Goal: Transaction & Acquisition: Purchase product/service

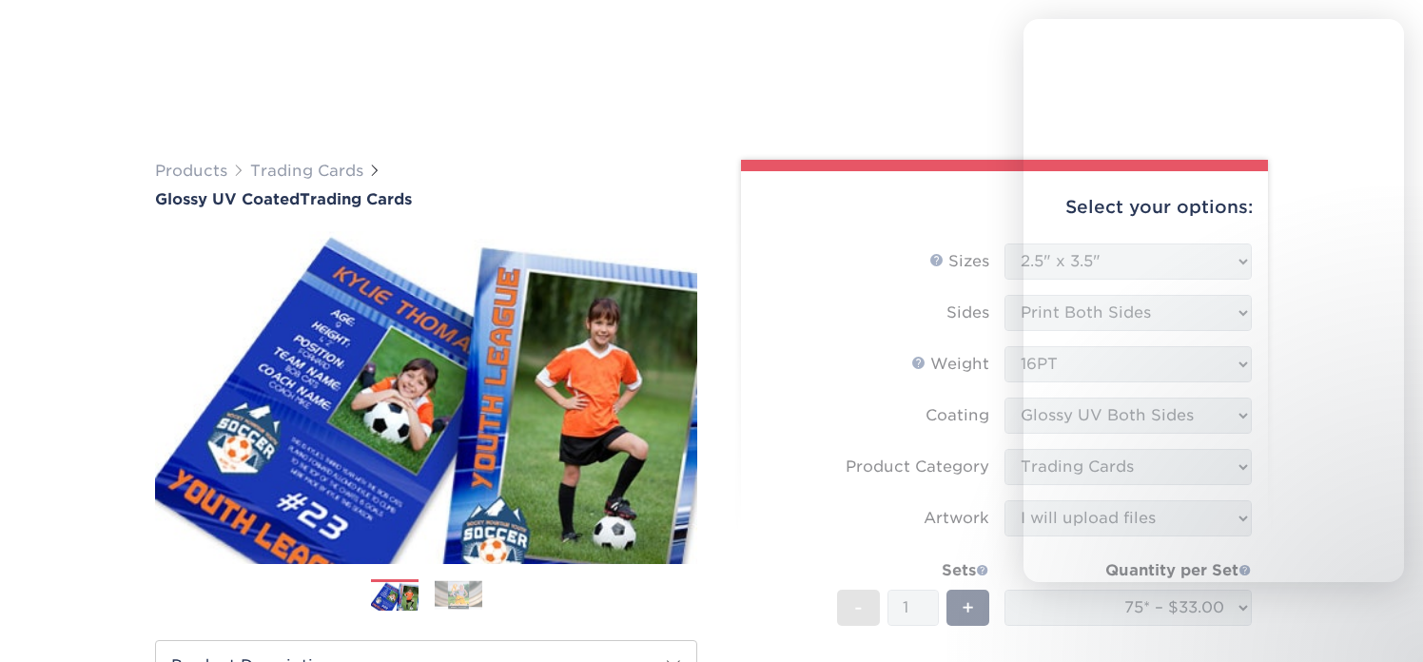
select select "2.50x3.50"
select select "c2f9bce9-36c2-409d-b101-c29d9d031e18"
select select "upload"
select select "75* – $33.00"
select select "b4c6e76a-d285-4101-b62e-f609fb28147c"
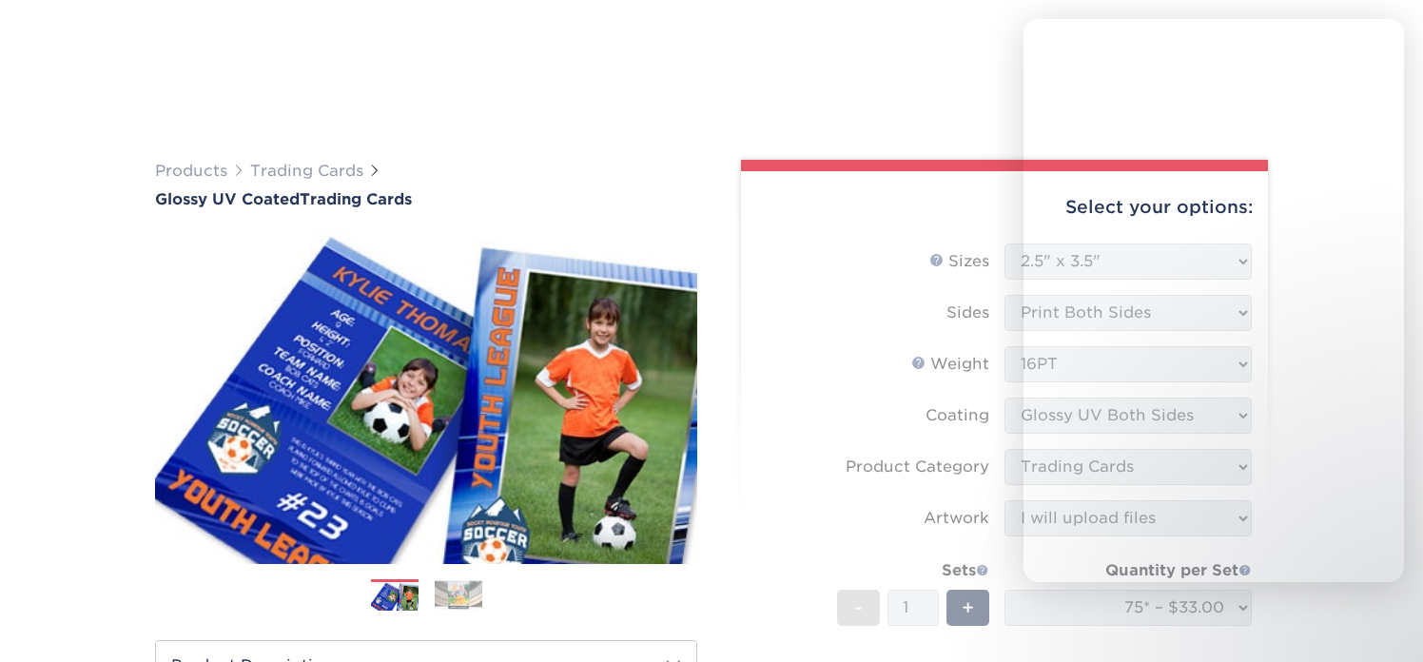
select select "286871"
select select "01"
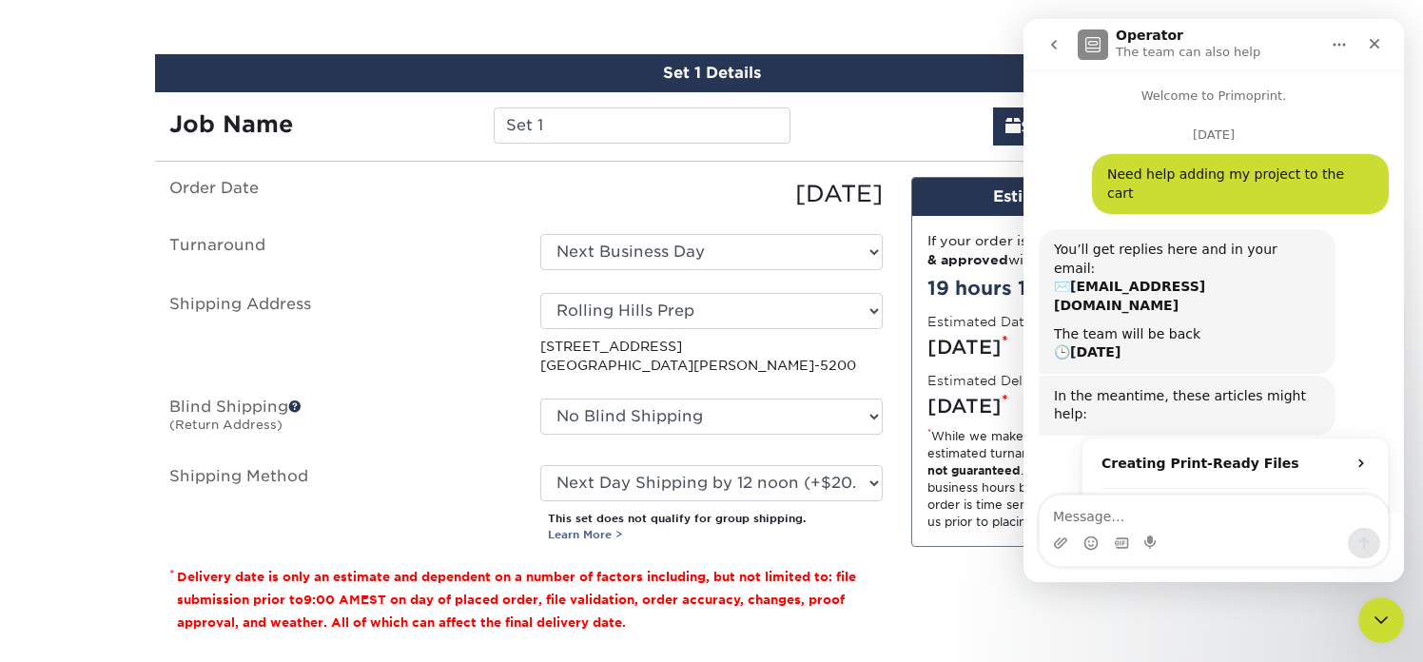
scroll to position [3, 0]
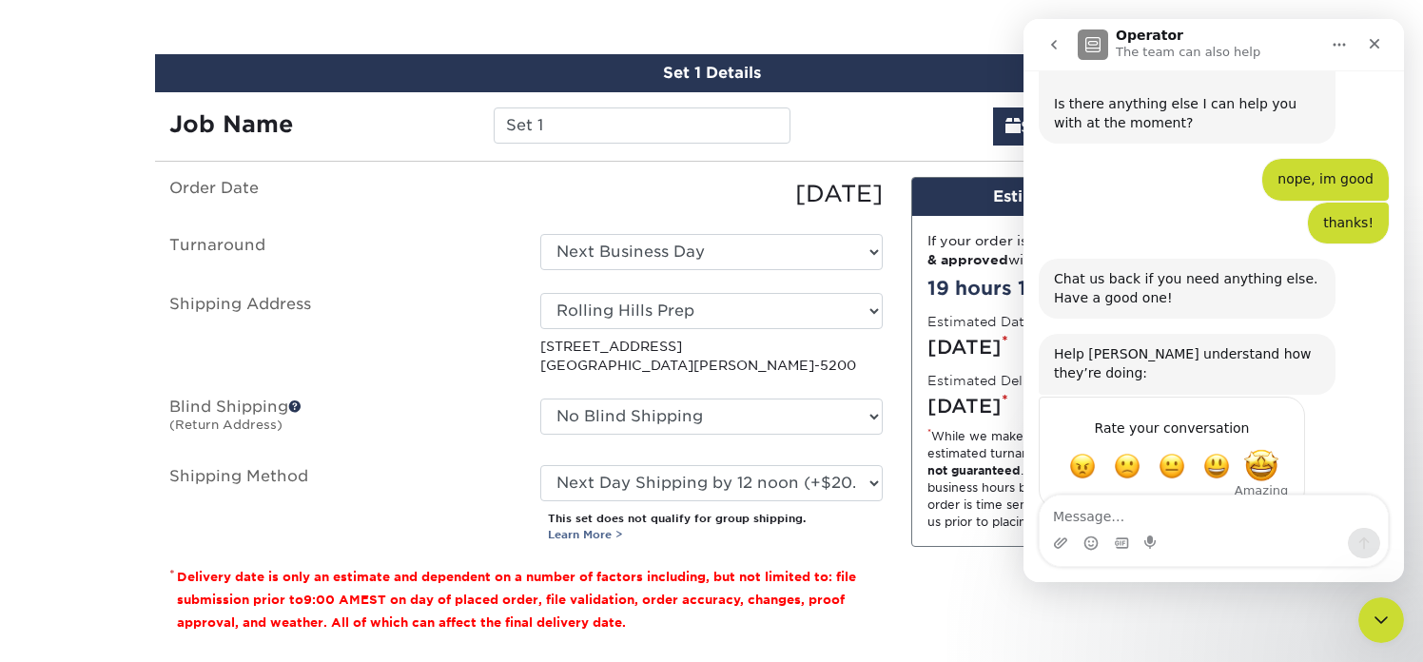
click at [1256, 449] on span "Amazing" at bounding box center [1261, 466] width 34 height 34
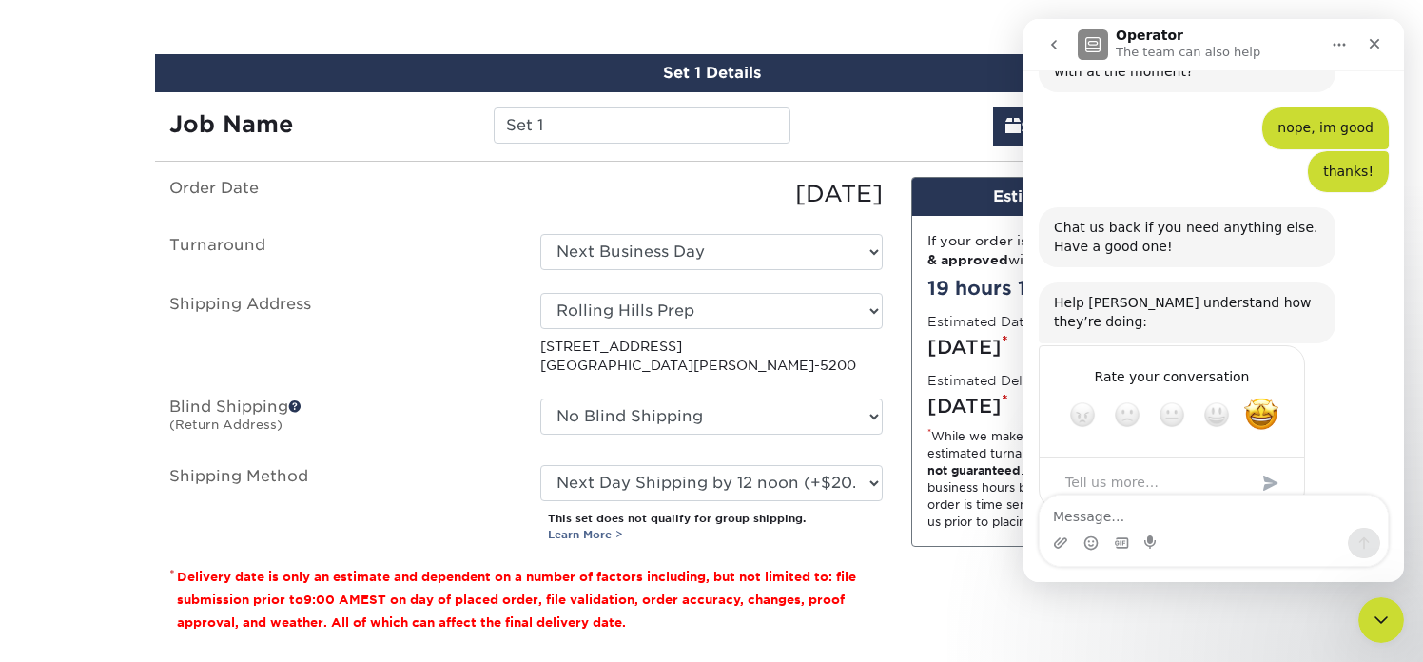
click at [1266, 464] on div "Submit" at bounding box center [1271, 483] width 38 height 38
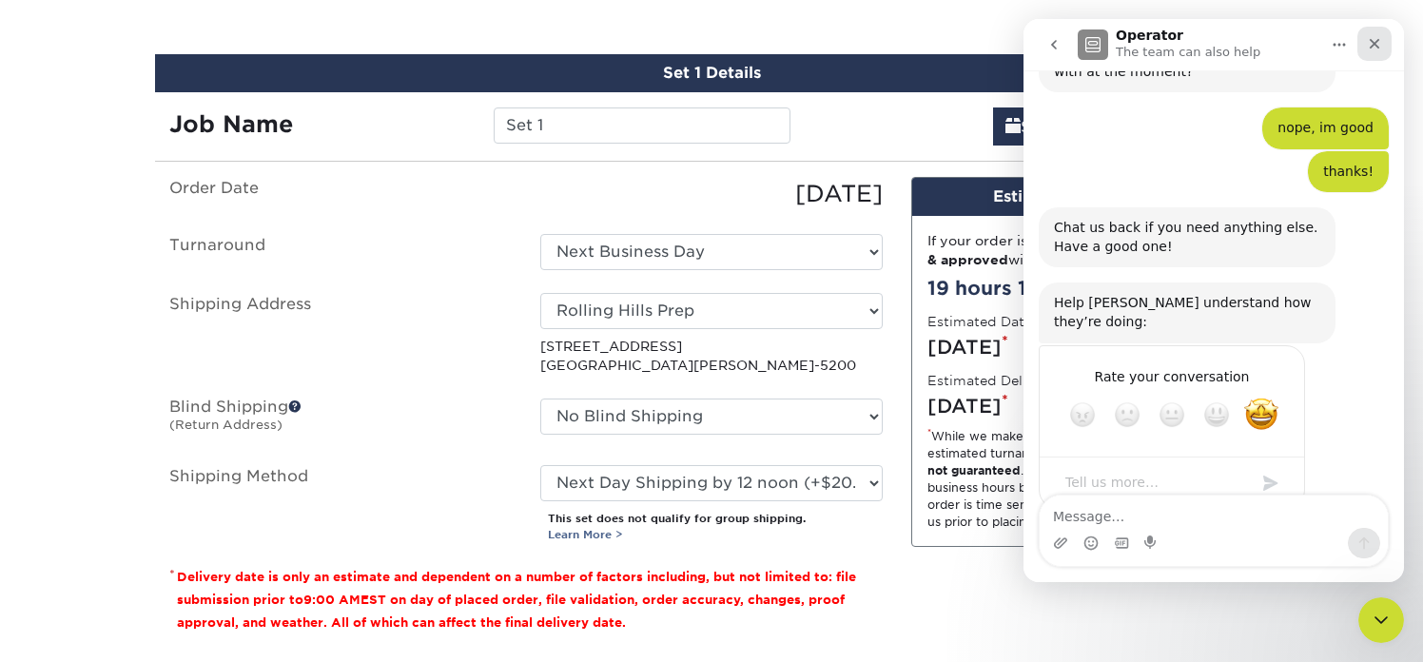
click at [1370, 42] on icon "Close" at bounding box center [1374, 43] width 15 height 15
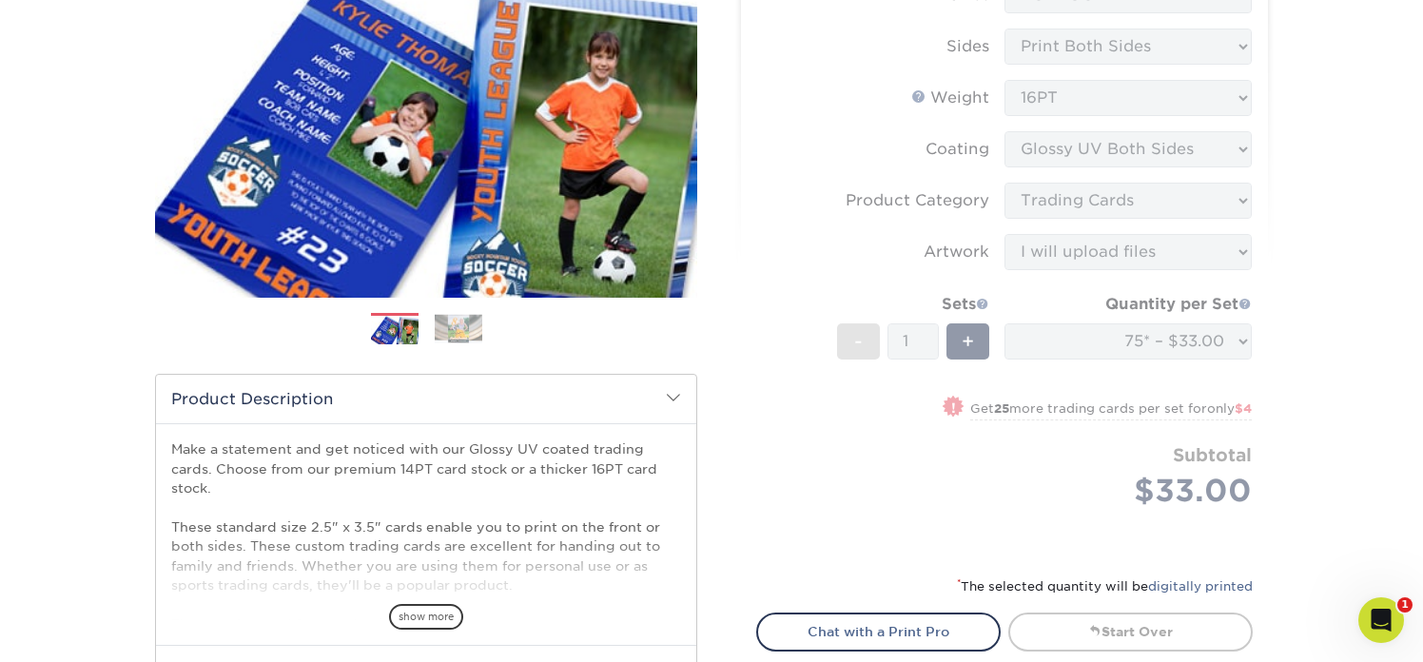
scroll to position [0, 0]
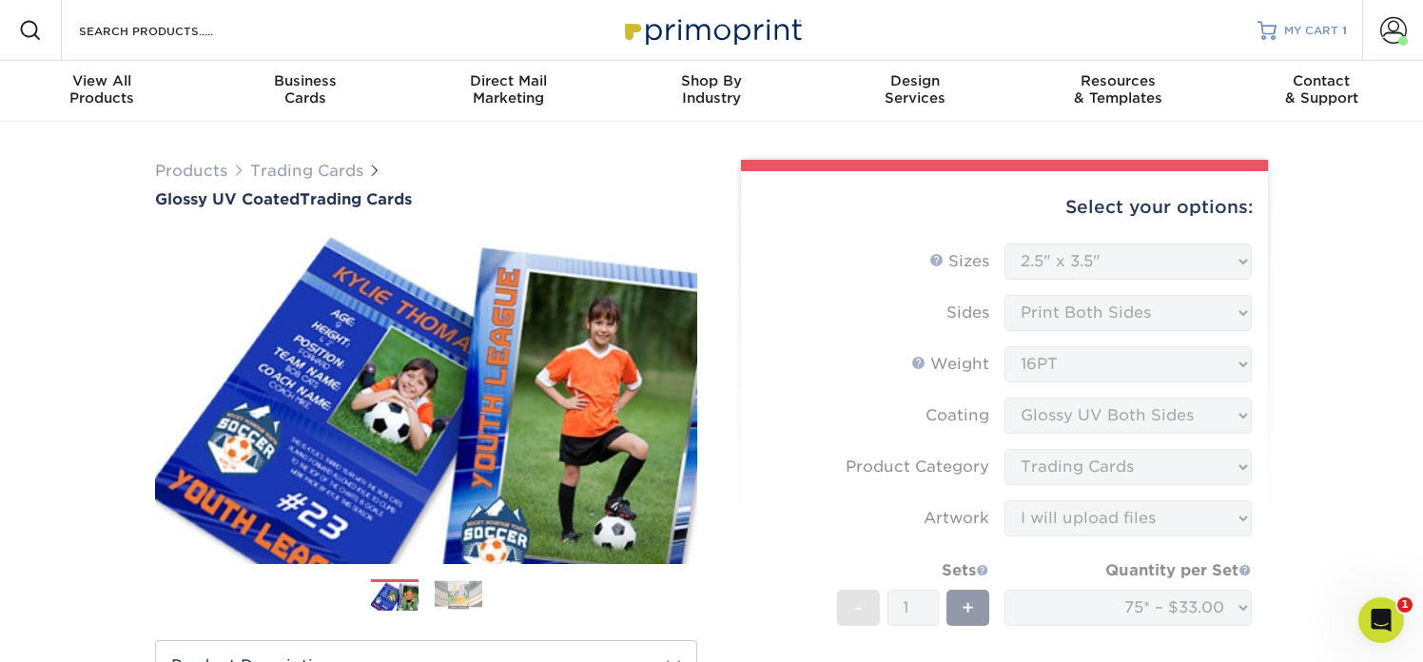
click at [1287, 30] on span "MY CART" at bounding box center [1311, 31] width 54 height 16
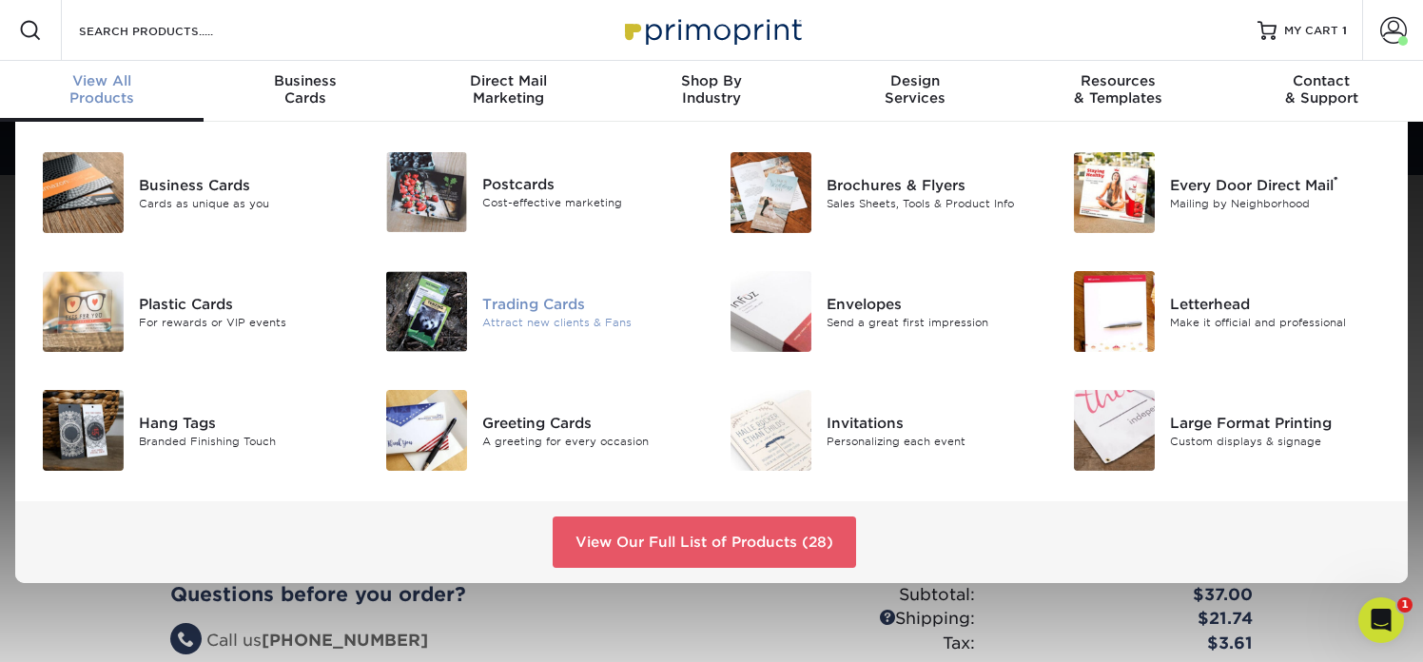
click at [407, 322] on img at bounding box center [426, 311] width 81 height 81
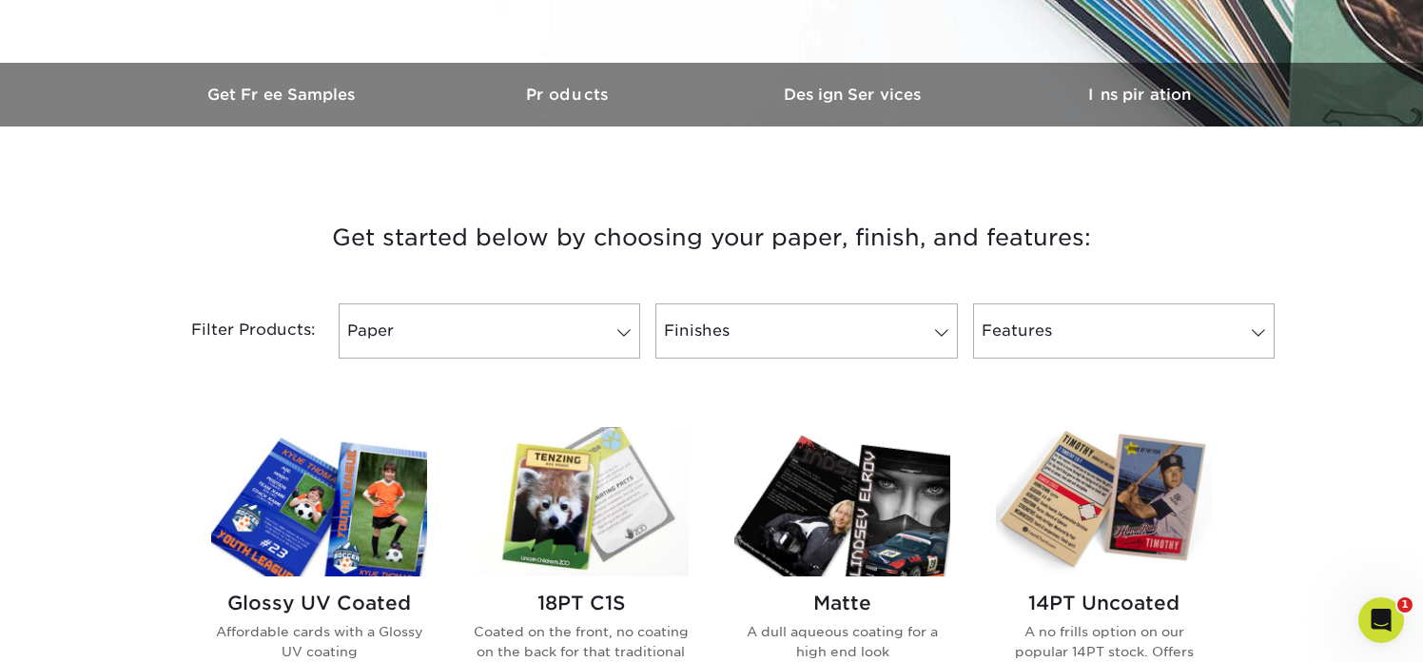
scroll to position [551, 0]
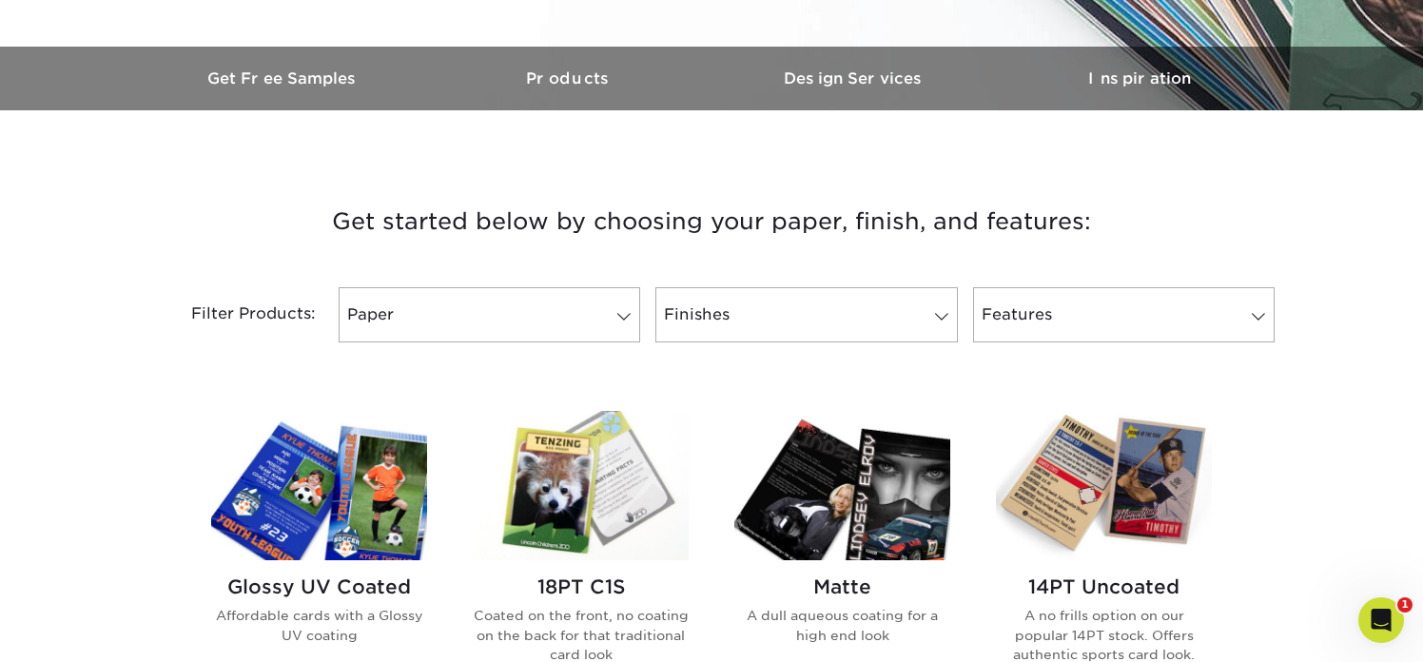
click at [356, 477] on img at bounding box center [319, 485] width 216 height 149
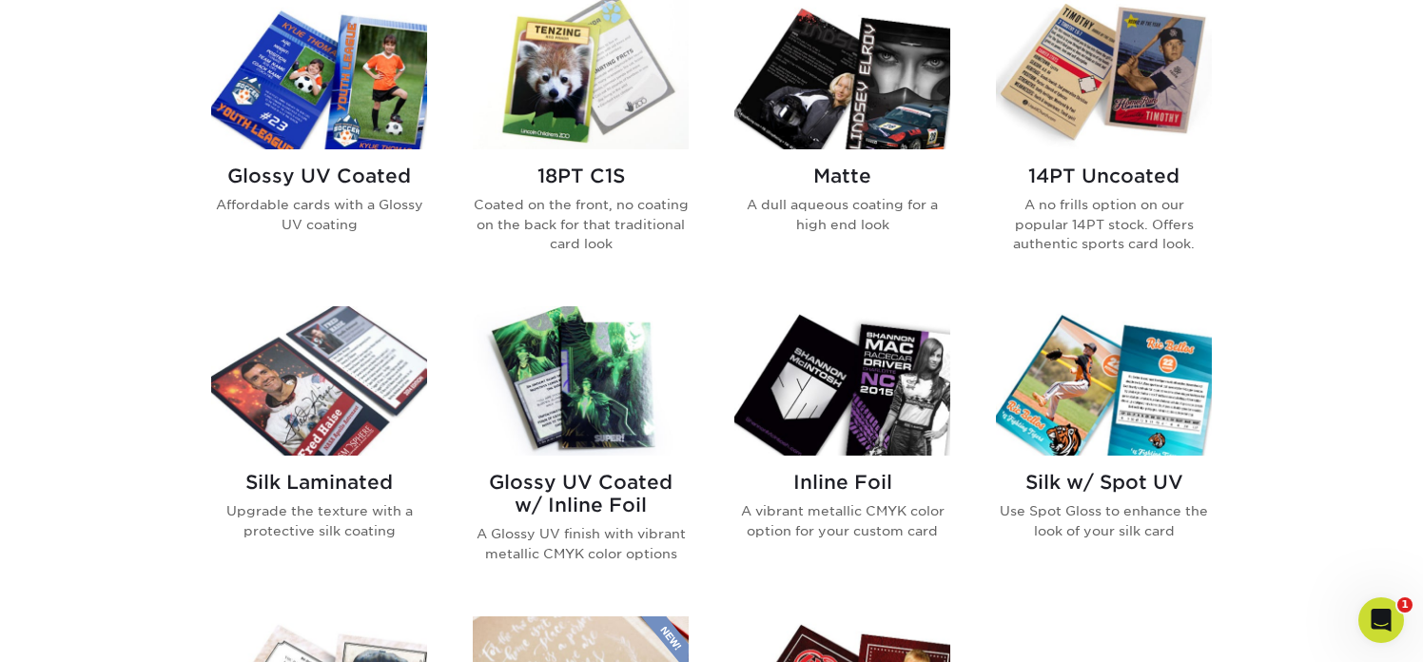
scroll to position [963, 0]
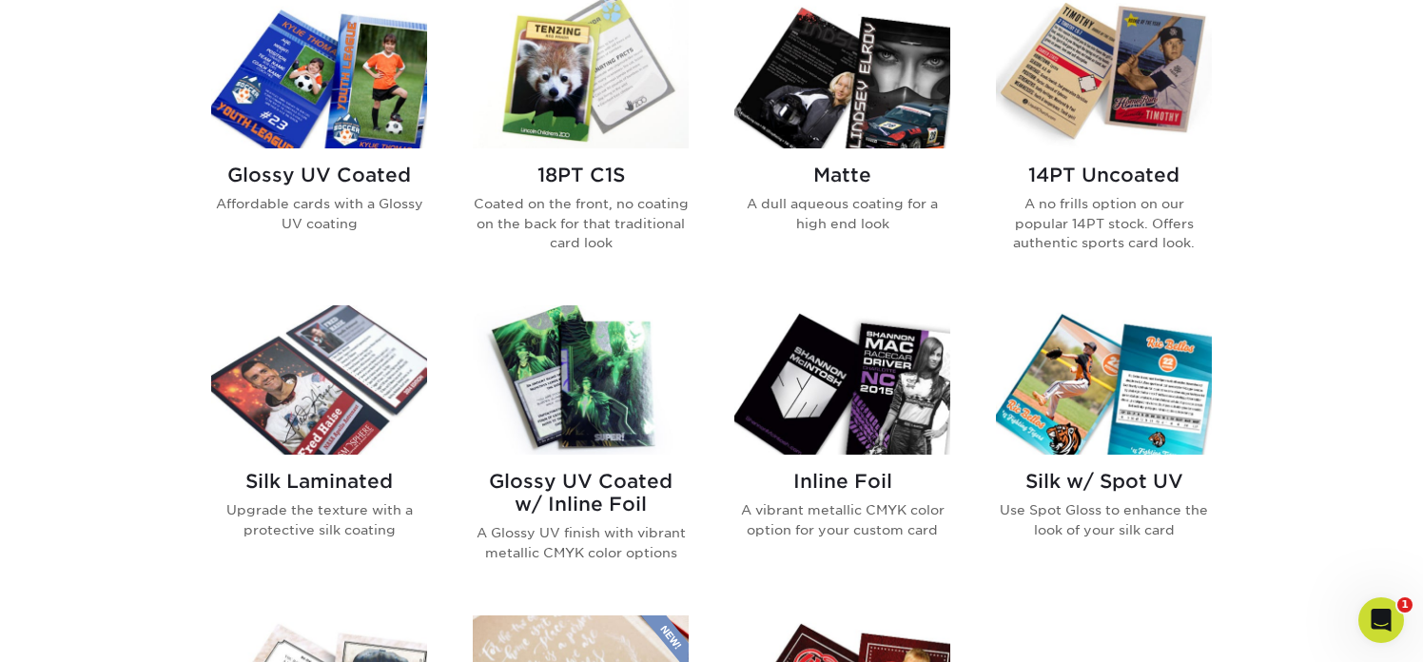
click at [333, 107] on img at bounding box center [319, 73] width 216 height 149
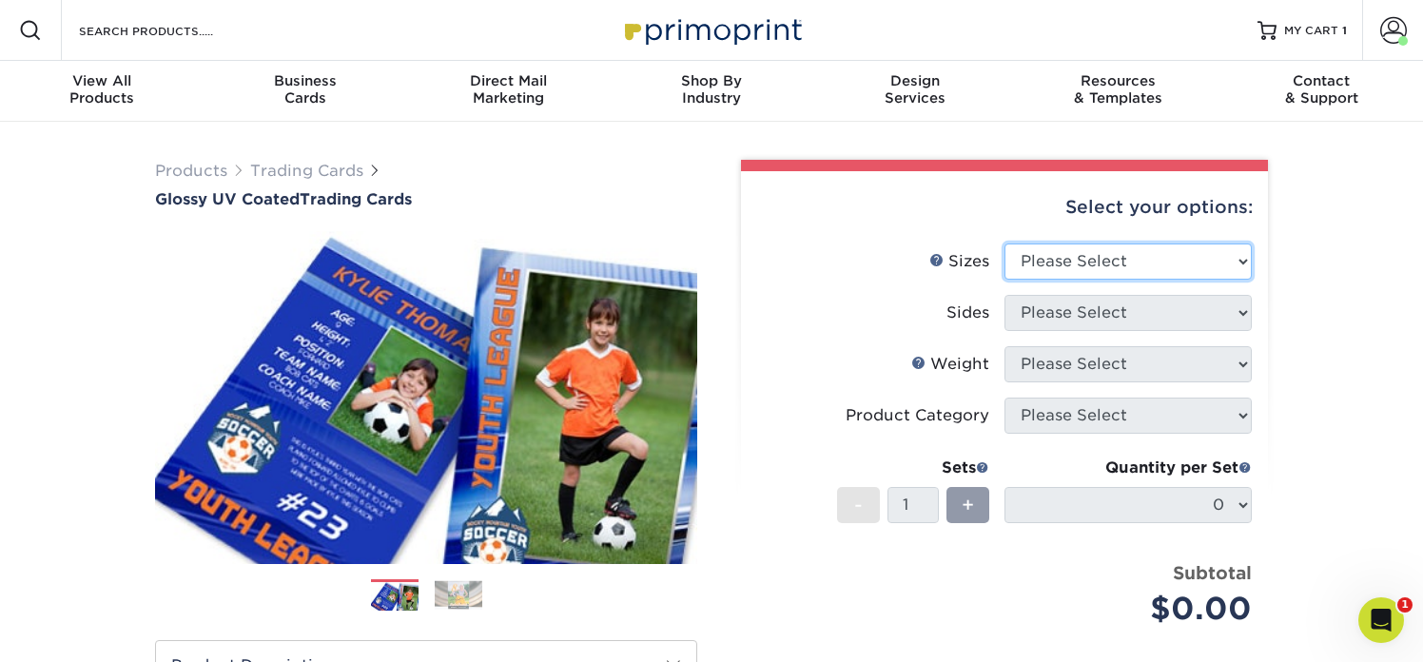
click at [1163, 263] on select "Please Select 2.5" x 3.5"" at bounding box center [1127, 262] width 247 height 36
select select "2.50x3.50"
click at [1004, 244] on select "Please Select 2.5" x 3.5"" at bounding box center [1127, 262] width 247 height 36
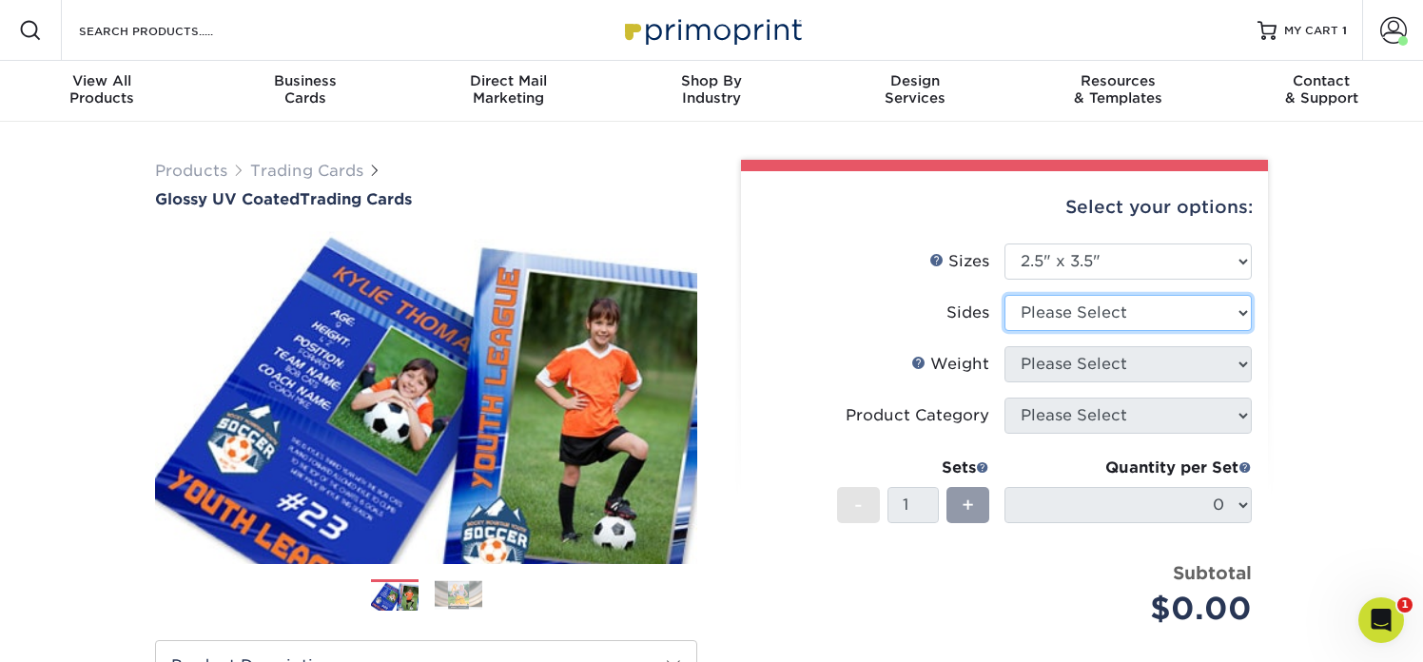
click at [1144, 311] on select "Please Select Print Both Sides Print Front Only" at bounding box center [1127, 313] width 247 height 36
select select "13abbda7-1d64-4f25-8bb2-c179b224825d"
click at [1004, 295] on select "Please Select Print Both Sides Print Front Only" at bounding box center [1127, 313] width 247 height 36
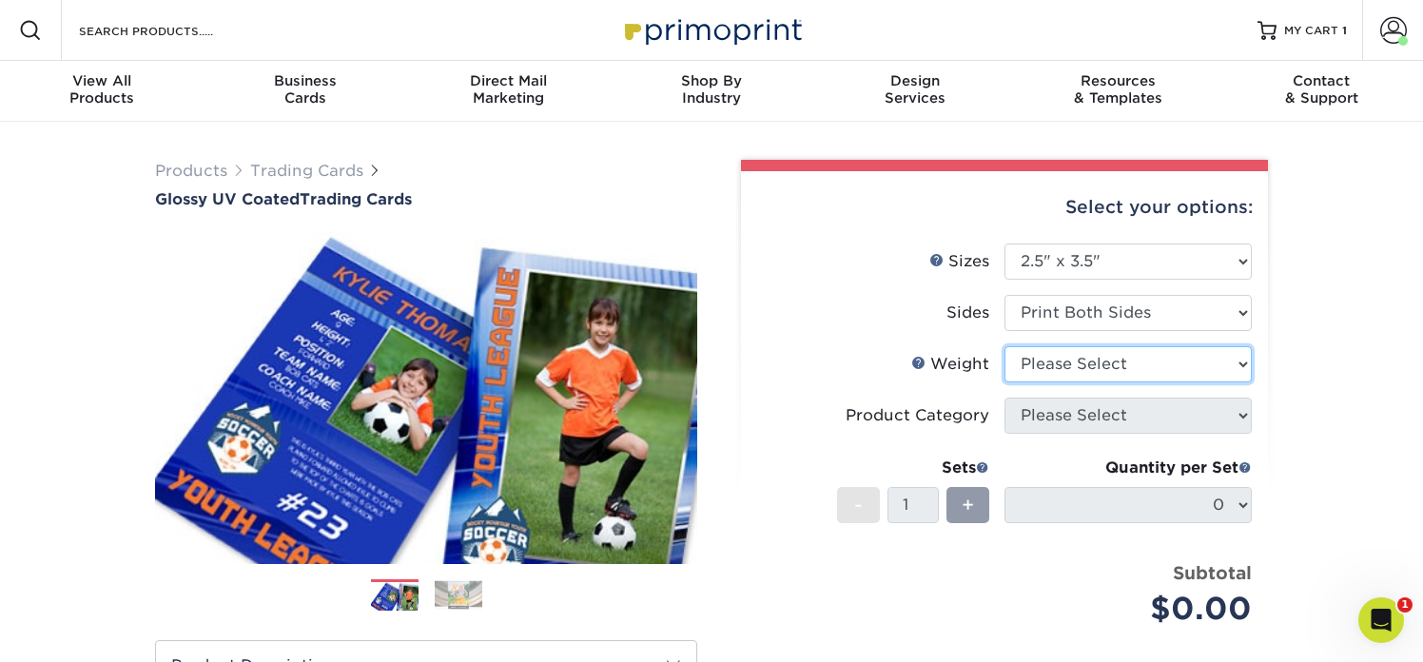
click at [1137, 360] on select "Please Select 16PT 14PT 18PT C1S" at bounding box center [1127, 364] width 247 height 36
select select "16PT"
click at [1004, 346] on select "Please Select 16PT 14PT 18PT C1S" at bounding box center [1127, 364] width 247 height 36
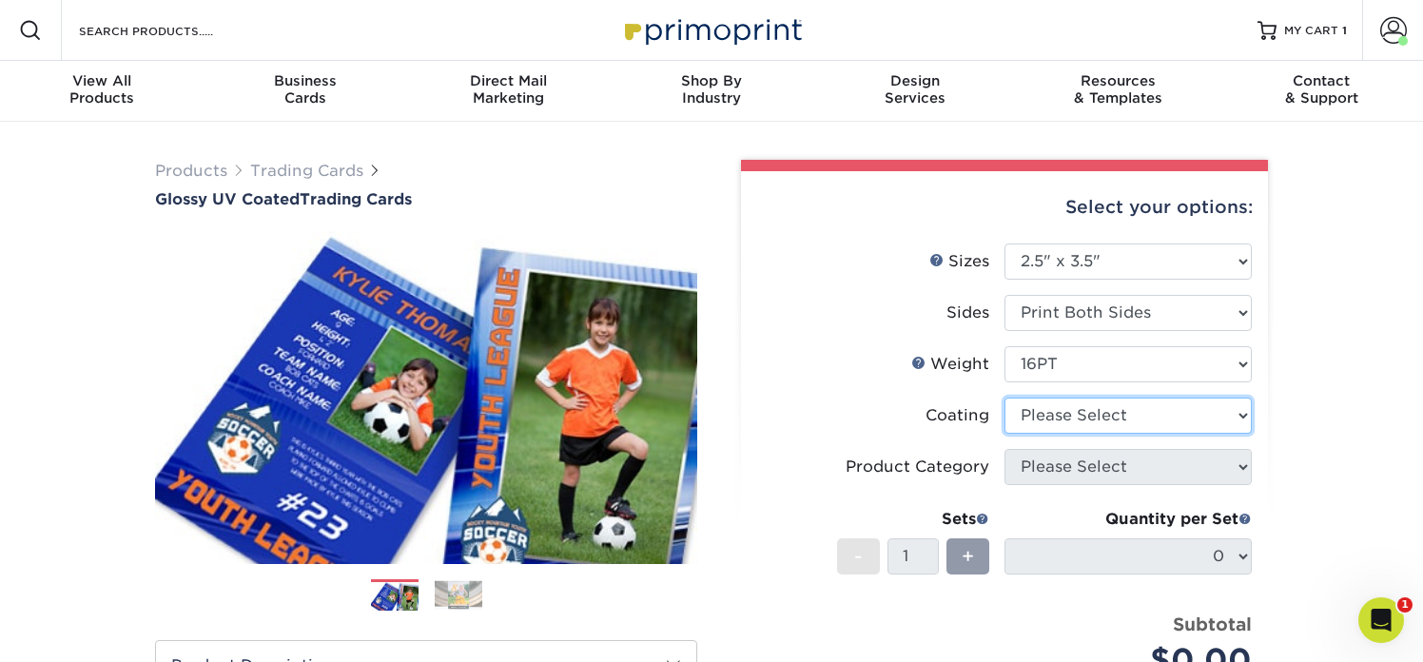
click at [1129, 413] on select at bounding box center [1127, 416] width 247 height 36
select select "ae367451-b2b8-45df-a344-0f05b6a12993"
click at [1004, 398] on select at bounding box center [1127, 416] width 247 height 36
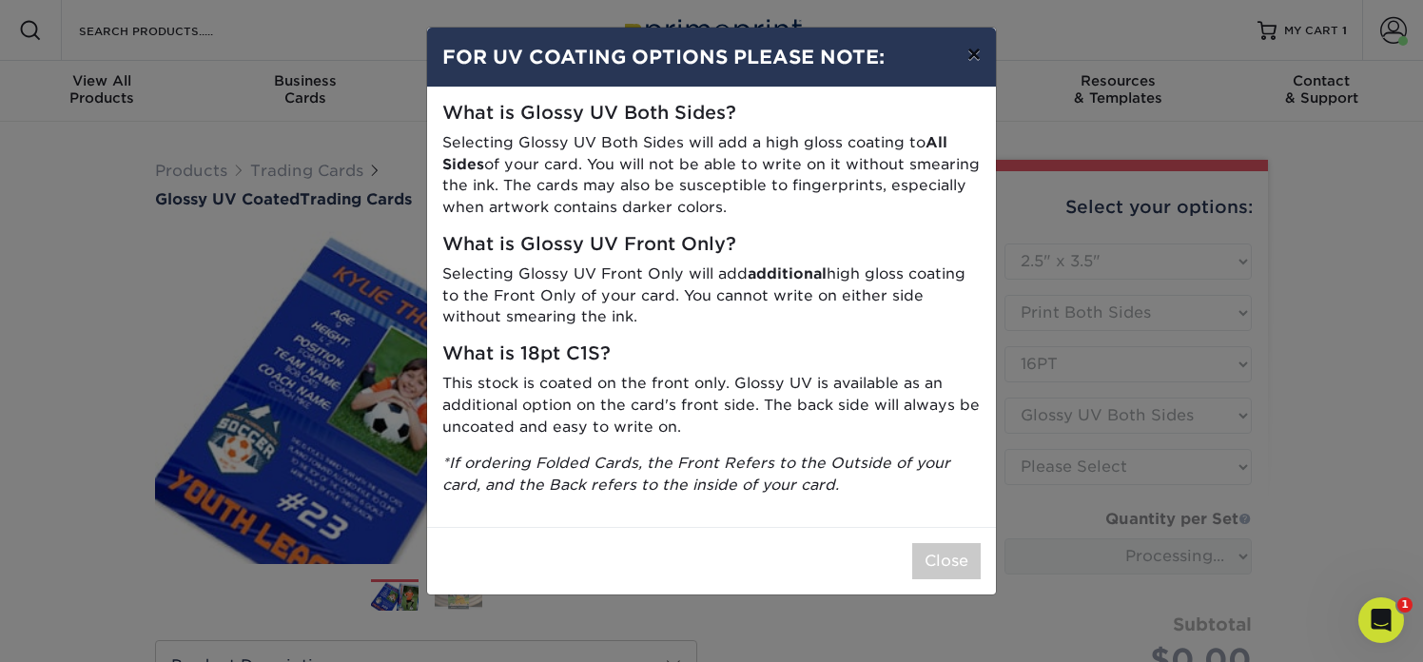
click at [967, 56] on button "×" at bounding box center [974, 54] width 44 height 53
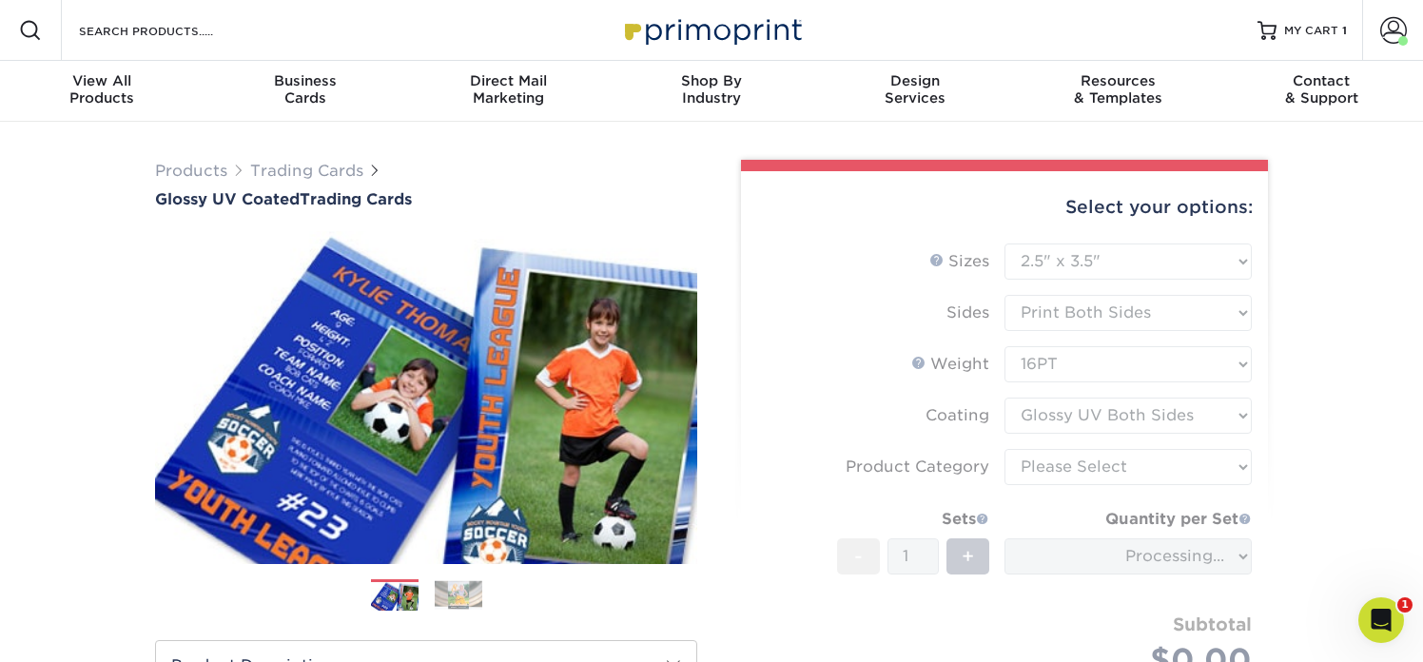
click at [1120, 469] on form "Sizes Help Sizes Please Select 2.5" x 3.5" Sides Please Select 16PT - 1" at bounding box center [1004, 483] width 497 height 478
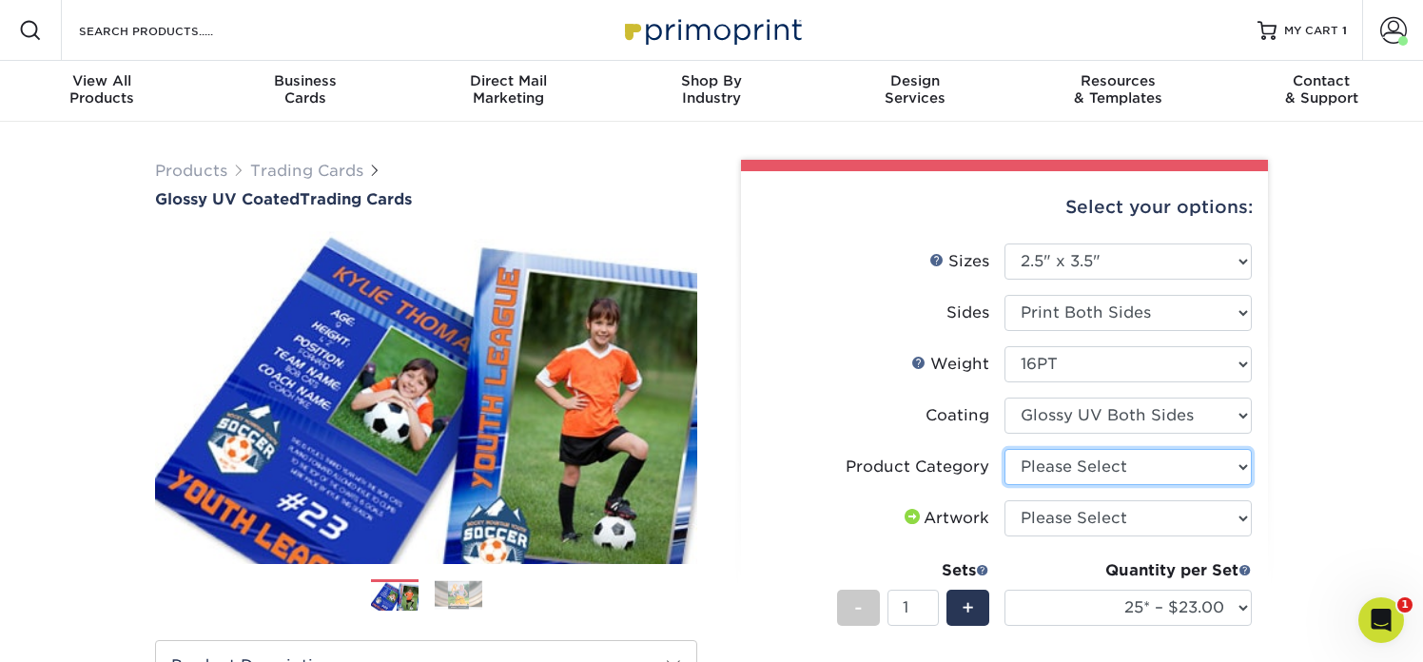
click at [1120, 469] on select "Please Select Trading Cards" at bounding box center [1127, 467] width 247 height 36
select select "c2f9bce9-36c2-409d-b101-c29d9d031e18"
click at [1004, 449] on select "Please Select Trading Cards" at bounding box center [1127, 467] width 247 height 36
click at [1113, 520] on select "Please Select I will upload files I need a design - $100" at bounding box center [1127, 518] width 247 height 36
select select "upload"
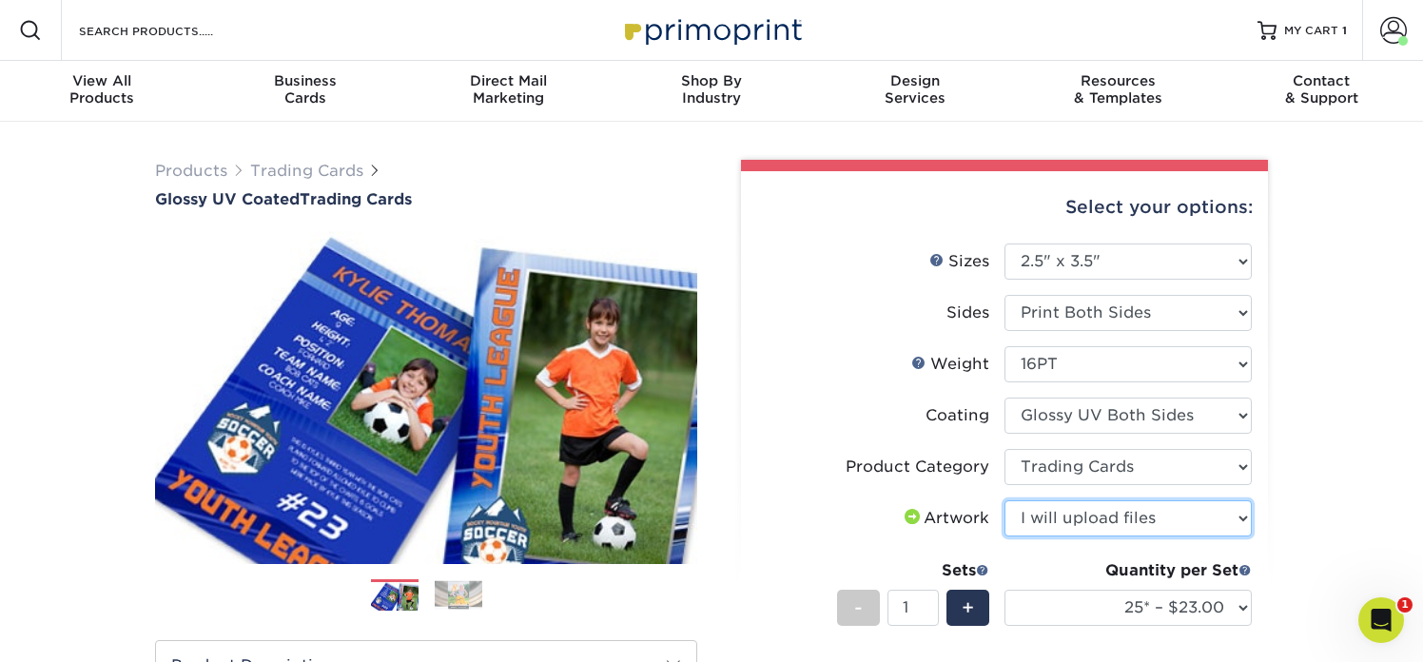
click at [1004, 500] on select "Please Select I will upload files I need a design - $100" at bounding box center [1127, 518] width 247 height 36
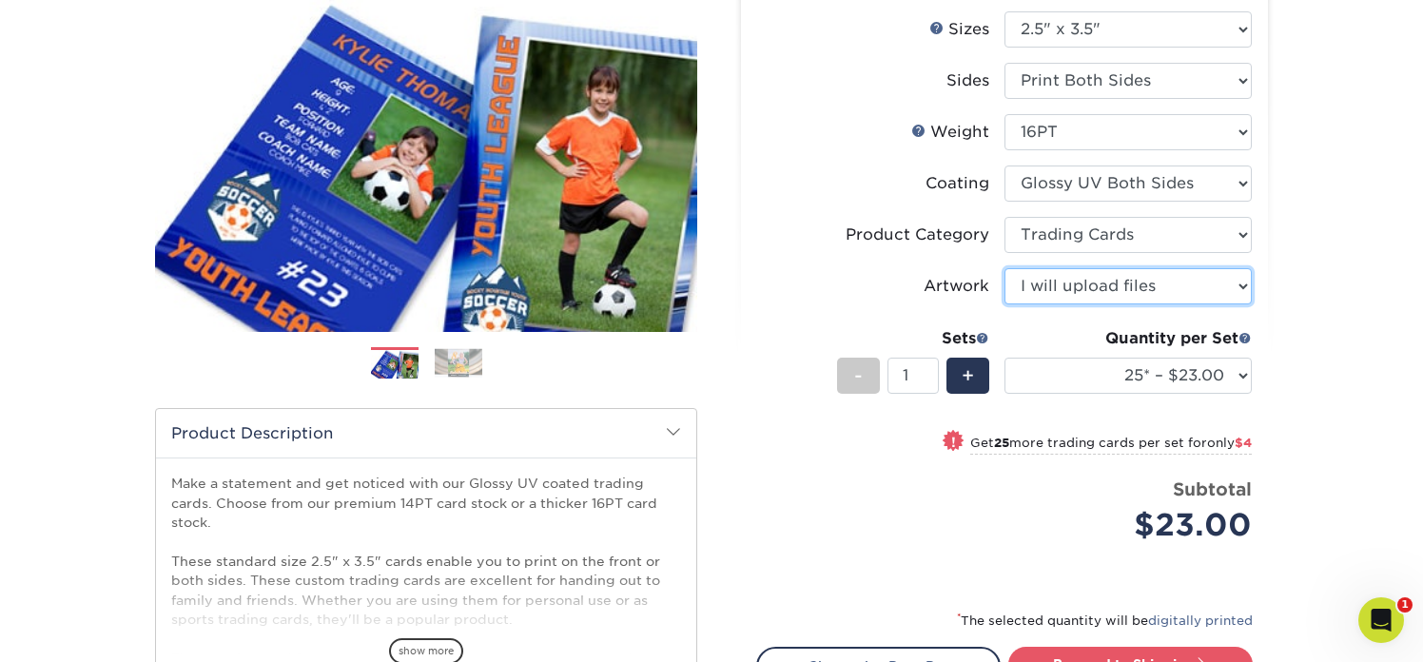
scroll to position [251, 0]
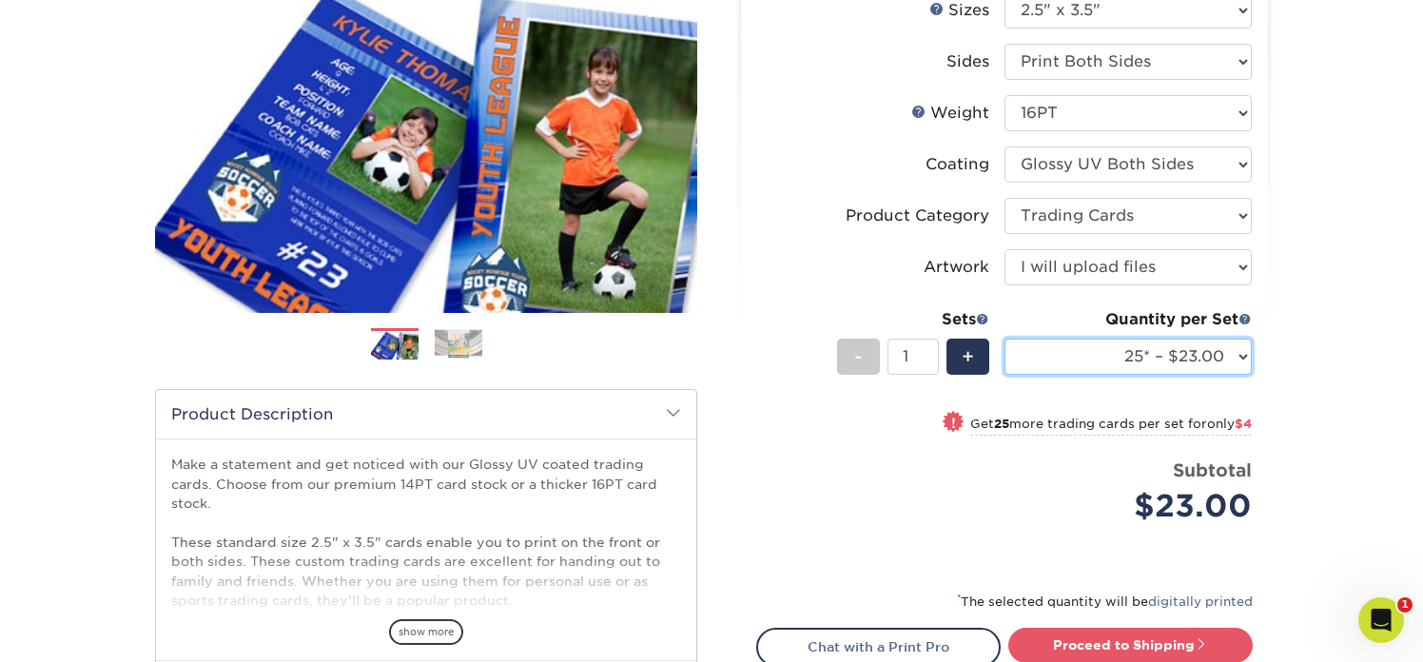
click at [1137, 356] on select "25* – $23.00 50* – $27.00 75* – $33.00 100* – $37.00 250* – $47.00 500 – $58.00…" at bounding box center [1127, 357] width 247 height 36
select select "100* – $37.00"
click at [1004, 339] on select "25* – $23.00 50* – $27.00 75* – $33.00 100* – $37.00 250* – $47.00 500 – $58.00…" at bounding box center [1127, 357] width 247 height 36
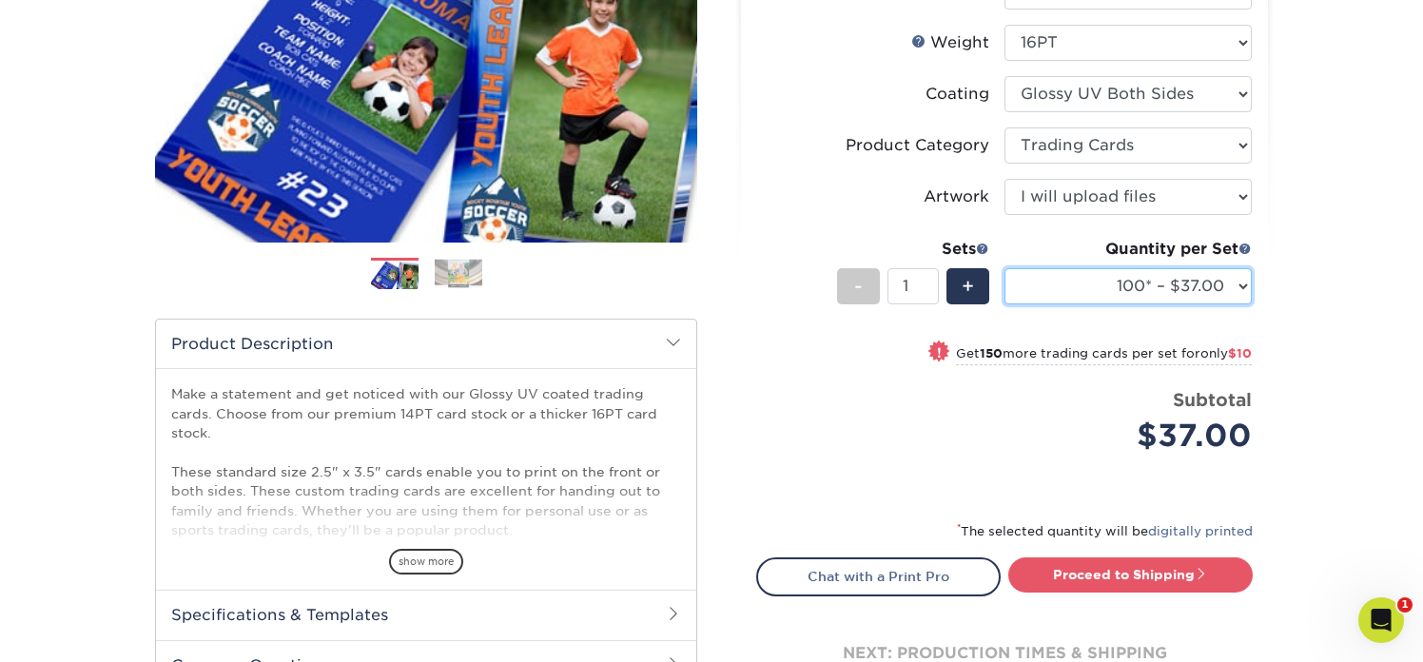
scroll to position [323, 0]
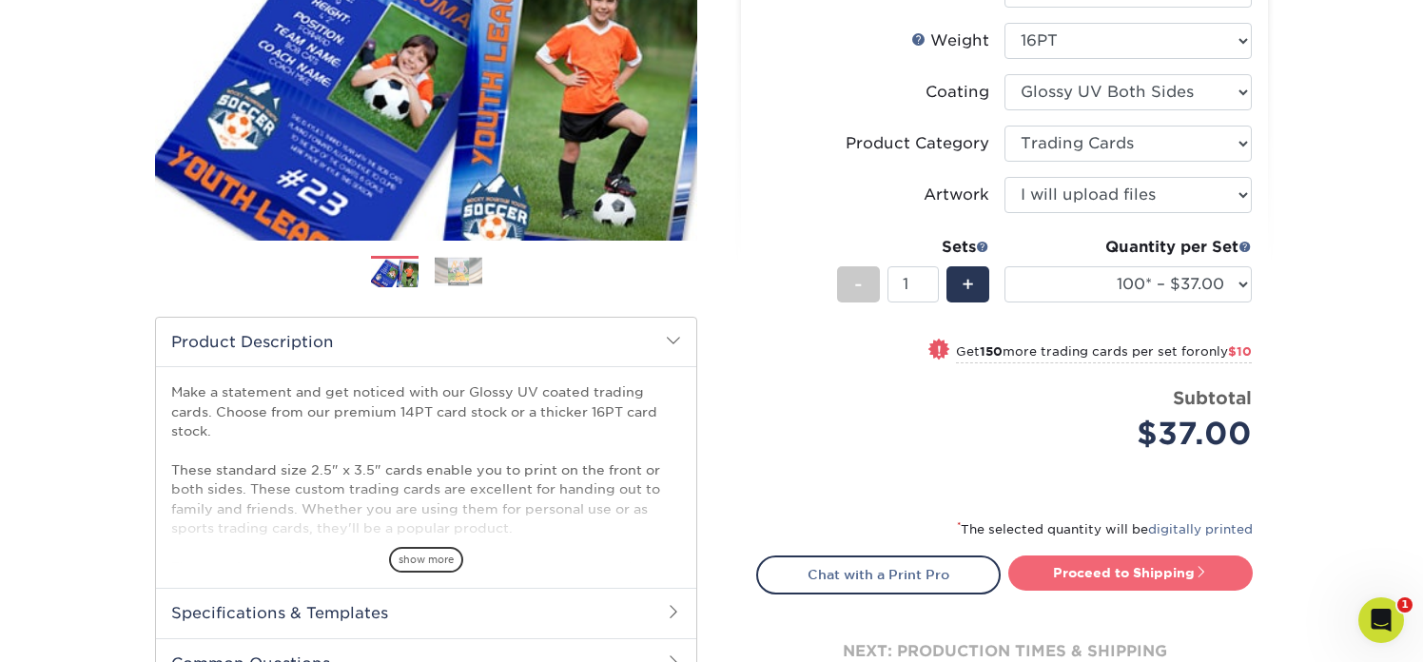
click at [1104, 575] on link "Proceed to Shipping" at bounding box center [1130, 572] width 244 height 34
type input "Set 1"
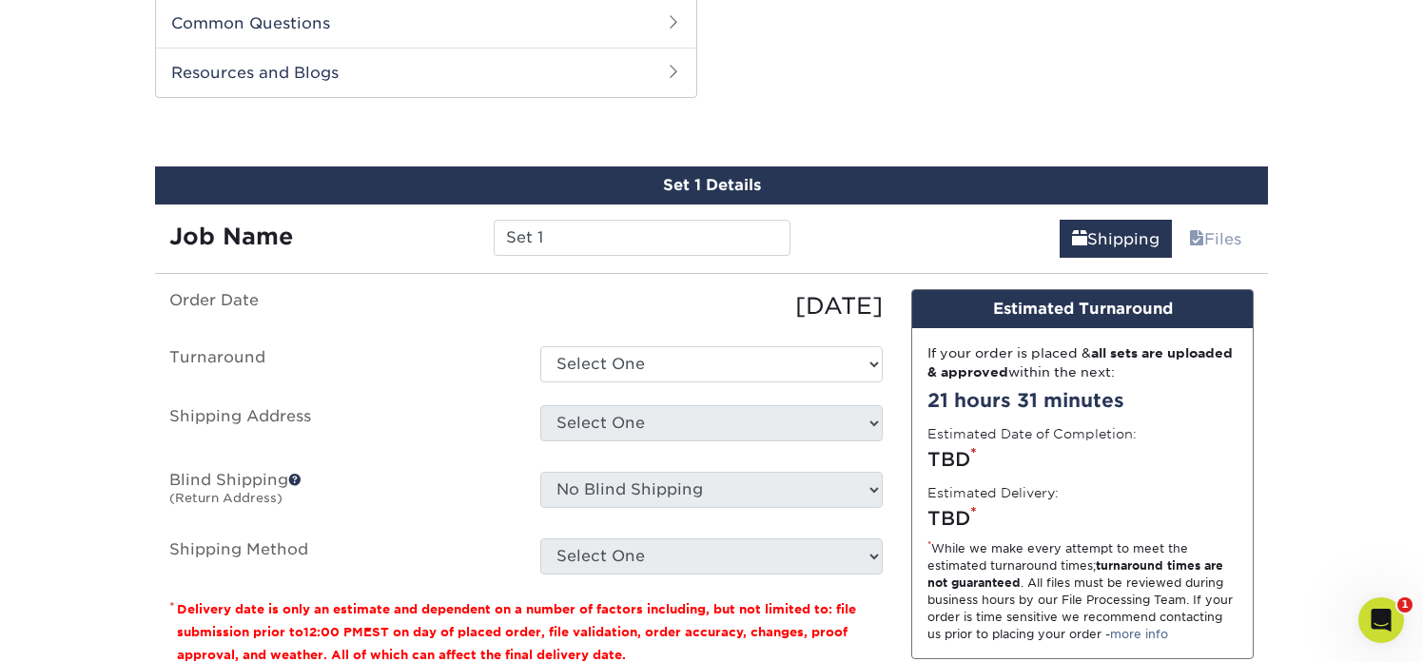
scroll to position [967, 0]
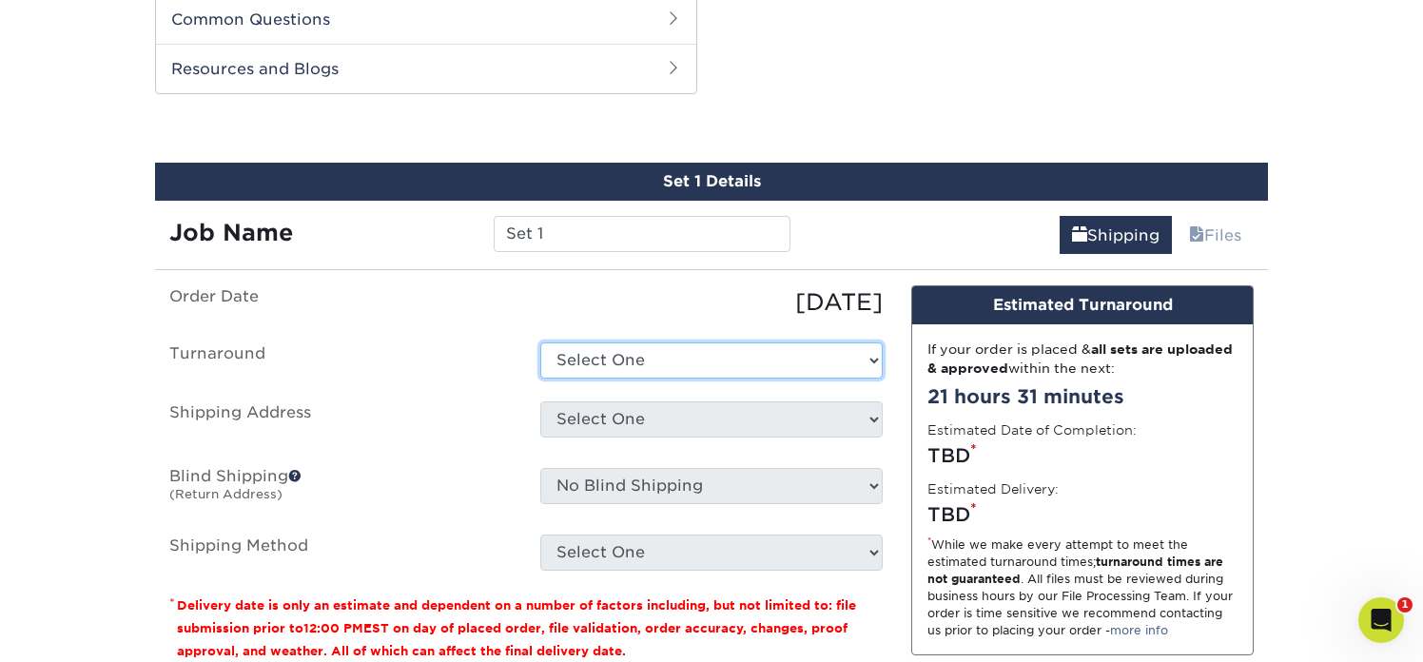
click at [828, 358] on select "Select One 2-4 Business Days 2 Day Next Business Day" at bounding box center [711, 360] width 342 height 36
select select "38ceaf25-c2ca-4f11-9941-e62316e7cec5"
click at [540, 342] on select "Select One 2-4 Business Days 2 Day Next Business Day" at bounding box center [711, 360] width 342 height 36
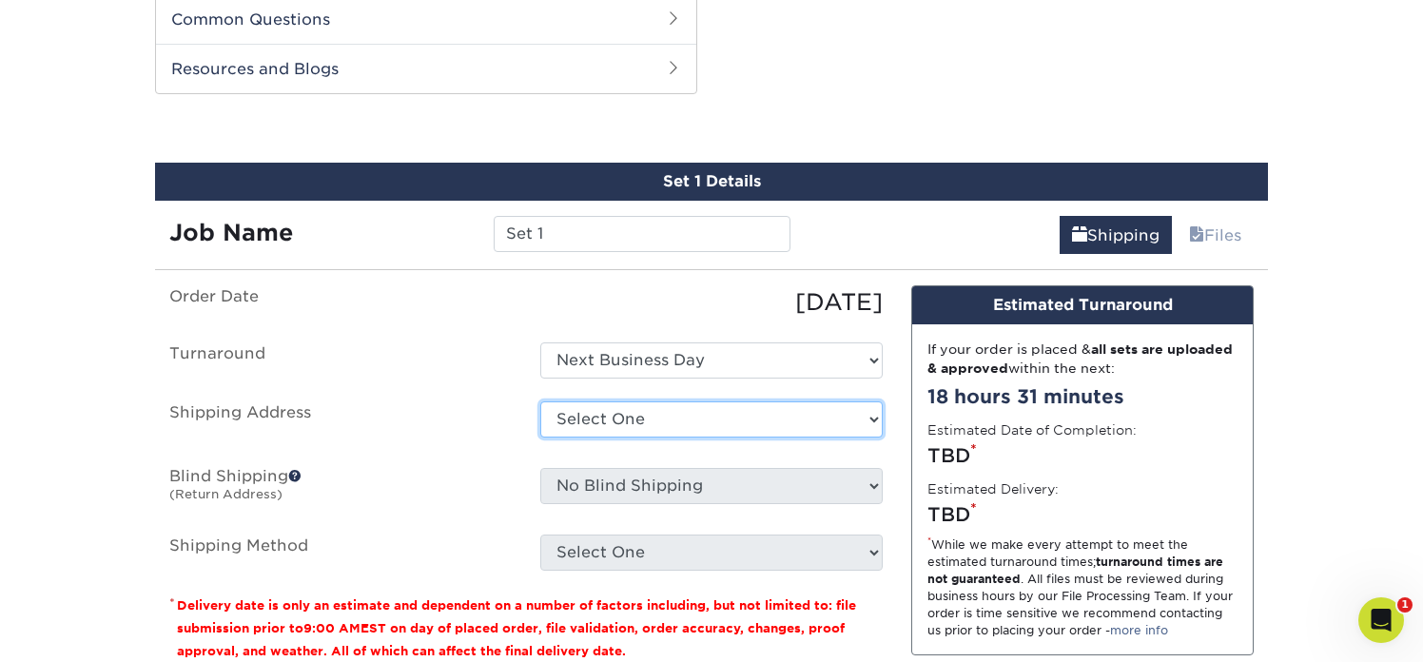
click at [770, 419] on select "Select One Rolling Hills Prep + Add New Address" at bounding box center [711, 419] width 342 height 36
select select "286871"
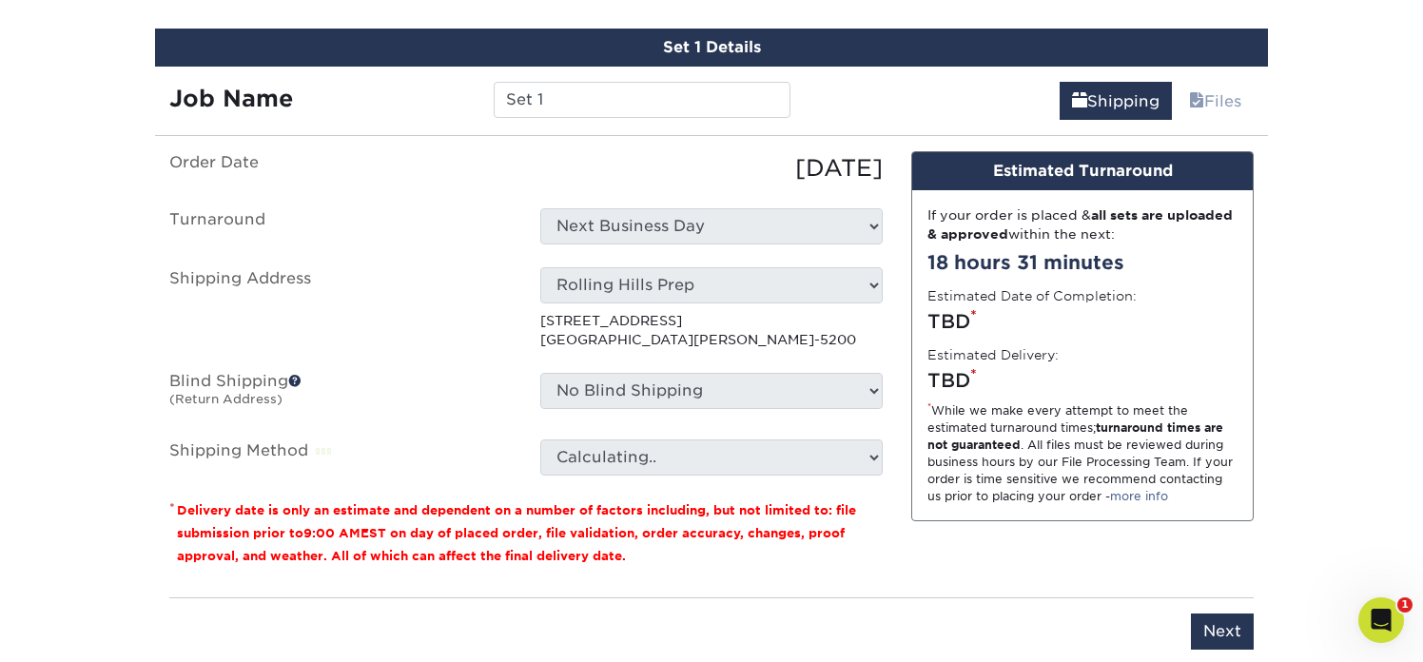
scroll to position [1114, 0]
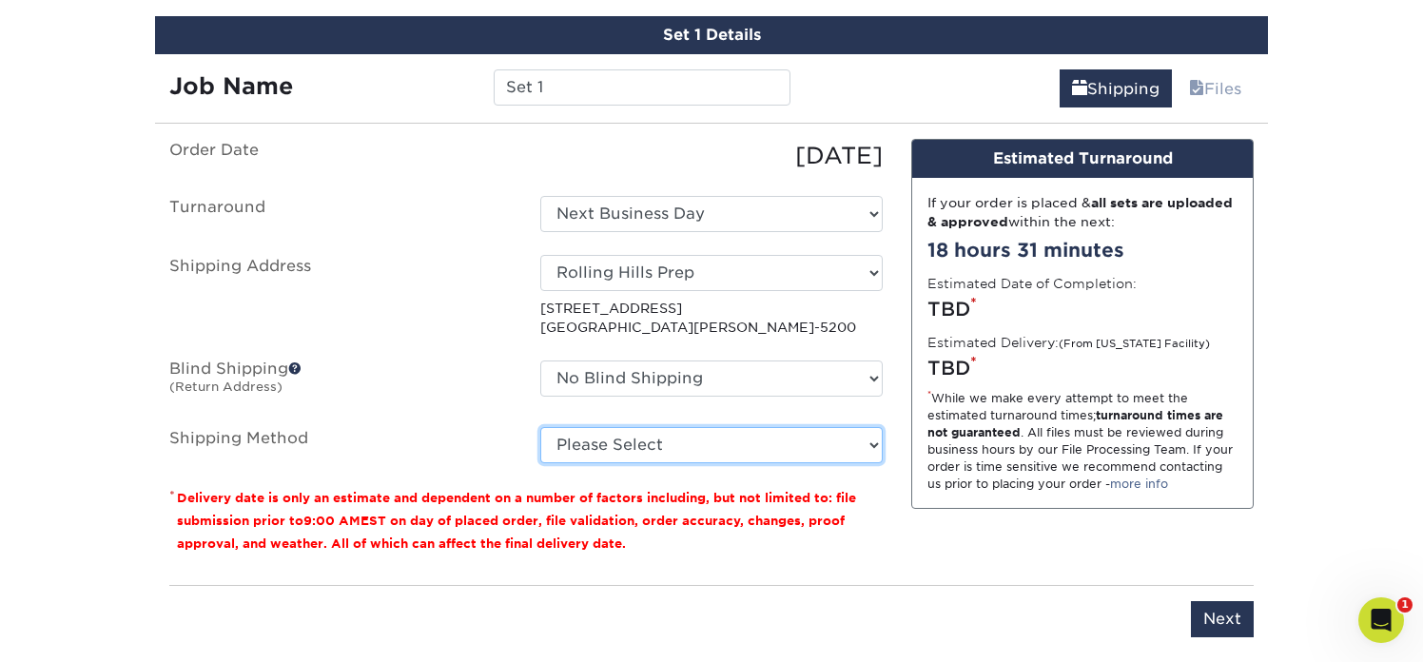
click at [745, 442] on select "Please Select 3 Day Shipping Service (+$17.80) Ground Shipping (+$18.03) 2 Day …" at bounding box center [711, 445] width 342 height 36
select select "01"
click at [540, 427] on select "Please Select 3 Day Shipping Service (+$17.80) Ground Shipping (+$18.03) 2 Day …" at bounding box center [711, 445] width 342 height 36
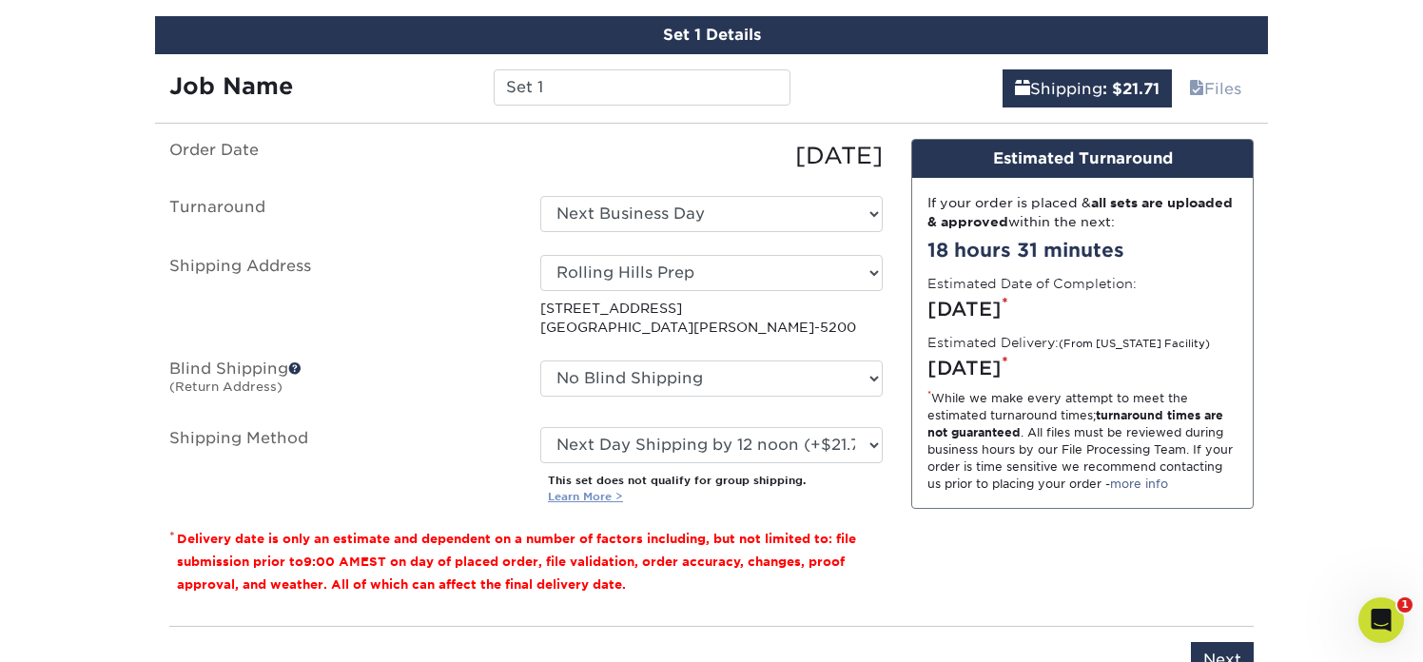
click at [585, 496] on link "Learn More >" at bounding box center [585, 496] width 75 height 13
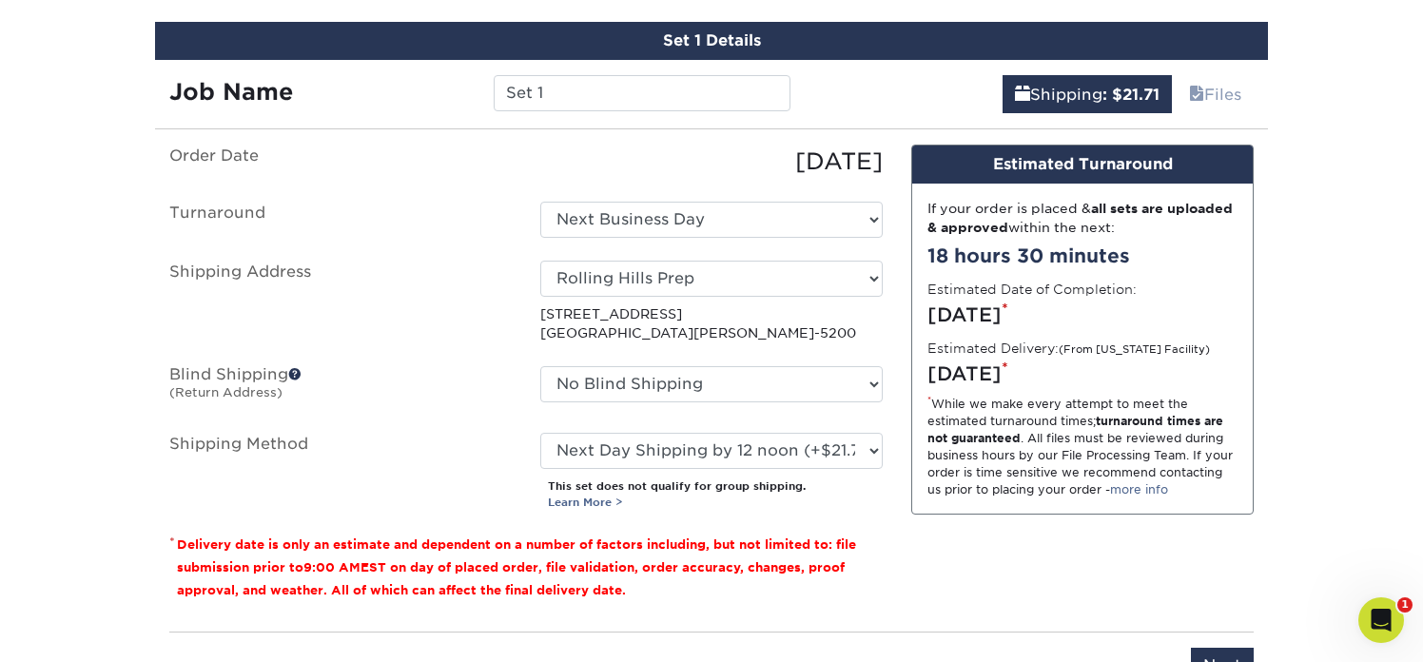
scroll to position [1117, 0]
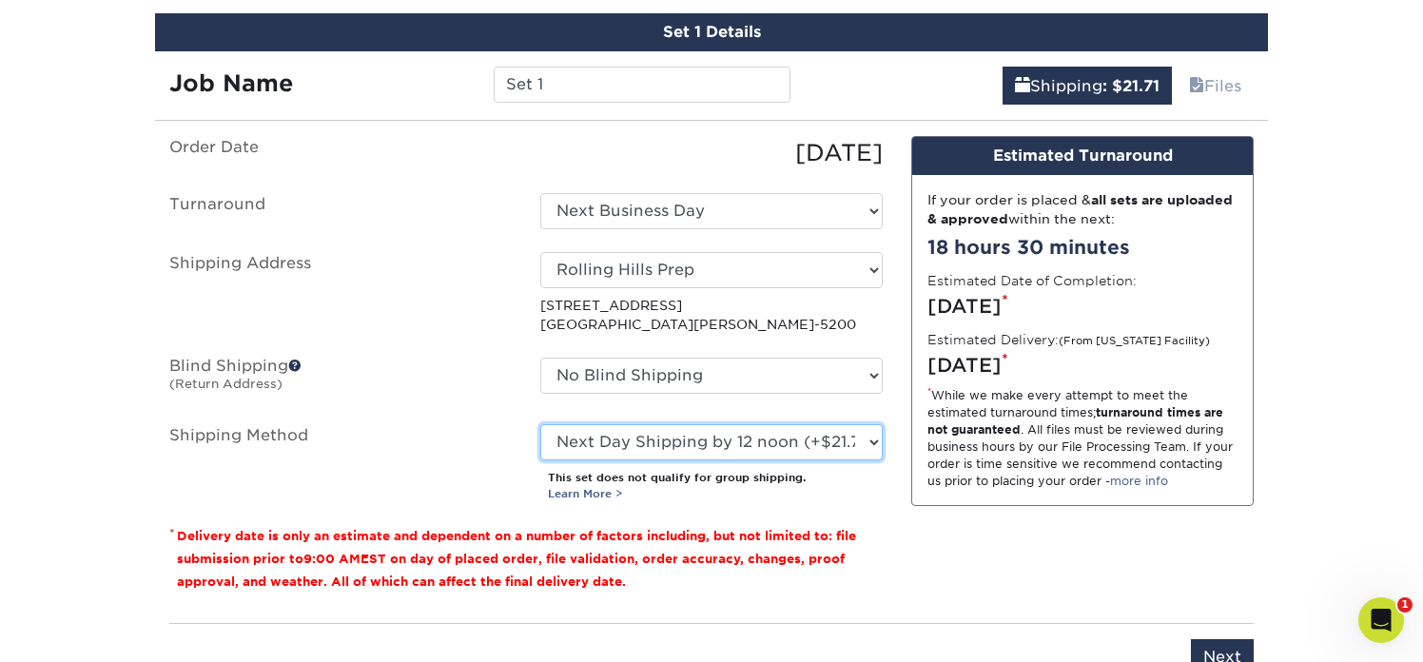
click at [856, 441] on select "Please Select 3 Day Shipping Service (+$17.80) Ground Shipping (+$18.03) 2 Day …" at bounding box center [711, 442] width 342 height 36
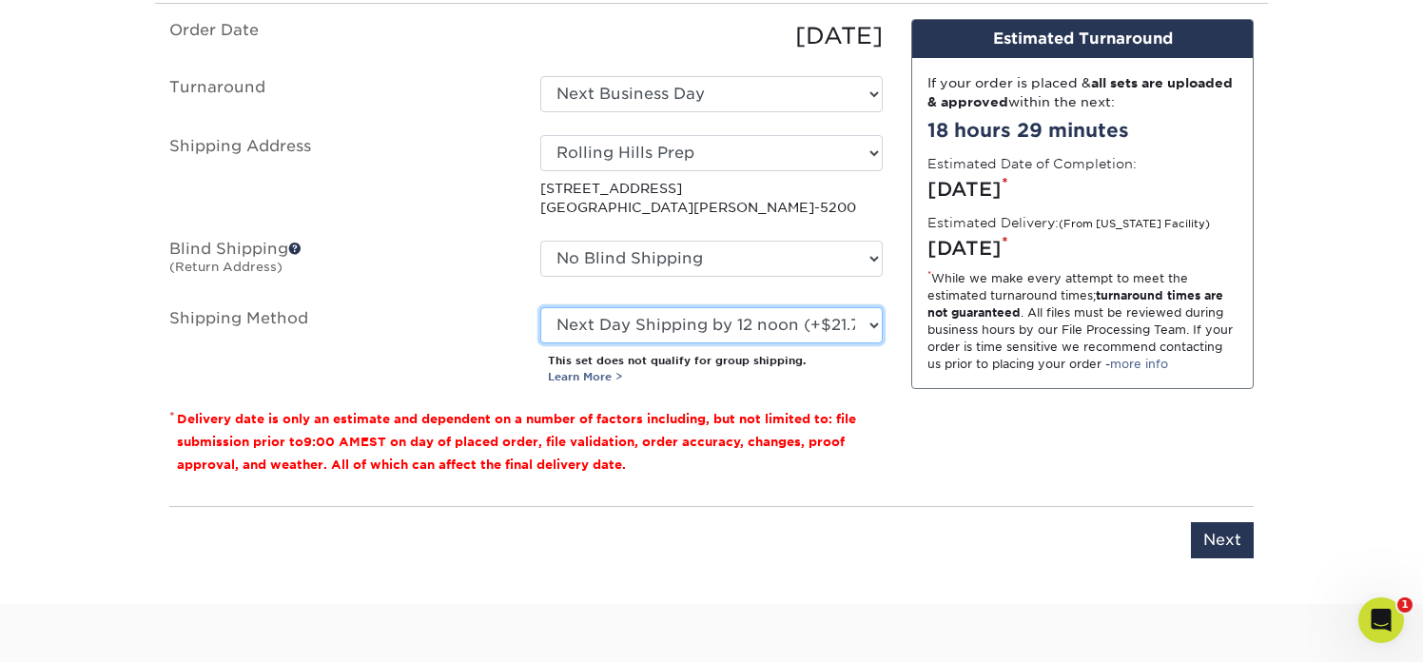
scroll to position [1200, 0]
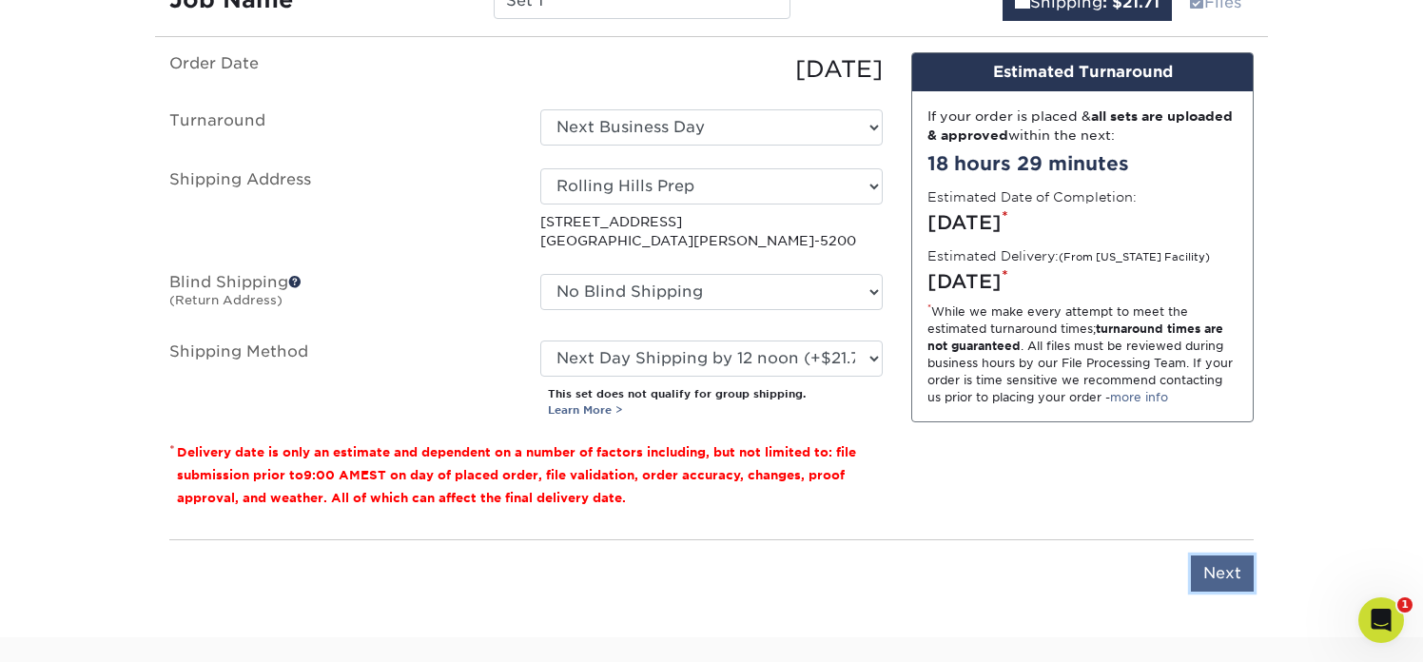
click at [1224, 572] on input "Next" at bounding box center [1222, 573] width 63 height 36
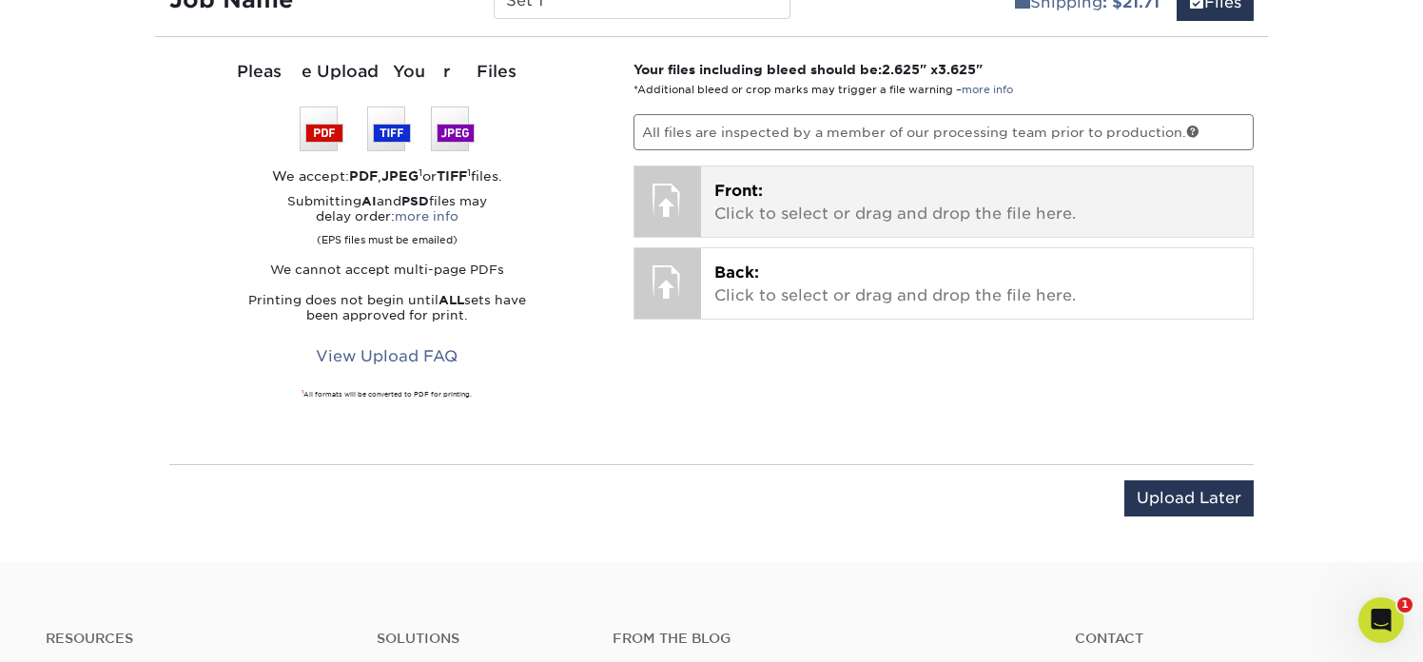
click at [714, 186] on span "Front:" at bounding box center [738, 191] width 49 height 18
click at [759, 199] on p "Front: Click to select or drag and drop the file here." at bounding box center [977, 203] width 526 height 46
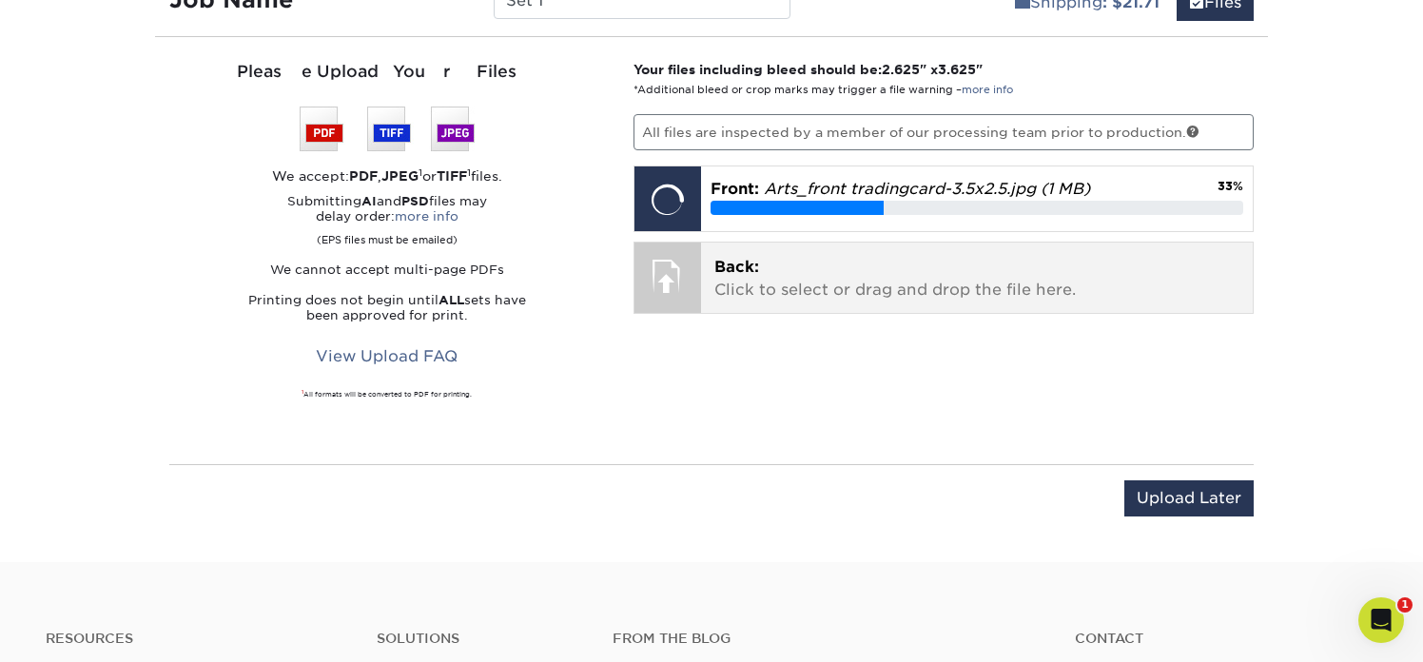
click at [681, 283] on div at bounding box center [667, 276] width 67 height 67
click at [750, 282] on p "Back: Click to select or drag and drop the file here." at bounding box center [977, 279] width 526 height 46
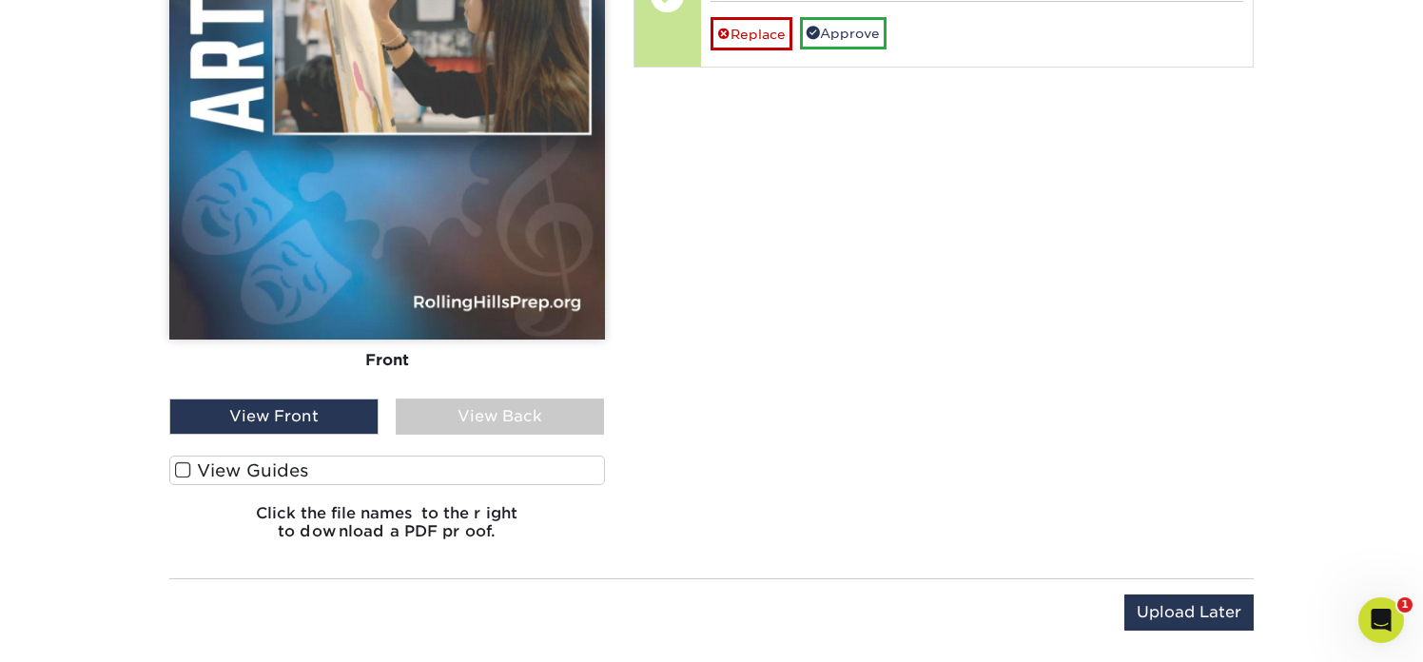
scroll to position [1512, 0]
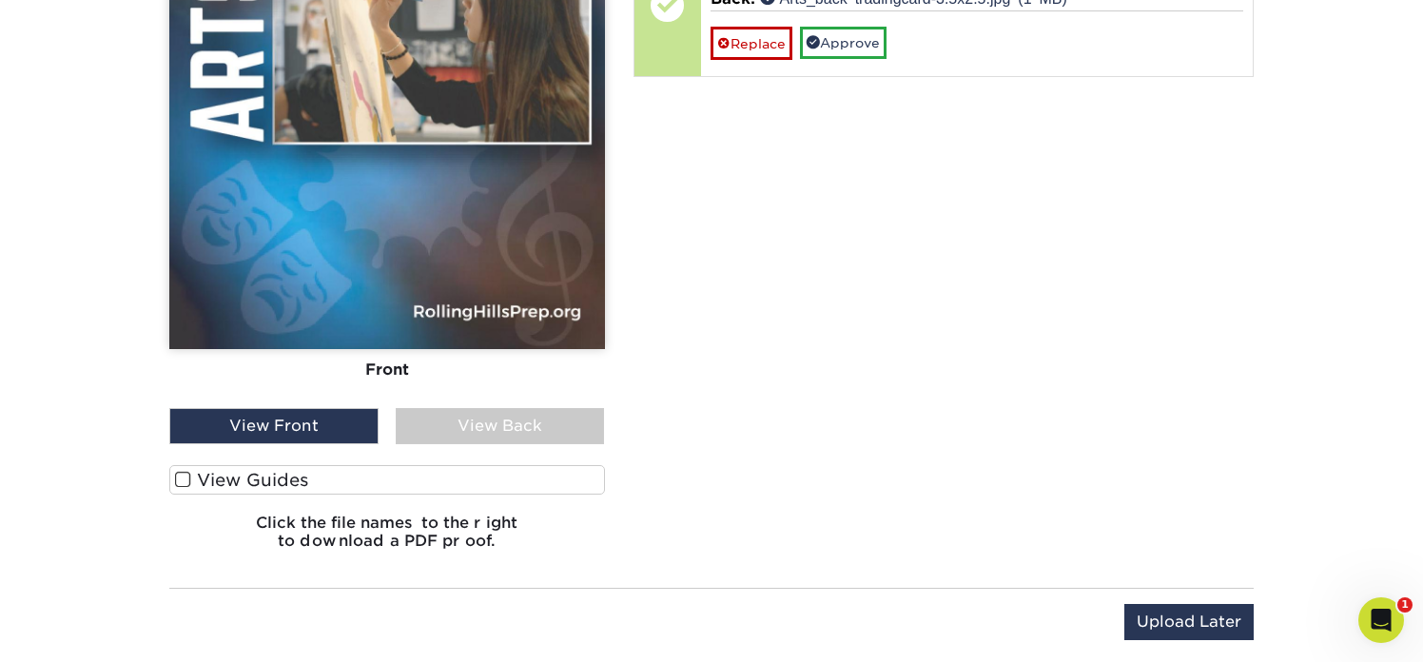
click at [475, 430] on div "View Back" at bounding box center [500, 426] width 209 height 36
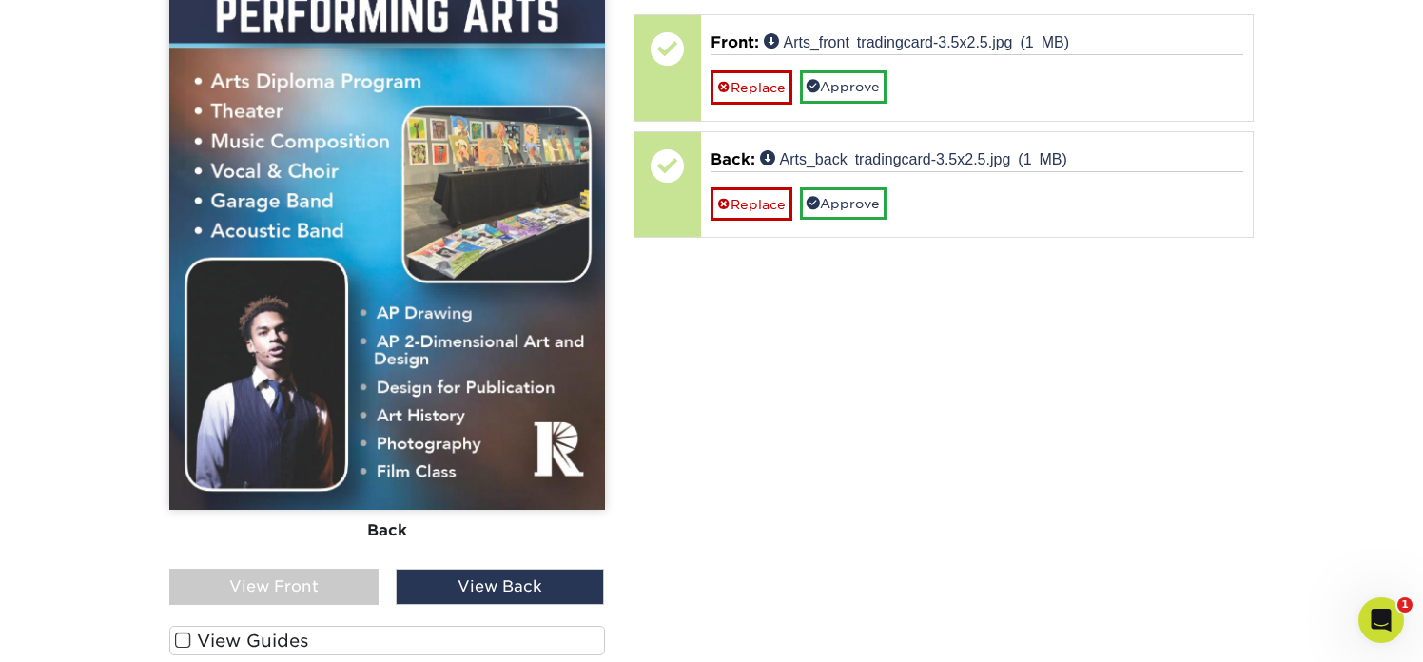
scroll to position [1389, 0]
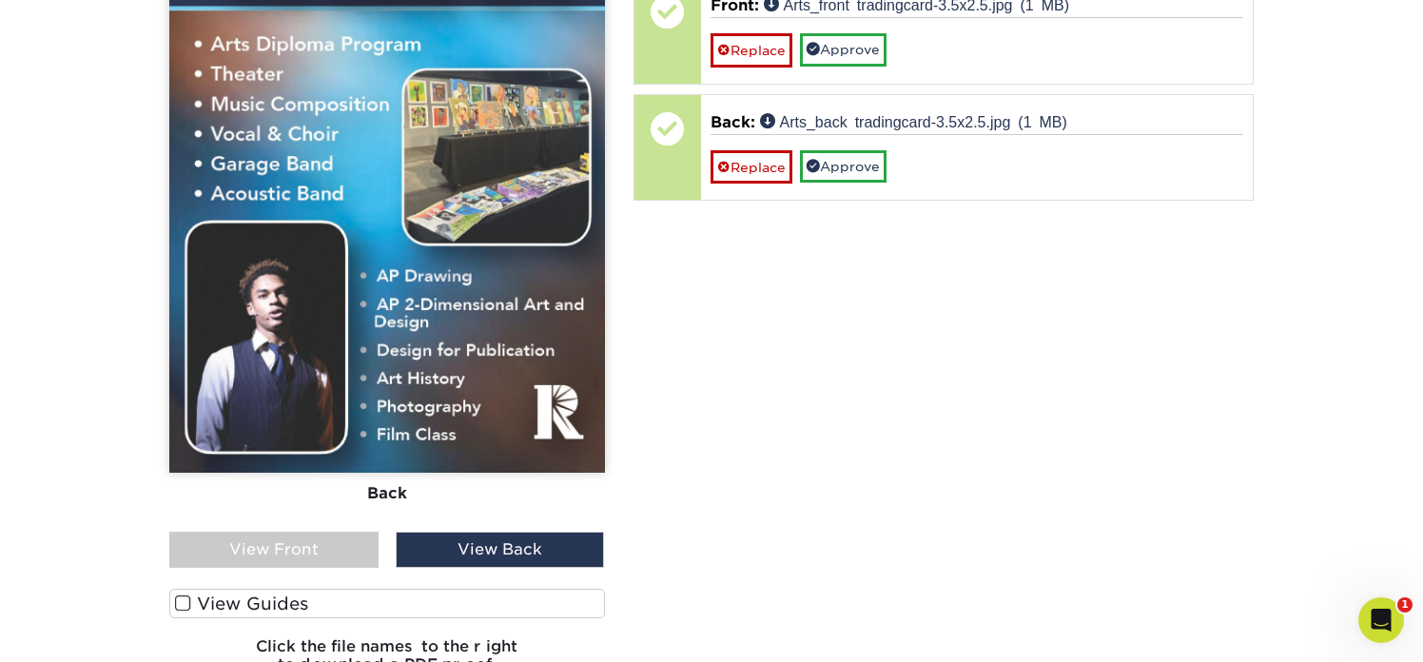
click at [334, 532] on div "View Front" at bounding box center [273, 550] width 209 height 36
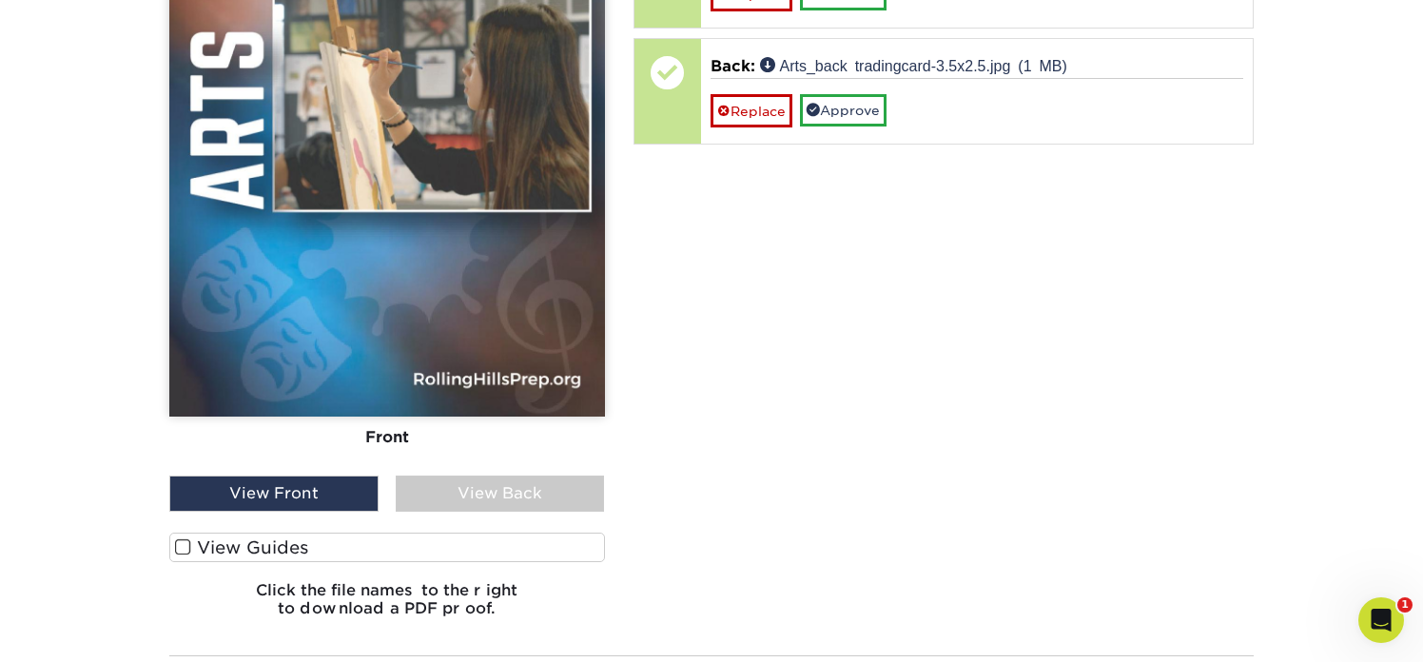
click at [315, 550] on label "View Guides" at bounding box center [387, 547] width 436 height 29
click at [0, 0] on input "View Guides" at bounding box center [0, 0] width 0 height 0
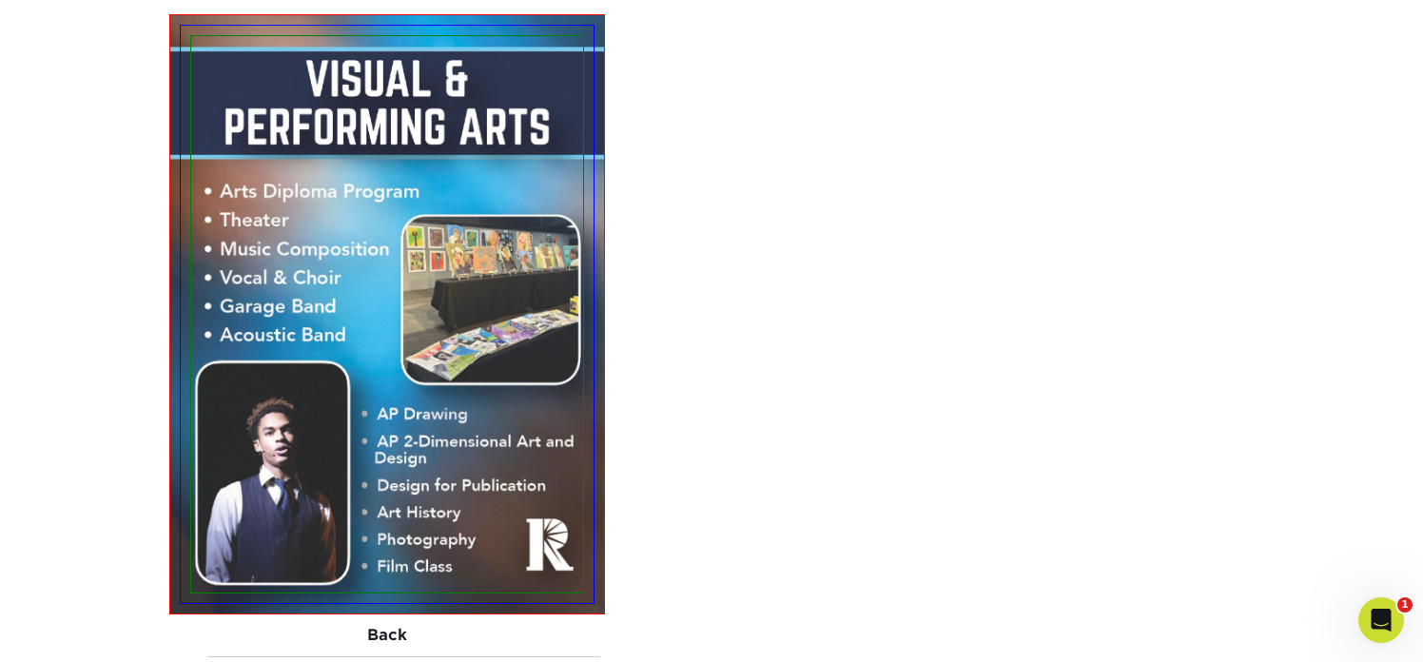
scroll to position [1964, 0]
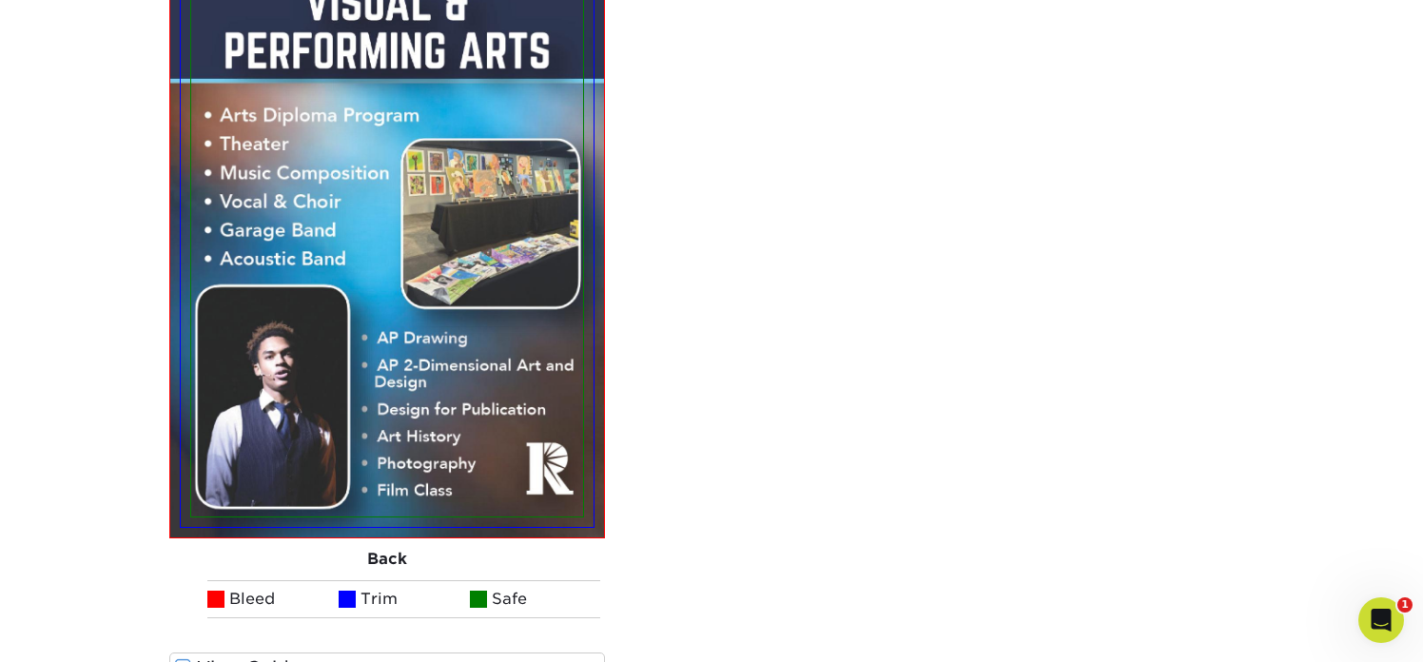
click at [365, 559] on div "Back" at bounding box center [387, 559] width 436 height 42
click at [389, 557] on div "Back" at bounding box center [387, 559] width 436 height 42
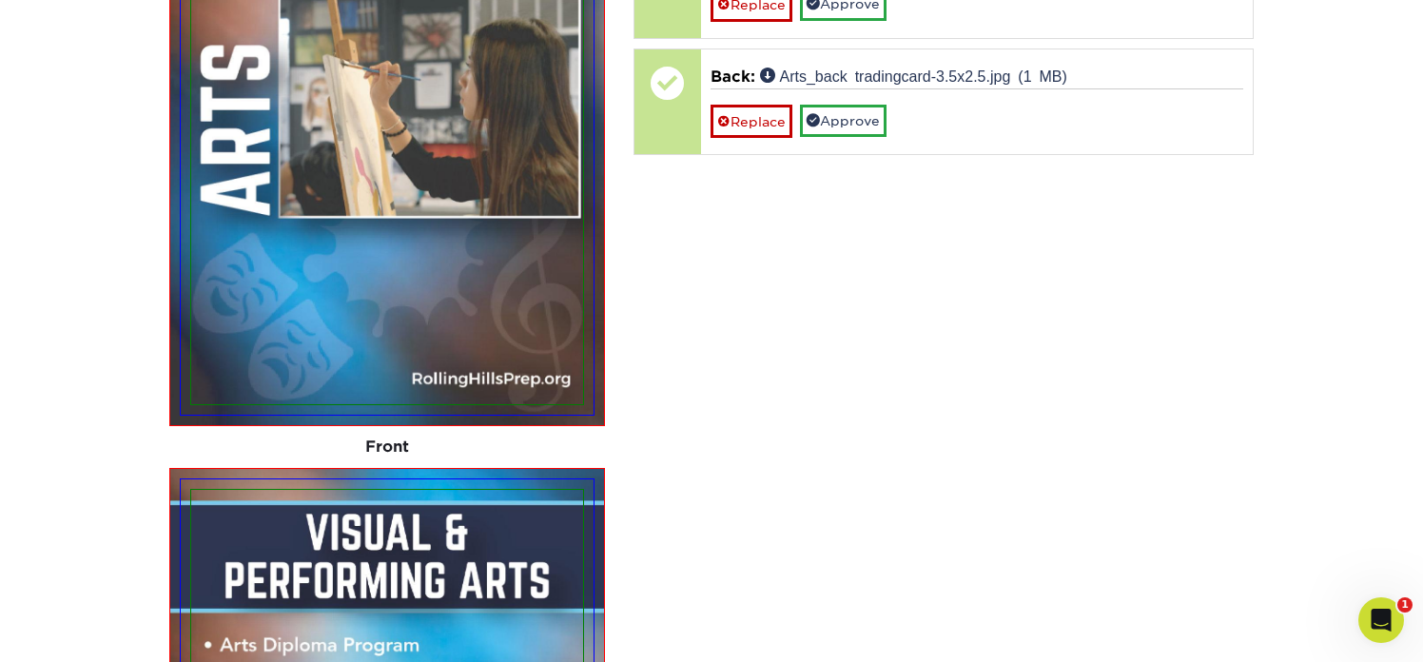
scroll to position [1372, 0]
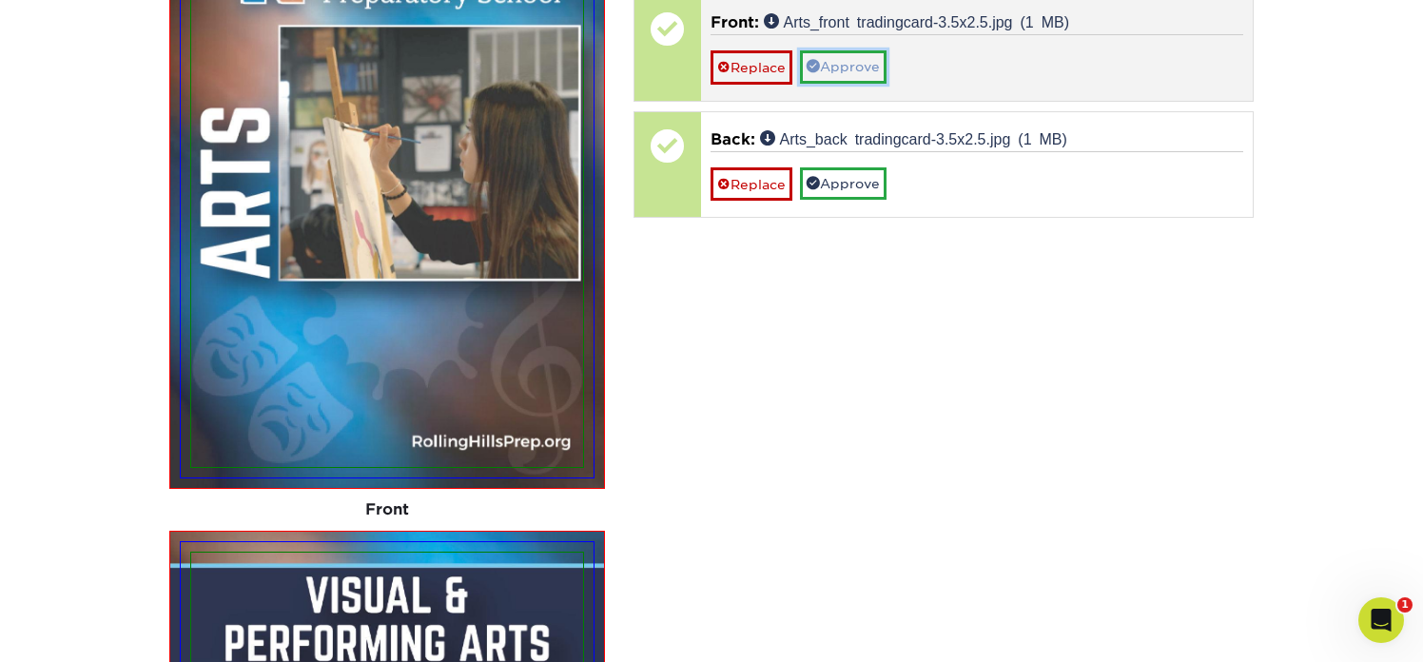
click at [836, 65] on link "Approve" at bounding box center [843, 66] width 87 height 32
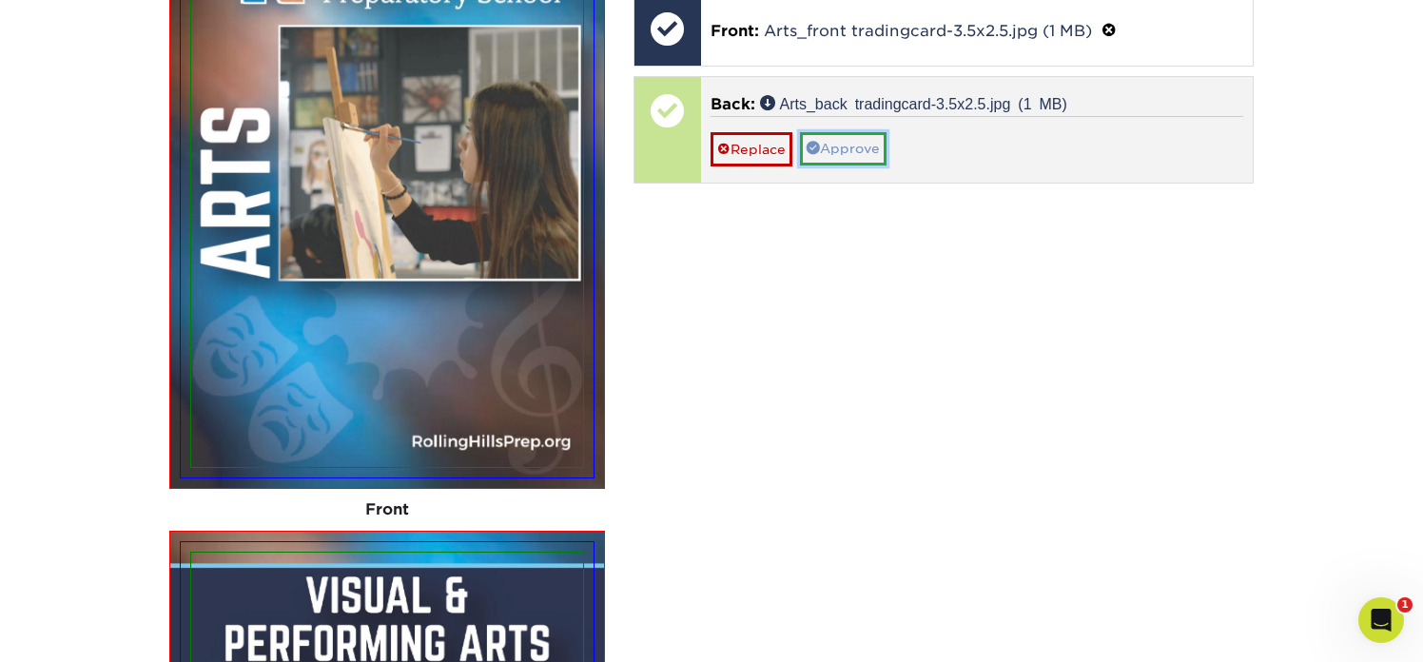
click at [864, 151] on link "Approve" at bounding box center [843, 148] width 87 height 32
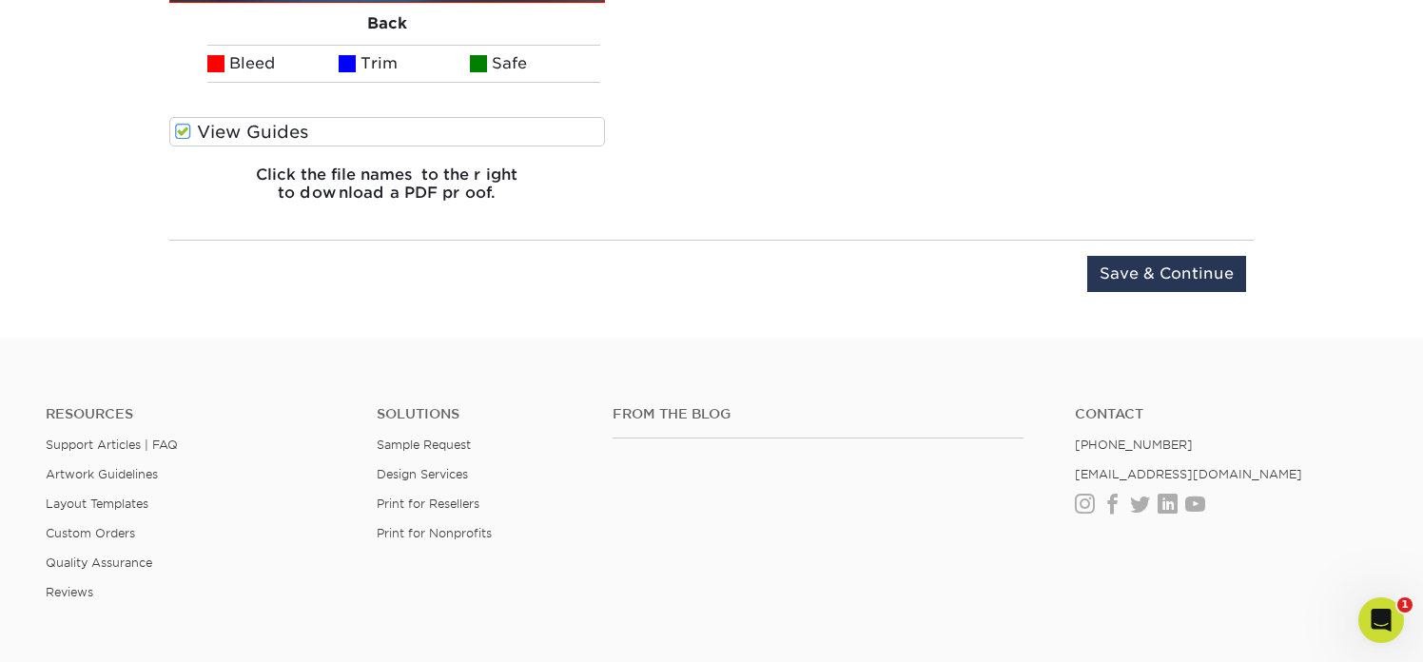
scroll to position [2621, 0]
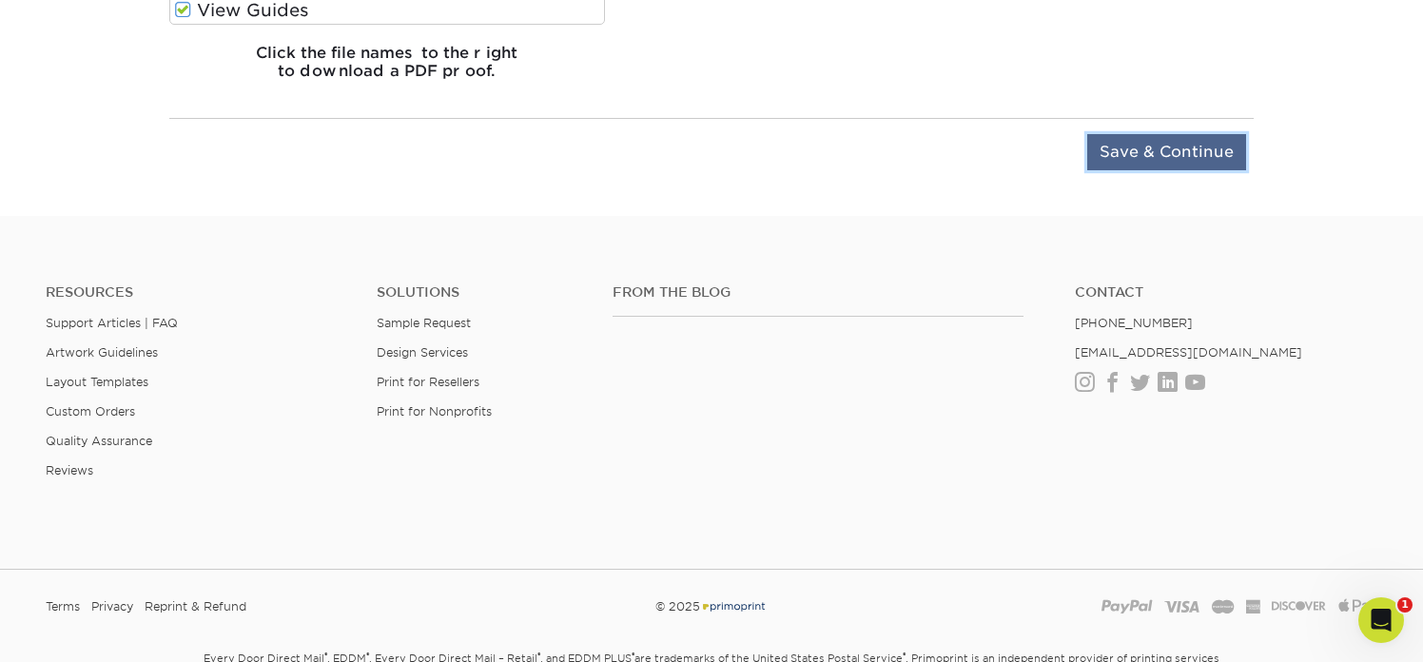
click at [1162, 158] on input "Save & Continue" at bounding box center [1166, 152] width 159 height 36
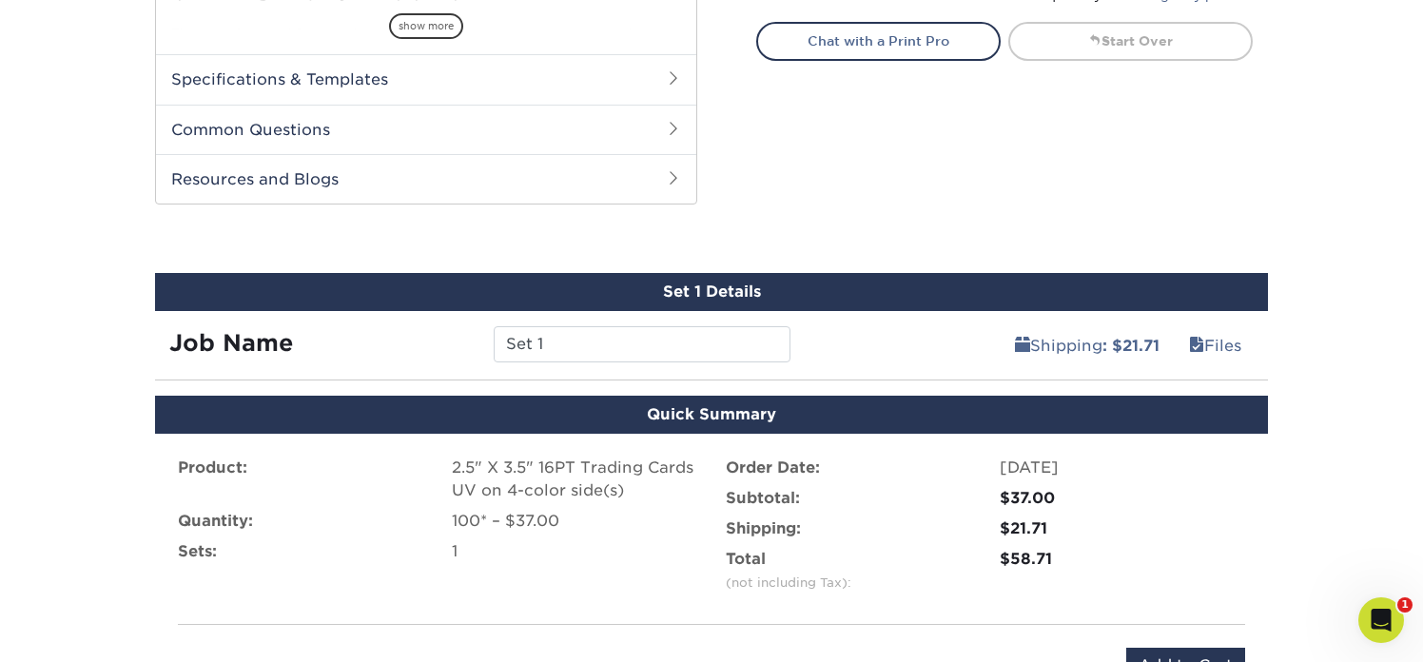
scroll to position [870, 0]
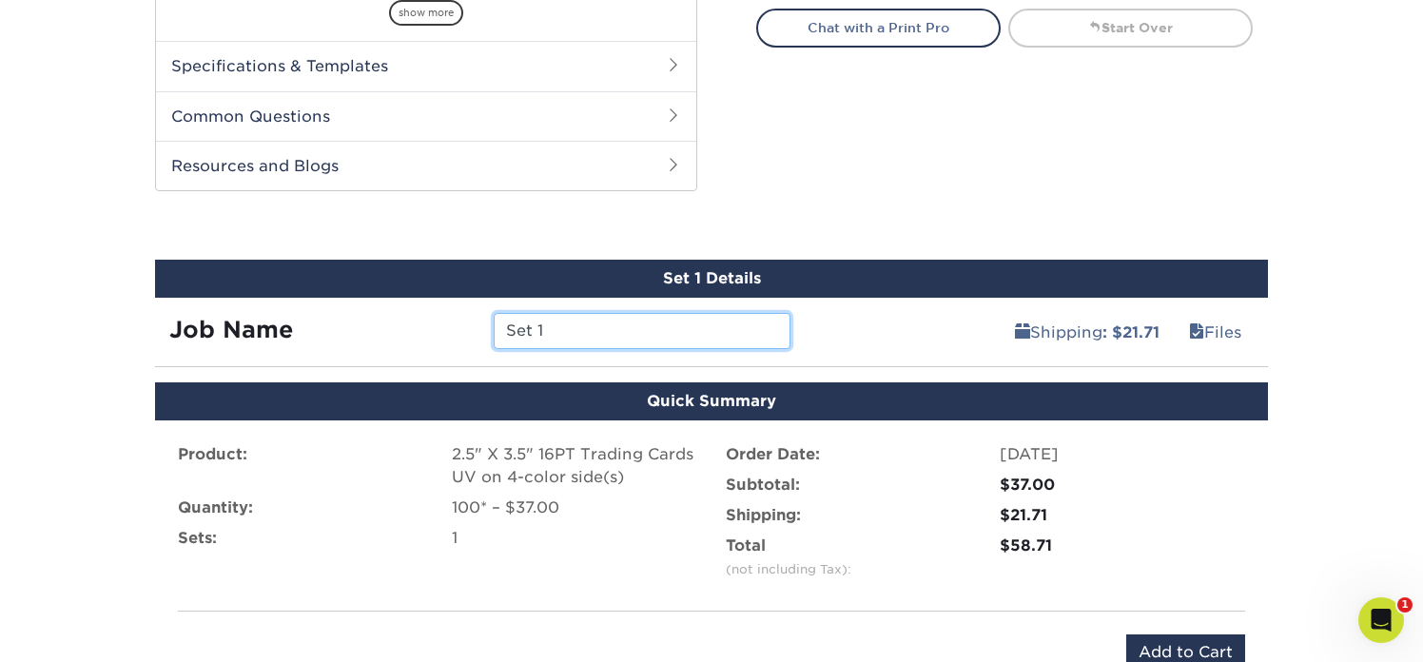
click at [567, 330] on input "Set 1" at bounding box center [642, 331] width 296 height 36
drag, startPoint x: 567, startPoint y: 330, endPoint x: 411, endPoint y: 328, distance: 156.0
click at [411, 328] on div "Job Name Set 1" at bounding box center [480, 331] width 650 height 36
click at [398, 283] on div "Set 1 Details" at bounding box center [711, 279] width 1113 height 38
drag, startPoint x: 554, startPoint y: 326, endPoint x: 421, endPoint y: 326, distance: 132.2
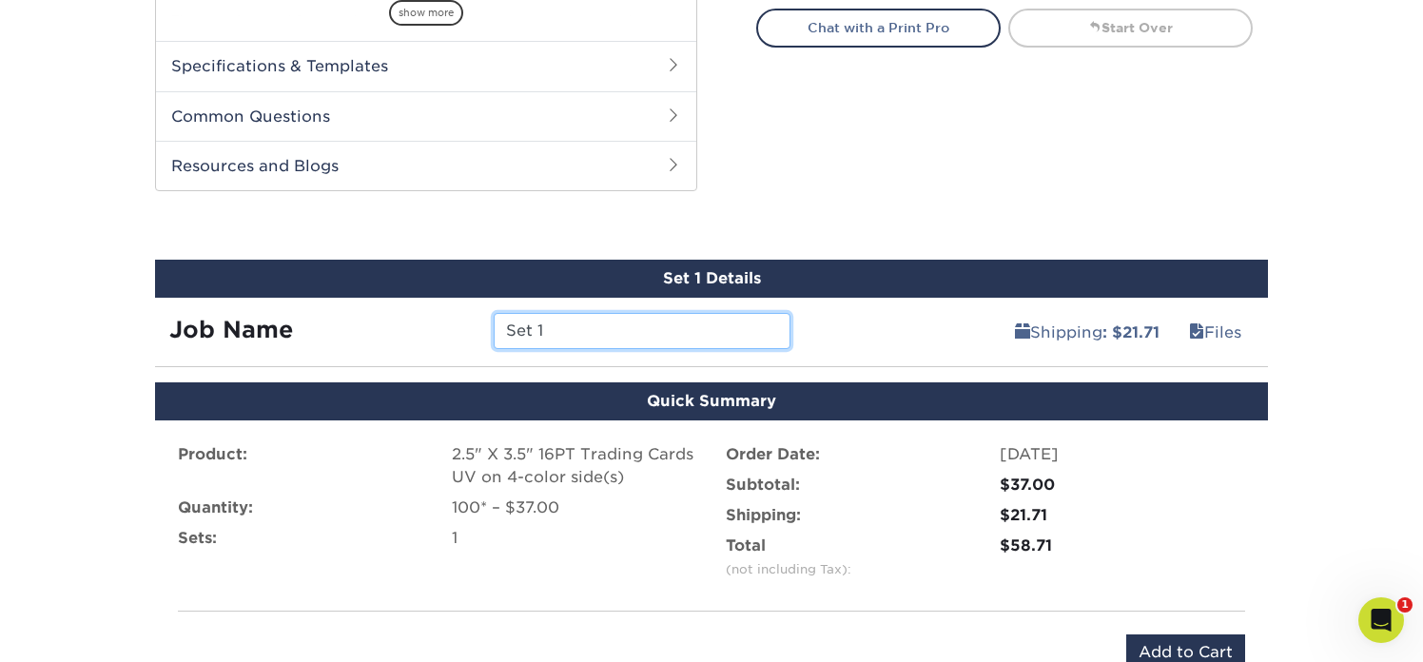
click at [421, 326] on div "Job Name Set 1" at bounding box center [480, 331] width 650 height 36
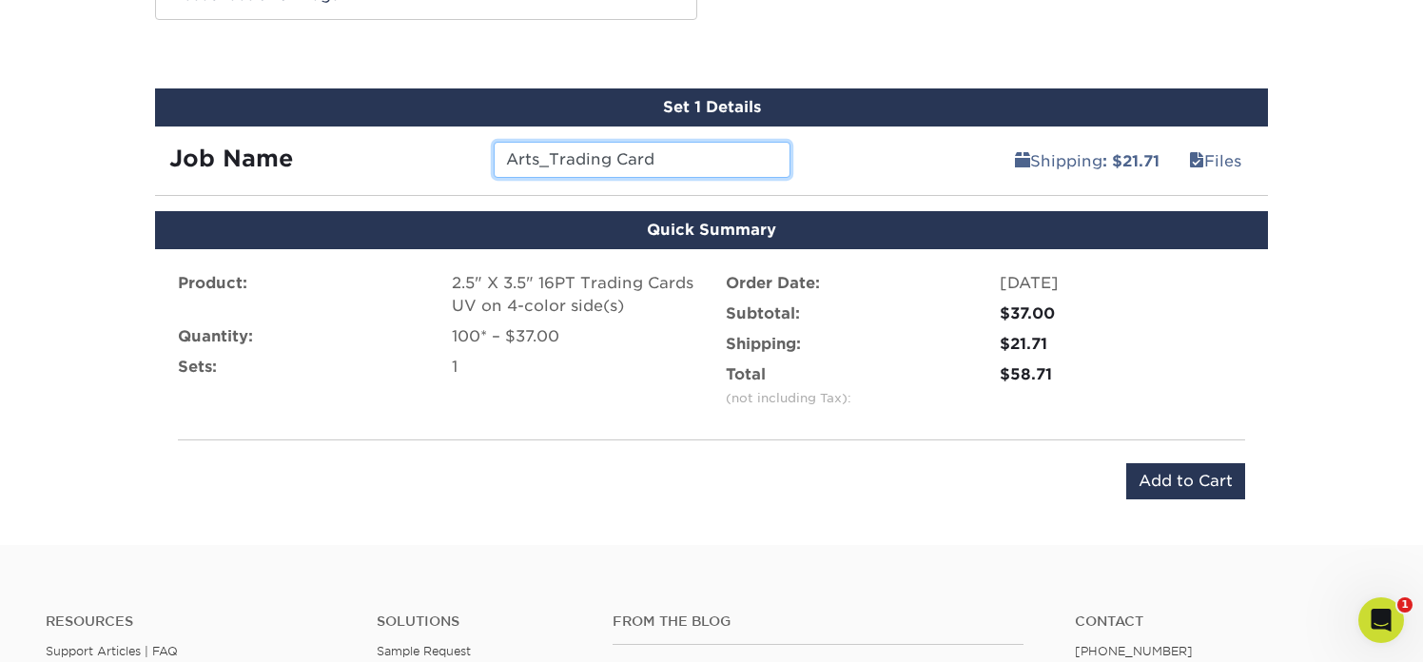
scroll to position [1064, 0]
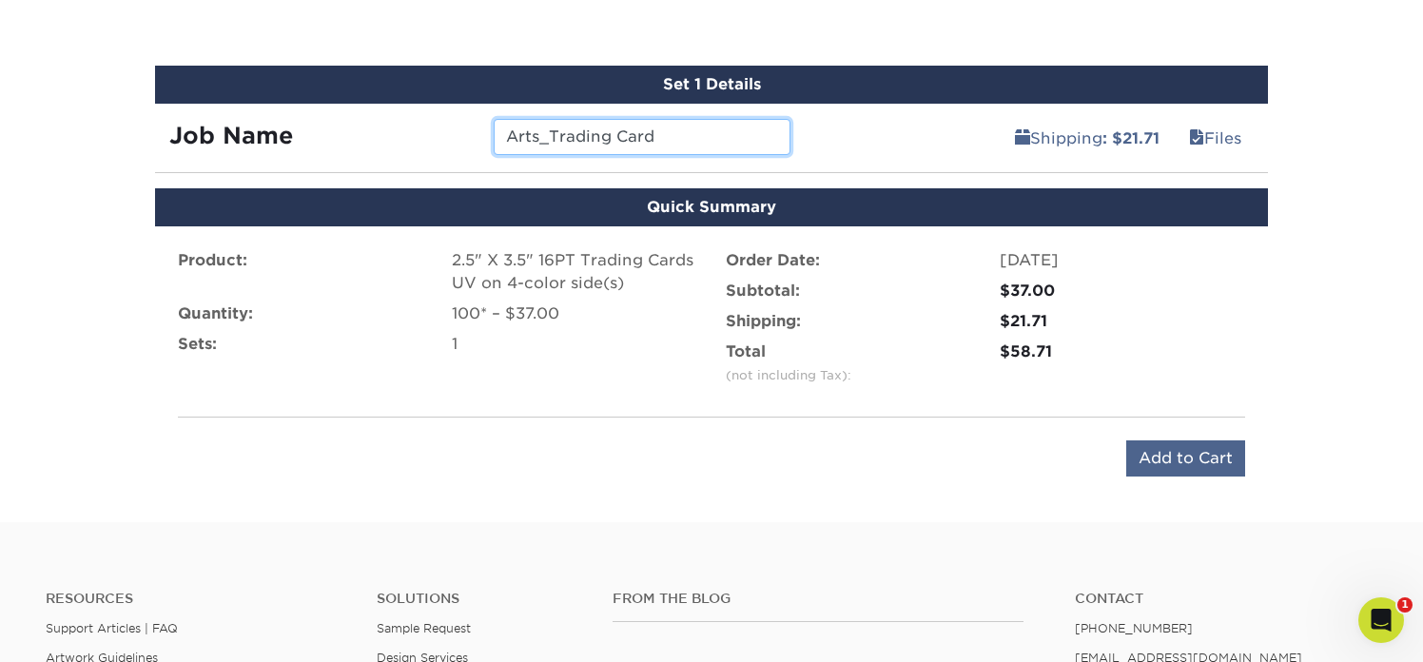
type input "Arts_Trading Card"
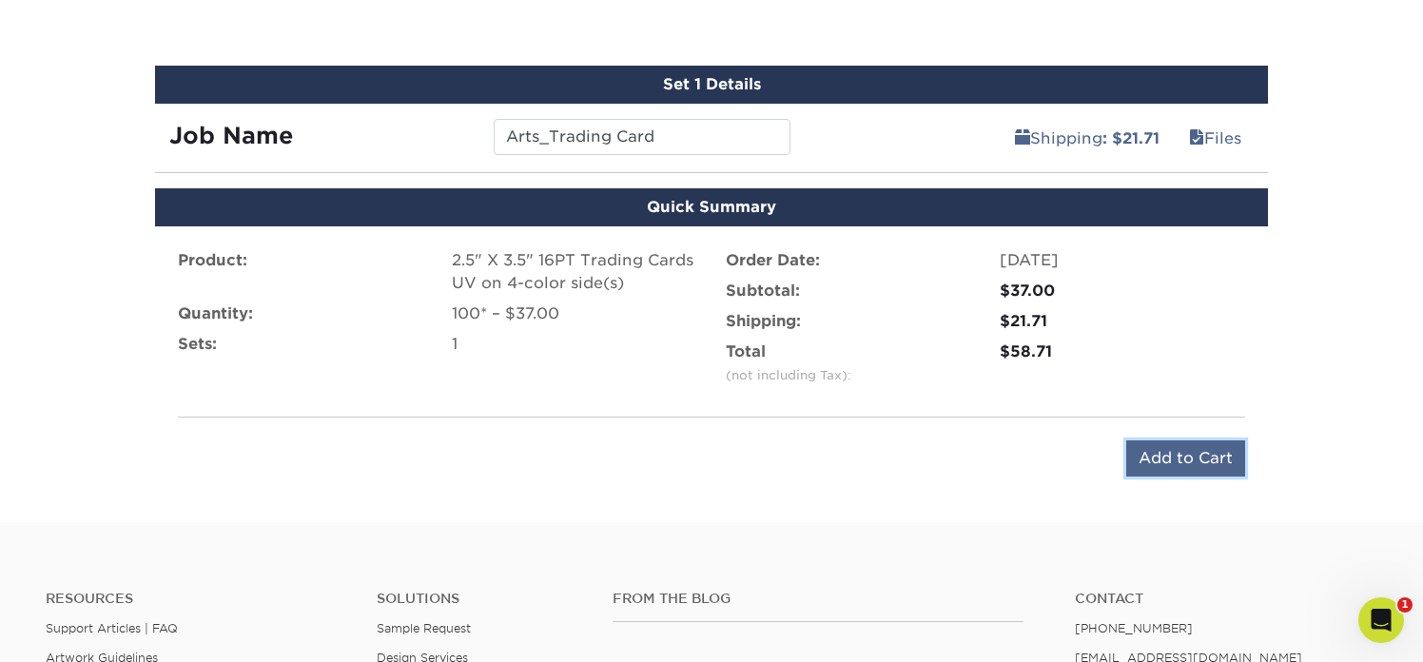
click at [1215, 459] on input "Add to Cart" at bounding box center [1185, 458] width 119 height 36
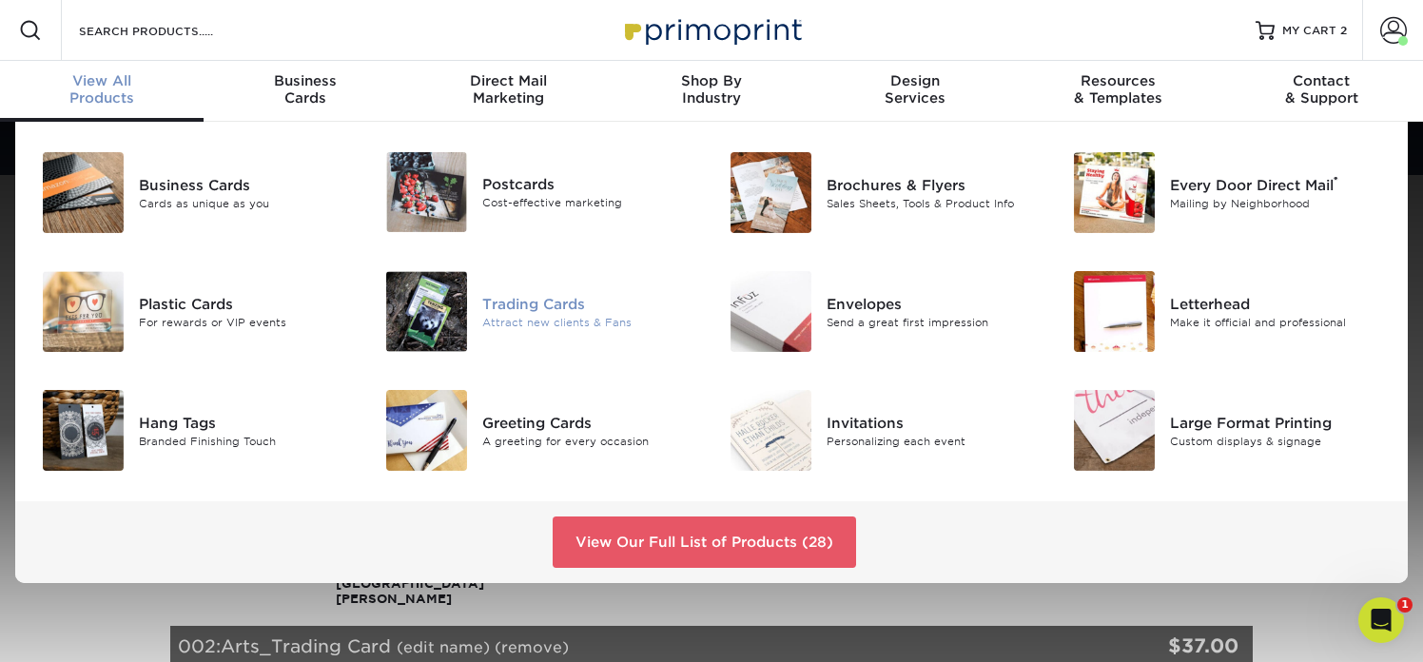
click at [438, 303] on img at bounding box center [426, 311] width 81 height 81
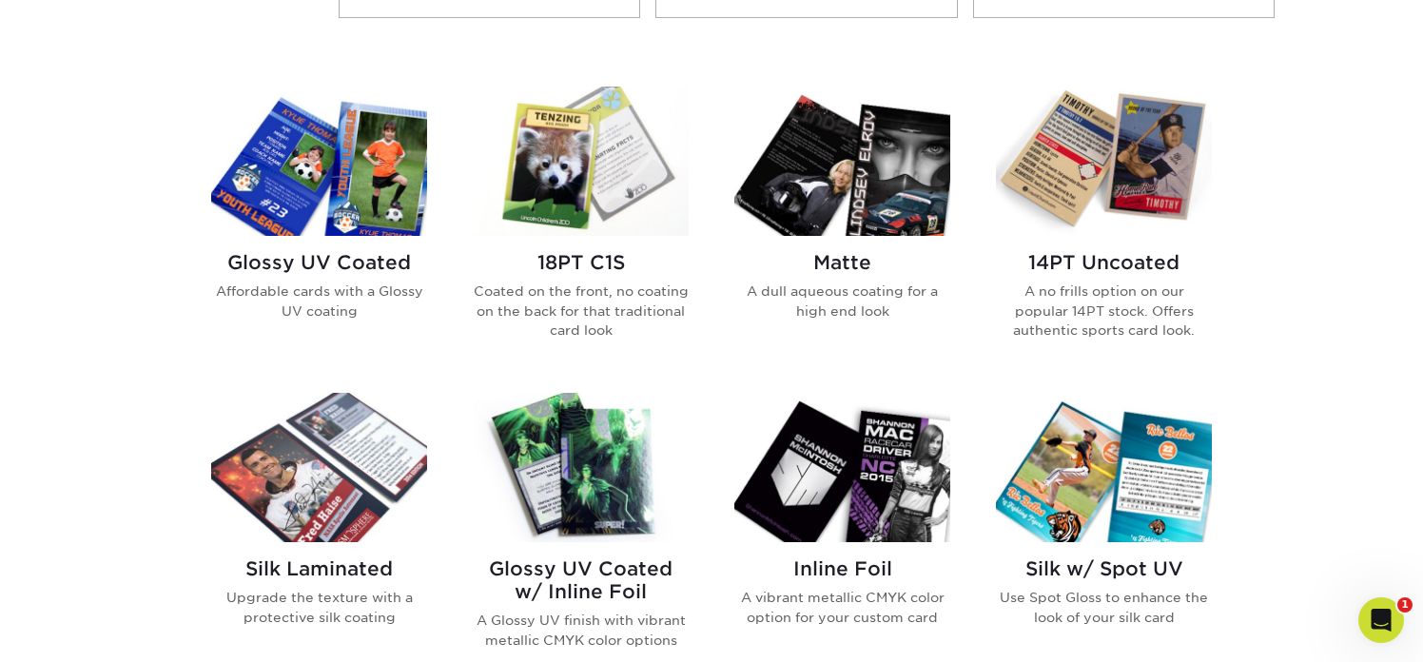
click at [282, 217] on img at bounding box center [319, 161] width 216 height 149
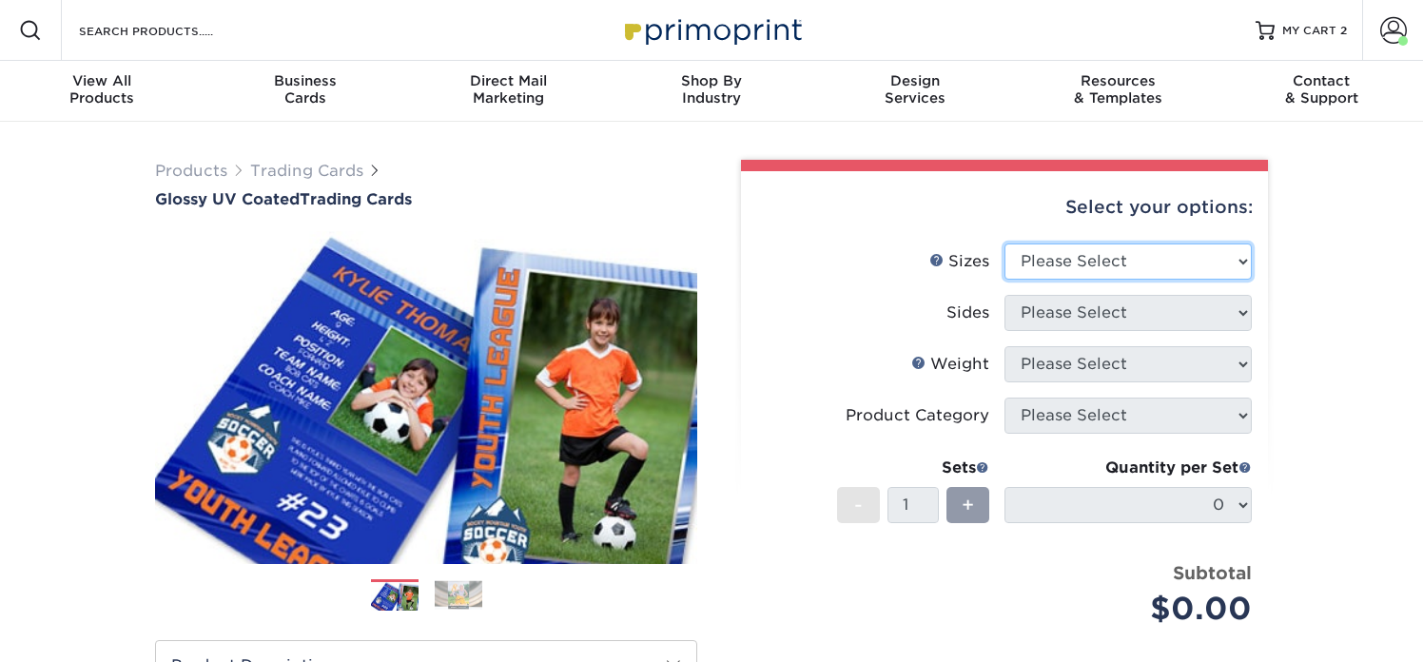
click at [1030, 261] on select "Please Select 2.5" x 3.5"" at bounding box center [1127, 262] width 247 height 36
select select "2.50x3.50"
click at [1004, 244] on select "Please Select 2.5" x 3.5"" at bounding box center [1127, 262] width 247 height 36
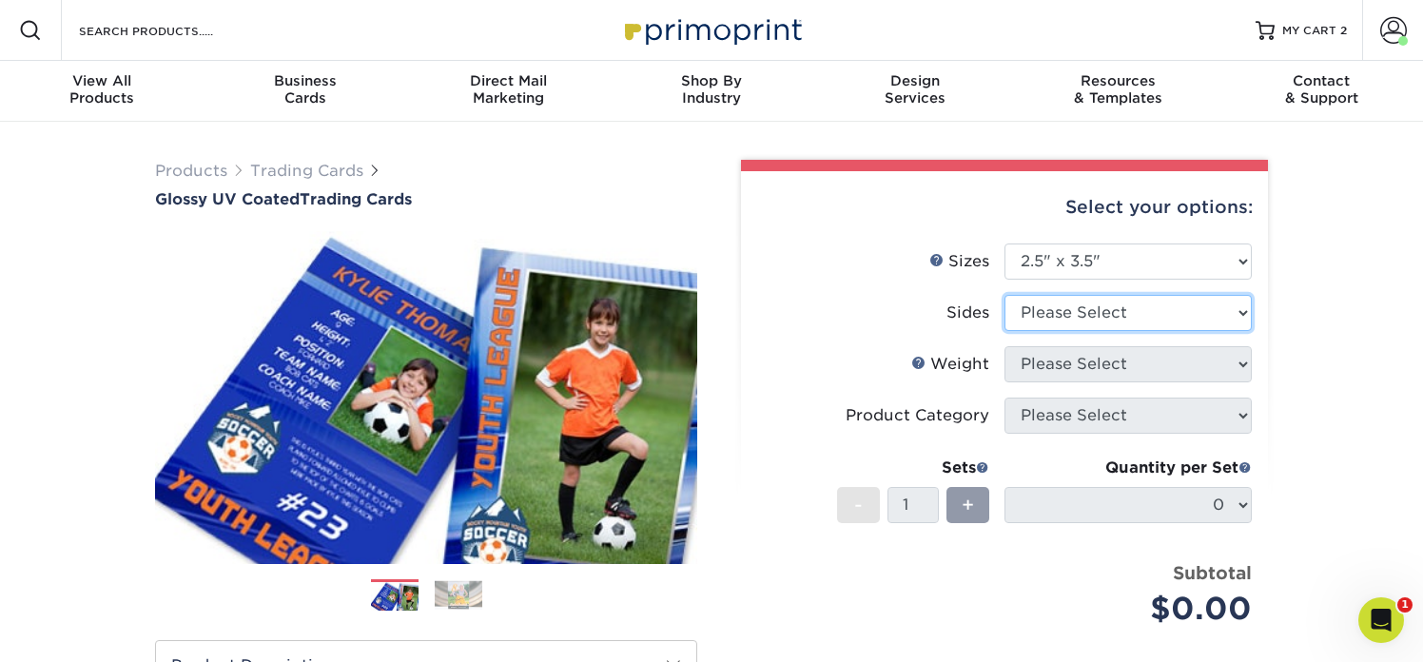
click at [1041, 316] on select "Please Select Print Both Sides Print Front Only" at bounding box center [1127, 313] width 247 height 36
select select "13abbda7-1d64-4f25-8bb2-c179b224825d"
click at [1004, 295] on select "Please Select Print Both Sides Print Front Only" at bounding box center [1127, 313] width 247 height 36
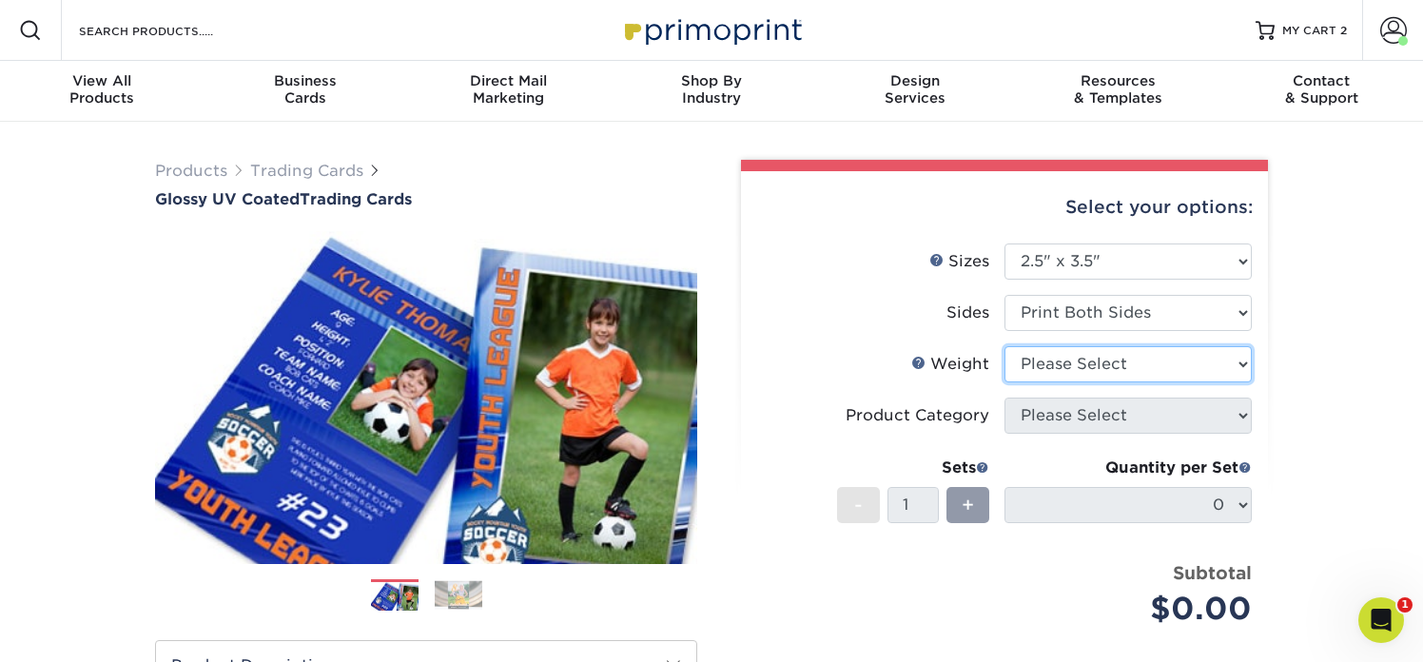
click at [1051, 369] on select "Please Select 16PT 14PT 18PT C1S" at bounding box center [1127, 364] width 247 height 36
select select "16PT"
click at [1004, 346] on select "Please Select 16PT 14PT 18PT C1S" at bounding box center [1127, 364] width 247 height 36
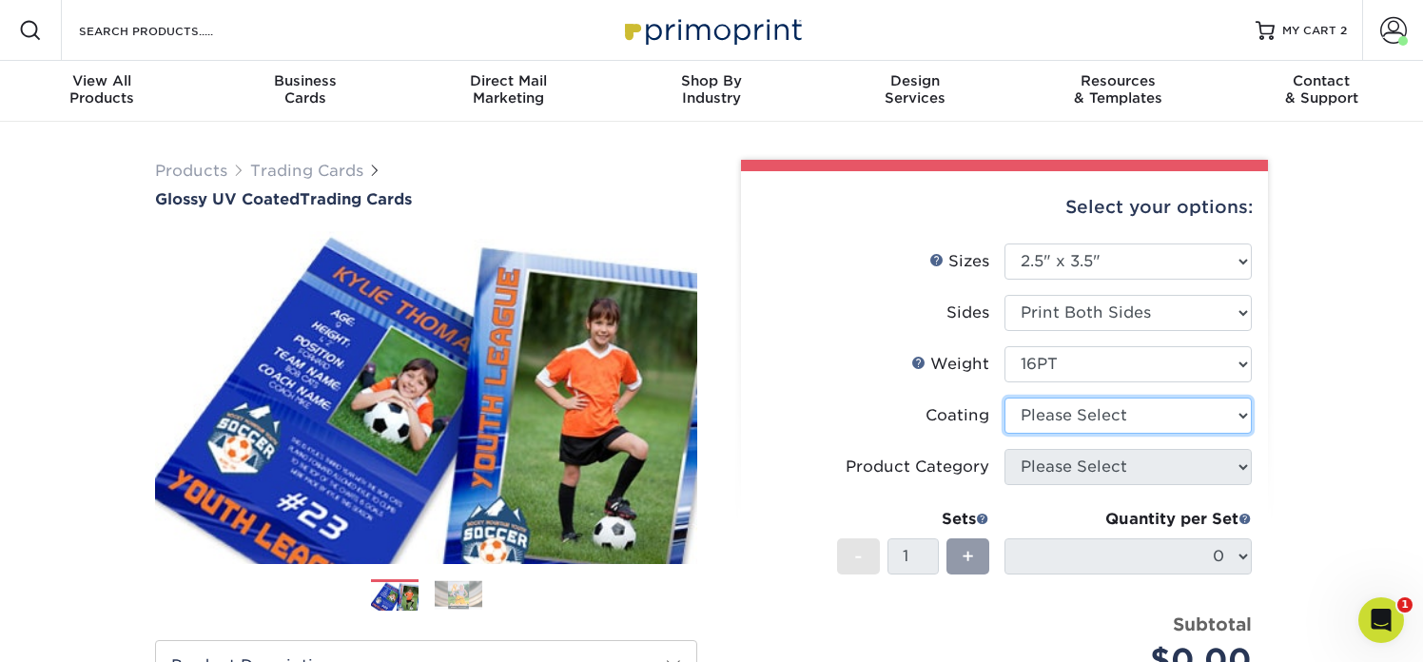
click at [1053, 411] on select at bounding box center [1127, 416] width 247 height 36
select select "ae367451-b2b8-45df-a344-0f05b6a12993"
click at [1004, 398] on select at bounding box center [1127, 416] width 247 height 36
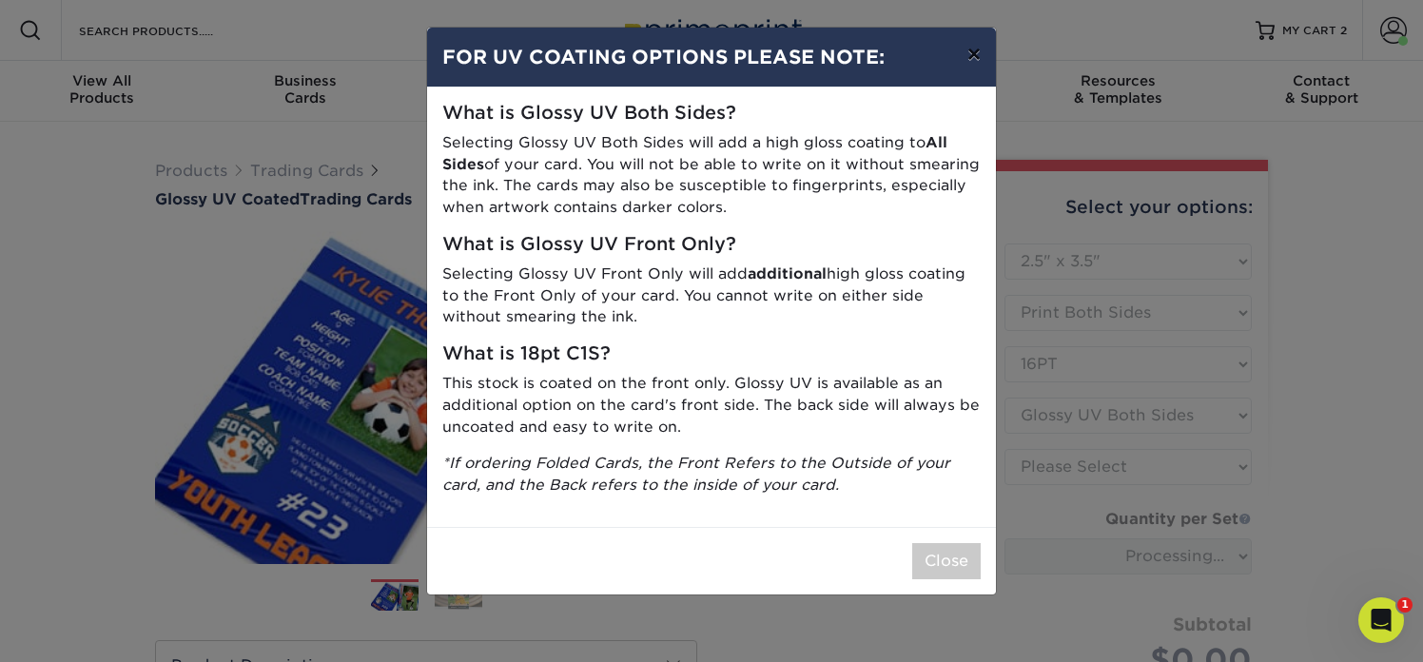
click at [970, 56] on button "×" at bounding box center [974, 54] width 44 height 53
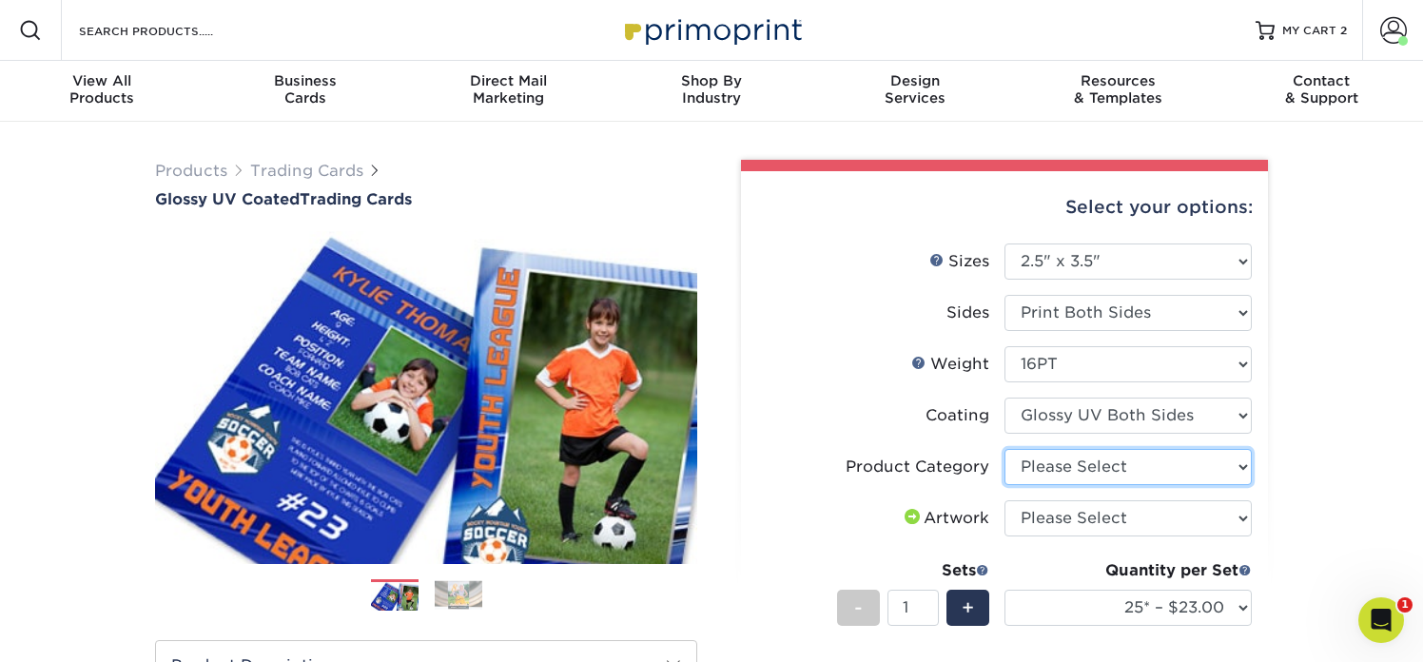
click at [1073, 467] on select "Please Select Trading Cards" at bounding box center [1127, 467] width 247 height 36
select select "c2f9bce9-36c2-409d-b101-c29d9d031e18"
click at [1004, 449] on select "Please Select Trading Cards" at bounding box center [1127, 467] width 247 height 36
click at [1346, 402] on div "Products Trading Cards Glossy UV Coated Trading Cards Previous Next /" at bounding box center [711, 630] width 1423 height 1016
click at [1193, 520] on select "Please Select I will upload files I need a design - $100" at bounding box center [1127, 518] width 247 height 36
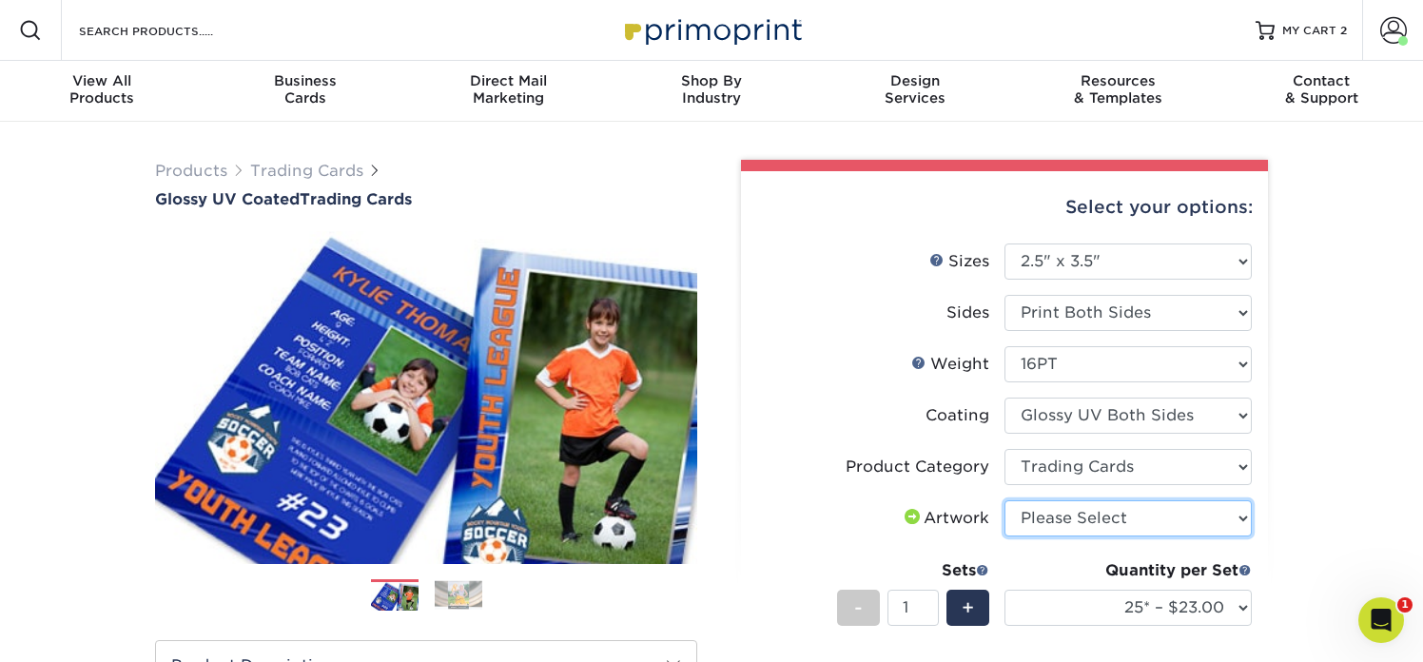
select select "upload"
click at [1004, 500] on select "Please Select I will upload files I need a design - $100" at bounding box center [1127, 518] width 247 height 36
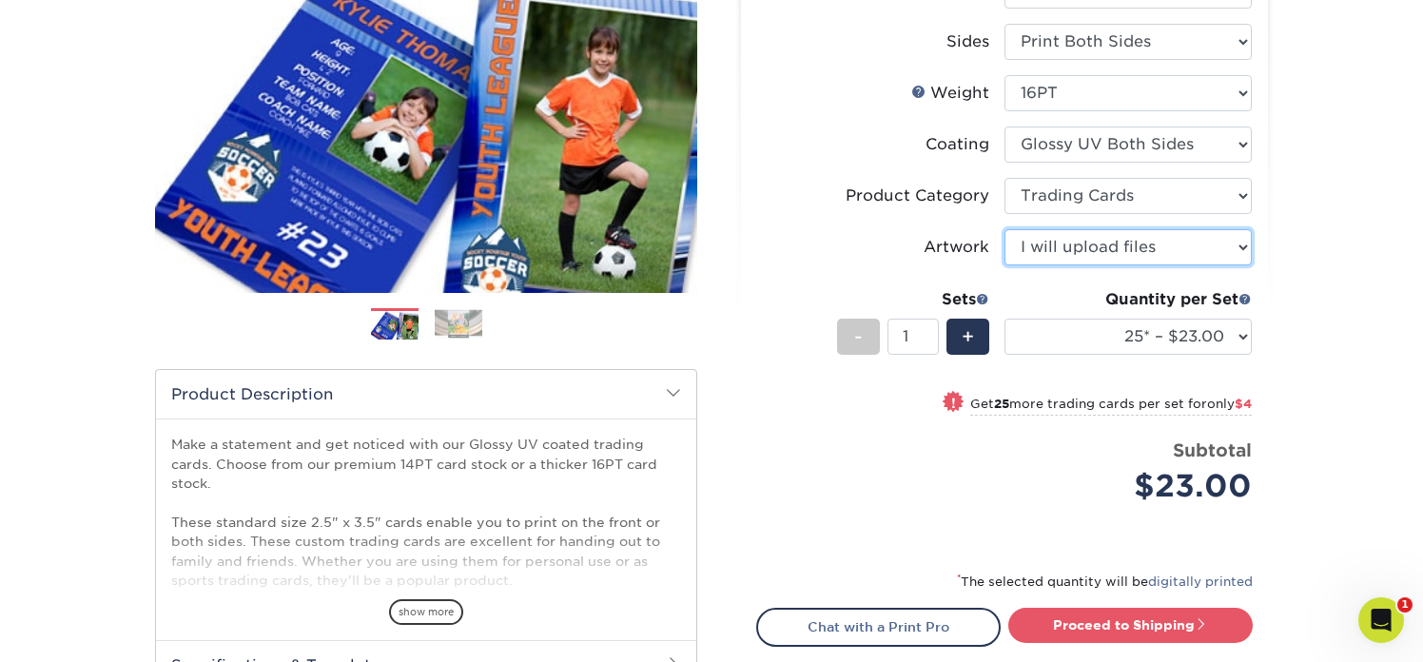
scroll to position [332, 0]
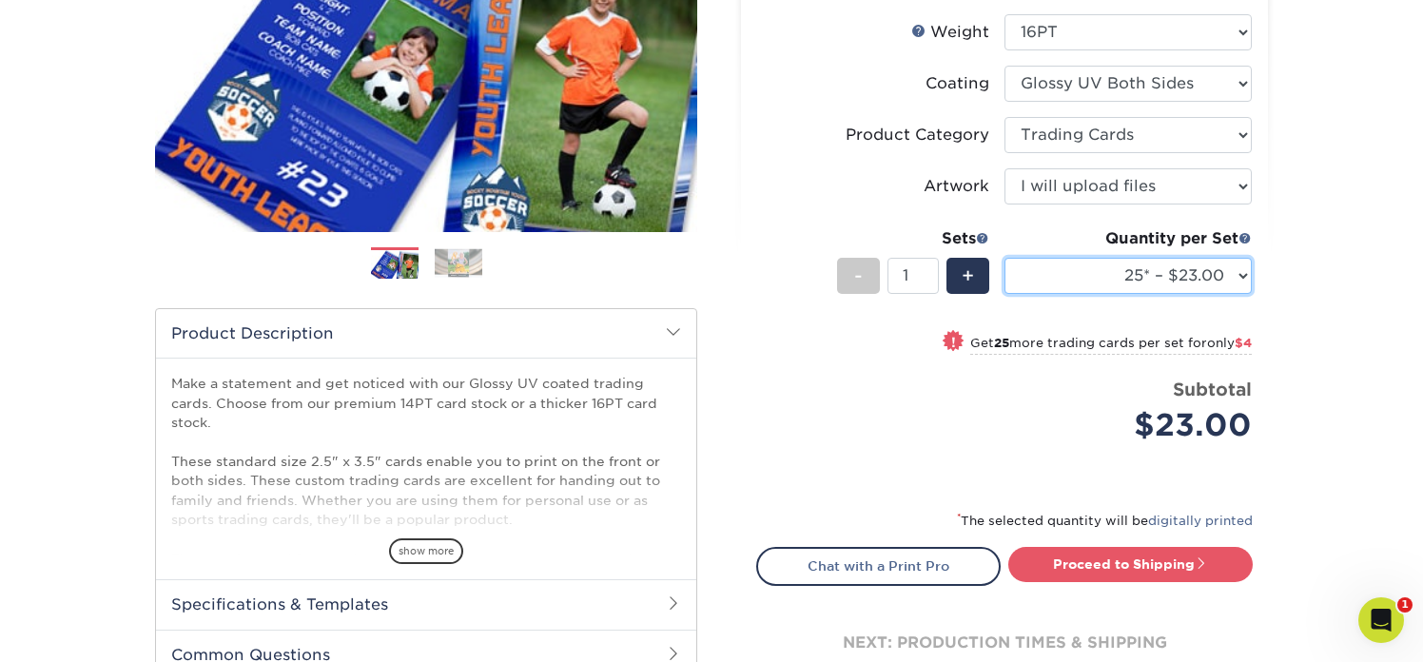
click at [1128, 279] on select "25* – $23.00 50* – $27.00 75* – $33.00 100* – $37.00 250* – $47.00 500 – $58.00…" at bounding box center [1127, 276] width 247 height 36
select select "100* – $37.00"
click at [1004, 258] on select "25* – $23.00 50* – $27.00 75* – $33.00 100* – $37.00 250* – $47.00 500 – $58.00…" at bounding box center [1127, 276] width 247 height 36
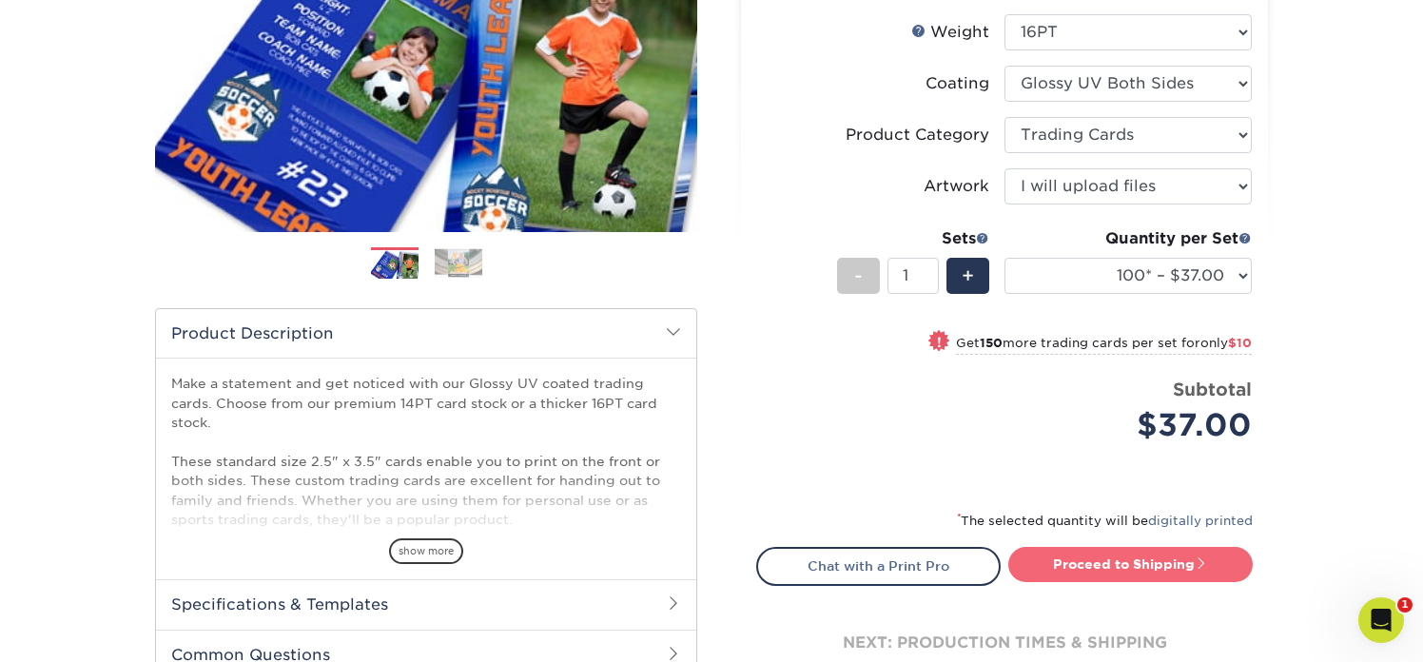
click at [1063, 558] on link "Proceed to Shipping" at bounding box center [1130, 564] width 244 height 34
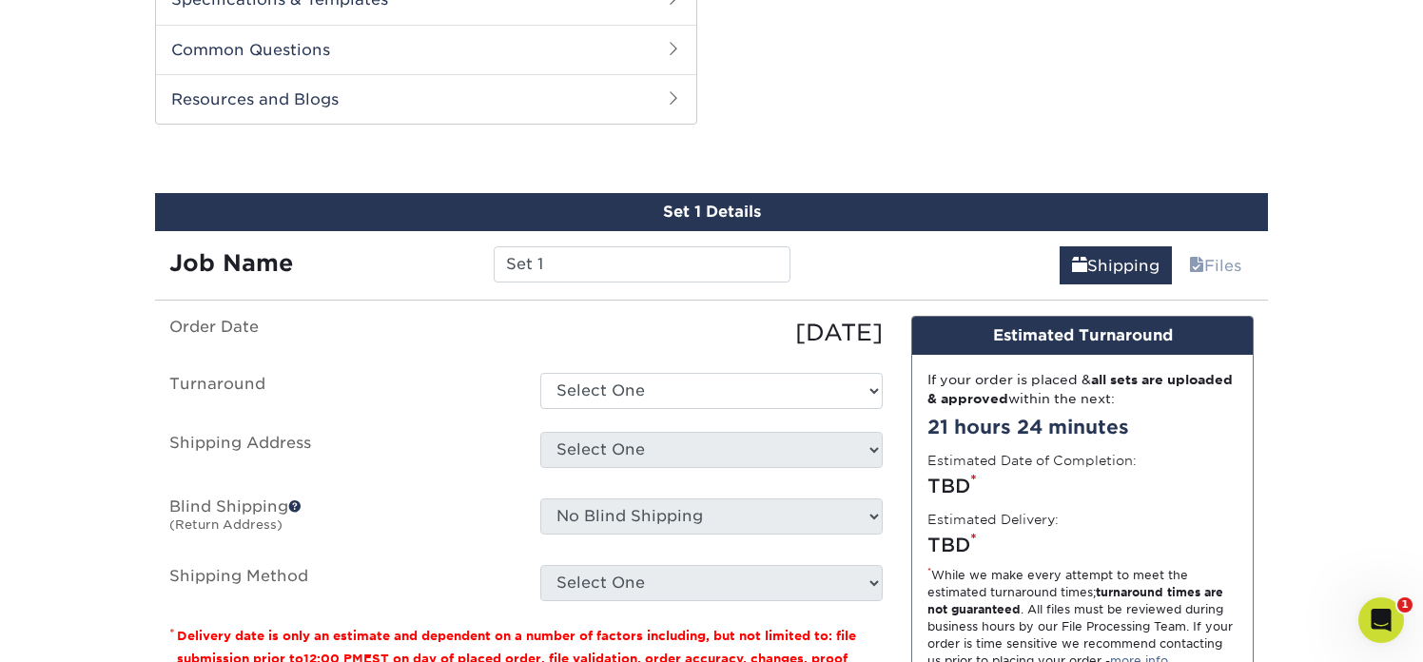
scroll to position [967, 0]
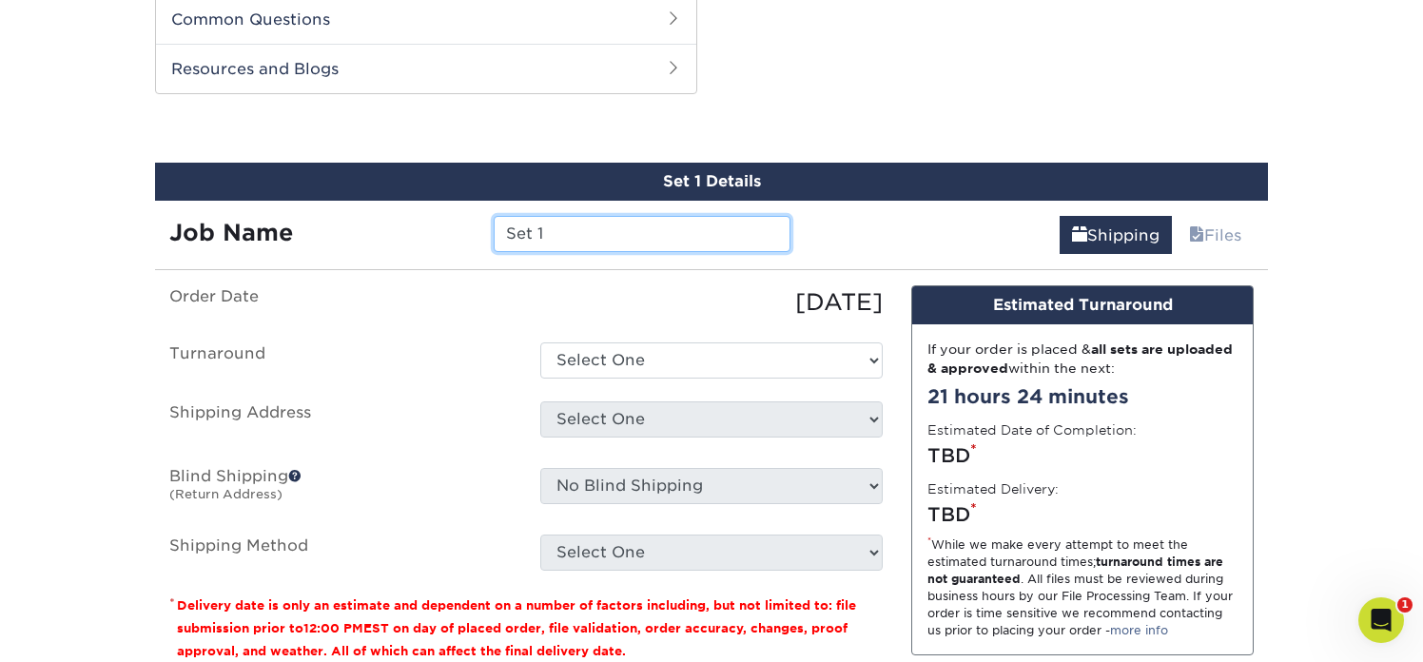
click at [559, 233] on input "Set 1" at bounding box center [642, 234] width 296 height 36
drag, startPoint x: 559, startPoint y: 233, endPoint x: 450, endPoint y: 230, distance: 109.4
click at [450, 230] on div "Job Name Set 1" at bounding box center [480, 234] width 650 height 36
type input "Athletics_Trading Card"
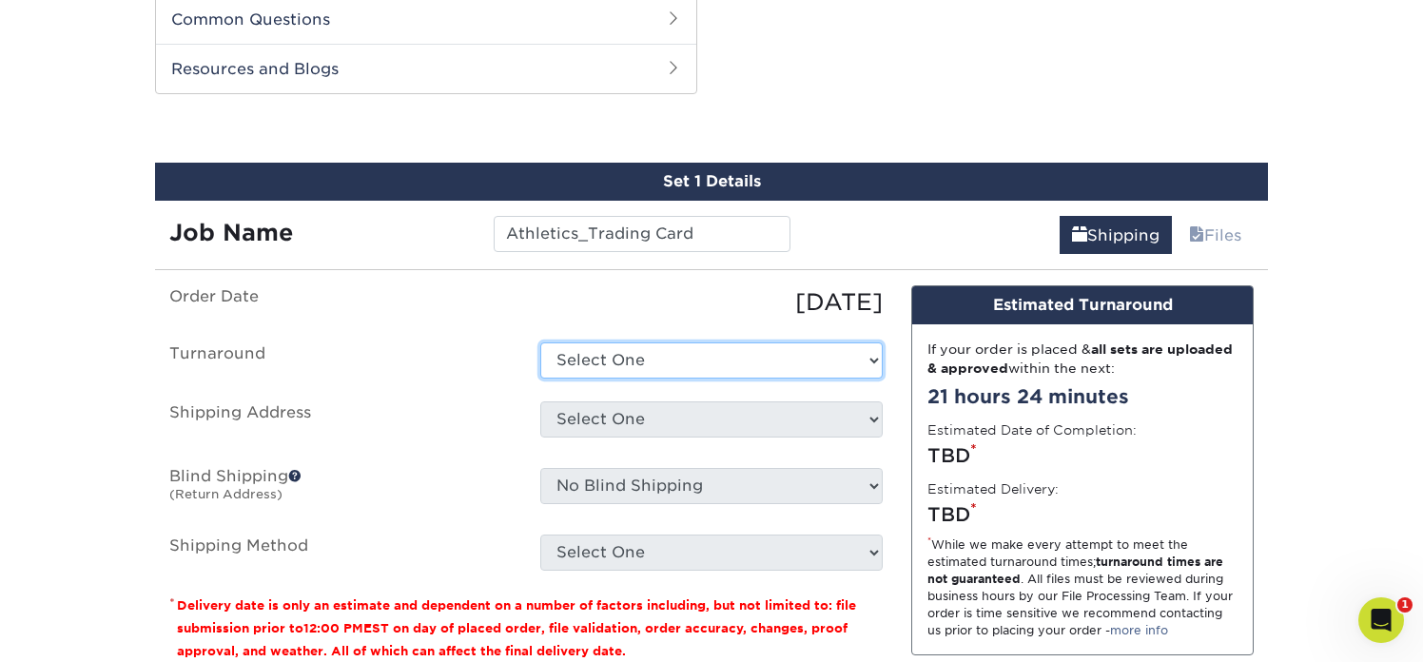
click at [682, 354] on select "Select One 2-4 Business Days 2 Day Next Business Day" at bounding box center [711, 360] width 342 height 36
select select "38ceaf25-c2ca-4f11-9941-e62316e7cec5"
click at [540, 342] on select "Select One 2-4 Business Days 2 Day Next Business Day" at bounding box center [711, 360] width 342 height 36
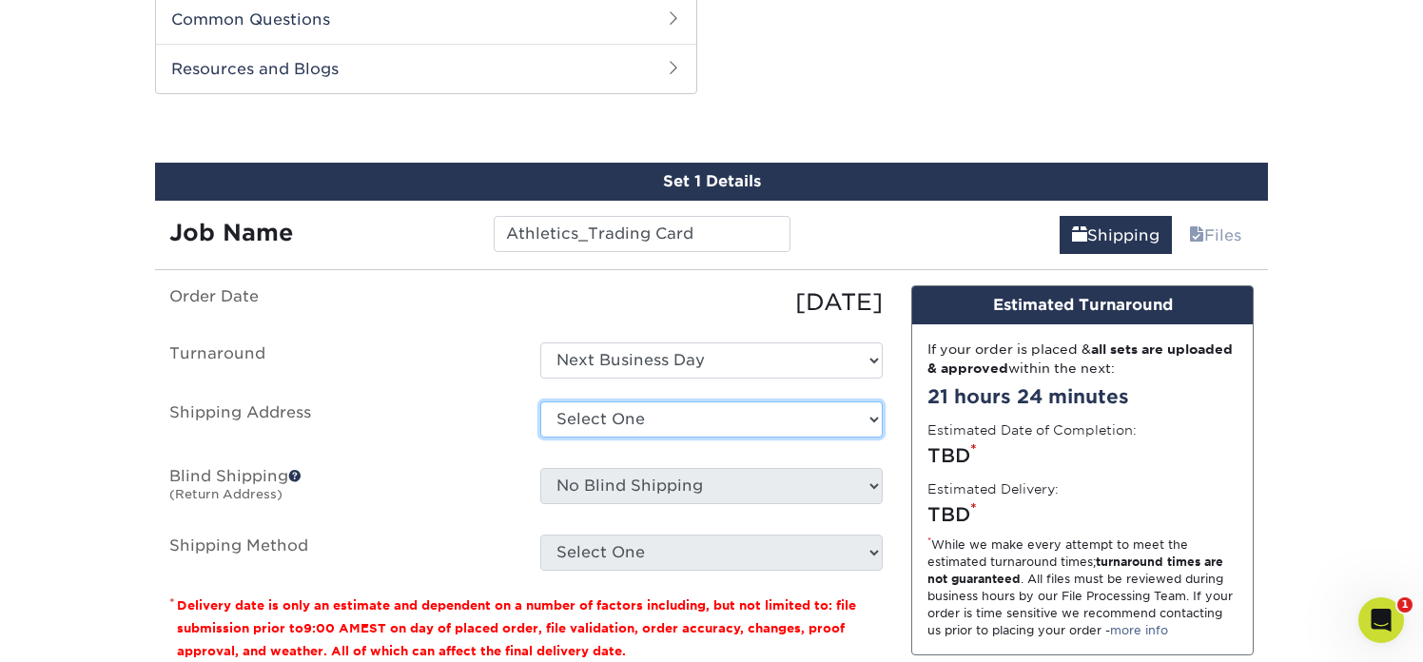
click at [670, 418] on select "Select One Rolling Hills Prep + Add New Address" at bounding box center [711, 419] width 342 height 36
select select "286871"
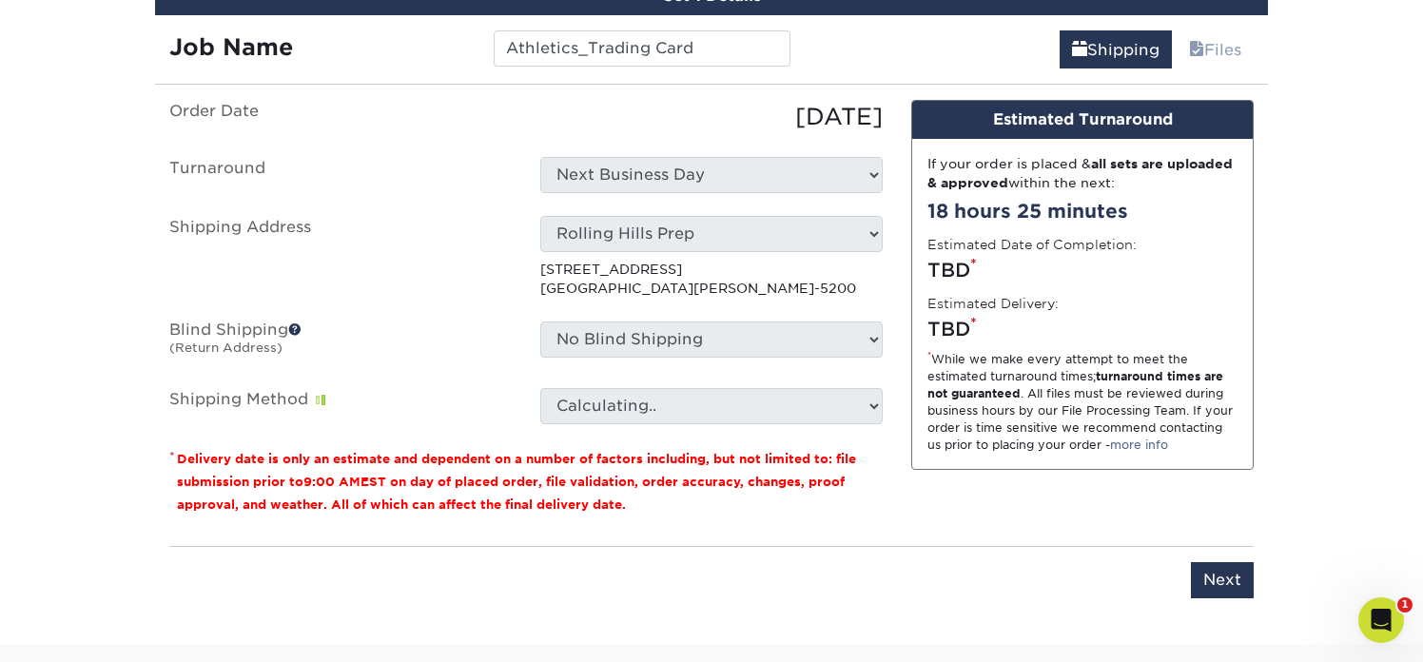
scroll to position [1162, 0]
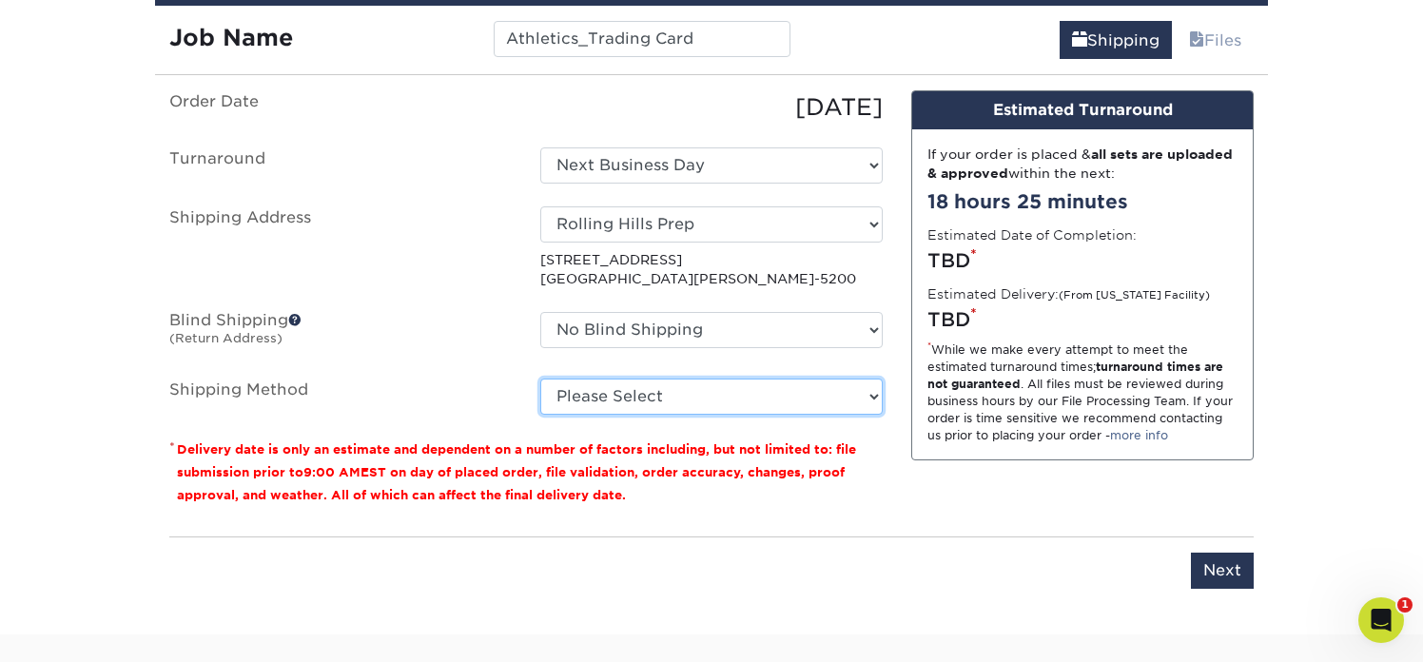
click at [678, 396] on select "Please Select 3 Day Shipping Service (+$17.80) Ground Shipping (+$18.03) 2 Day …" at bounding box center [711, 397] width 342 height 36
select select "01"
click at [540, 379] on select "Please Select 3 Day Shipping Service (+$17.80) Ground Shipping (+$18.03) 2 Day …" at bounding box center [711, 397] width 342 height 36
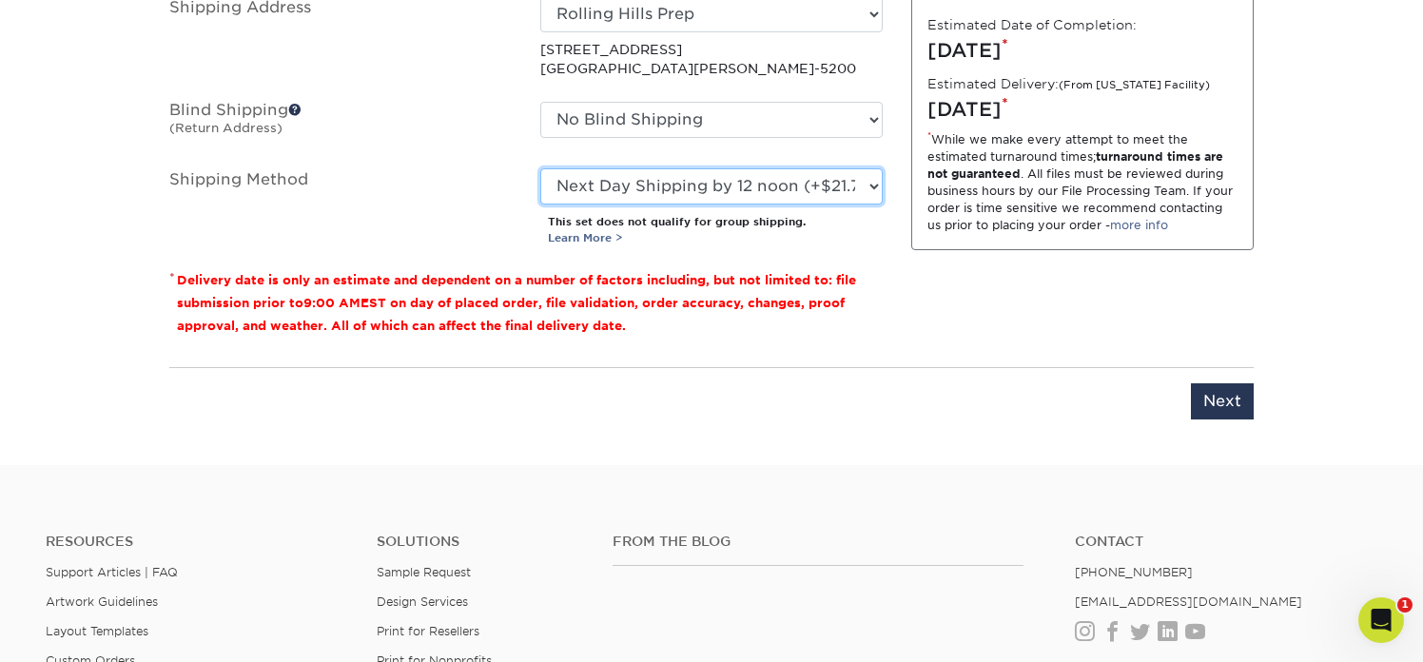
scroll to position [1387, 0]
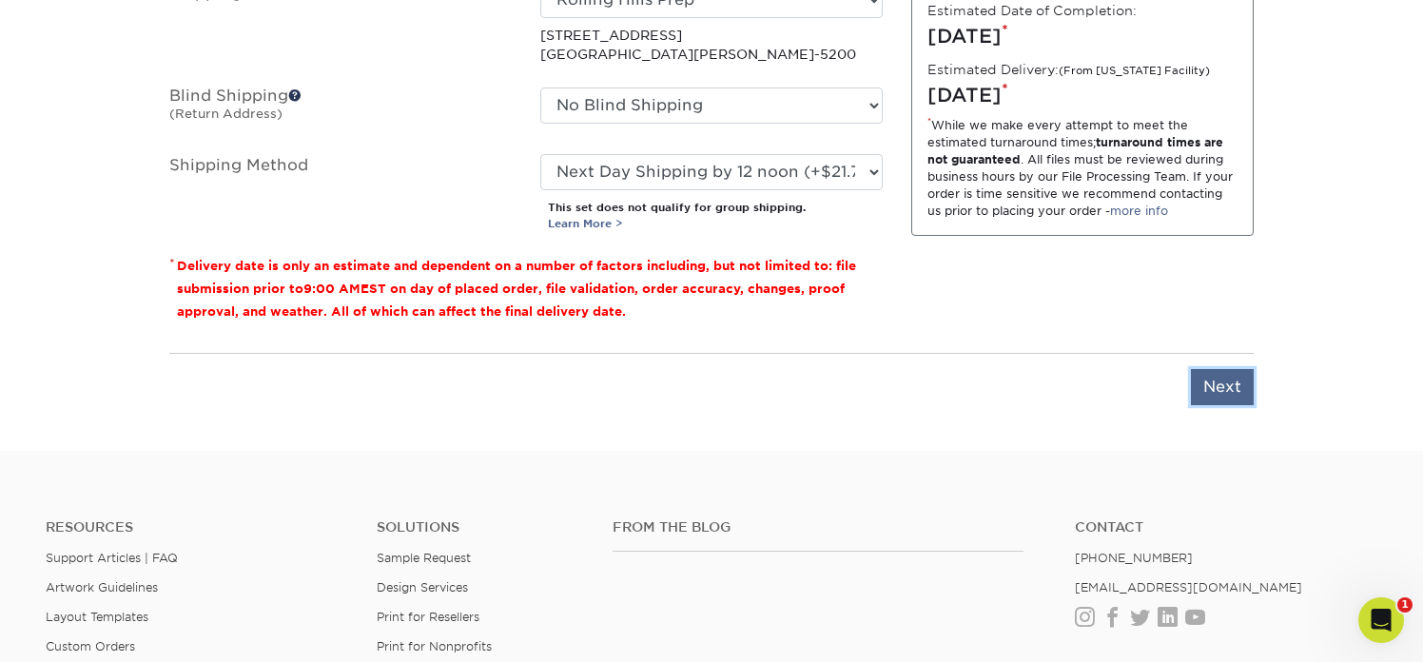
click at [1223, 387] on input "Next" at bounding box center [1222, 387] width 63 height 36
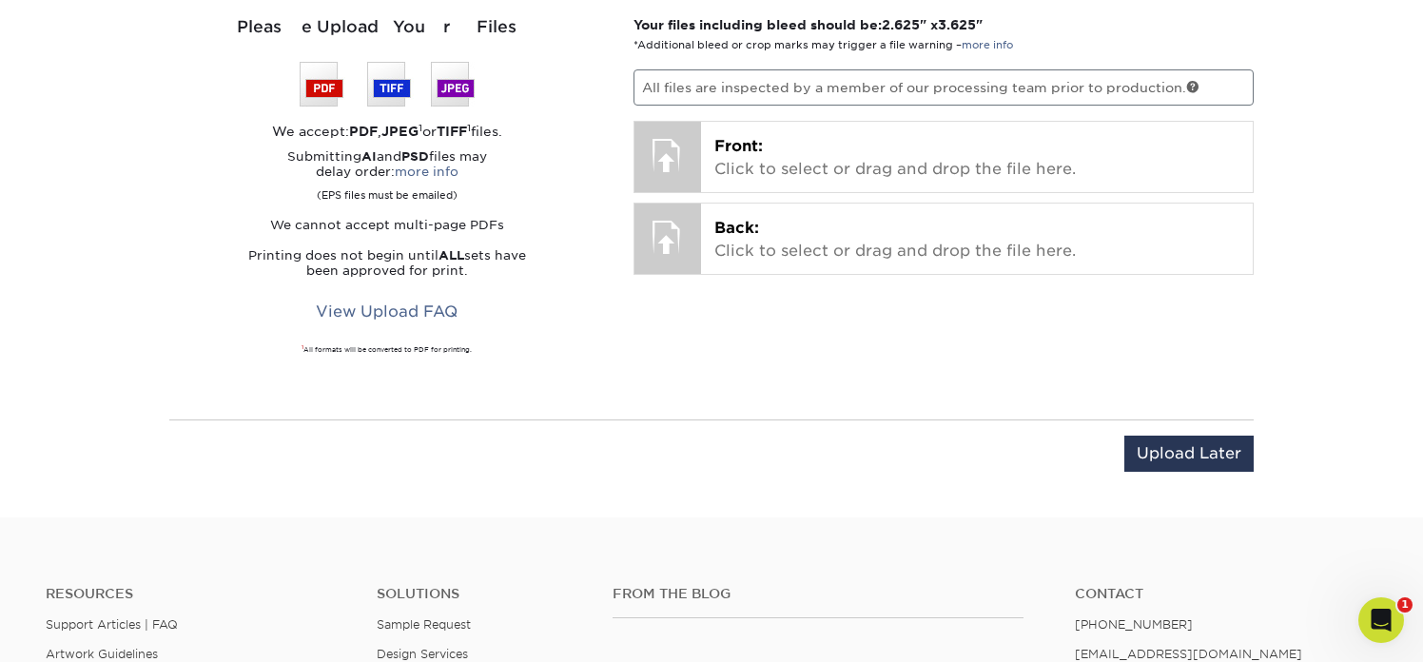
scroll to position [1225, 0]
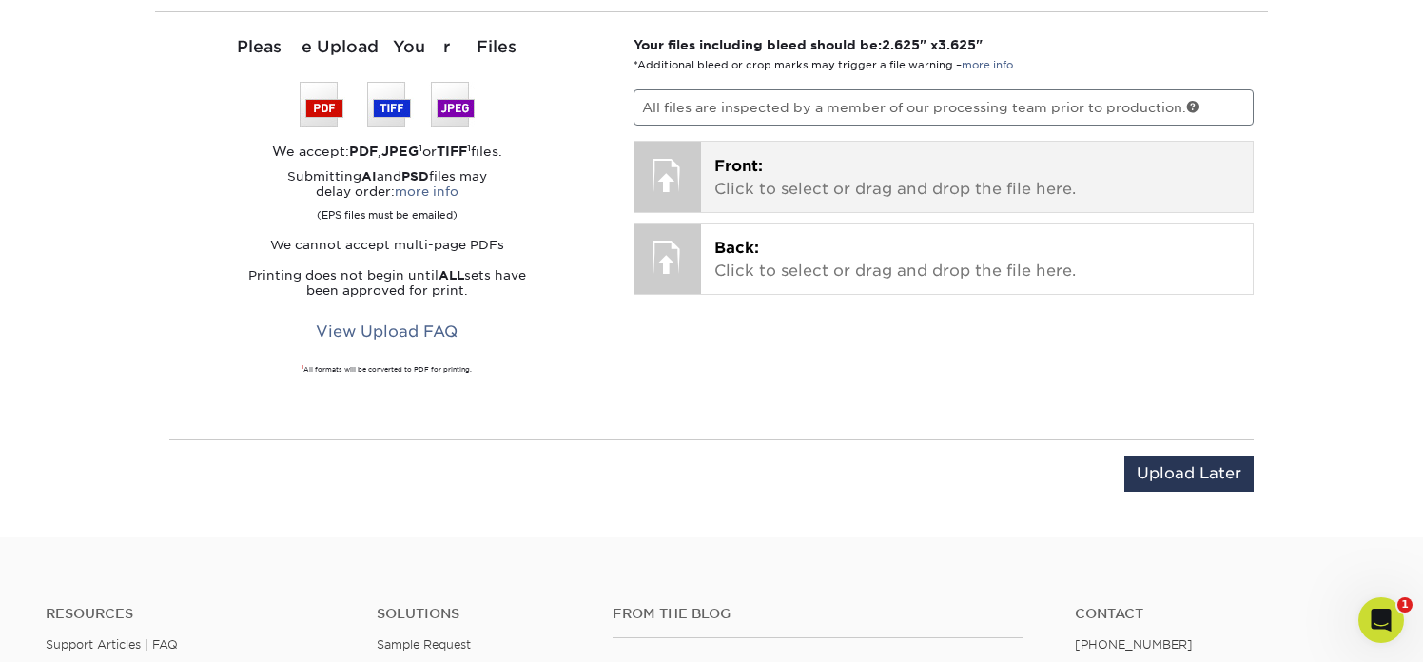
click at [672, 177] on div at bounding box center [667, 175] width 67 height 67
click at [675, 175] on div at bounding box center [667, 175] width 67 height 67
click at [785, 180] on p "Front: Click to select or drag and drop the file here." at bounding box center [977, 178] width 526 height 46
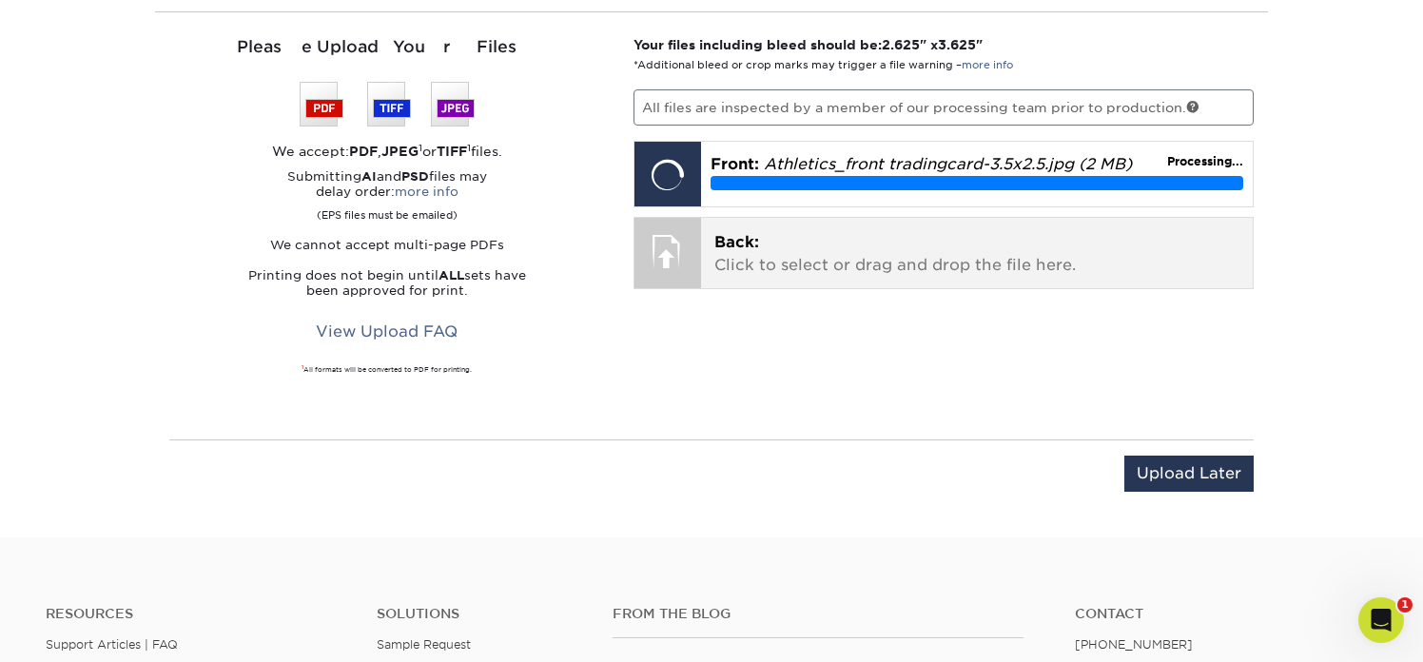
click at [779, 256] on p "Back: Click to select or drag and drop the file here." at bounding box center [977, 254] width 526 height 46
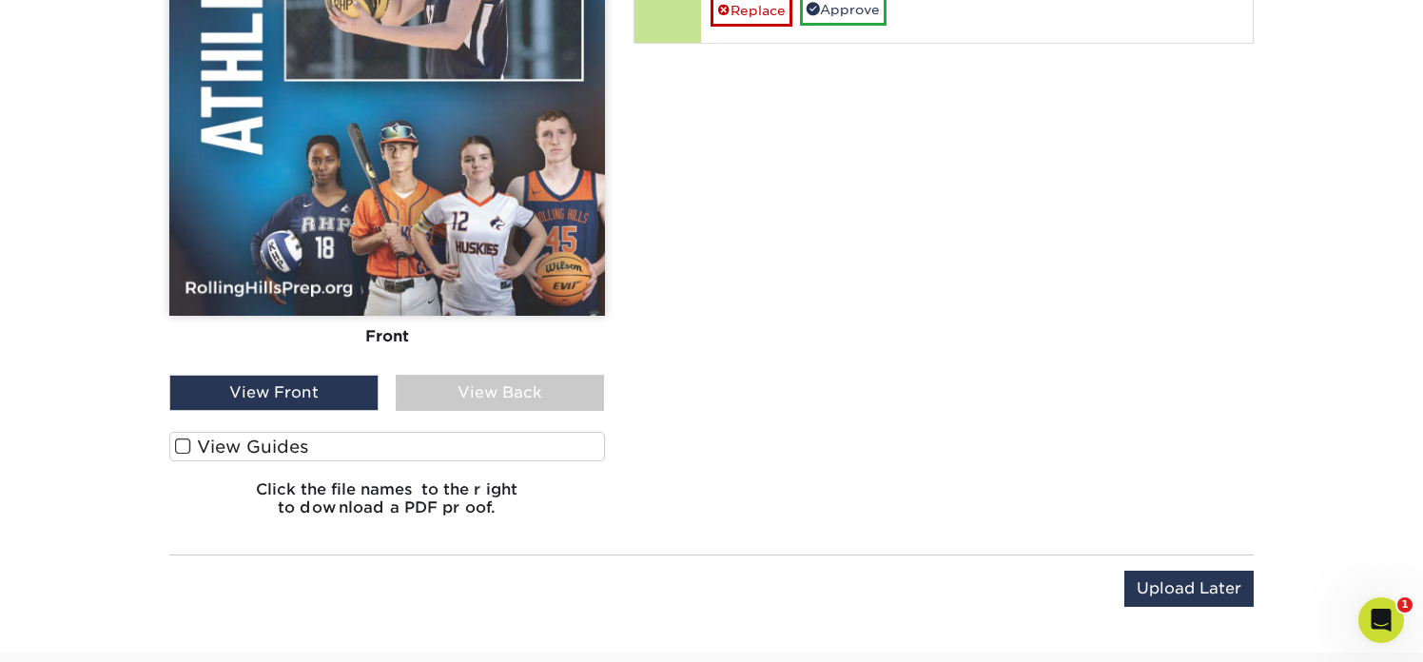
scroll to position [1545, 0]
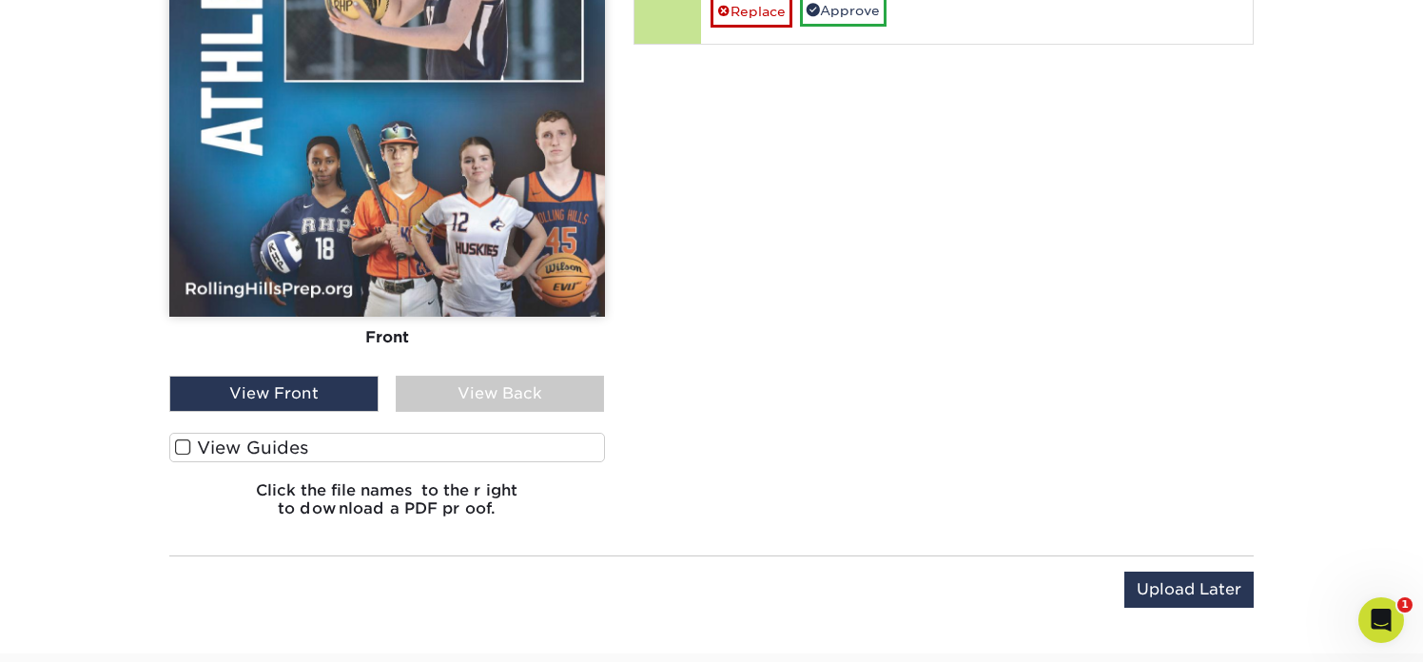
click at [477, 397] on div "View Back" at bounding box center [500, 394] width 209 height 36
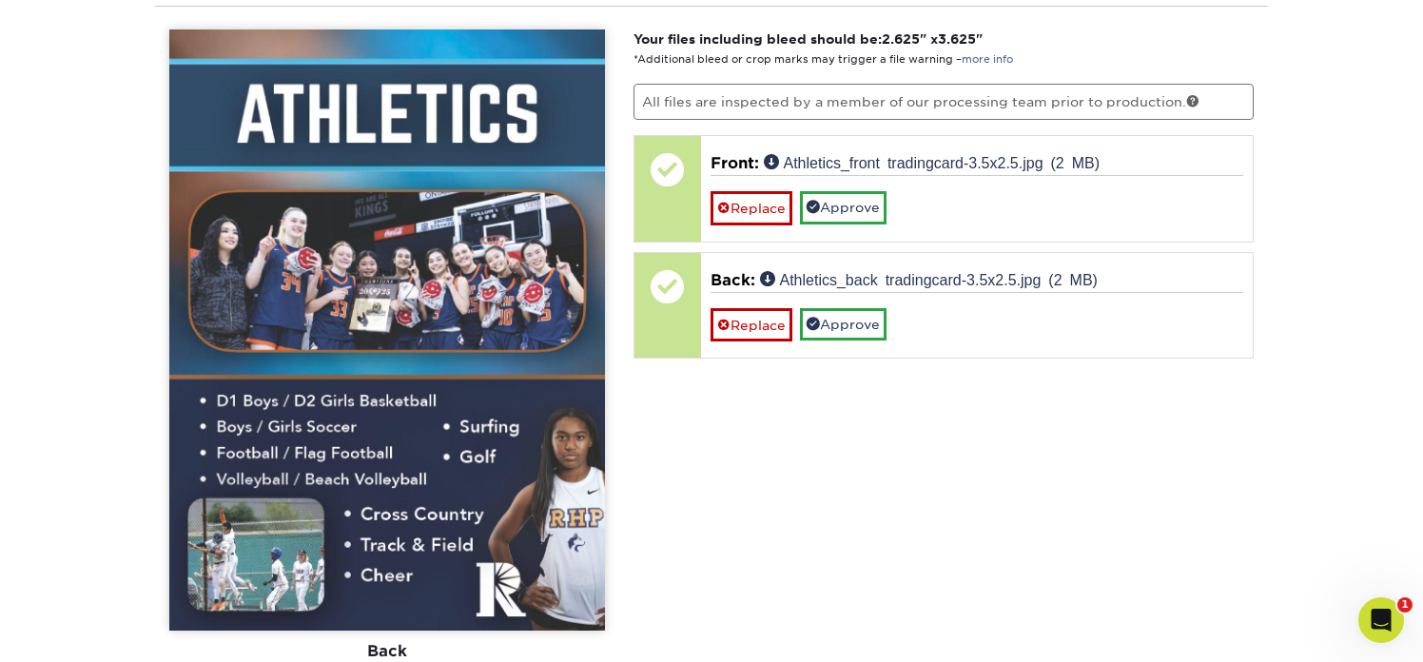
scroll to position [1233, 0]
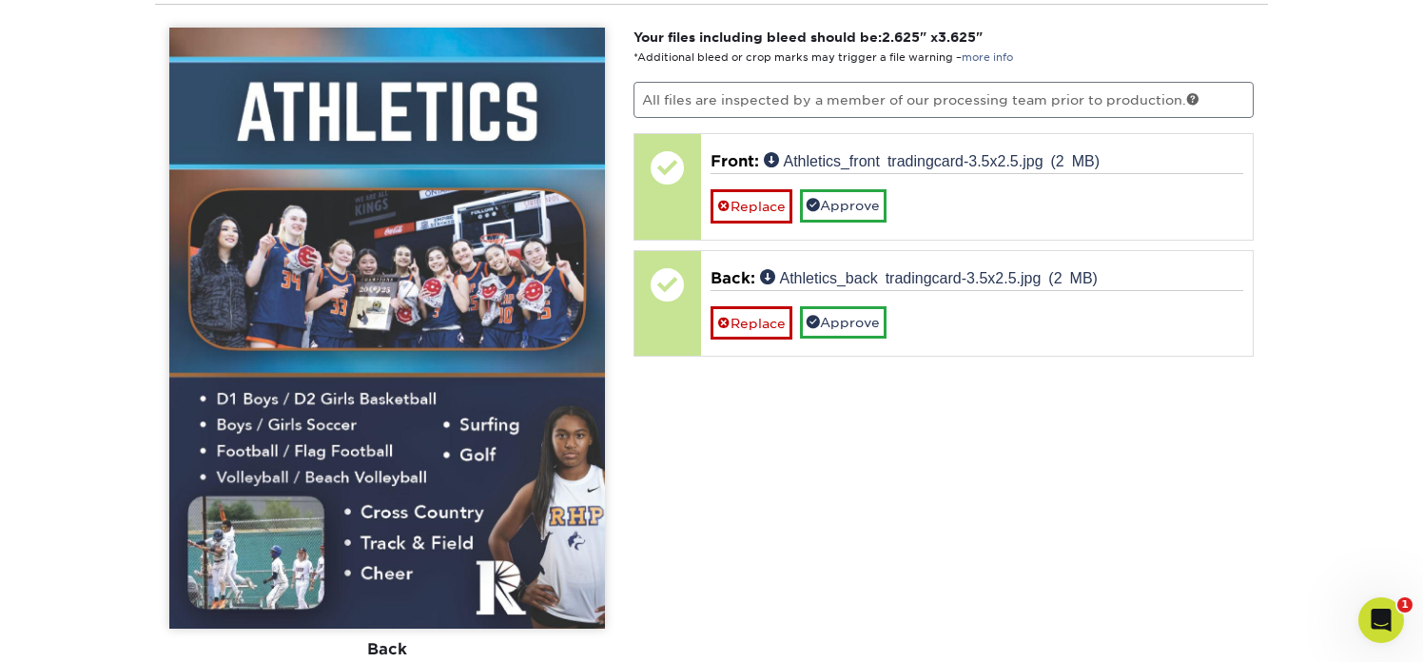
click at [906, 378] on div "Your files including bleed should be: 2.625 " x 3.625 " *Additional bleed or cr…" at bounding box center [944, 436] width 650 height 817
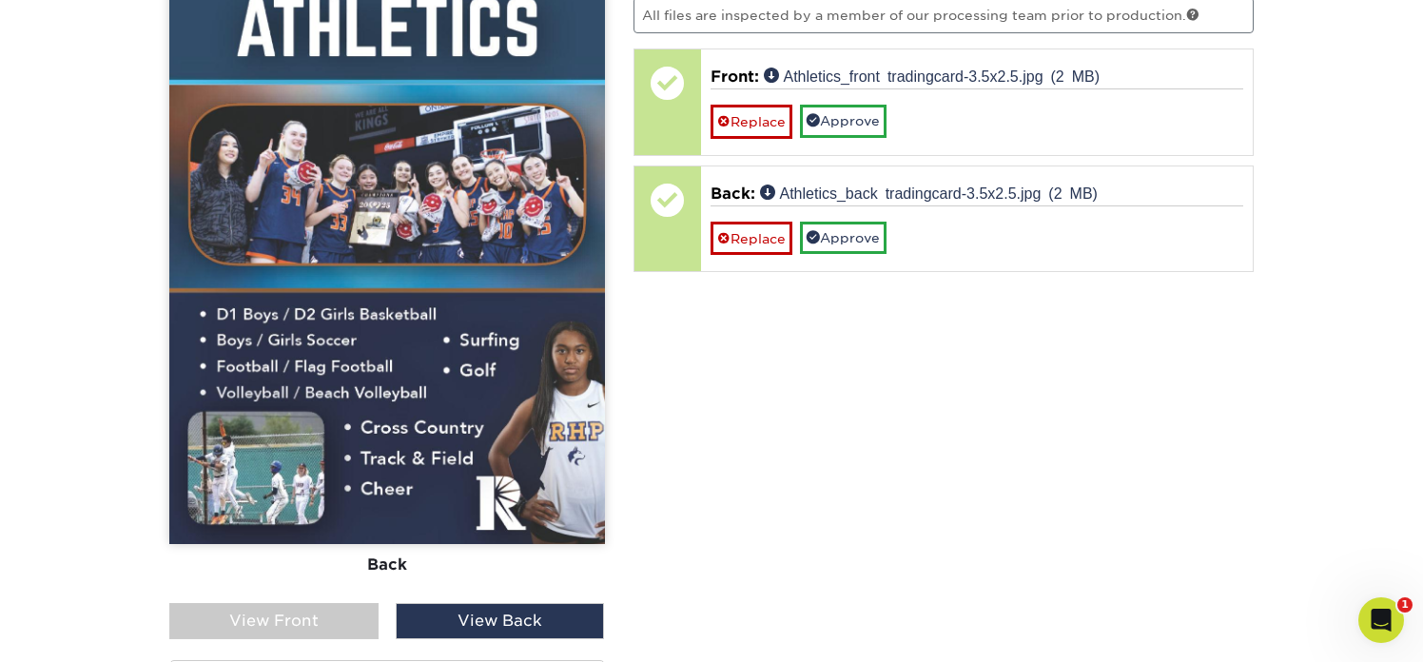
scroll to position [1309, 0]
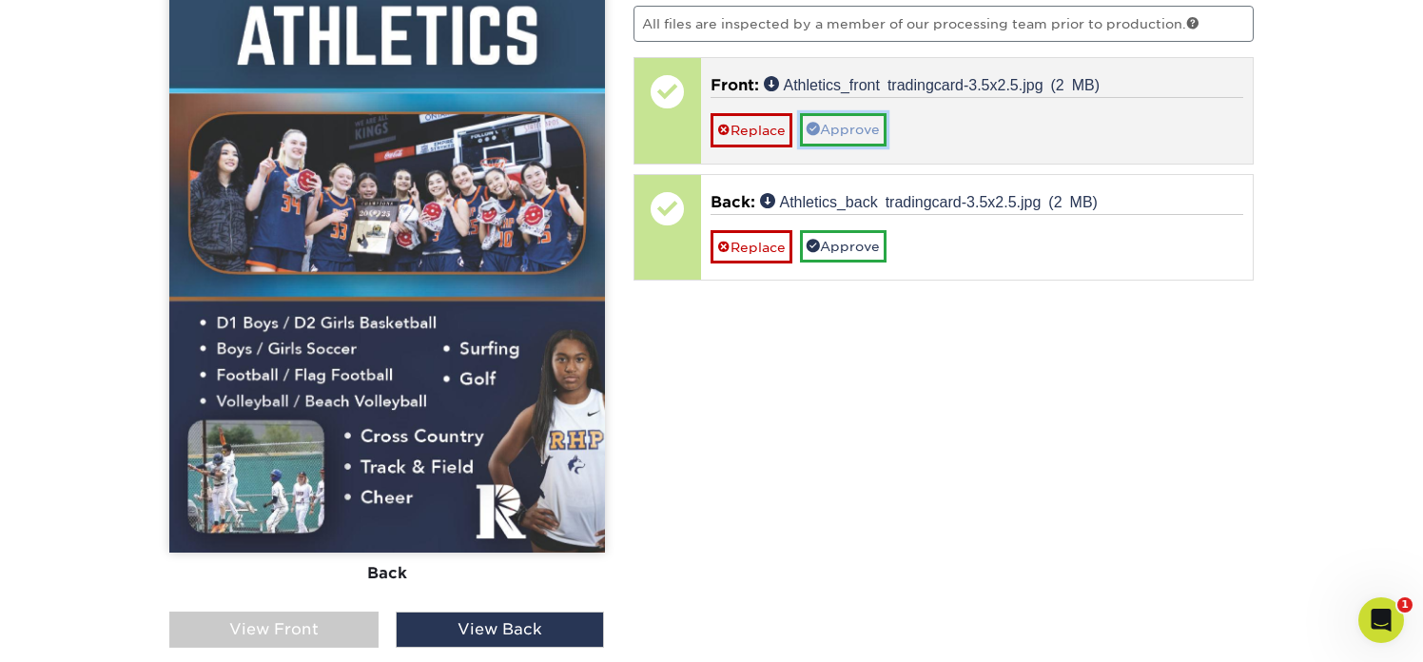
click at [865, 131] on link "Approve" at bounding box center [843, 129] width 87 height 32
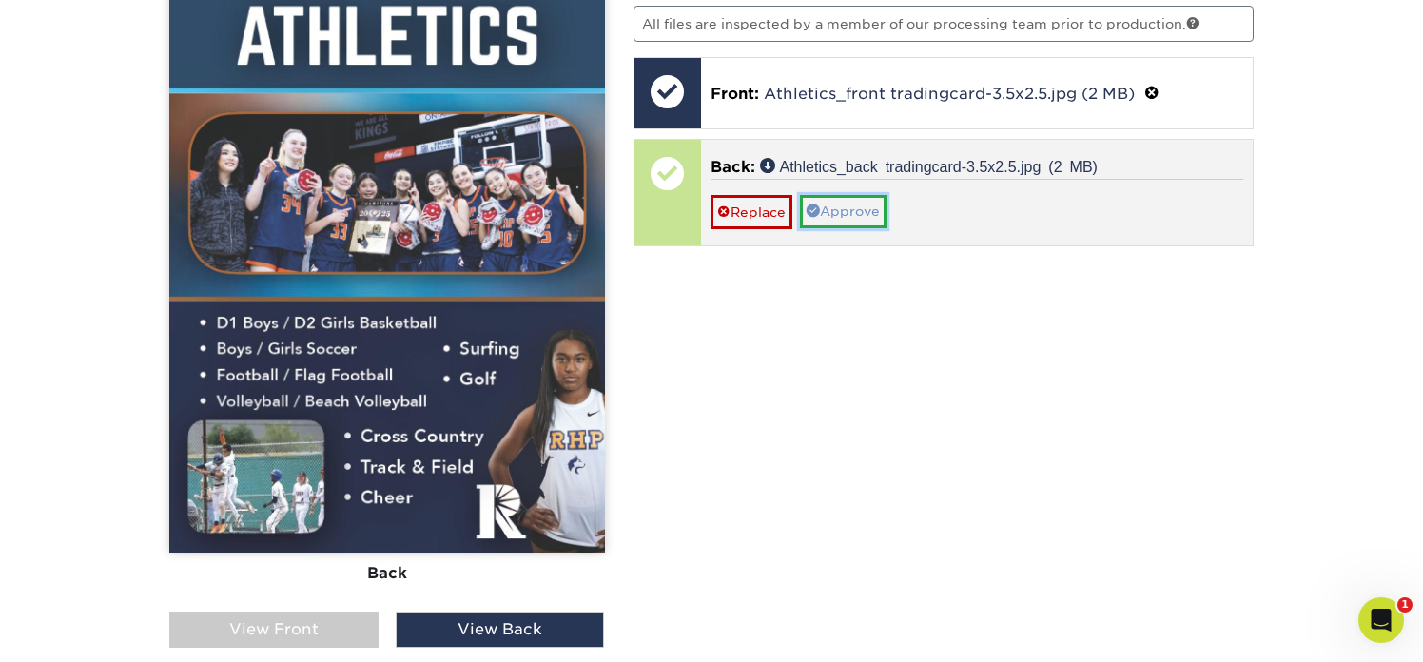
click at [856, 205] on link "Approve" at bounding box center [843, 211] width 87 height 32
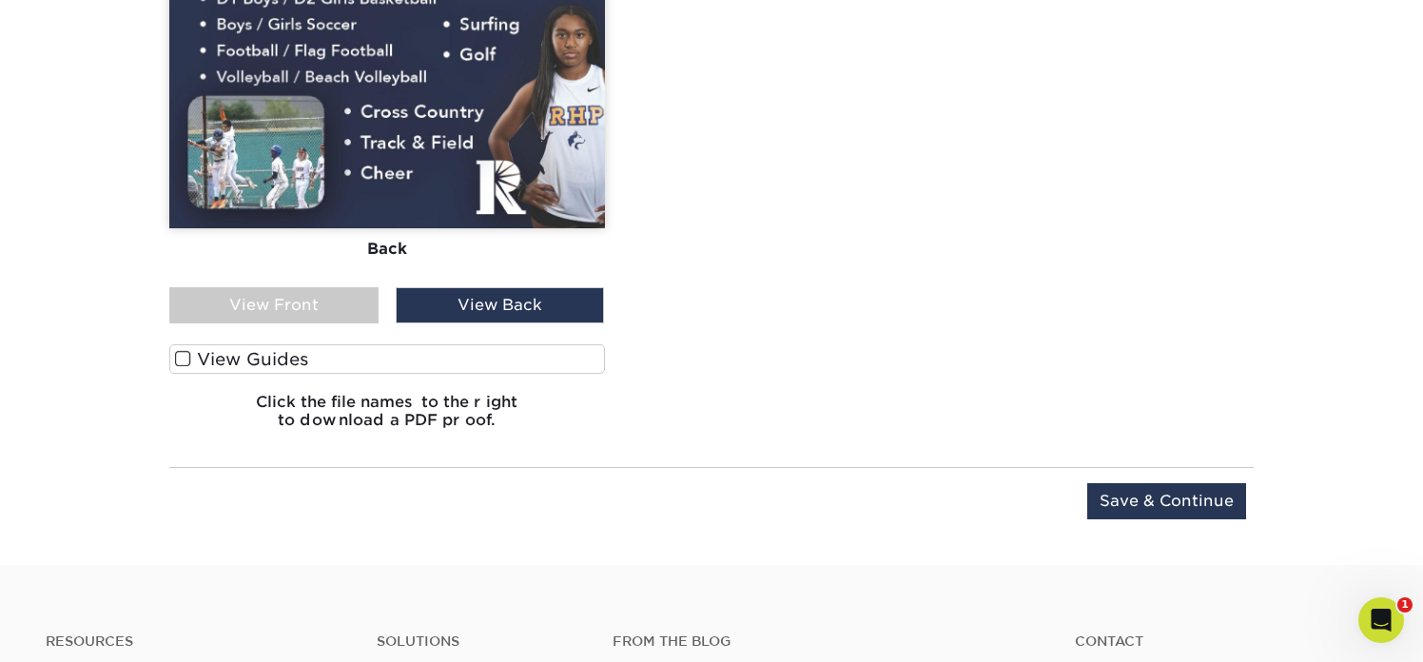
scroll to position [1640, 0]
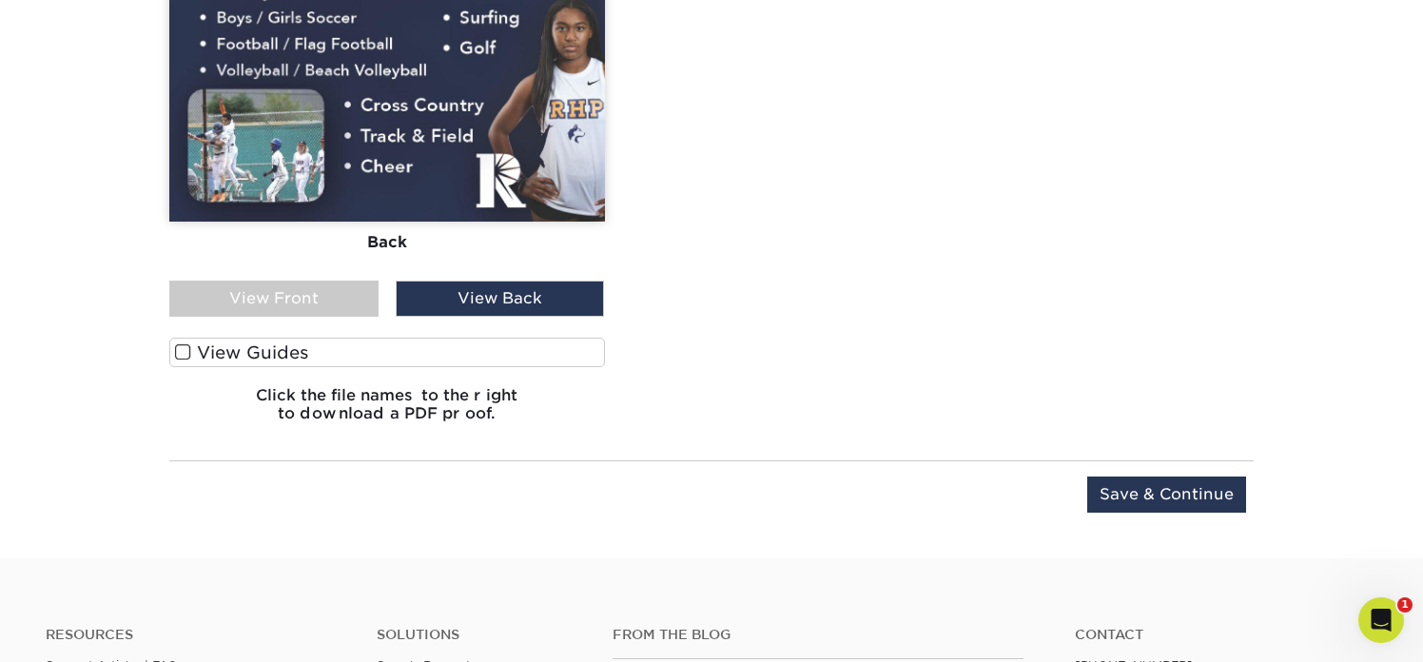
click at [505, 306] on div "View Back" at bounding box center [500, 299] width 209 height 36
click at [436, 303] on div "View Back" at bounding box center [500, 299] width 209 height 36
click at [328, 291] on div "View Front" at bounding box center [273, 299] width 209 height 36
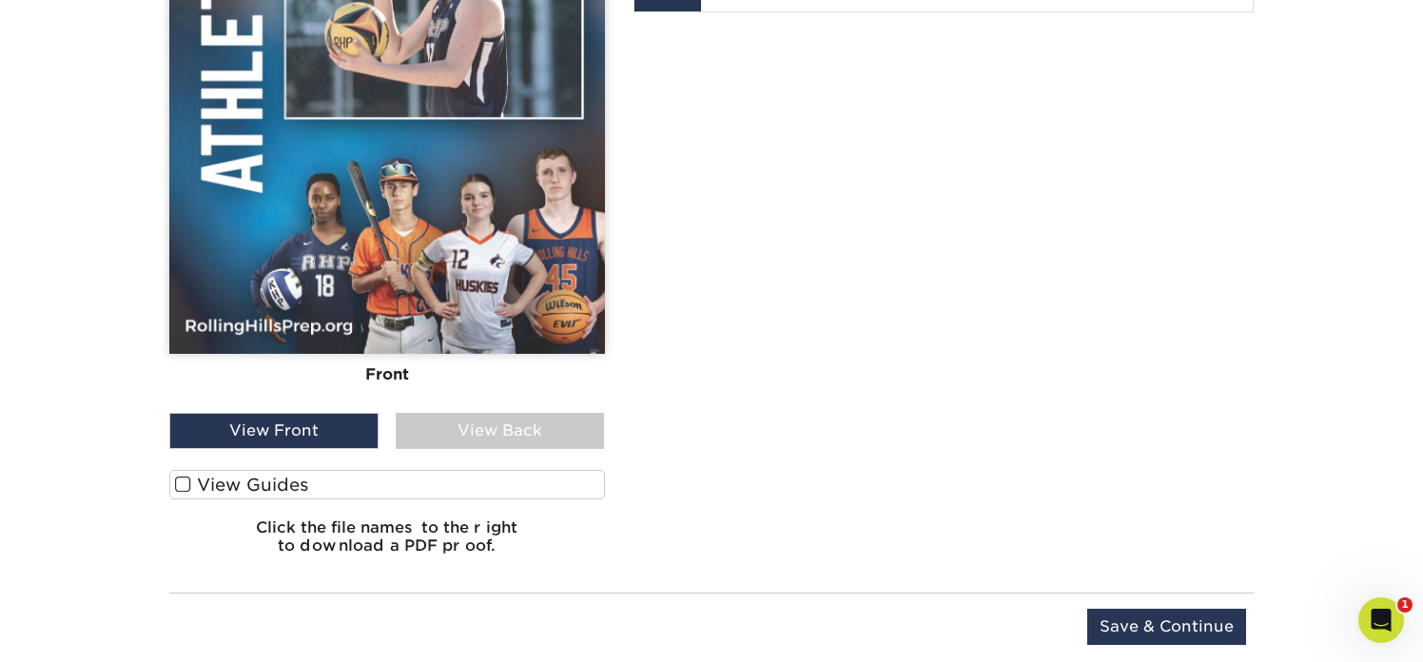
scroll to position [1579, 0]
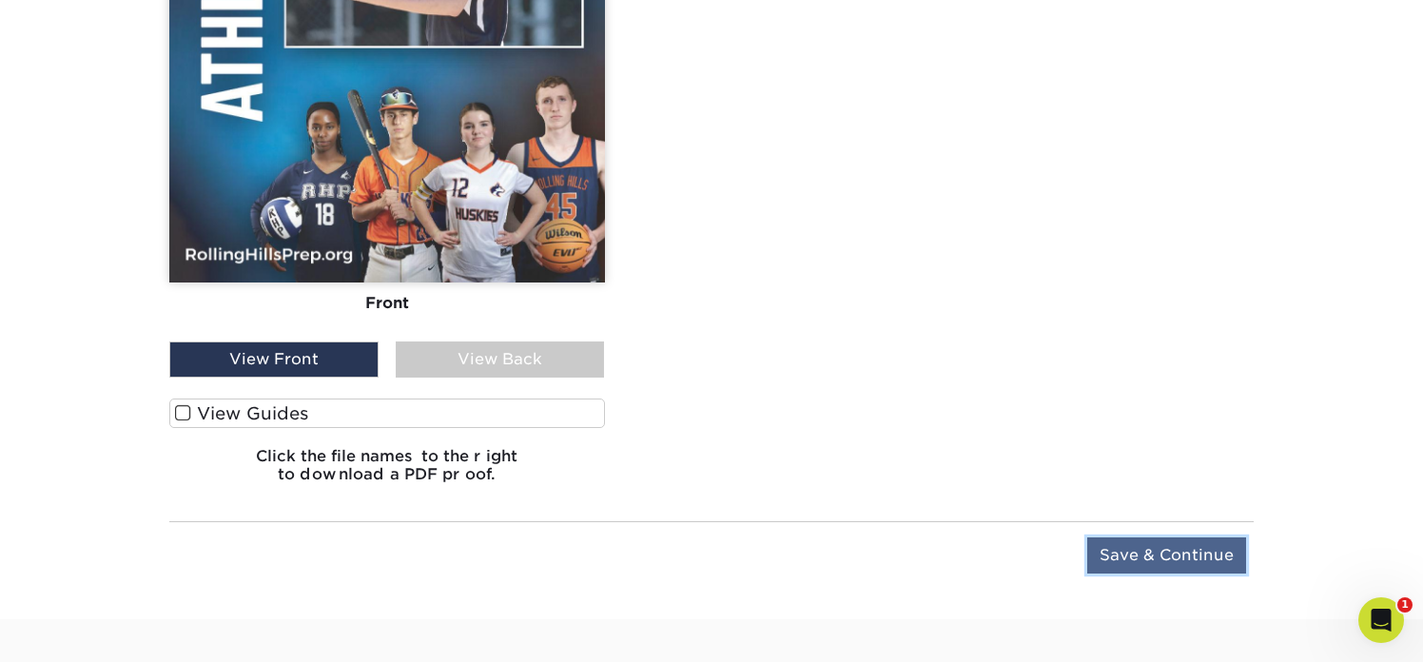
click at [1168, 552] on input "Save & Continue" at bounding box center [1166, 555] width 159 height 36
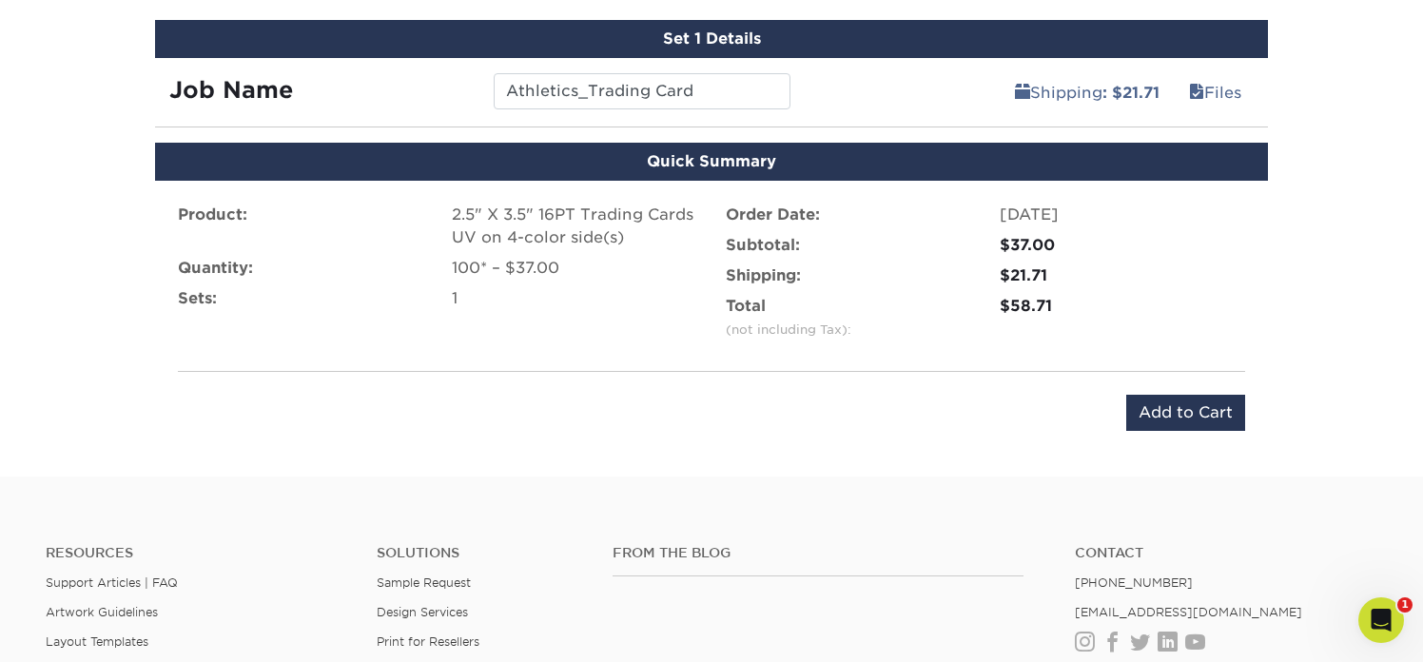
scroll to position [1044, 0]
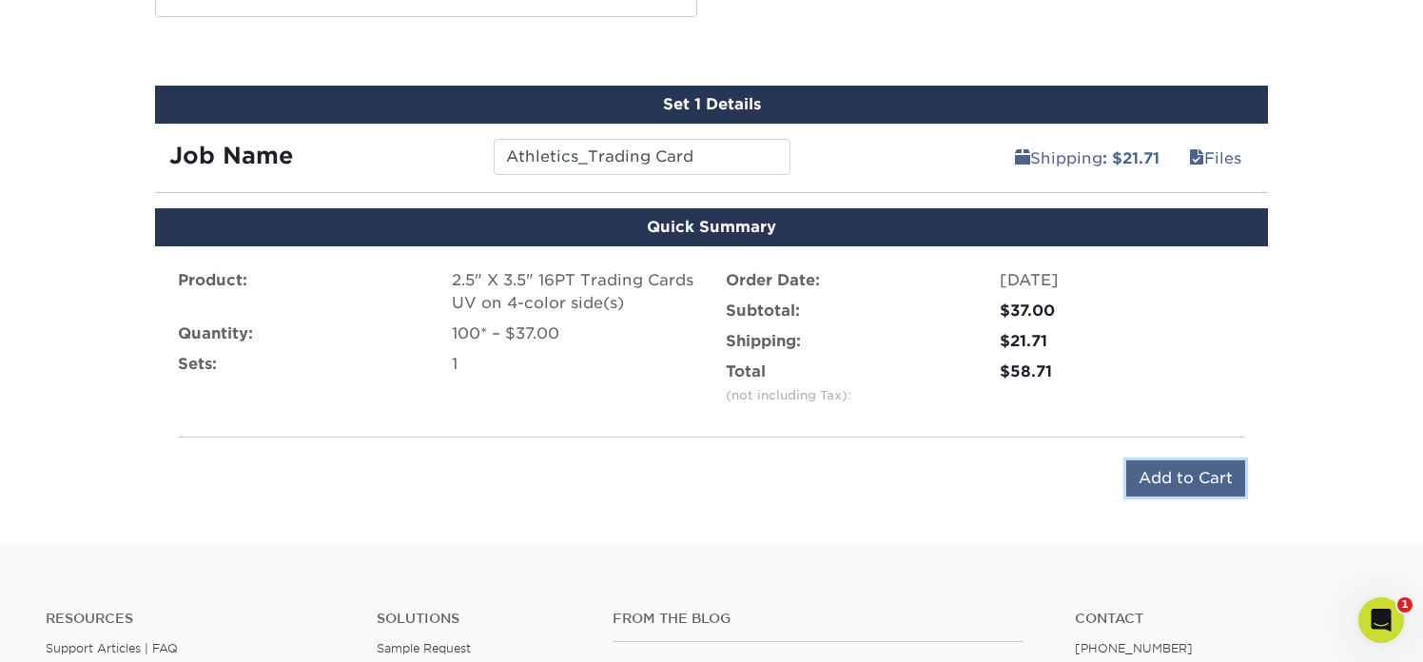
click at [1187, 467] on input "Add to Cart" at bounding box center [1185, 478] width 119 height 36
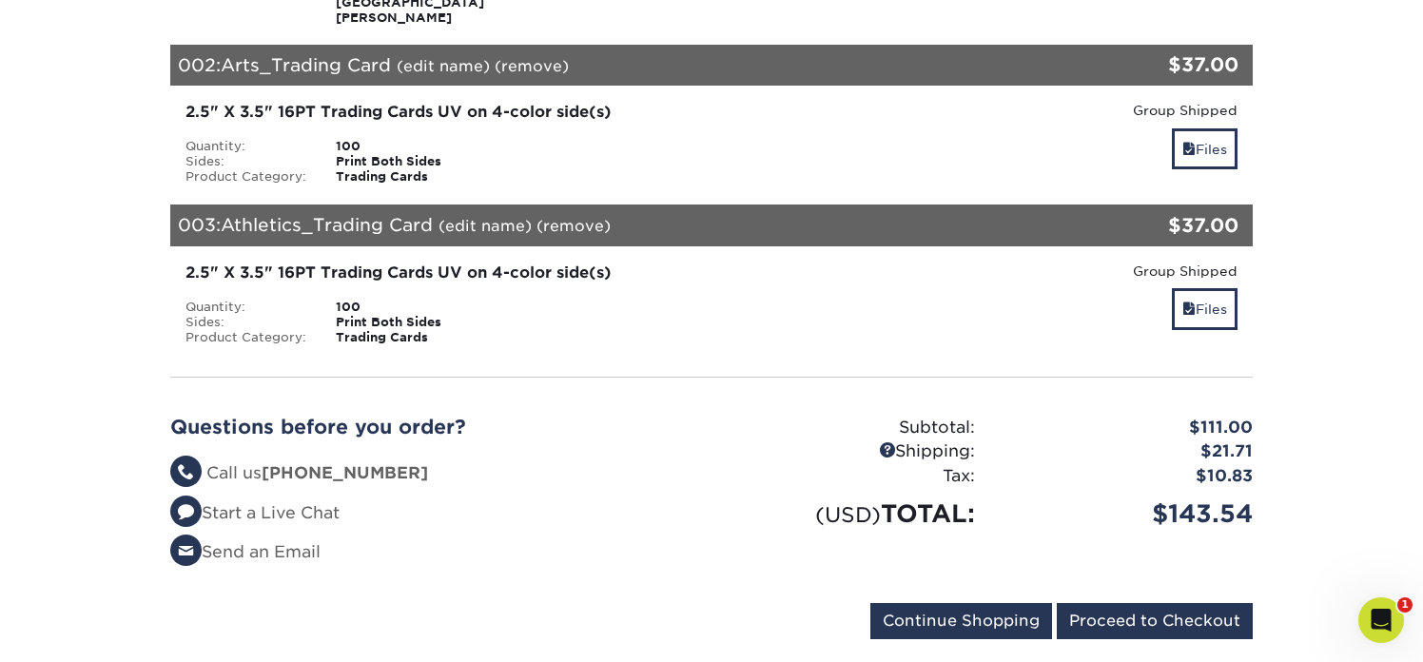
scroll to position [584, 0]
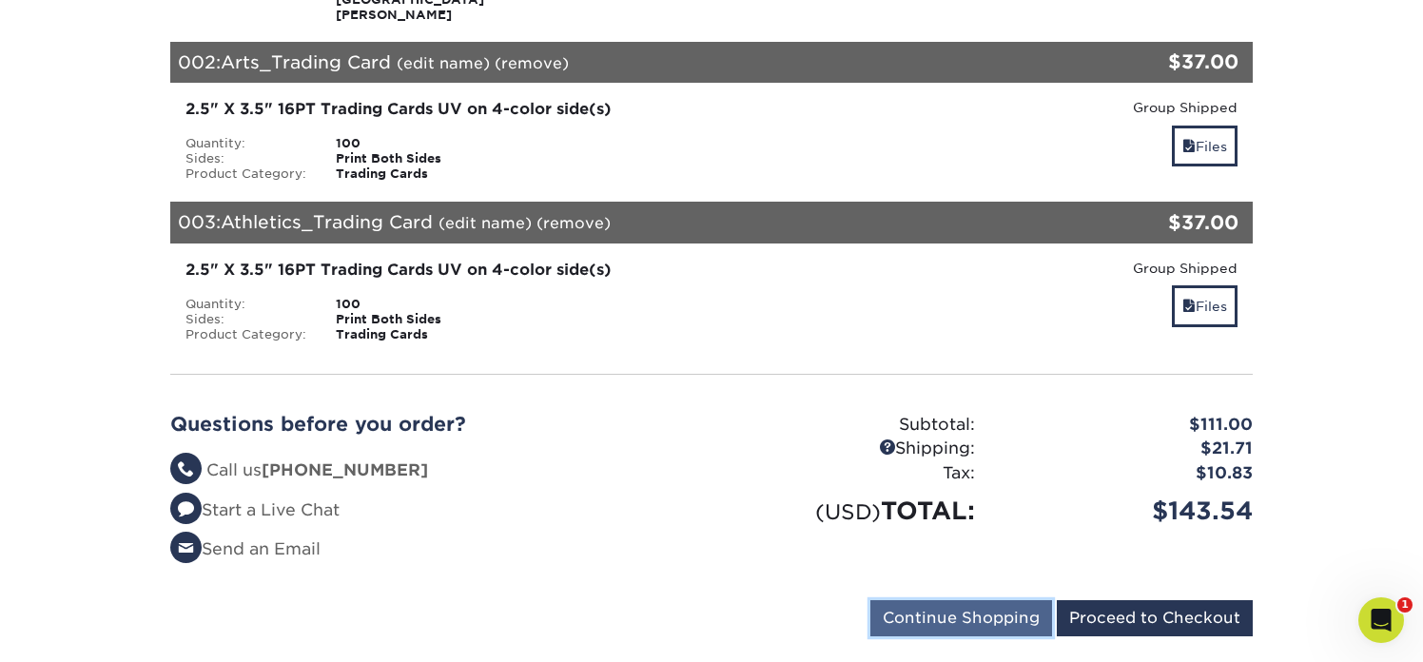
click at [996, 601] on input "Continue Shopping" at bounding box center [961, 618] width 182 height 36
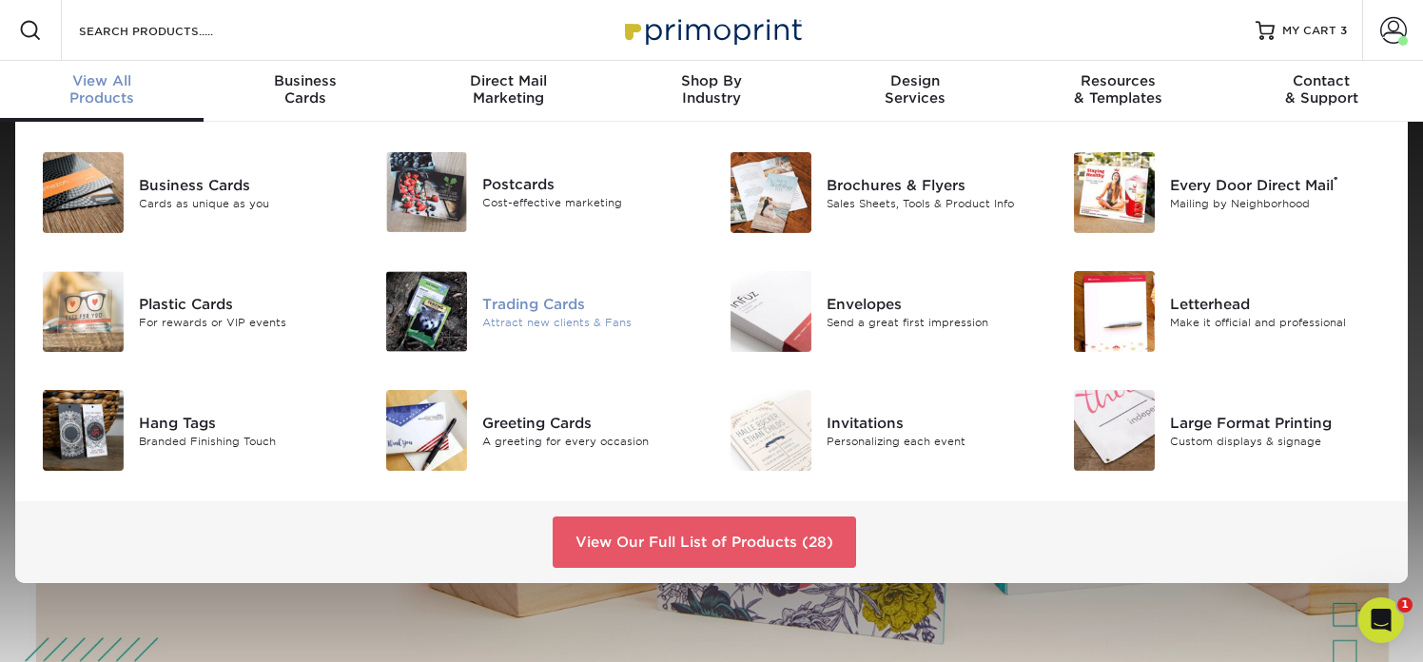
click at [451, 293] on img at bounding box center [426, 311] width 81 height 81
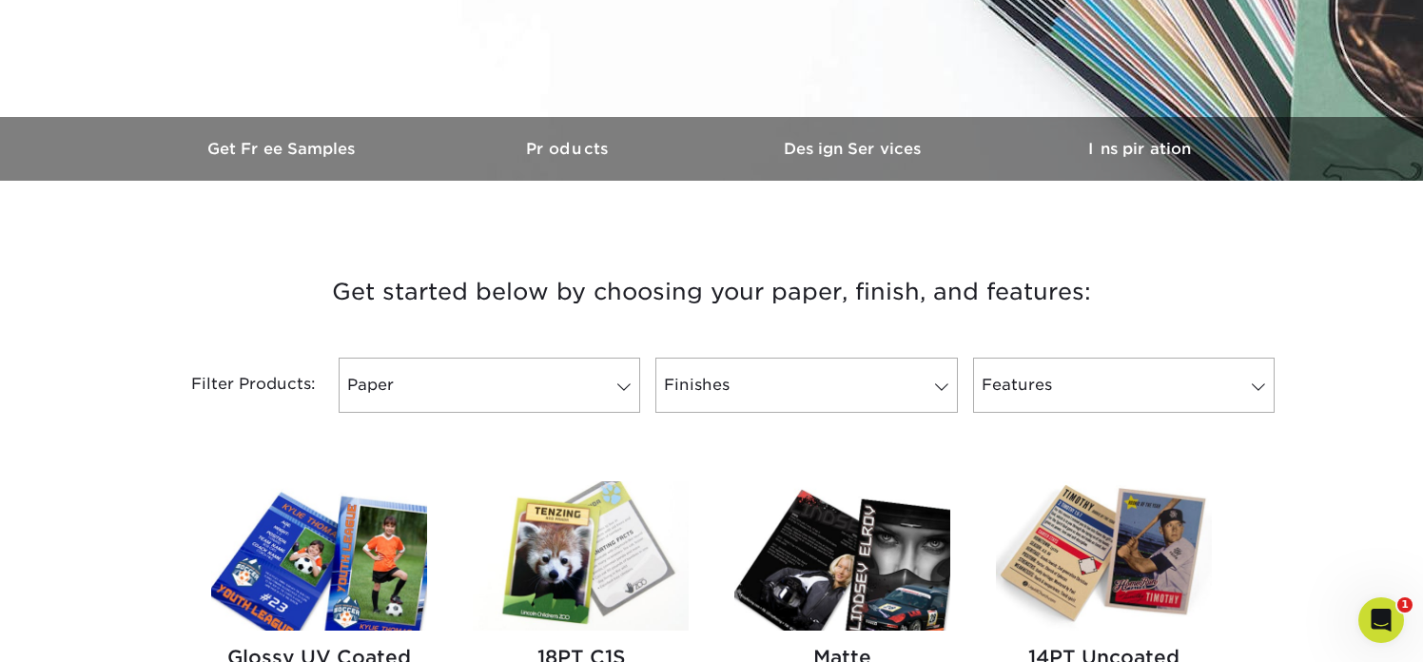
scroll to position [739, 0]
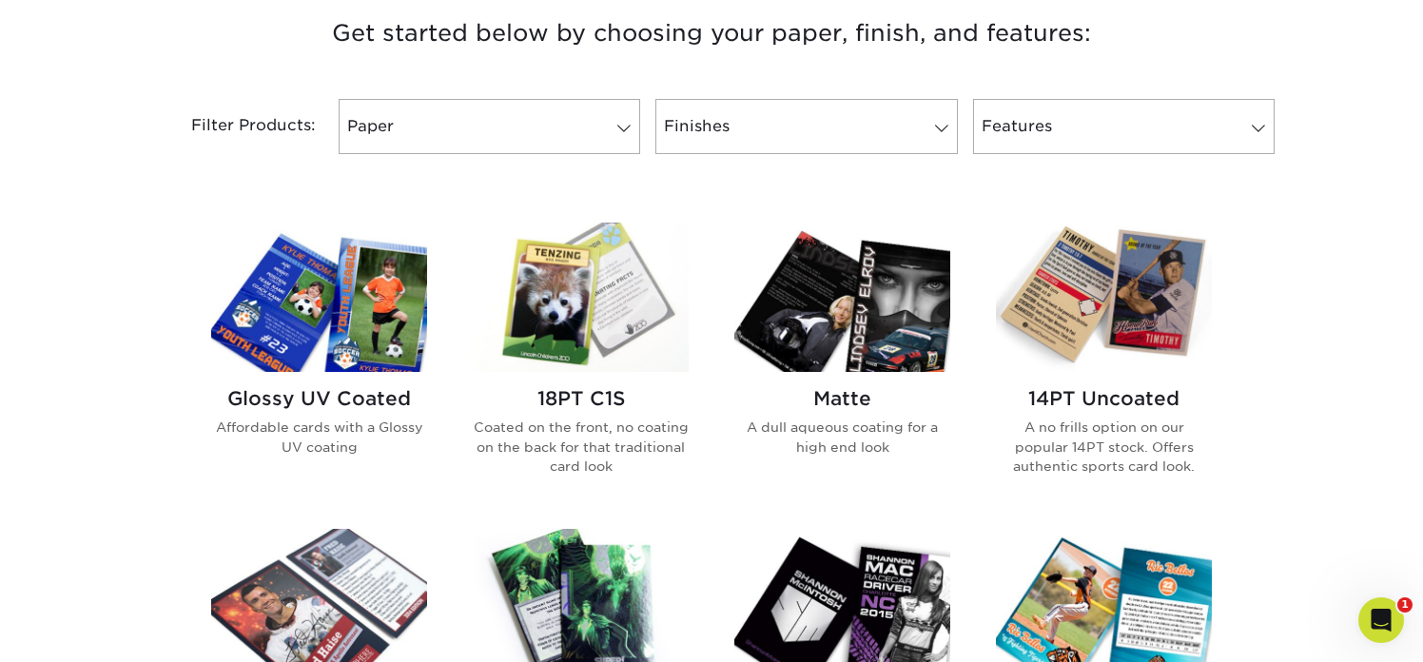
click at [327, 357] on img at bounding box center [319, 297] width 216 height 149
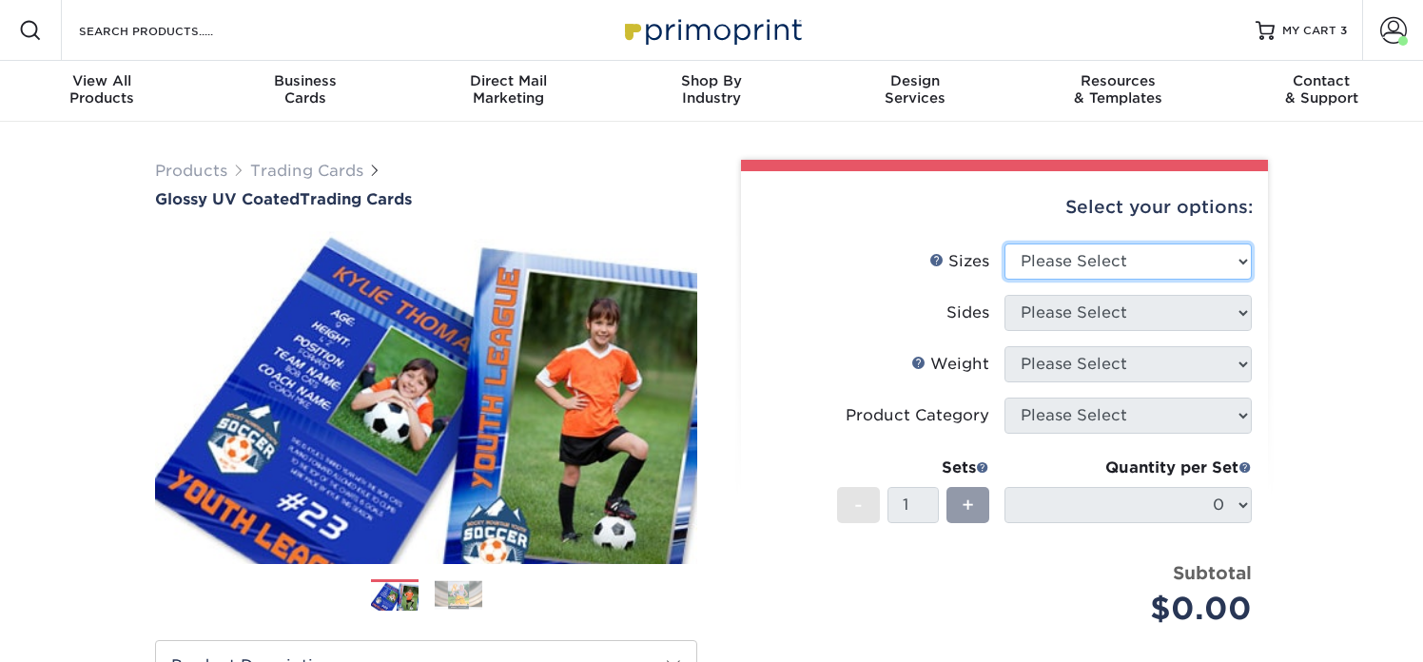
click at [1028, 258] on select "Please Select 2.5" x 3.5"" at bounding box center [1127, 262] width 247 height 36
select select "2.50x3.50"
click at [1004, 244] on select "Please Select 2.5" x 3.5"" at bounding box center [1127, 262] width 247 height 36
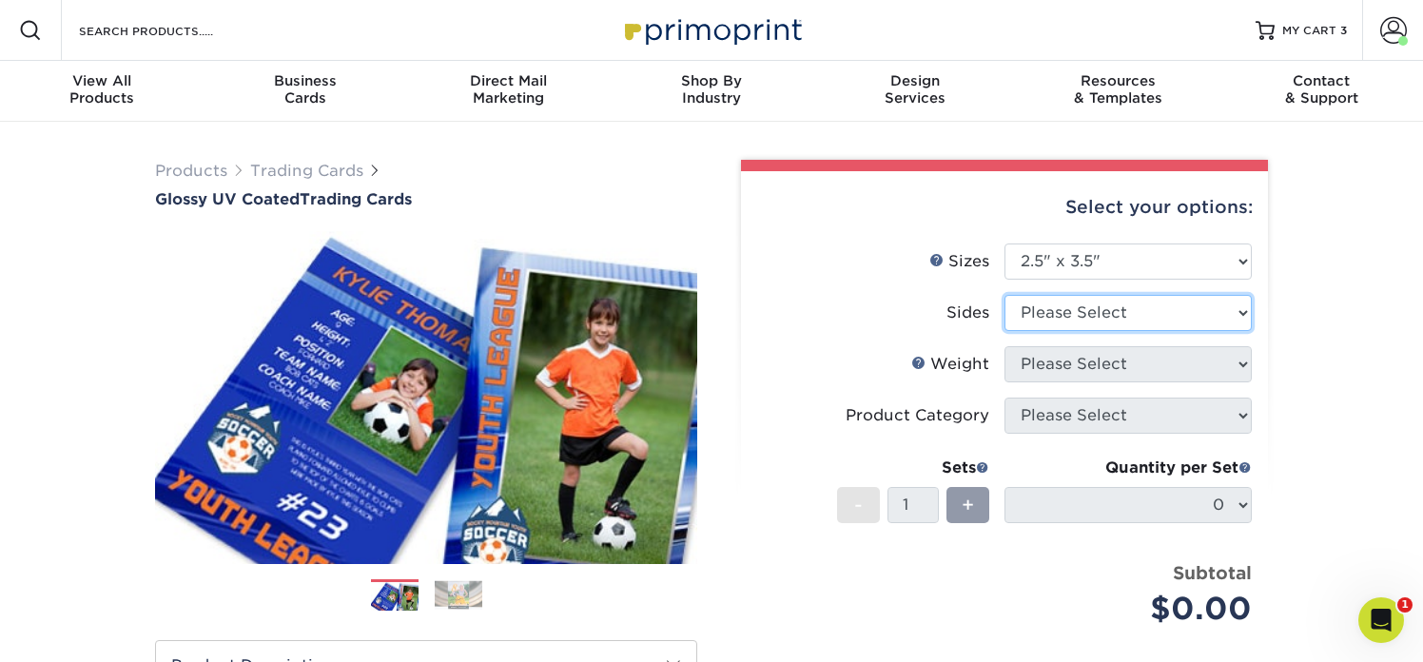
click at [1035, 312] on select "Please Select Print Both Sides Print Front Only" at bounding box center [1127, 313] width 247 height 36
select select "13abbda7-1d64-4f25-8bb2-c179b224825d"
click at [1004, 295] on select "Please Select Print Both Sides Print Front Only" at bounding box center [1127, 313] width 247 height 36
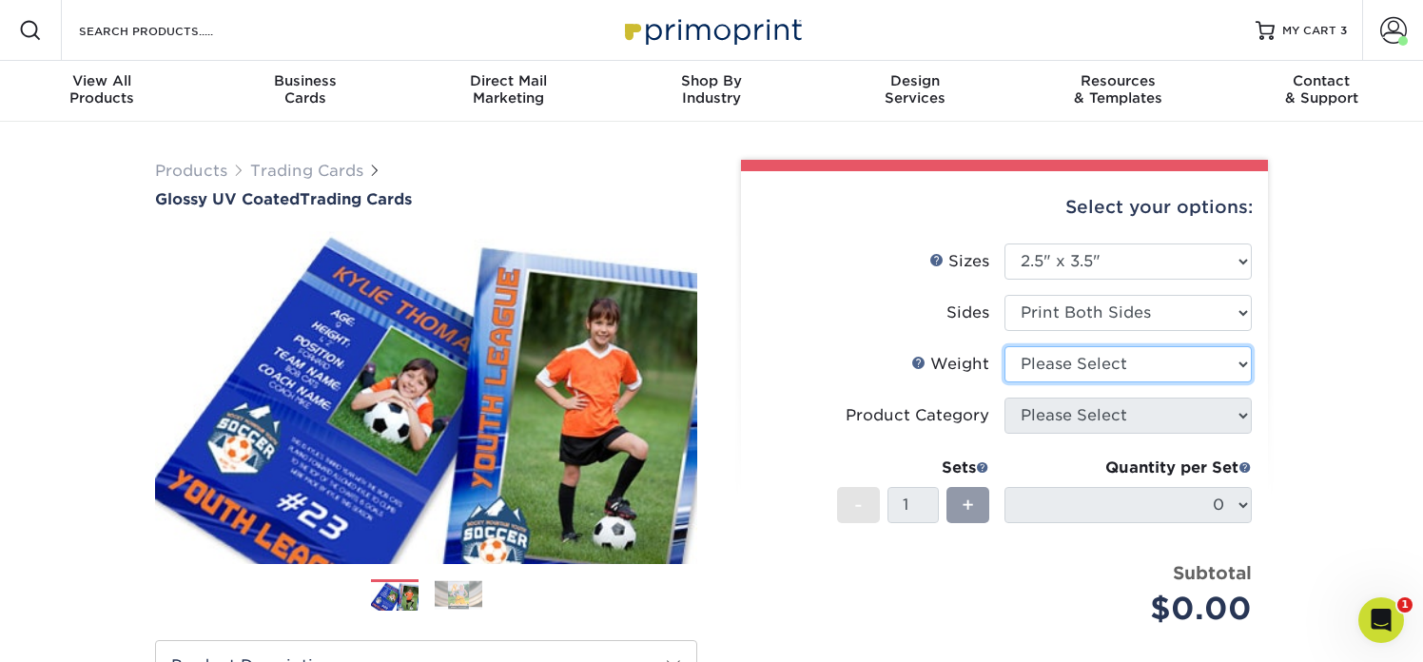
click at [1042, 363] on select "Please Select 16PT 14PT 18PT C1S" at bounding box center [1127, 364] width 247 height 36
select select "16PT"
click at [1004, 346] on select "Please Select 16PT 14PT 18PT C1S" at bounding box center [1127, 364] width 247 height 36
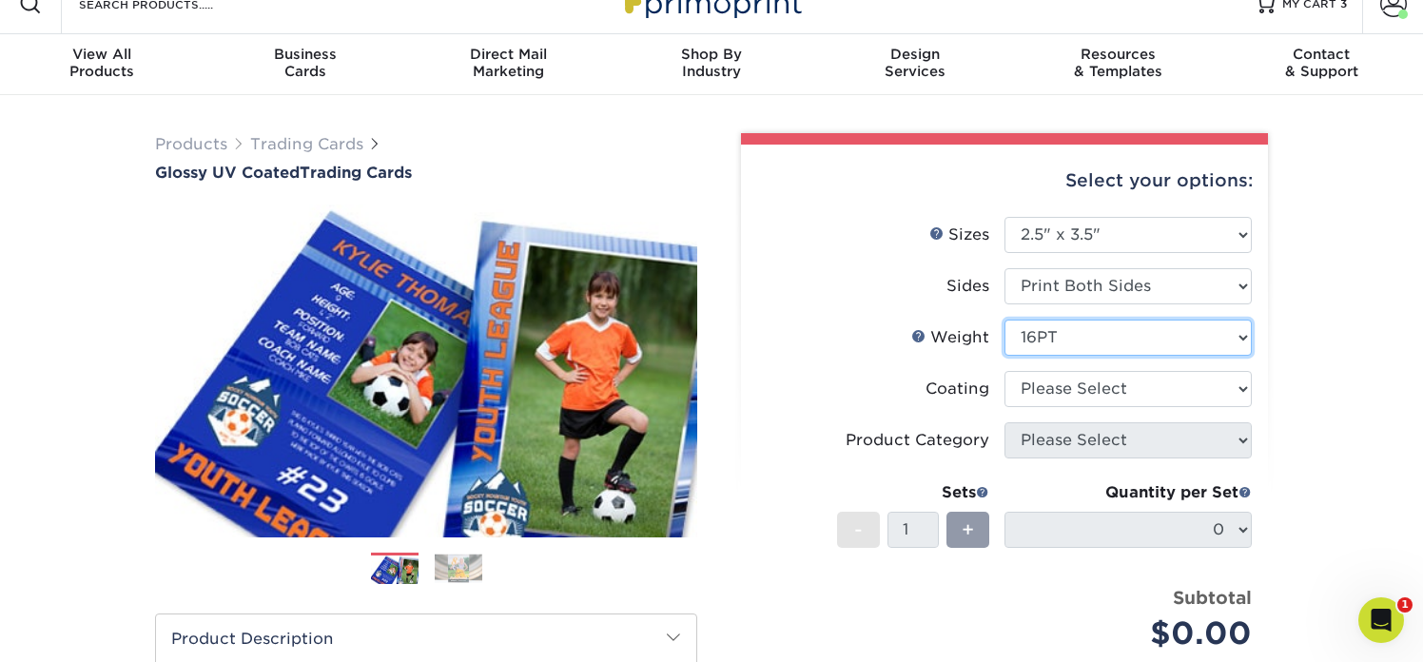
scroll to position [38, 0]
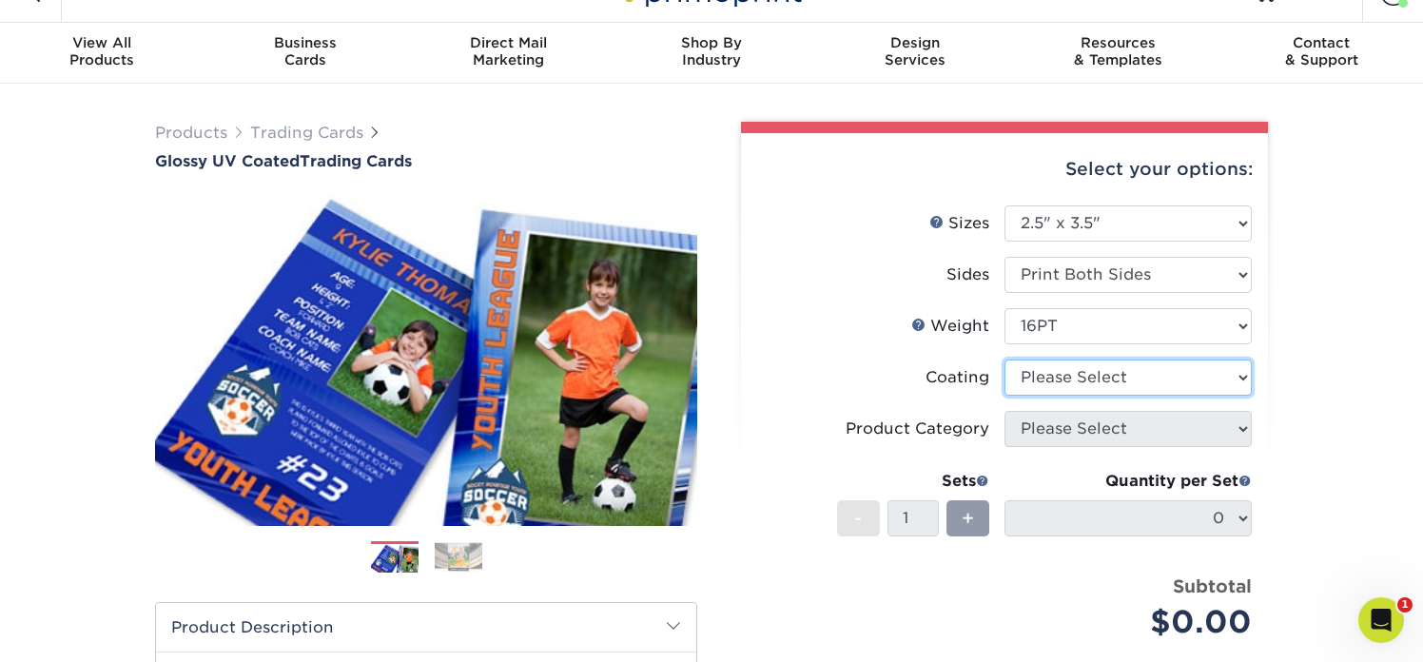
click at [1073, 377] on select at bounding box center [1127, 378] width 247 height 36
select select "ae367451-b2b8-45df-a344-0f05b6a12993"
click at [1004, 360] on select at bounding box center [1127, 378] width 247 height 36
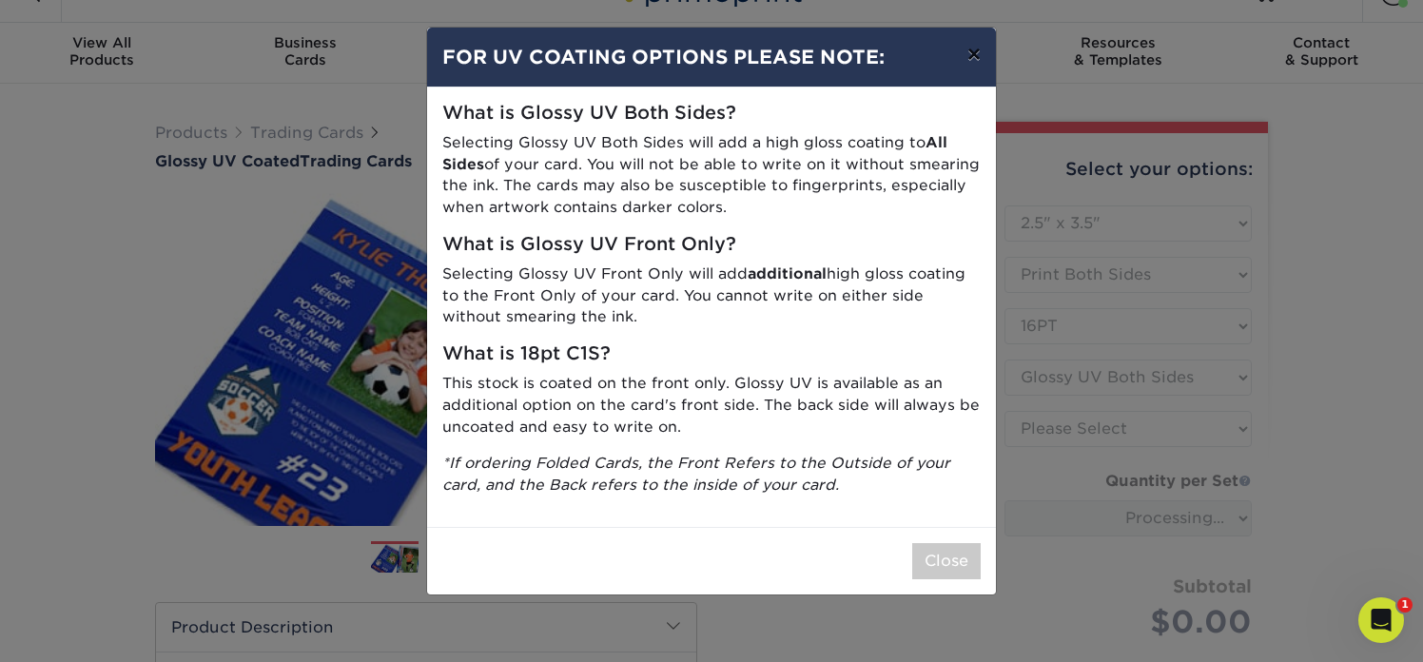
click at [977, 58] on button "×" at bounding box center [974, 54] width 44 height 53
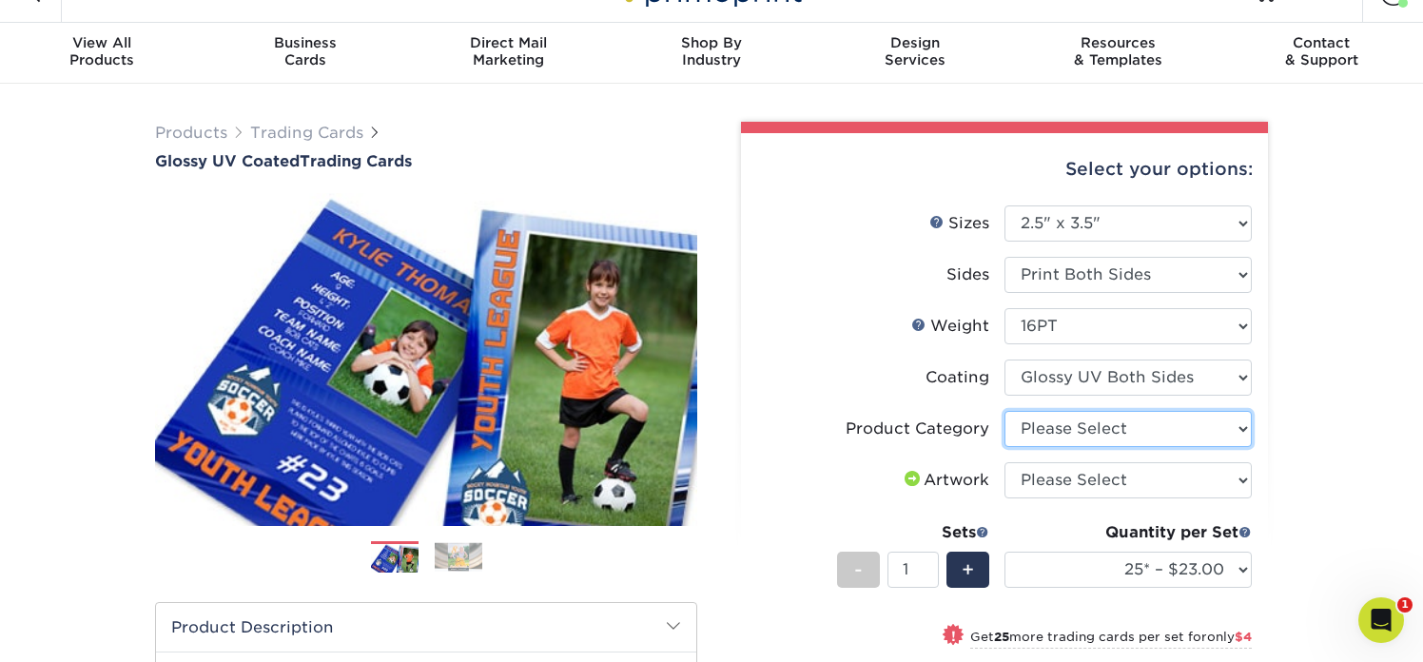
click at [1057, 424] on select "Please Select Trading Cards" at bounding box center [1127, 429] width 247 height 36
select select "c2f9bce9-36c2-409d-b101-c29d9d031e18"
click at [1004, 411] on select "Please Select Trading Cards" at bounding box center [1127, 429] width 247 height 36
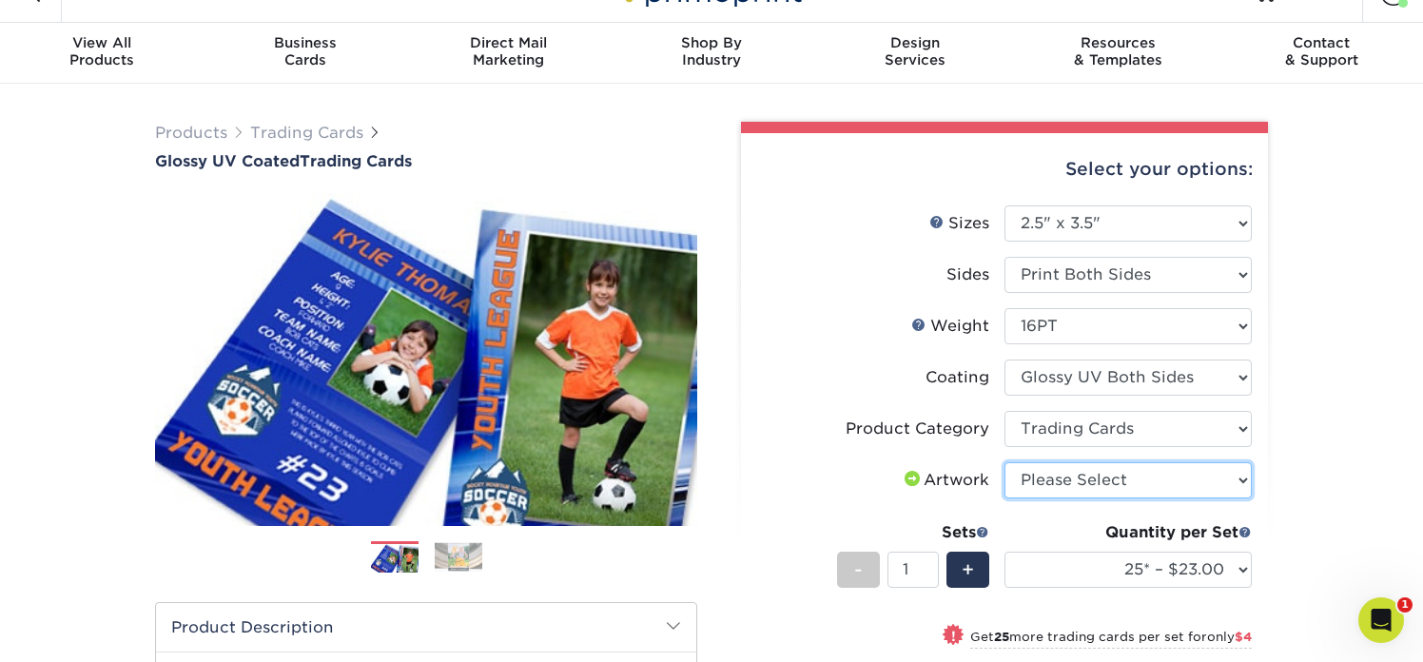
click at [1073, 475] on select "Please Select I will upload files I need a design - $100" at bounding box center [1127, 480] width 247 height 36
select select "upload"
click at [1004, 462] on select "Please Select I will upload files I need a design - $100" at bounding box center [1127, 480] width 247 height 36
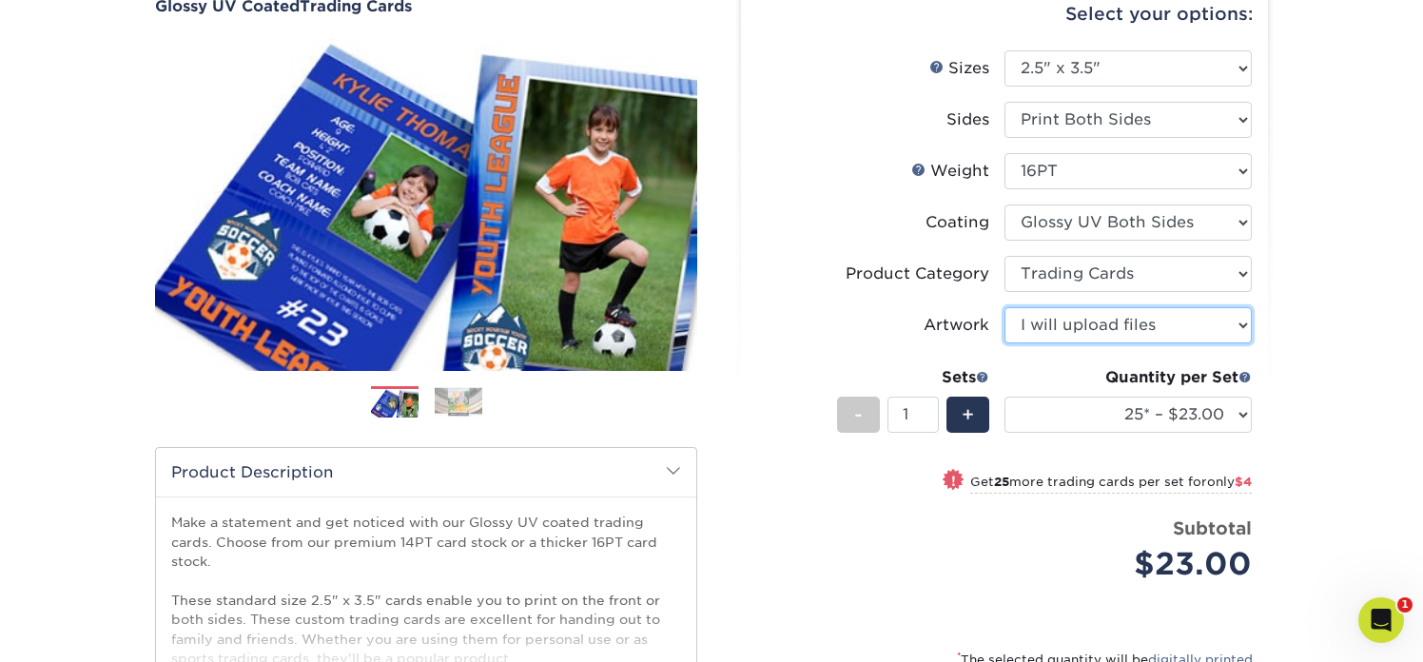
scroll to position [228, 0]
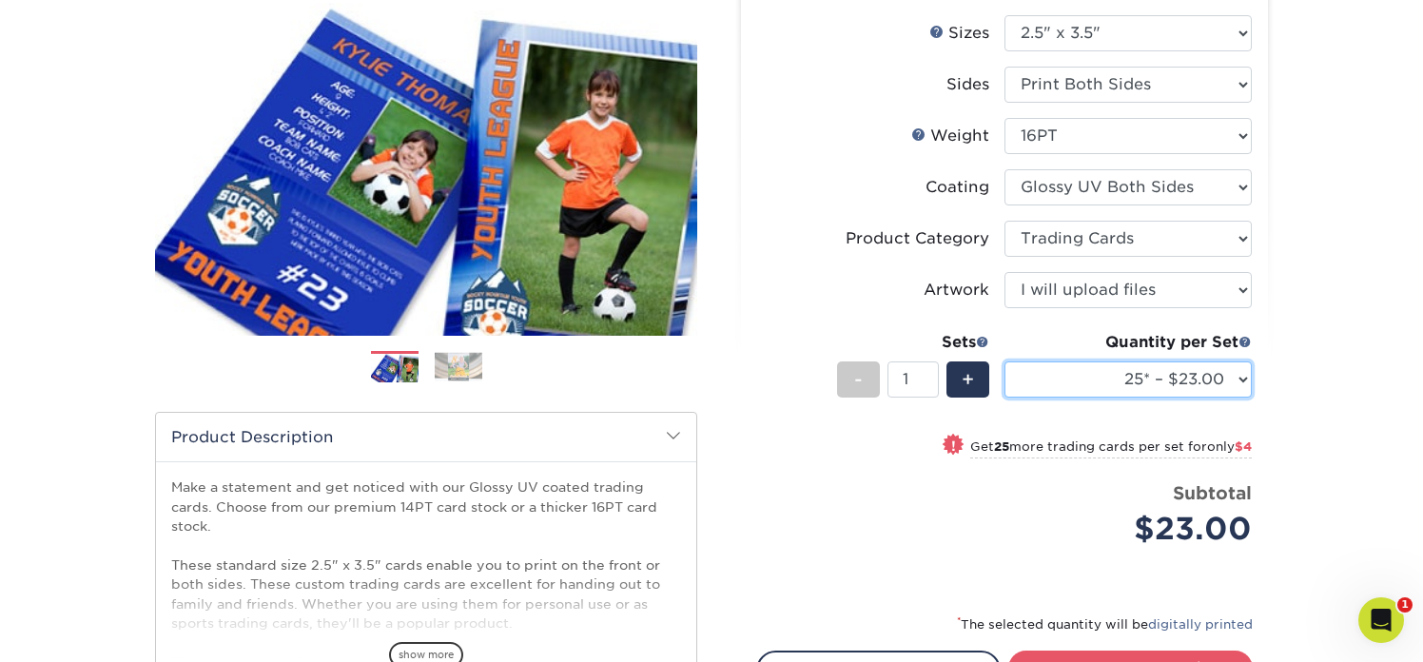
click at [1094, 384] on select "25* – $23.00 50* – $27.00 75* – $33.00 100* – $37.00 250* – $47.00 500 – $58.00…" at bounding box center [1127, 379] width 247 height 36
select select "100* – $37.00"
click at [1004, 361] on select "25* – $23.00 50* – $27.00 75* – $33.00 100* – $37.00 250* – $47.00 500 – $58.00…" at bounding box center [1127, 379] width 247 height 36
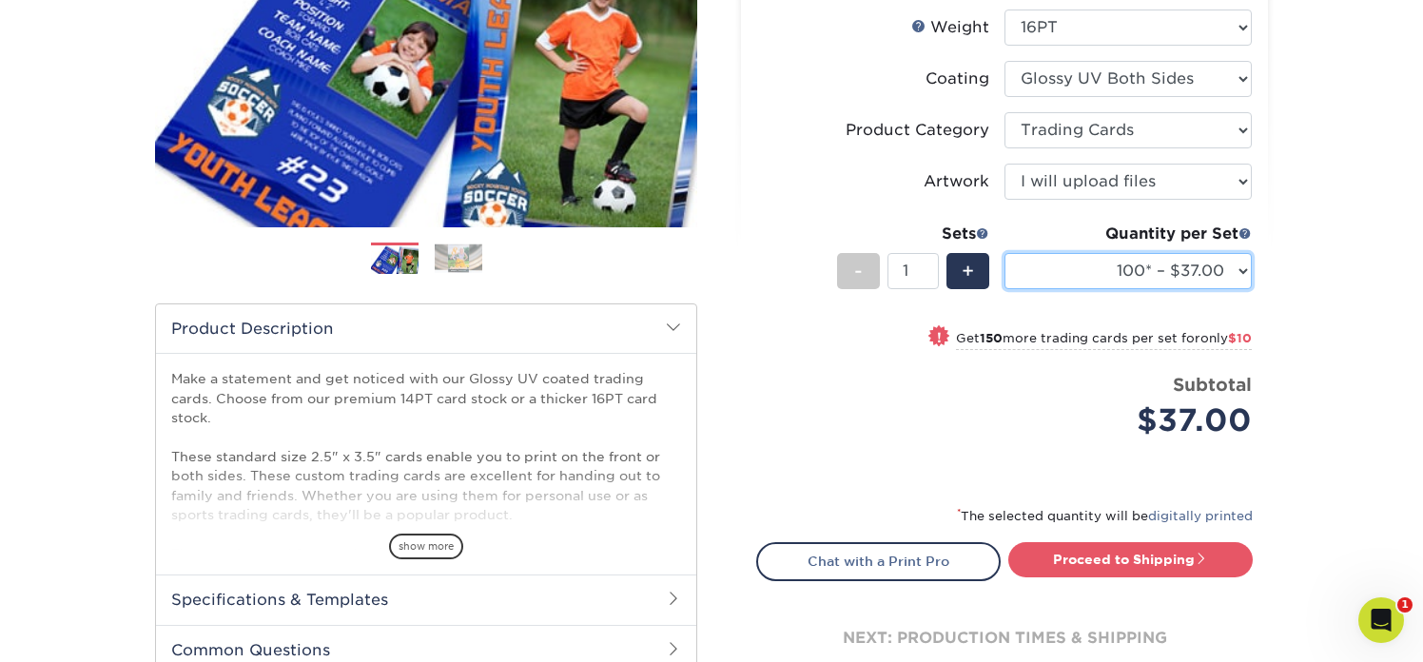
scroll to position [447, 0]
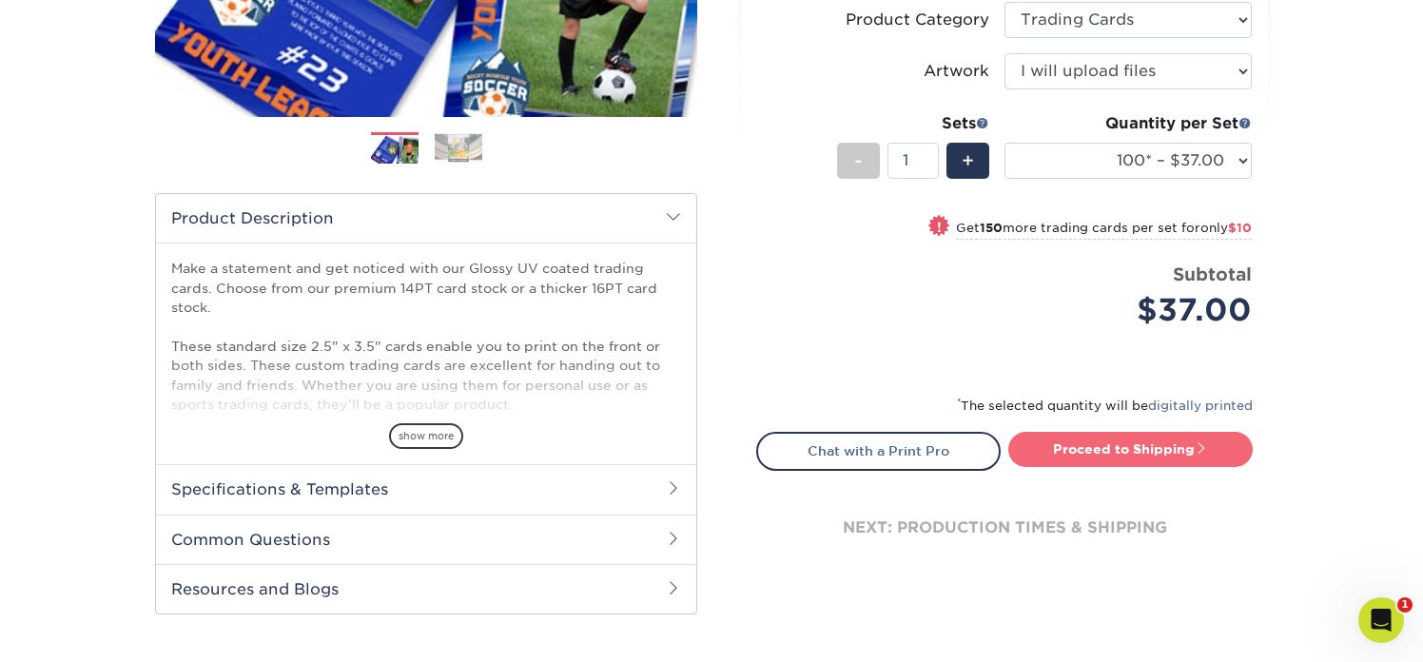
click at [1128, 445] on link "Proceed to Shipping" at bounding box center [1130, 449] width 244 height 34
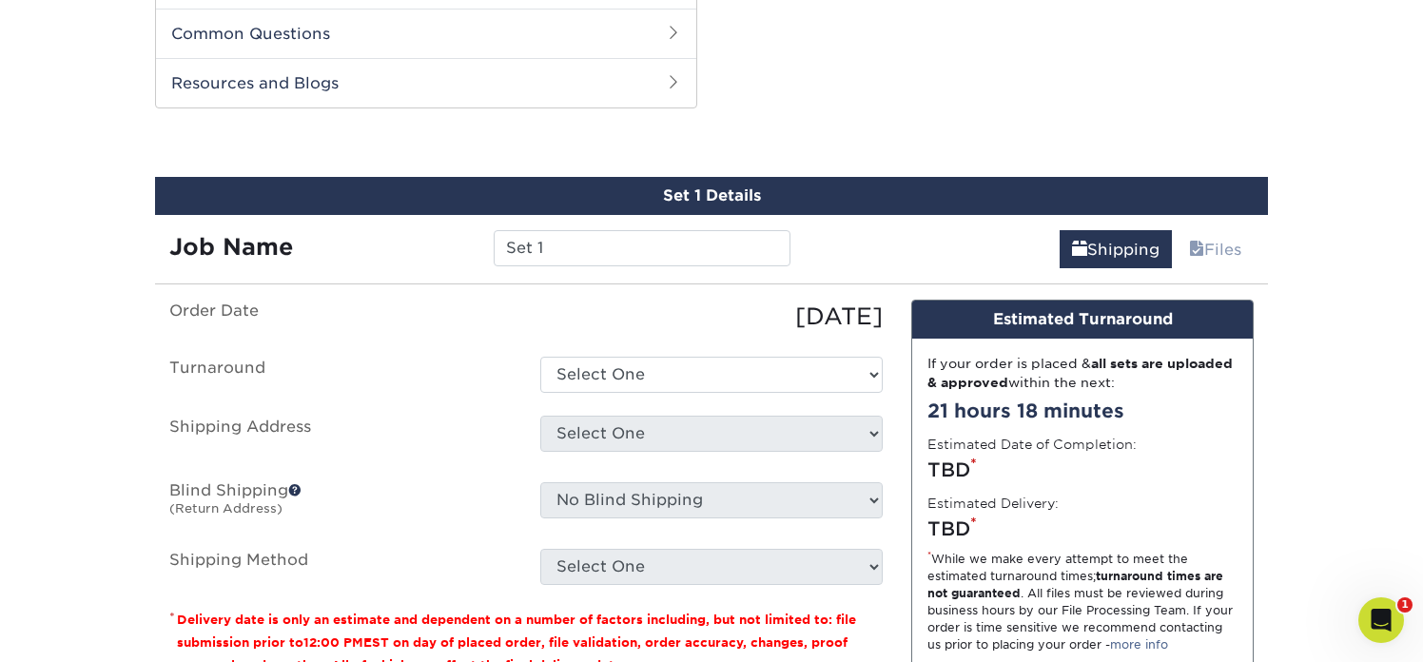
scroll to position [967, 0]
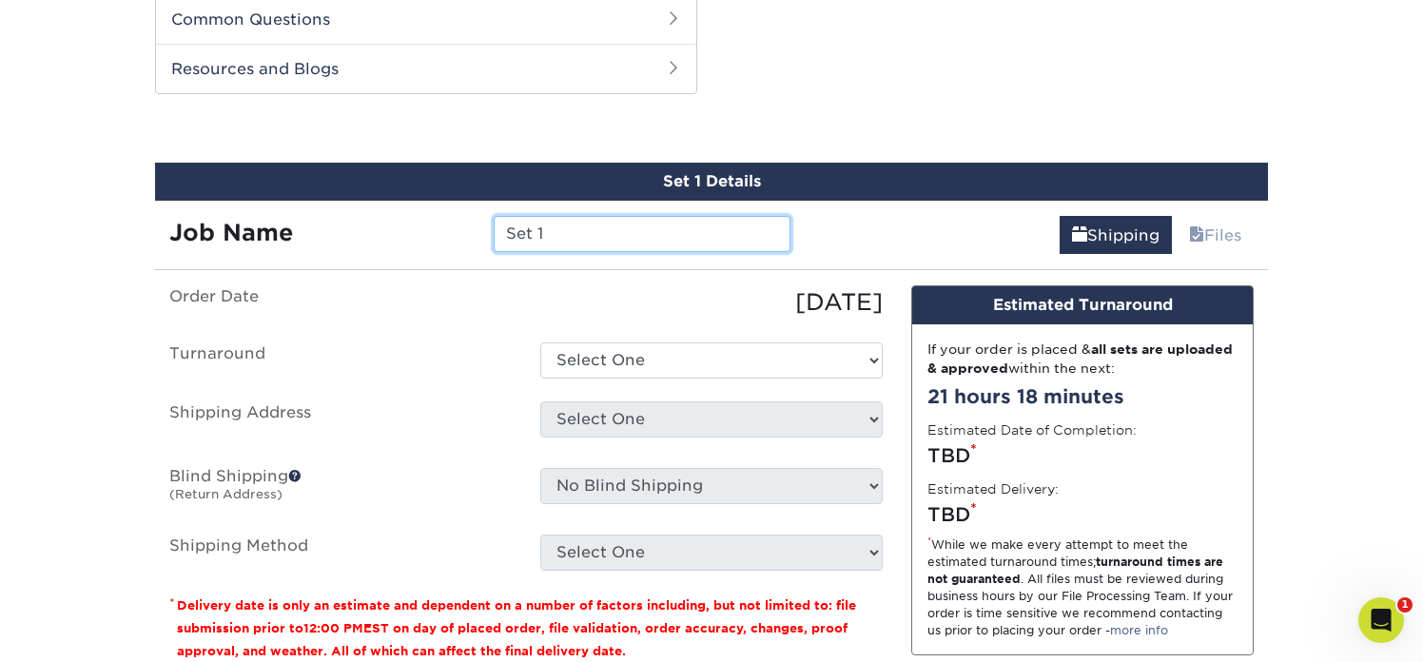
click at [628, 232] on input "Set 1" at bounding box center [642, 234] width 296 height 36
drag, startPoint x: 628, startPoint y: 232, endPoint x: 395, endPoint y: 203, distance: 234.9
click at [396, 205] on div "Job Name Set 1" at bounding box center [480, 227] width 650 height 53
type input "ESports_Trading Card"
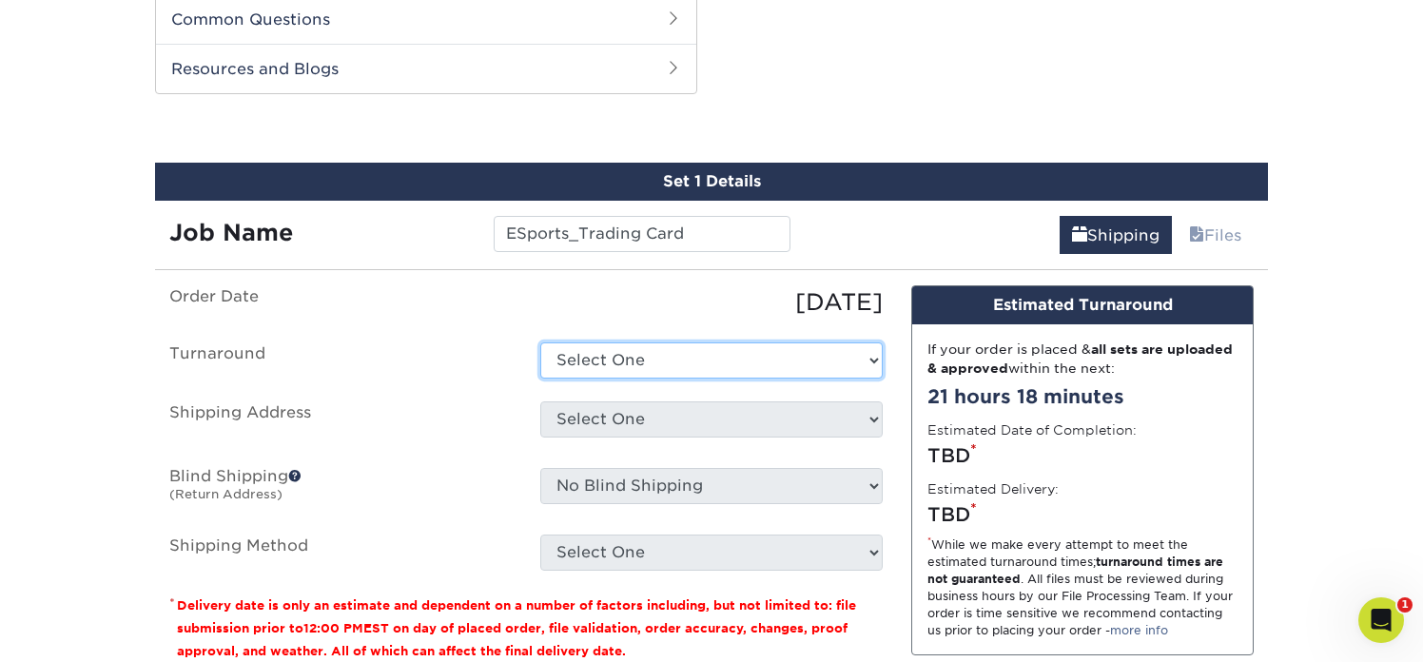
click at [667, 353] on select "Select One 2-4 Business Days 2 Day Next Business Day" at bounding box center [711, 360] width 342 height 36
select select "38ceaf25-c2ca-4f11-9941-e62316e7cec5"
click at [540, 342] on select "Select One 2-4 Business Days 2 Day Next Business Day" at bounding box center [711, 360] width 342 height 36
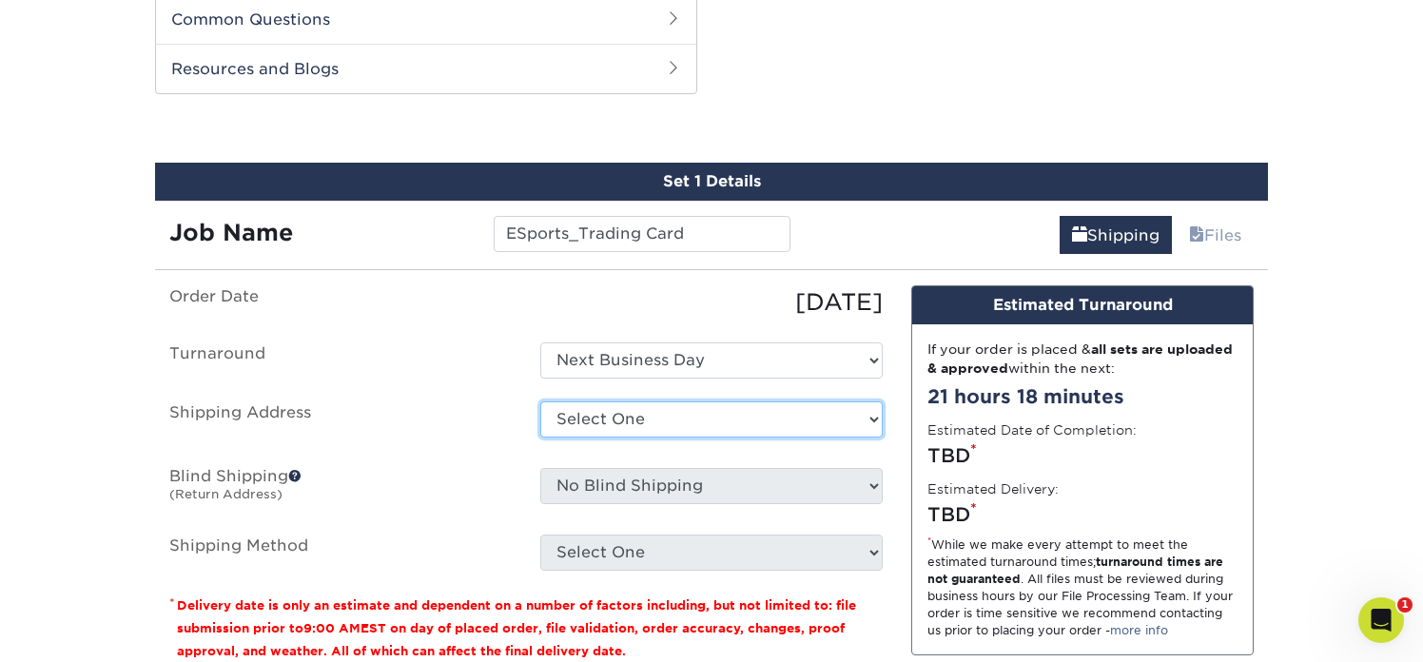
click at [668, 427] on select "Select One Rolling Hills Prep + Add New Address" at bounding box center [711, 419] width 342 height 36
select select "286871"
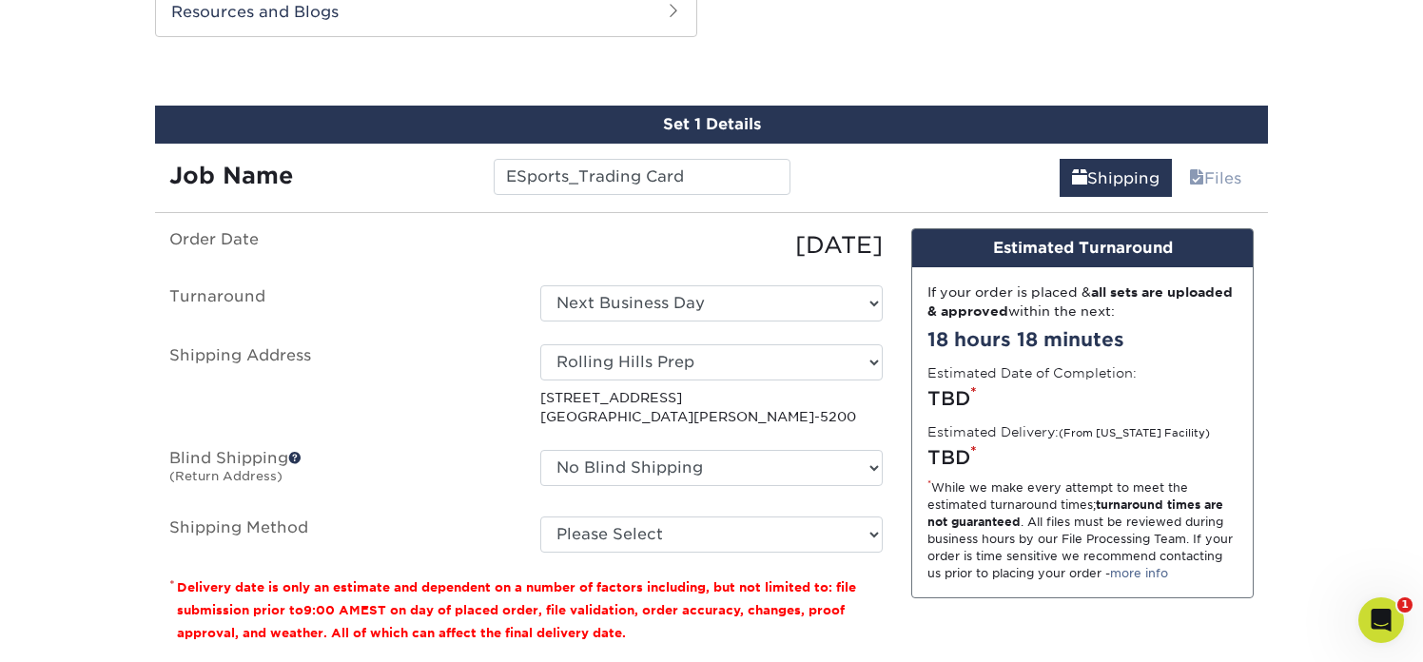
scroll to position [1043, 0]
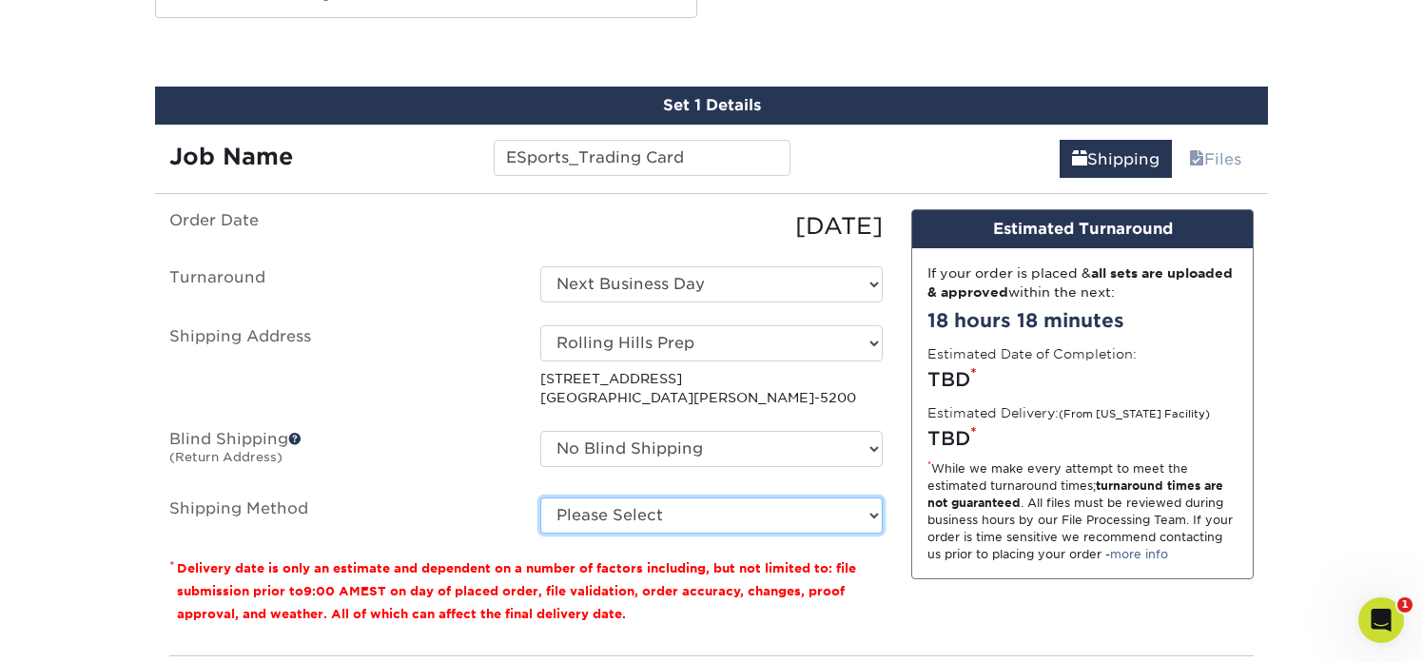
click at [659, 511] on select "Please Select 3 Day Shipping Service (+$17.80) Ground Shipping (+$18.03) 2 Day …" at bounding box center [711, 515] width 342 height 36
select select "01"
click at [540, 497] on select "Please Select 3 Day Shipping Service (+$17.80) Ground Shipping (+$18.03) 2 Day …" at bounding box center [711, 515] width 342 height 36
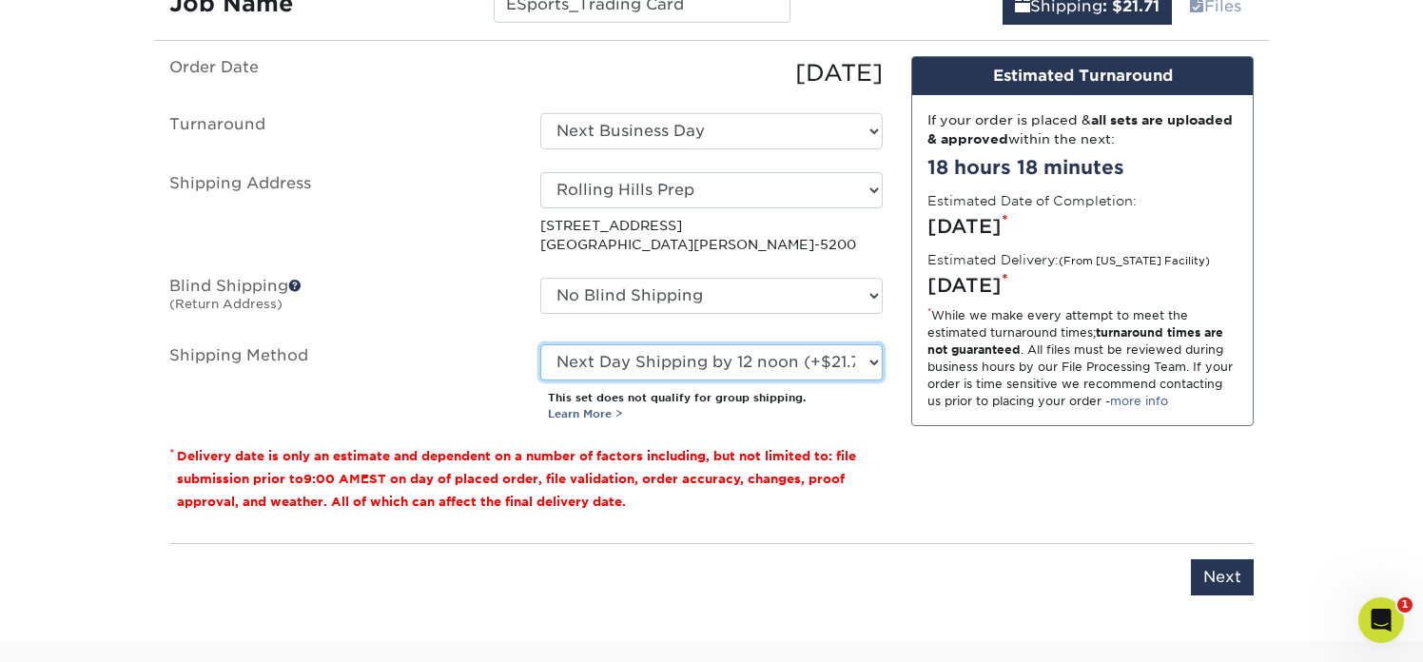
scroll to position [1213, 0]
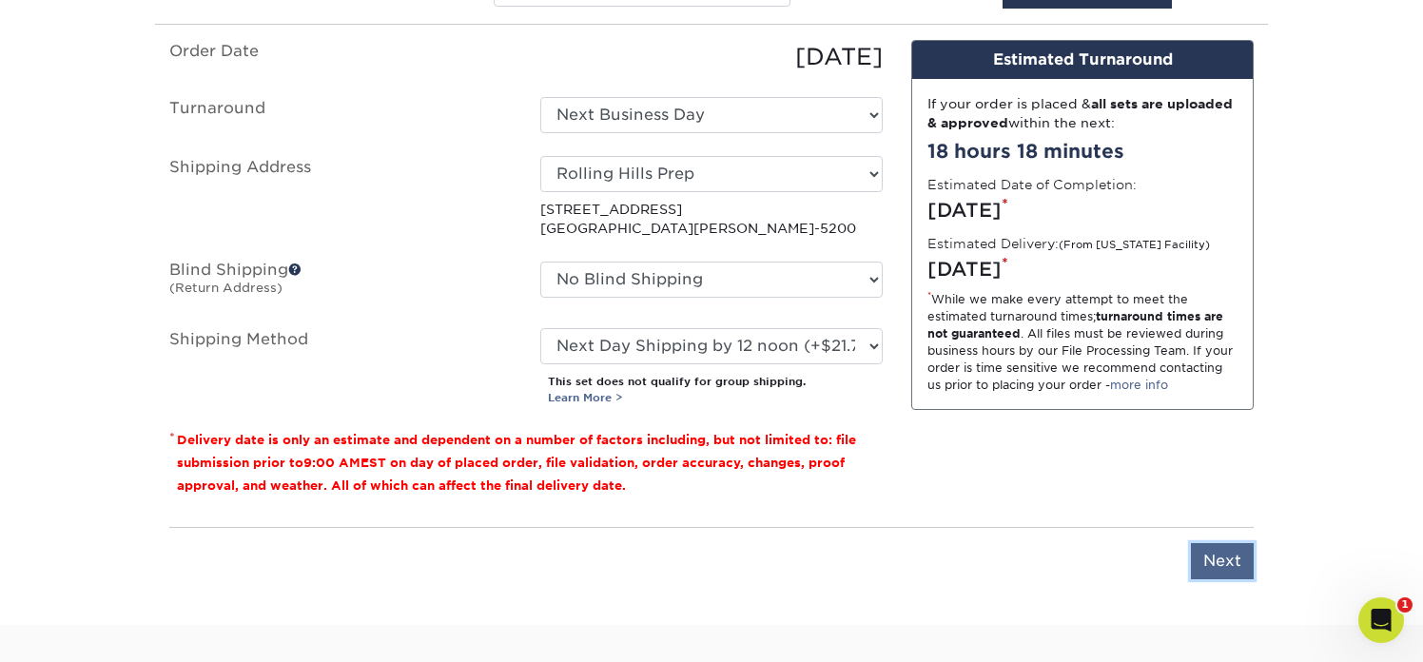
click at [1217, 559] on input "Next" at bounding box center [1222, 561] width 63 height 36
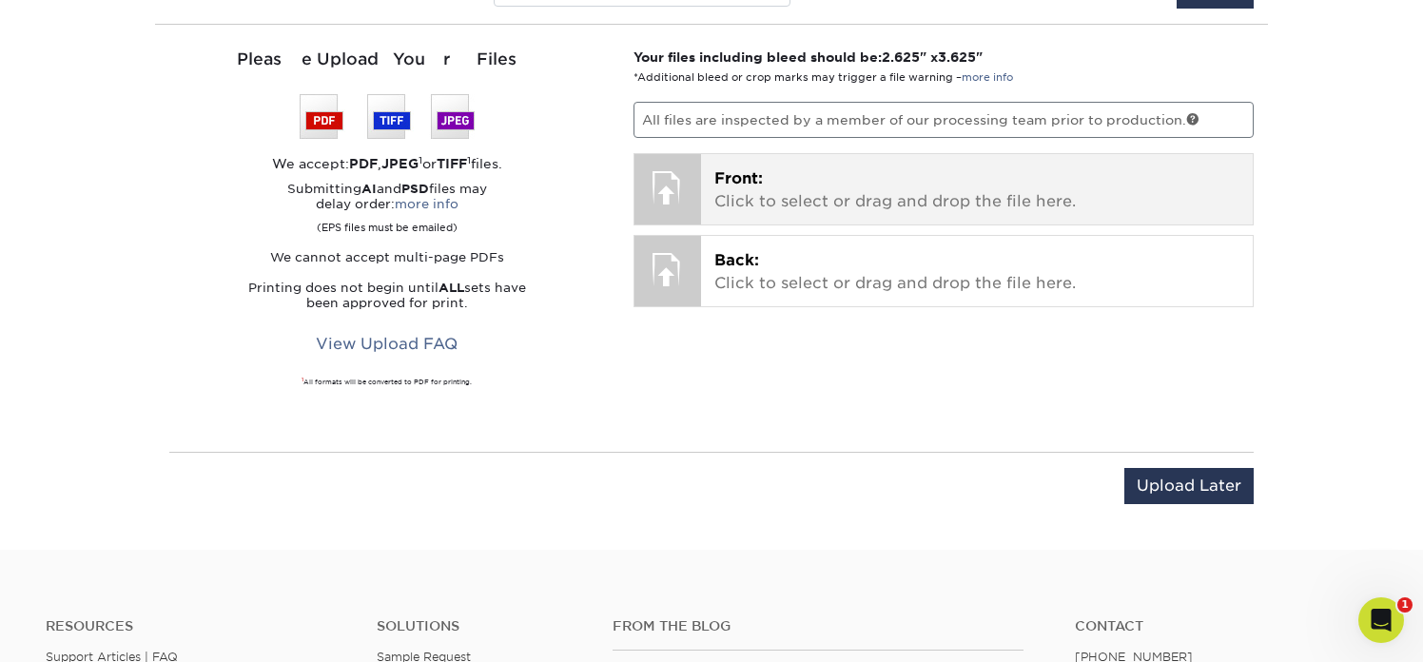
click at [698, 204] on div at bounding box center [667, 187] width 67 height 67
click at [781, 197] on p "Front: Click to select or drag and drop the file here." at bounding box center [977, 190] width 526 height 46
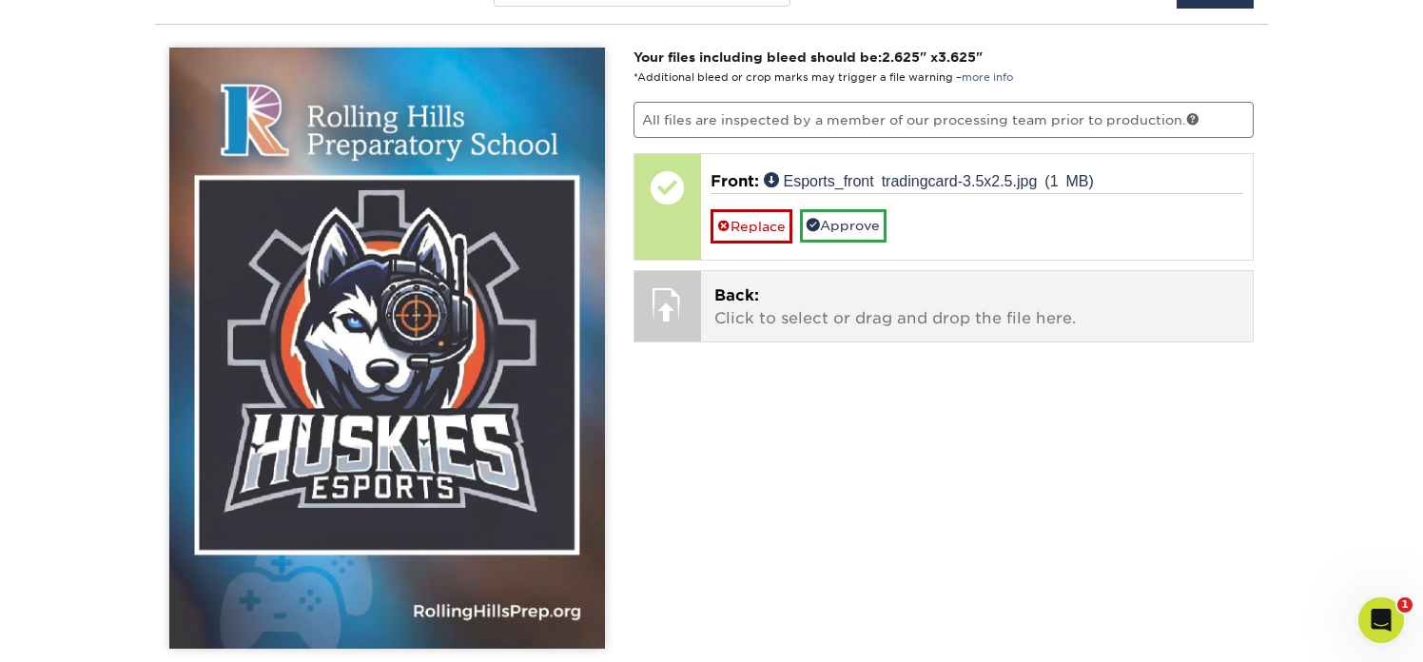
click at [670, 310] on div at bounding box center [667, 304] width 67 height 67
click at [760, 322] on p "Back: Click to select or drag and drop the file here." at bounding box center [977, 307] width 526 height 46
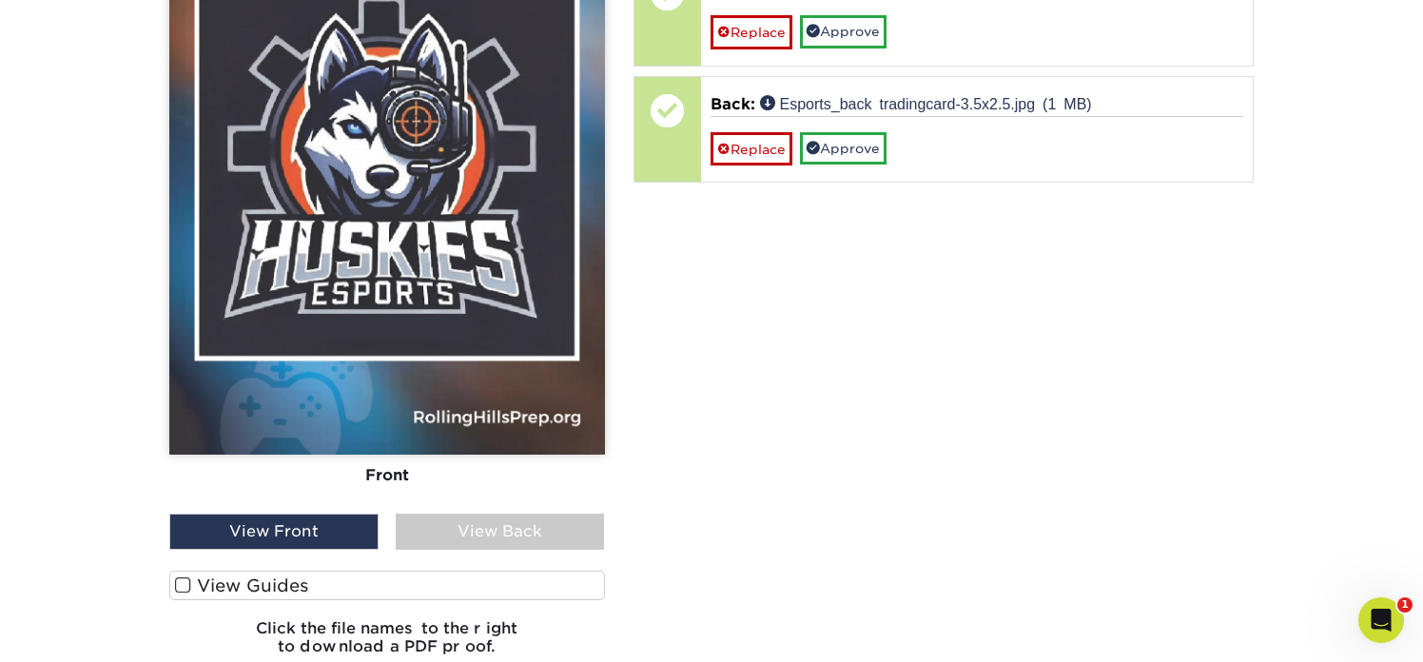
scroll to position [1480, 0]
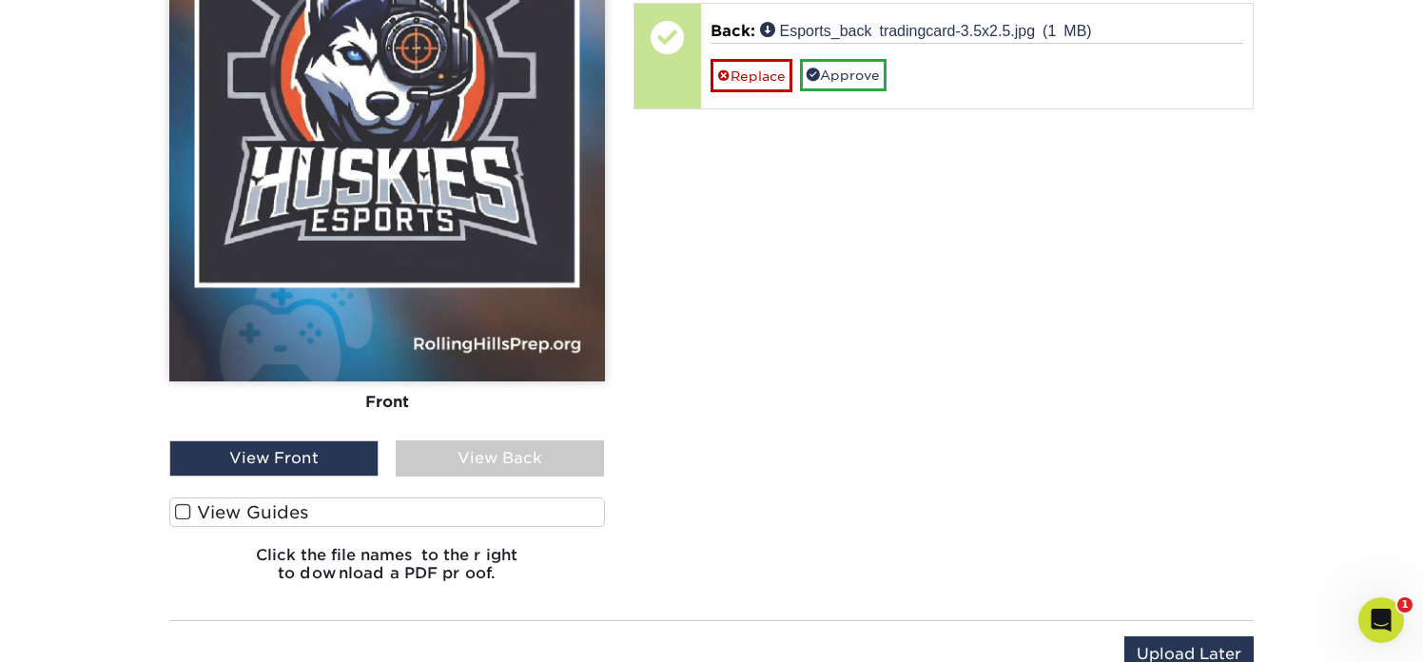
click at [467, 471] on div "View Back" at bounding box center [500, 458] width 209 height 36
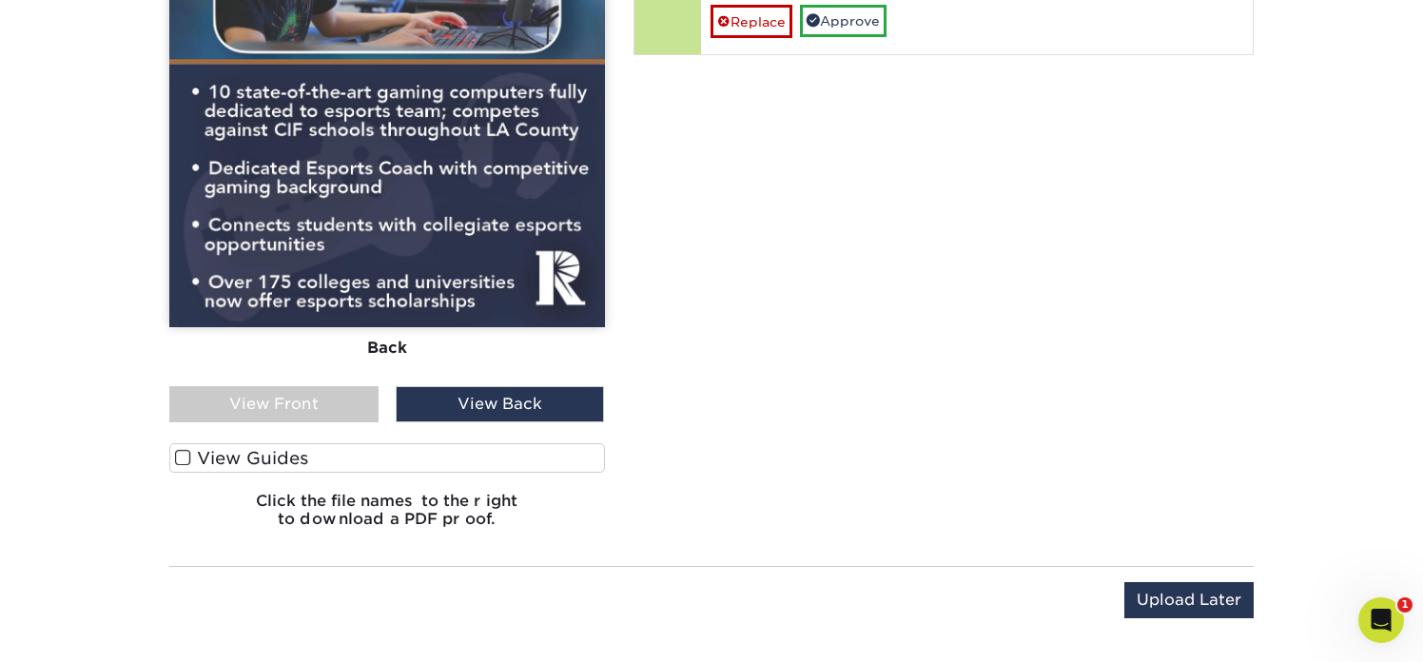
scroll to position [1535, 0]
click at [379, 458] on label "View Guides" at bounding box center [387, 456] width 436 height 29
click at [0, 0] on input "View Guides" at bounding box center [0, 0] width 0 height 0
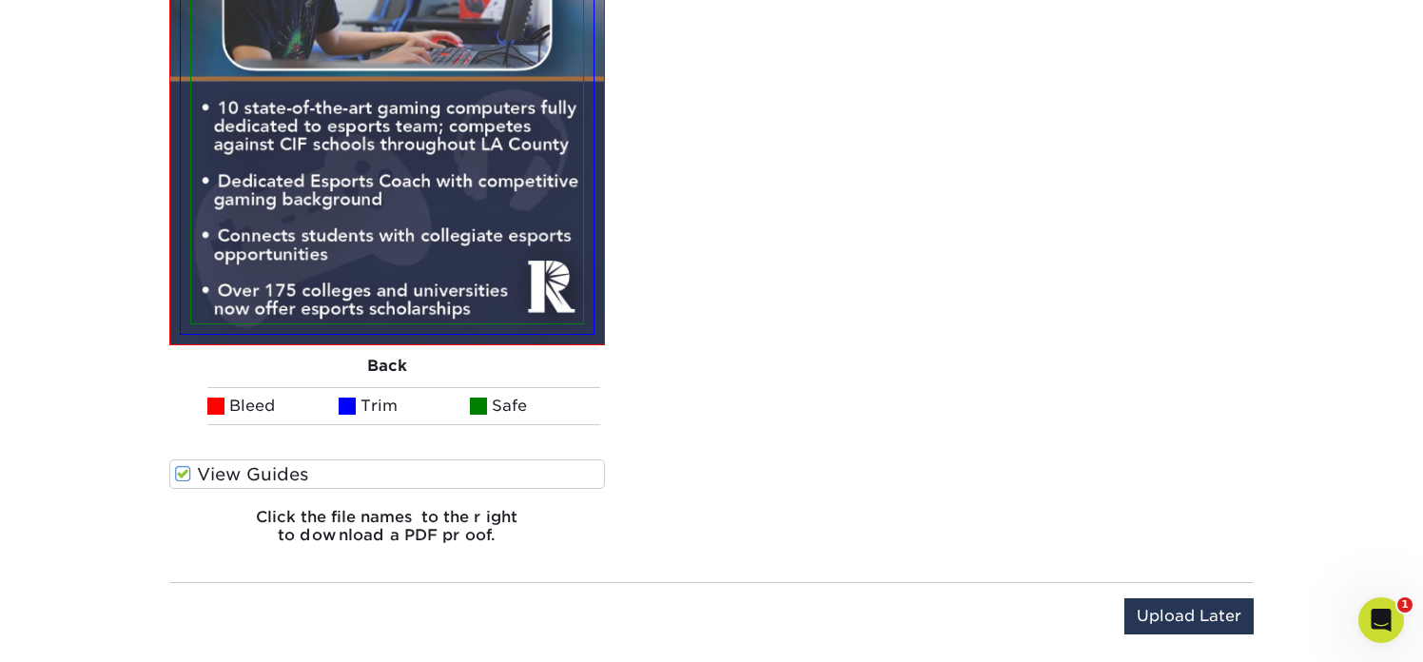
scroll to position [2160, 0]
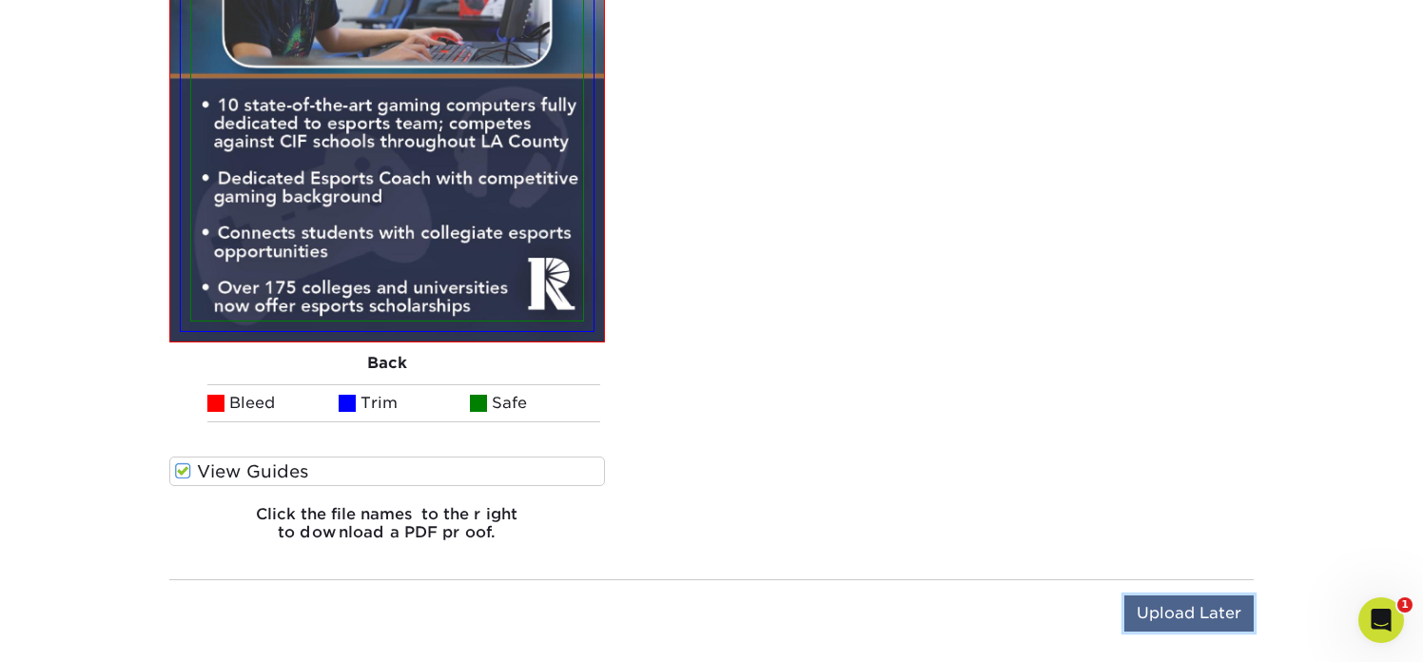
click at [1166, 611] on input "Upload Later" at bounding box center [1188, 613] width 129 height 36
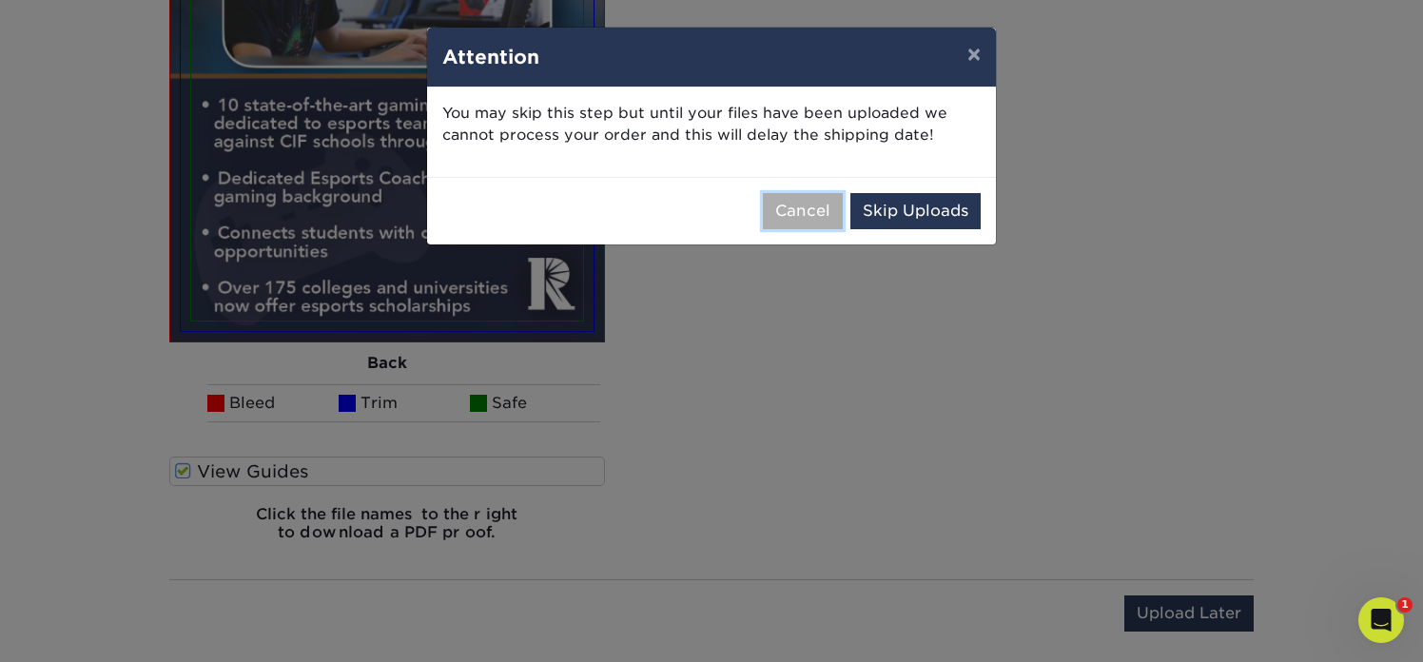
click at [813, 212] on button "Cancel" at bounding box center [803, 211] width 80 height 36
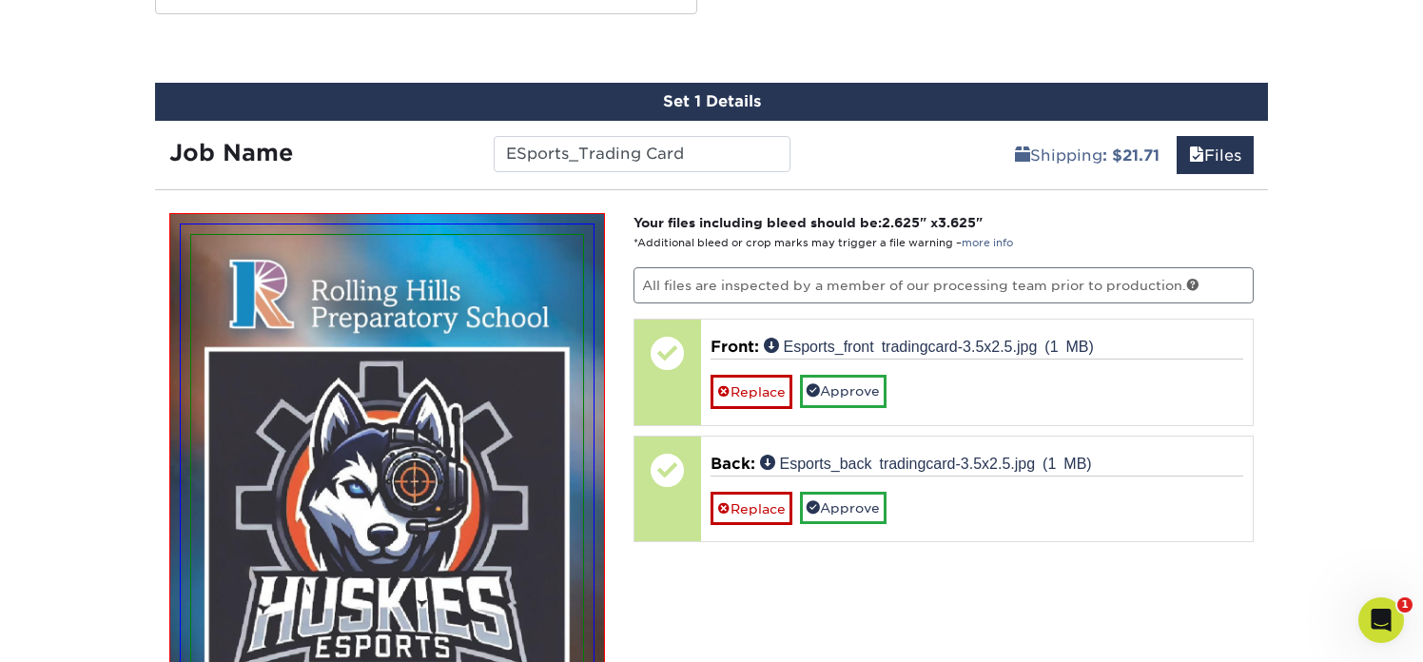
scroll to position [1178, 0]
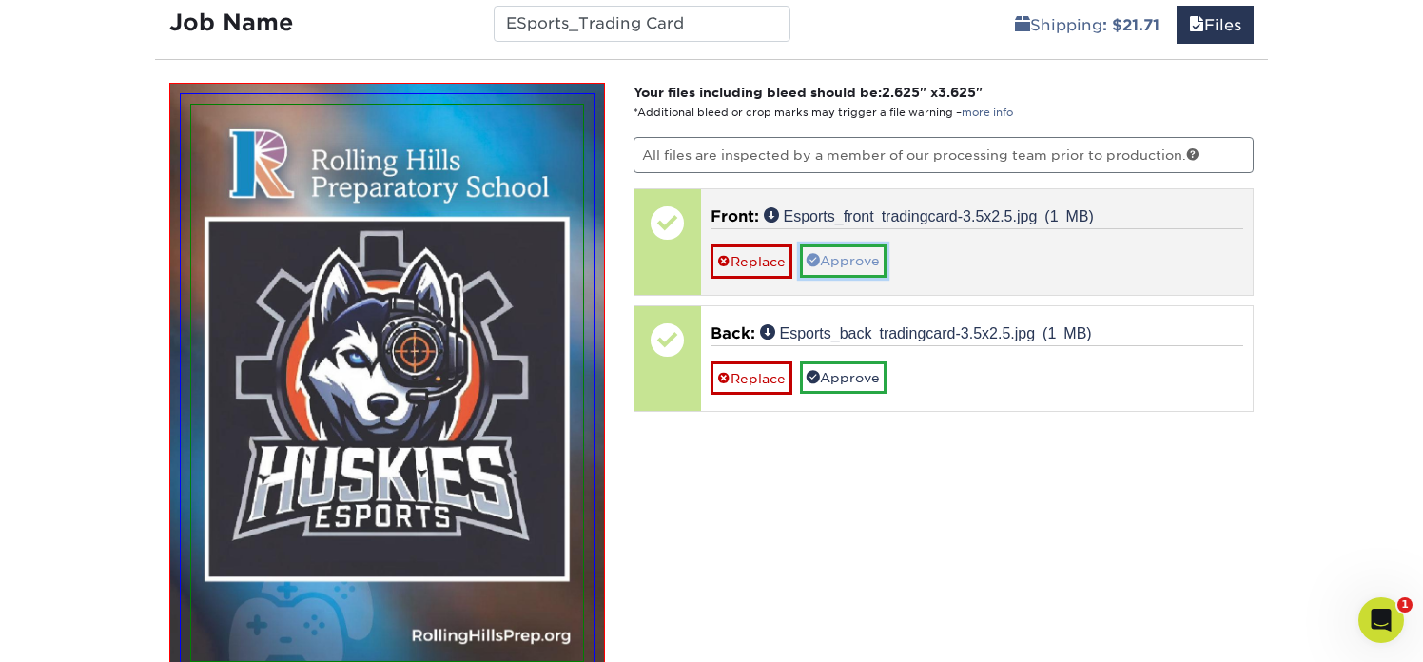
click at [840, 266] on link "Approve" at bounding box center [843, 260] width 87 height 32
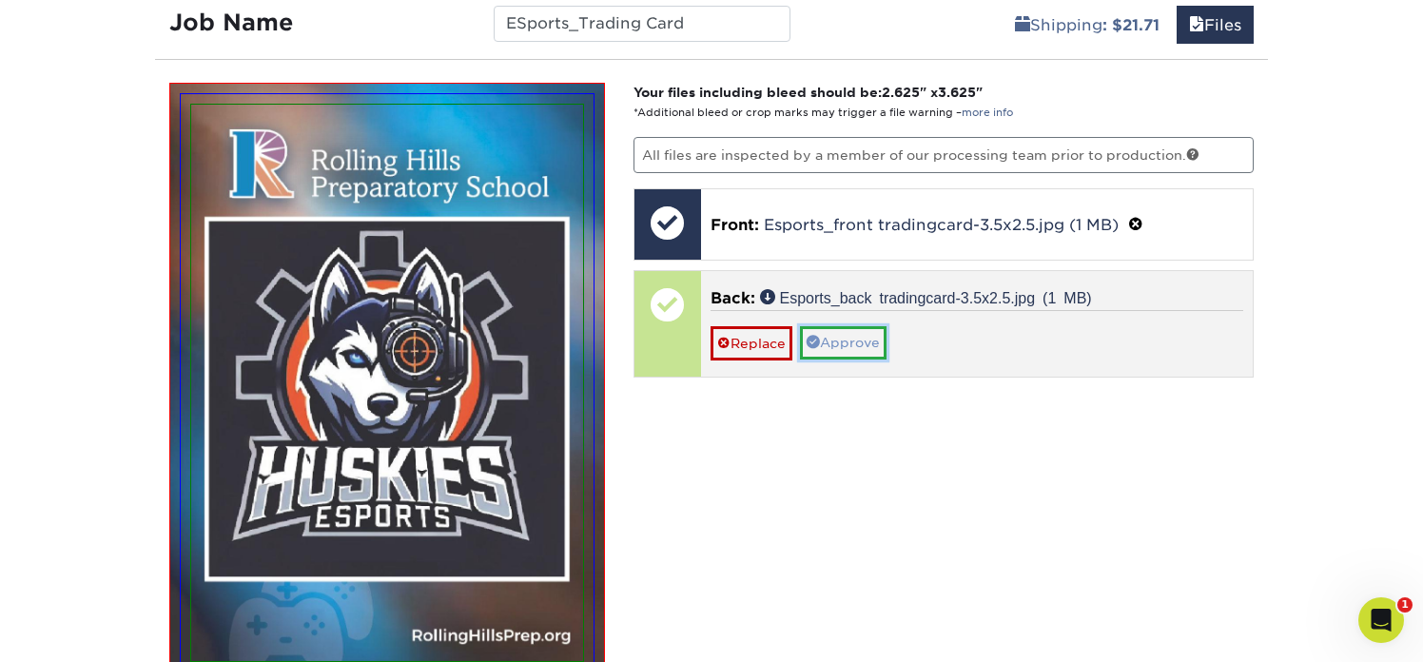
click at [849, 351] on link "Approve" at bounding box center [843, 342] width 87 height 32
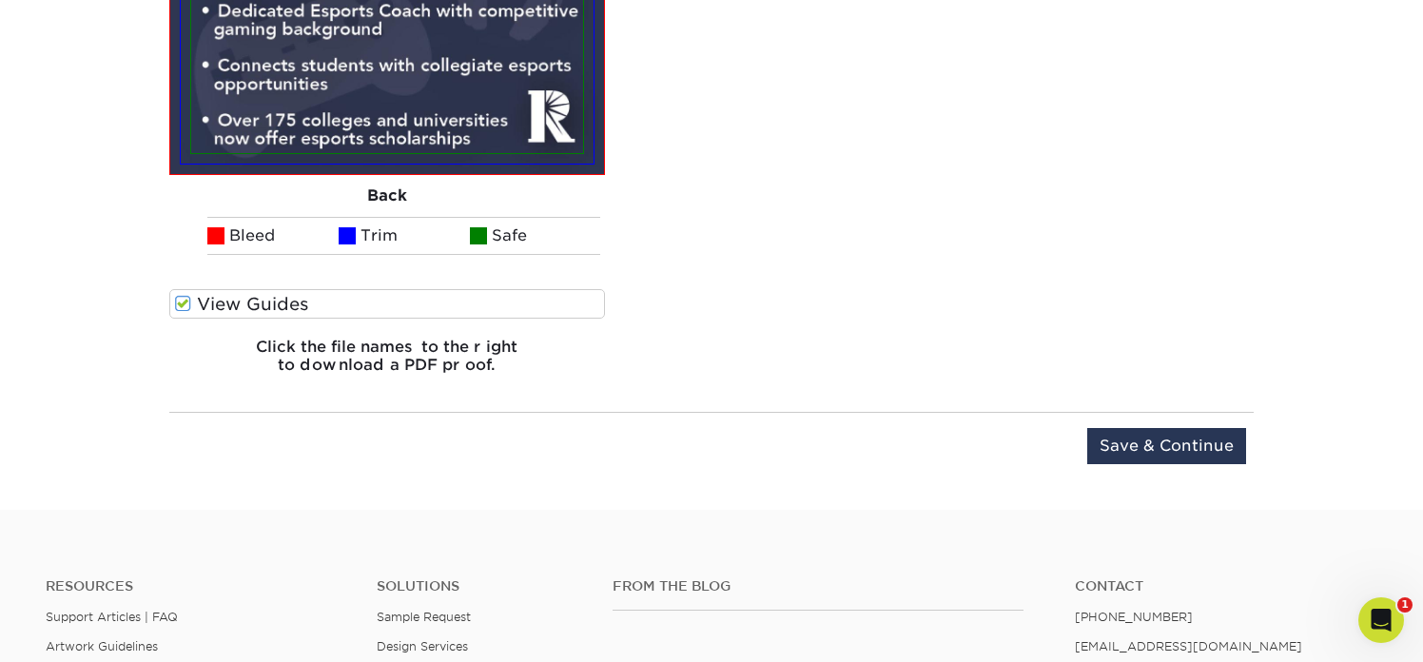
scroll to position [2556, 0]
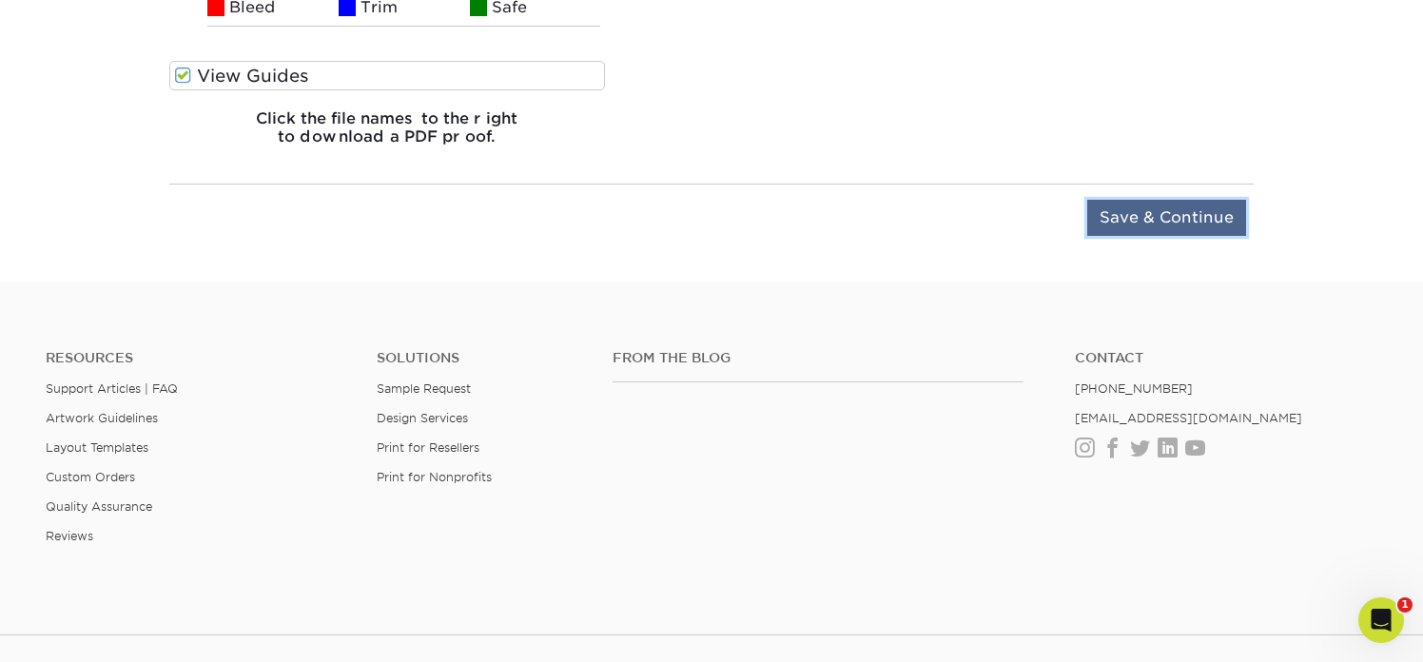
click at [1167, 221] on input "Save & Continue" at bounding box center [1166, 218] width 159 height 36
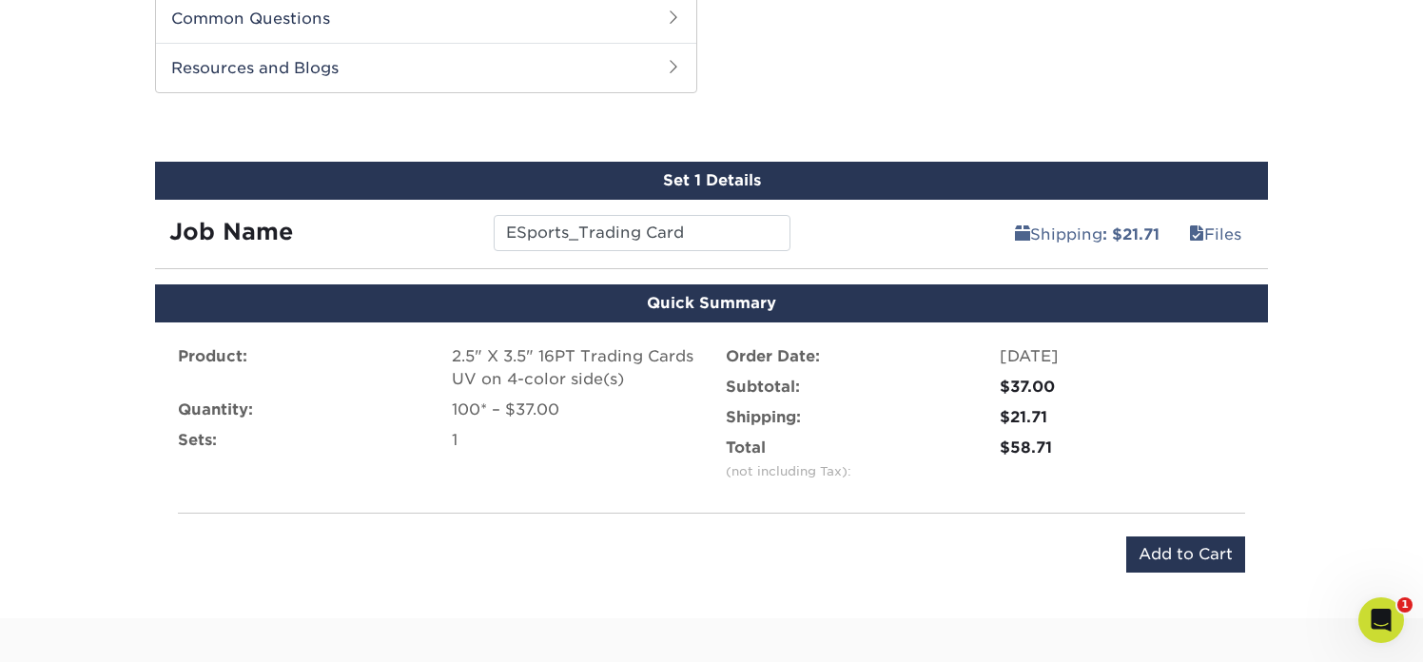
scroll to position [987, 0]
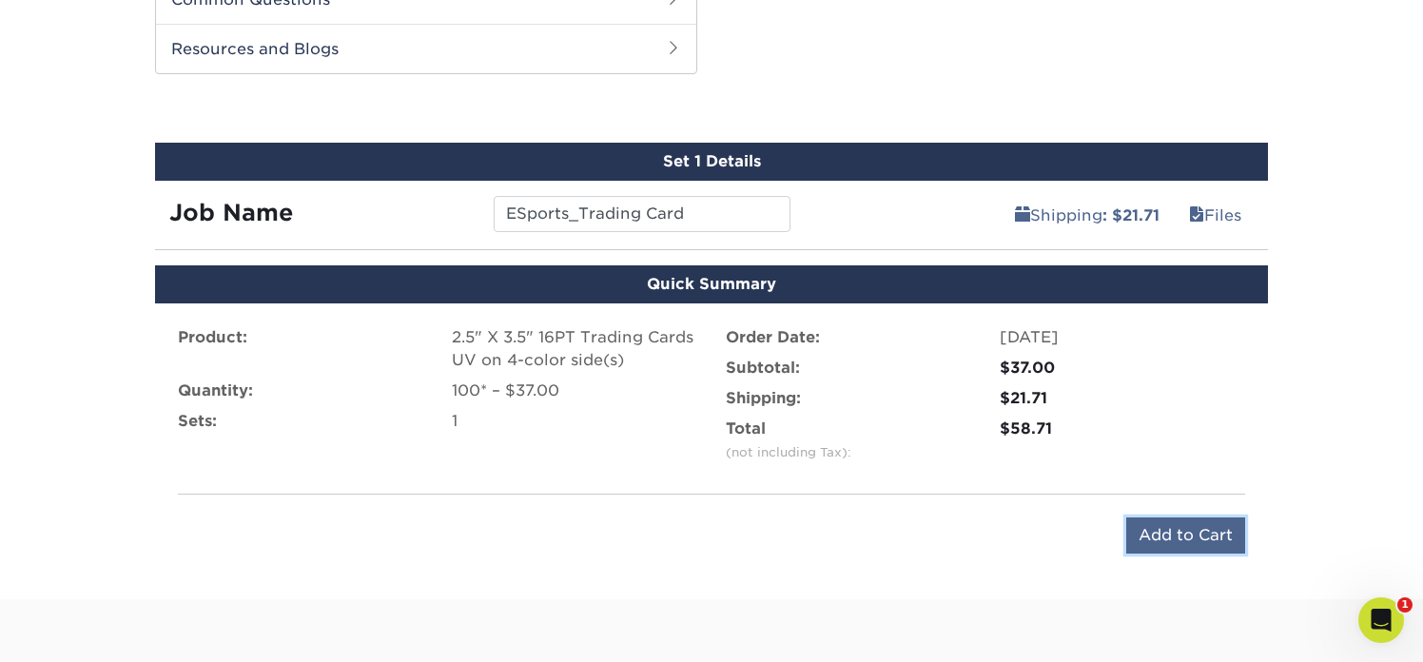
click at [1154, 530] on input "Add to Cart" at bounding box center [1185, 535] width 119 height 36
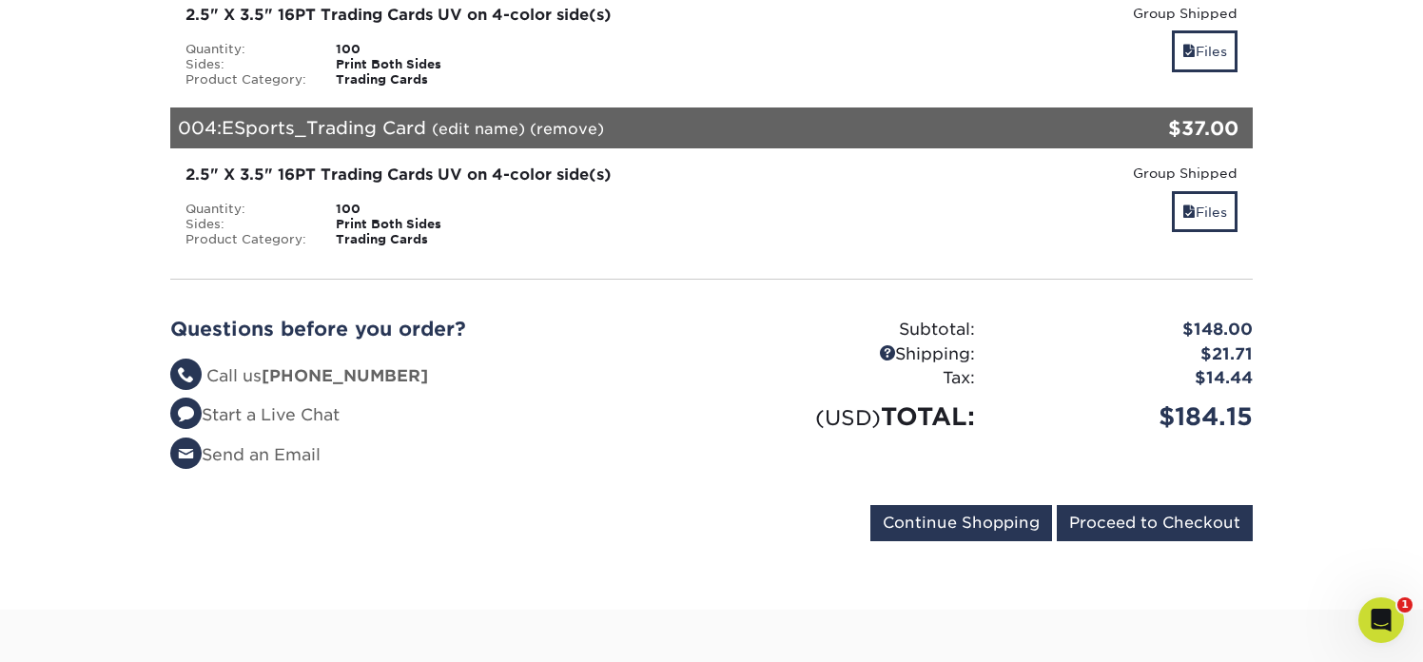
scroll to position [848, 0]
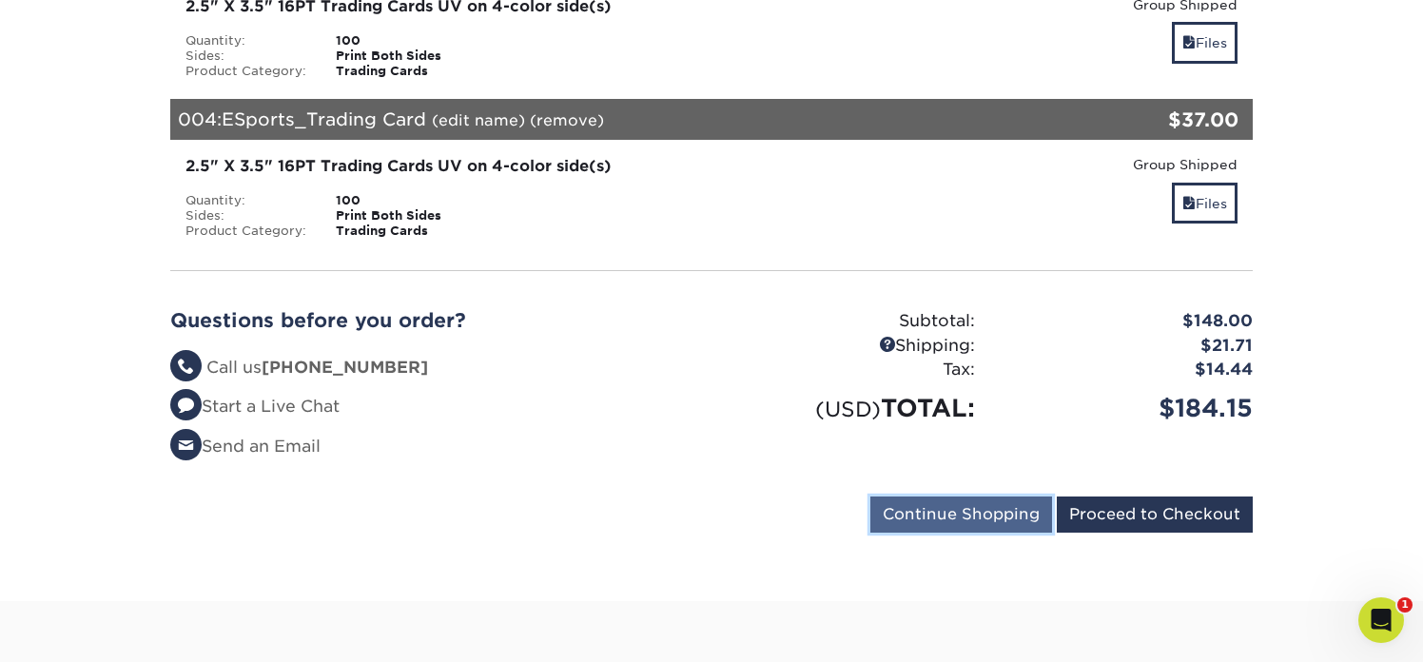
click at [957, 498] on input "Continue Shopping" at bounding box center [961, 515] width 182 height 36
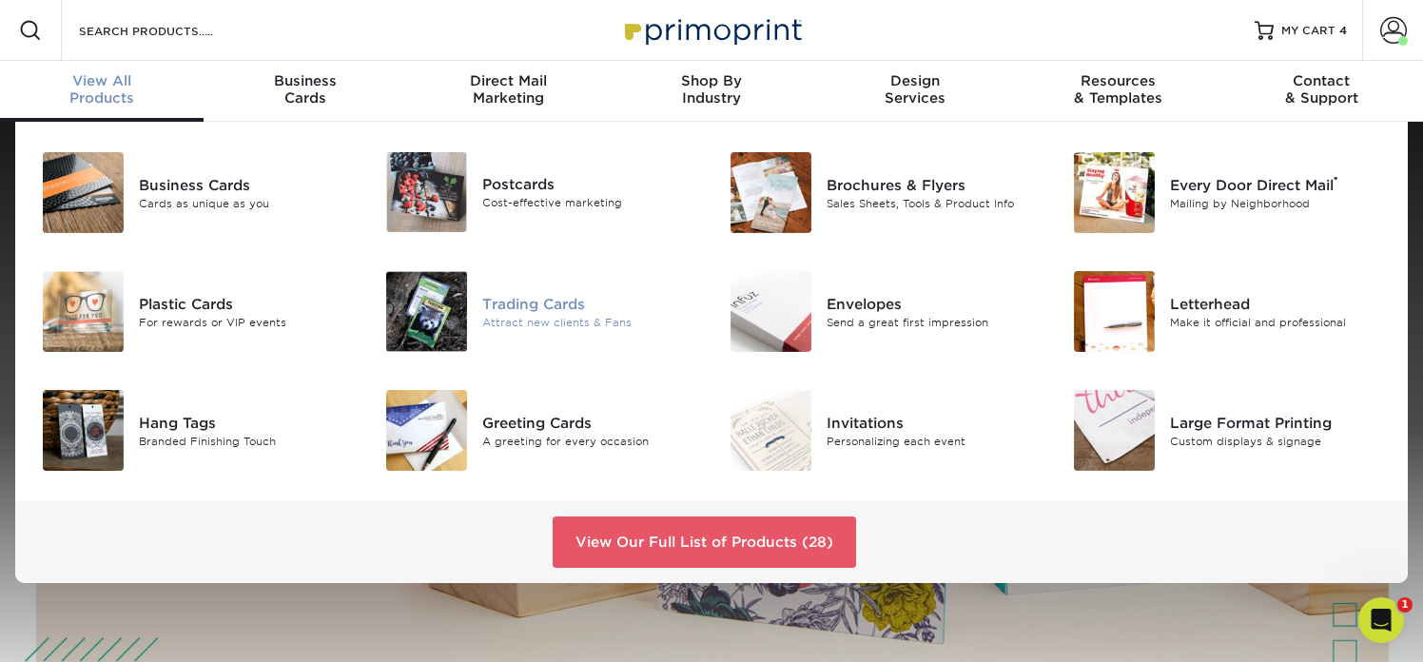
click at [448, 309] on img at bounding box center [426, 311] width 81 height 81
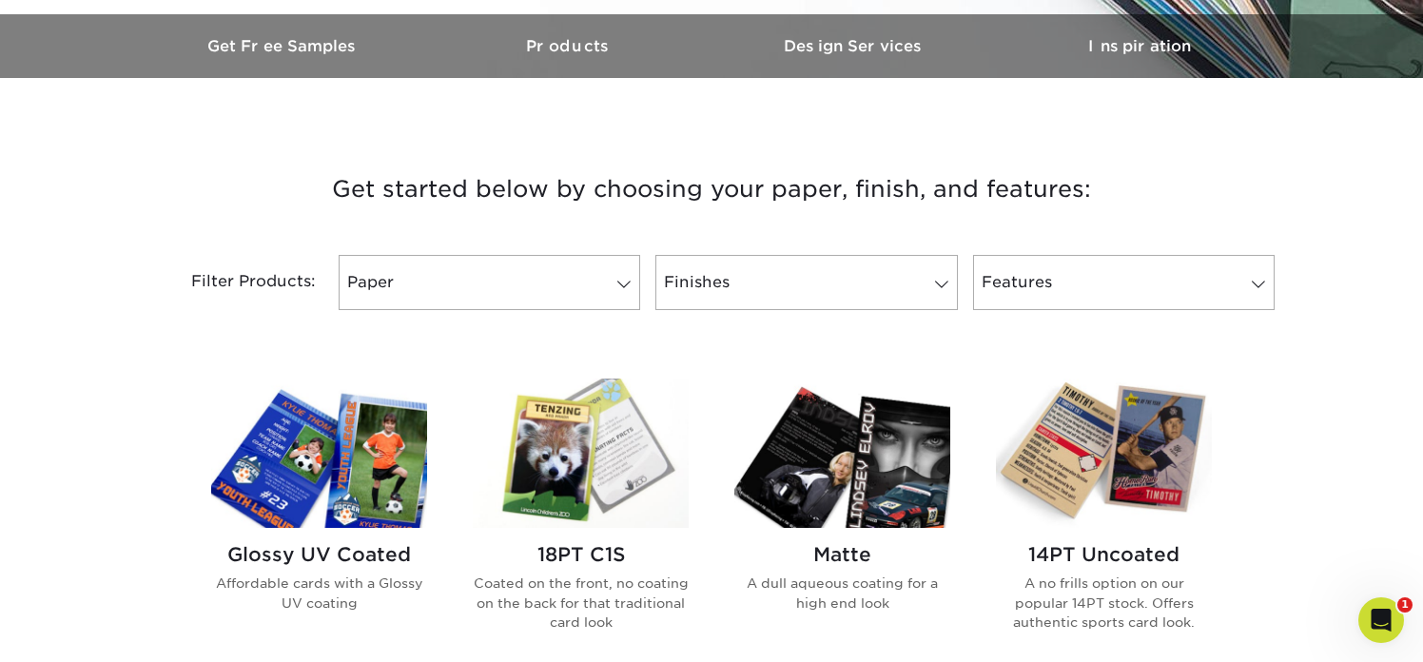
click at [387, 487] on img at bounding box center [319, 453] width 216 height 149
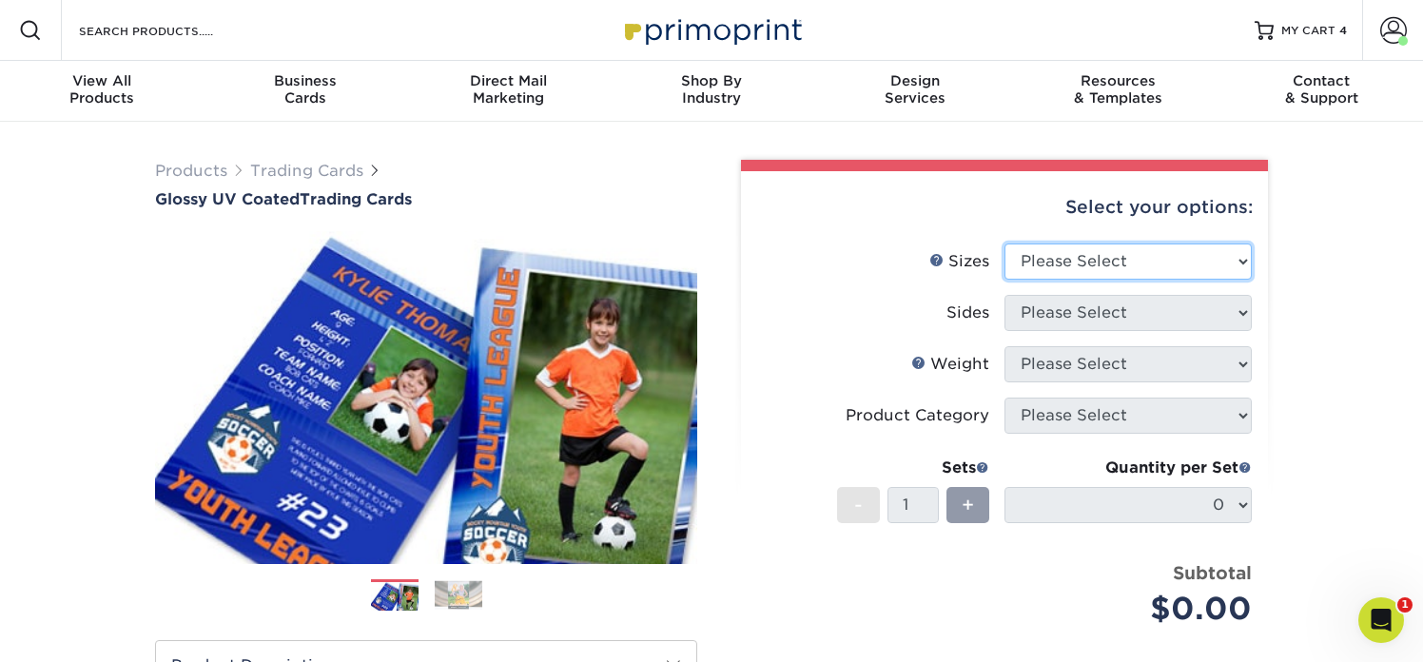
click at [1072, 258] on select "Please Select 2.5" x 3.5"" at bounding box center [1127, 262] width 247 height 36
select select "2.50x3.50"
click at [1004, 244] on select "Please Select 2.5" x 3.5"" at bounding box center [1127, 262] width 247 height 36
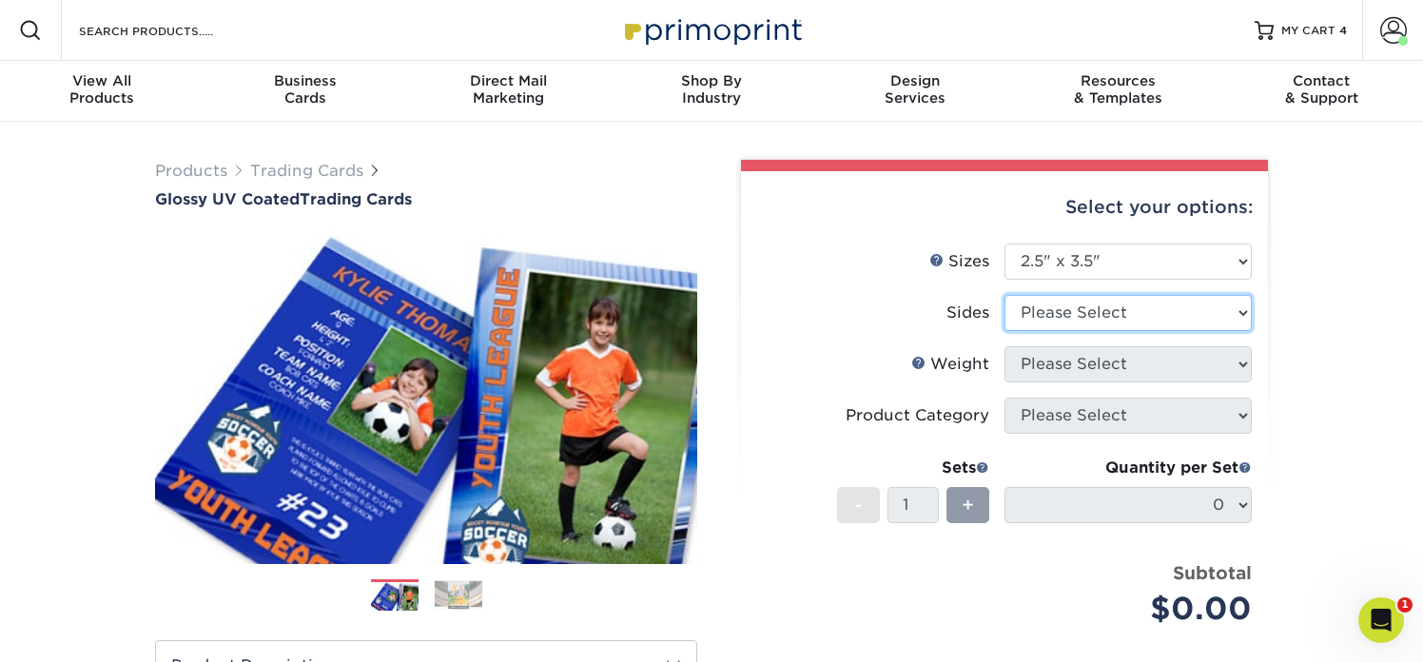
click at [1075, 311] on select "Please Select Print Both Sides Print Front Only" at bounding box center [1127, 313] width 247 height 36
select select "13abbda7-1d64-4f25-8bb2-c179b224825d"
click at [1004, 295] on select "Please Select Print Both Sides Print Front Only" at bounding box center [1127, 313] width 247 height 36
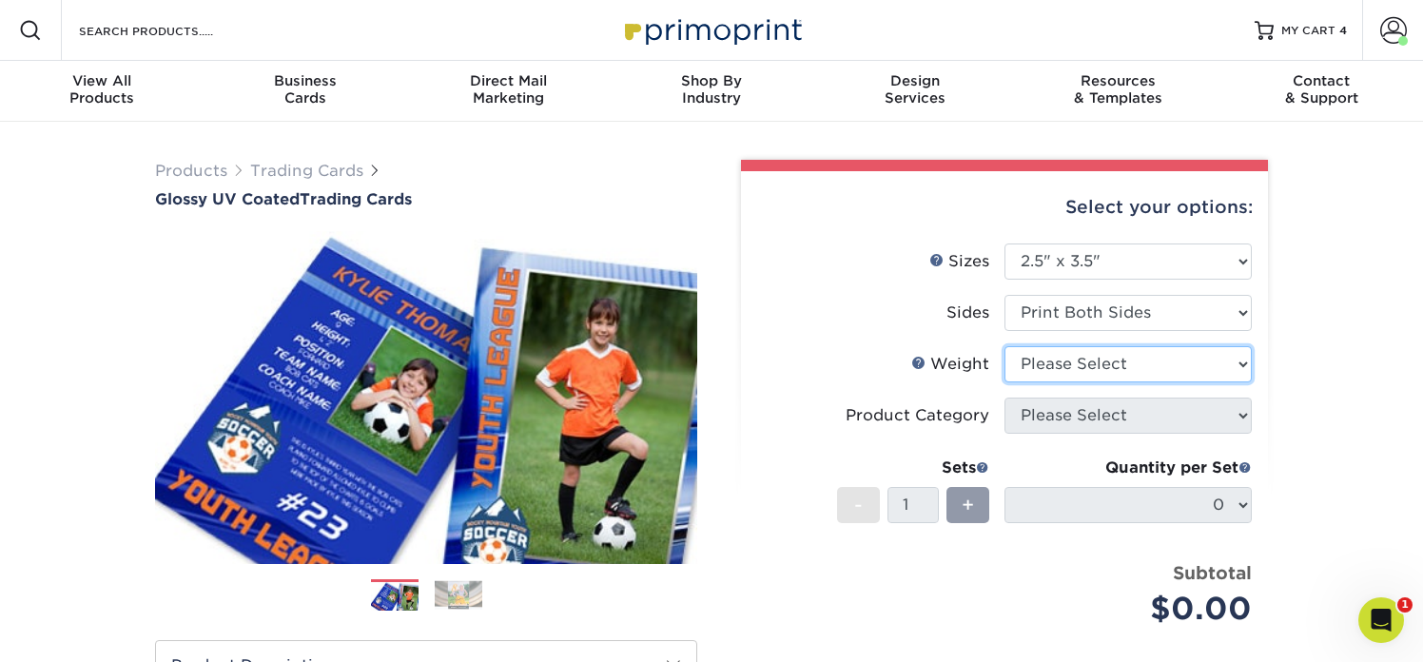
click at [1074, 365] on select "Please Select 16PT 14PT 18PT C1S" at bounding box center [1127, 364] width 247 height 36
select select "16PT"
click at [1004, 346] on select "Please Select 16PT 14PT 18PT C1S" at bounding box center [1127, 364] width 247 height 36
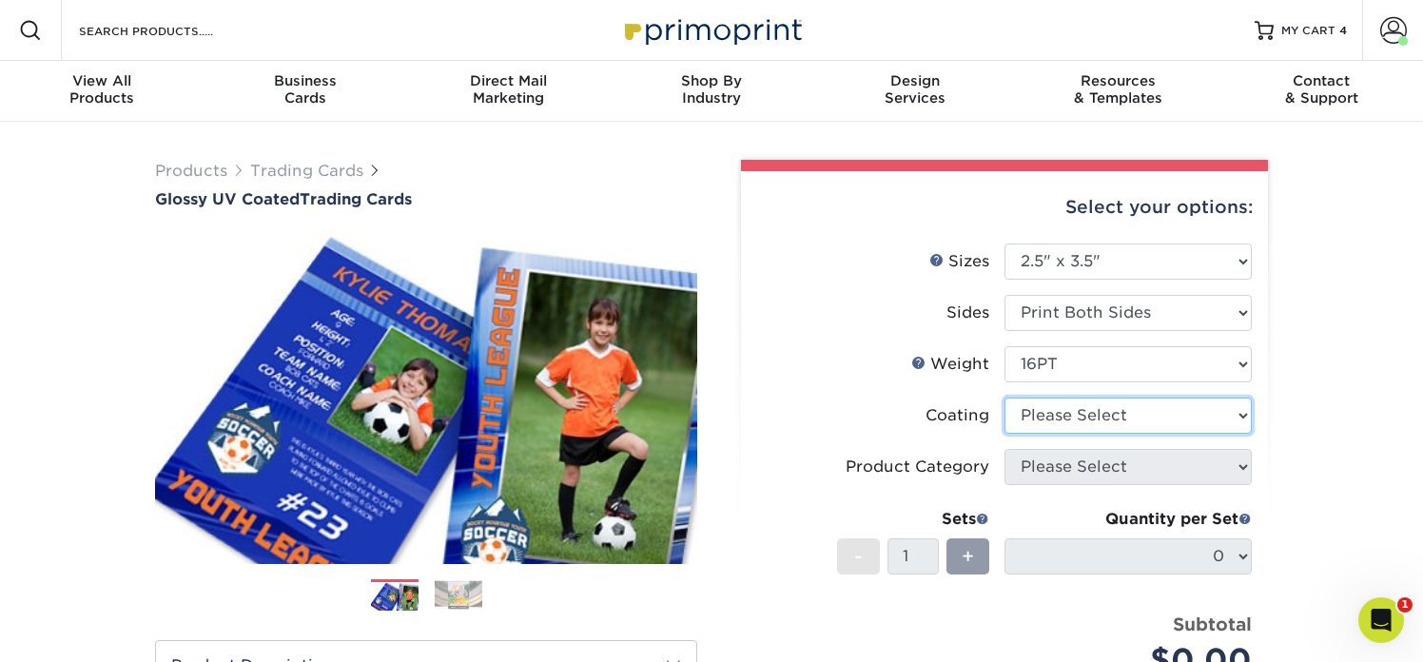
click at [1072, 413] on select at bounding box center [1127, 416] width 247 height 36
select select "ae367451-b2b8-45df-a344-0f05b6a12993"
click at [1004, 398] on select at bounding box center [1127, 416] width 247 height 36
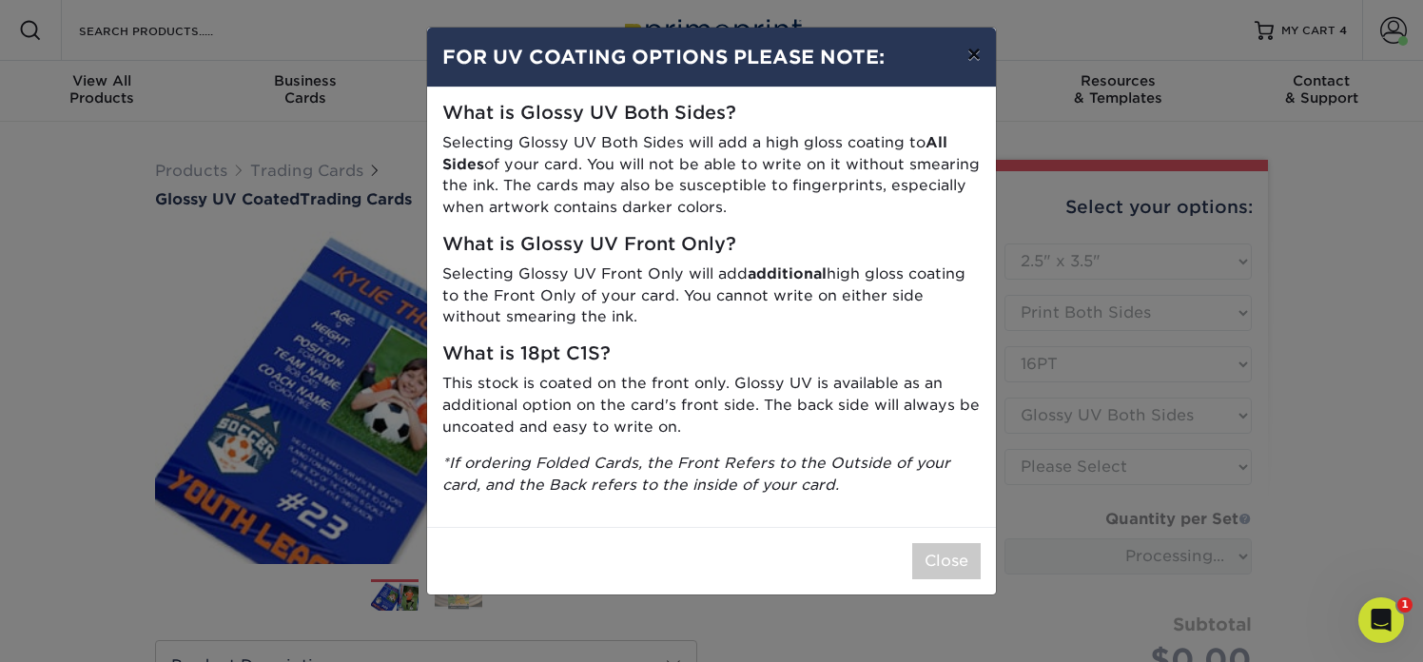
click at [978, 50] on button "×" at bounding box center [974, 54] width 44 height 53
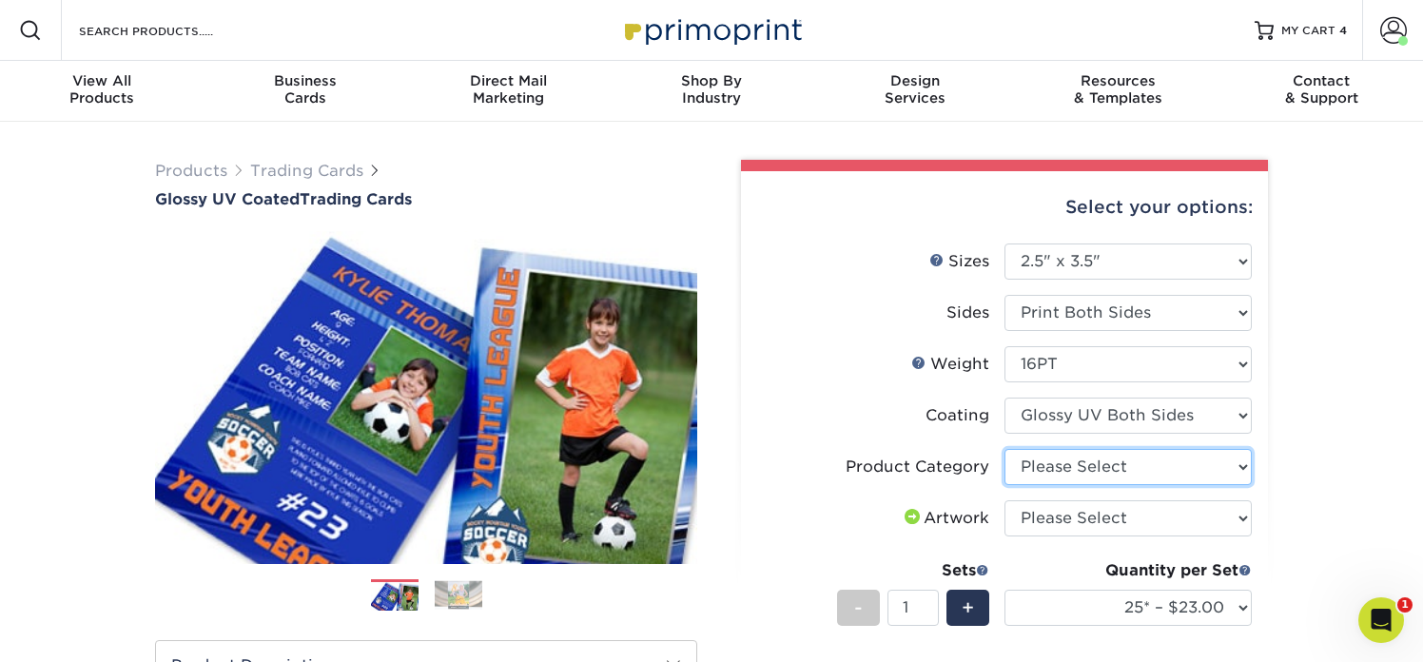
click at [1047, 470] on select "Please Select Trading Cards" at bounding box center [1127, 467] width 247 height 36
select select "c2f9bce9-36c2-409d-b101-c29d9d031e18"
click at [1004, 449] on select "Please Select Trading Cards" at bounding box center [1127, 467] width 247 height 36
click at [1051, 518] on select "Please Select I will upload files I need a design - $100" at bounding box center [1127, 518] width 247 height 36
select select "upload"
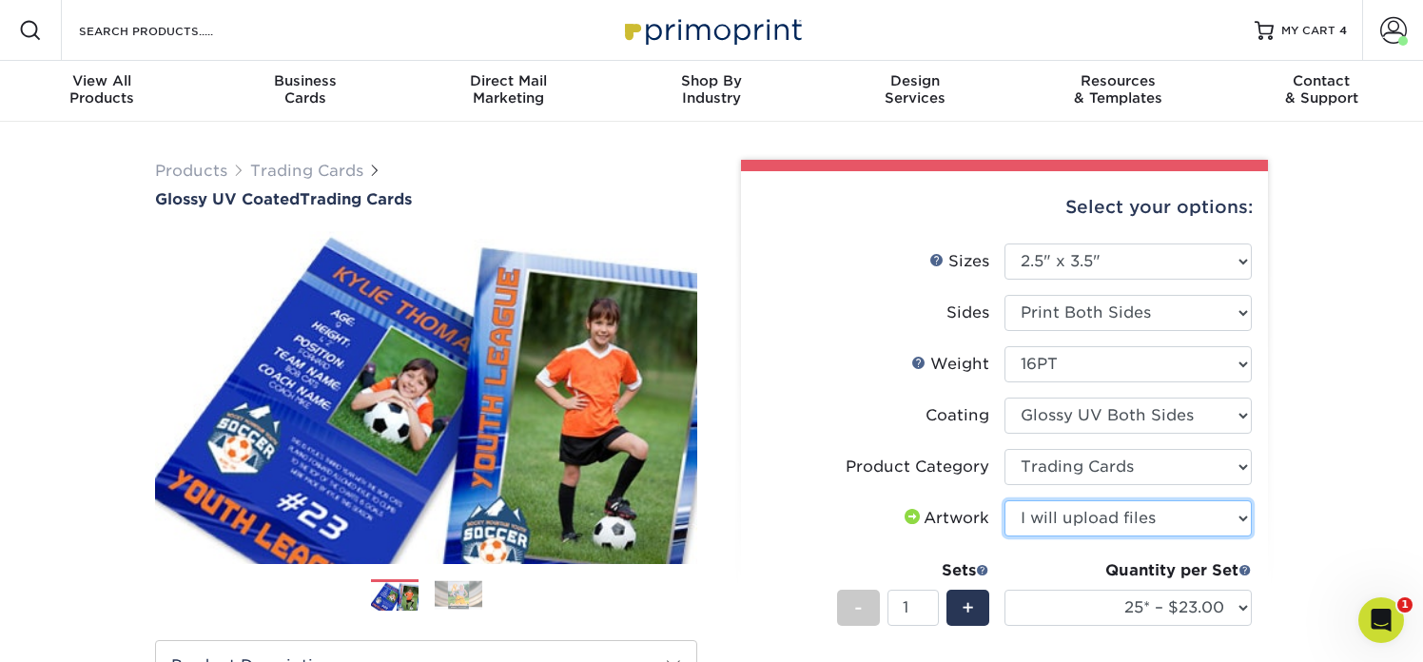
click at [1004, 500] on select "Please Select I will upload files I need a design - $100" at bounding box center [1127, 518] width 247 height 36
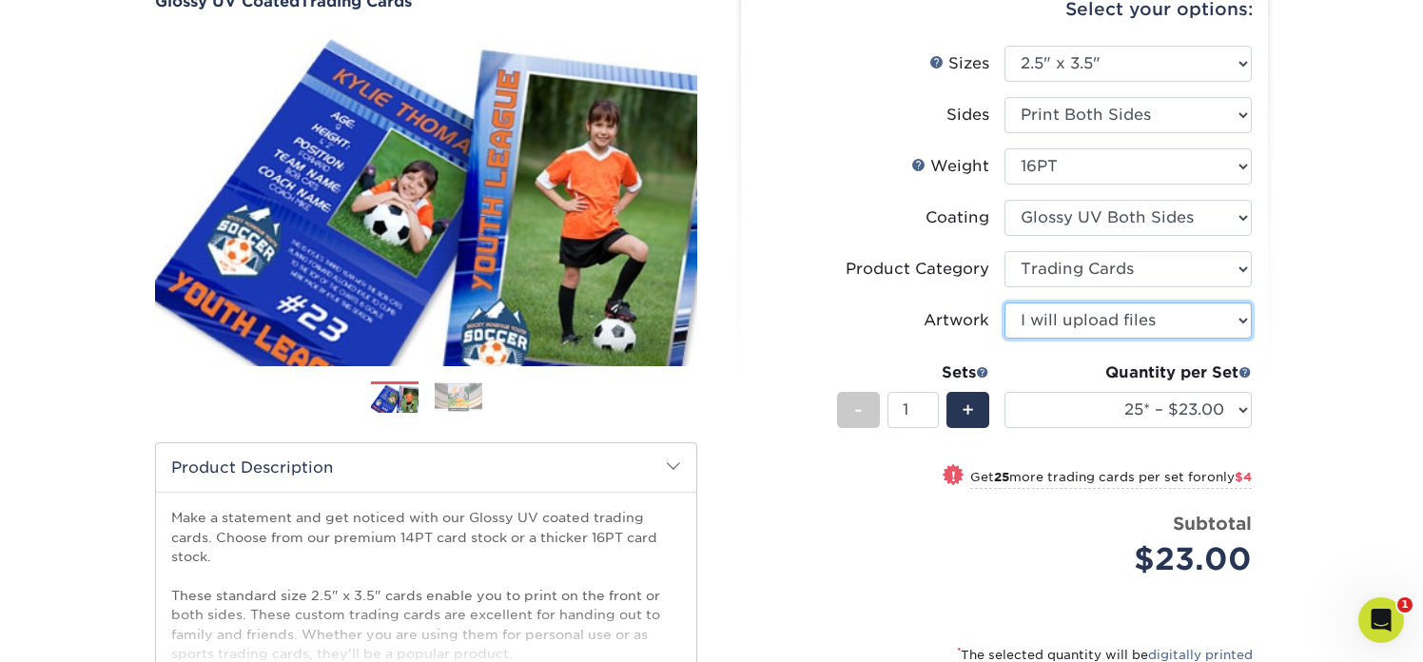
scroll to position [207, 0]
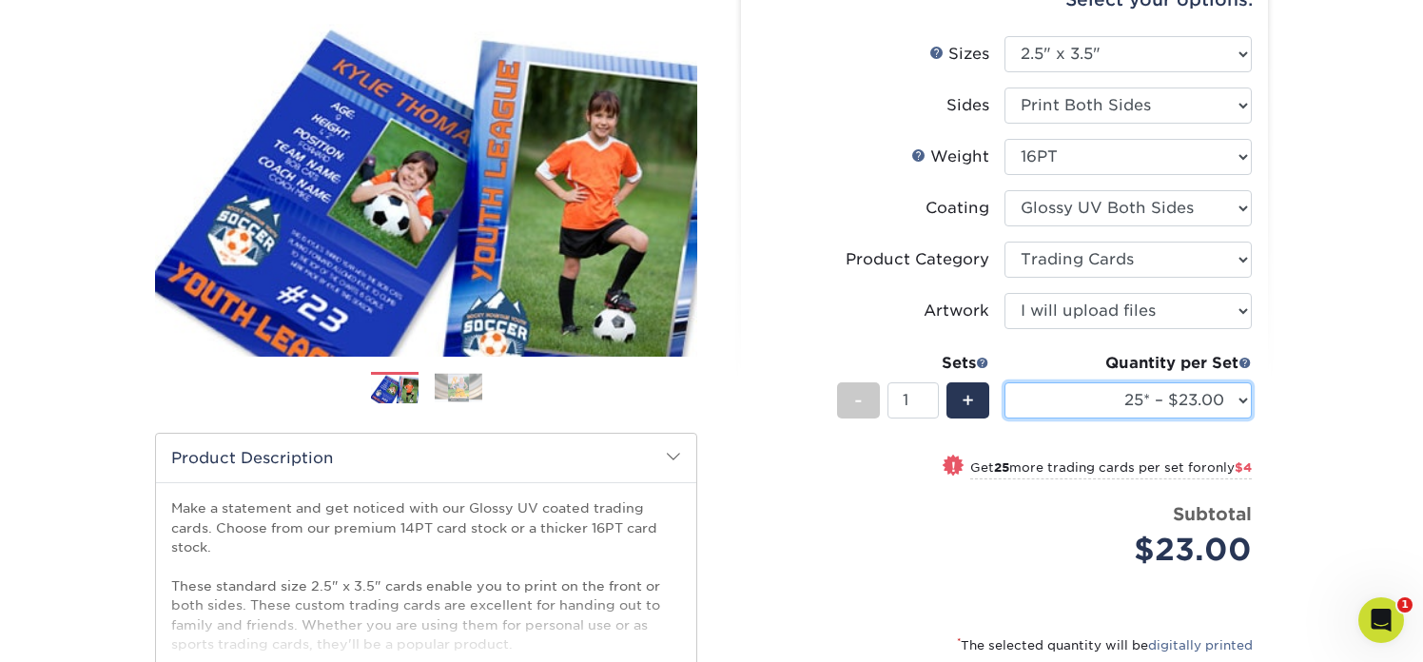
click at [1047, 399] on select "25* – $23.00 50* – $27.00 75* – $33.00 100* – $37.00 250* – $47.00 500 – $58.00…" at bounding box center [1127, 400] width 247 height 36
select select "100* – $37.00"
click at [1004, 382] on select "25* – $23.00 50* – $27.00 75* – $33.00 100* – $37.00 250* – $47.00 500 – $58.00…" at bounding box center [1127, 400] width 247 height 36
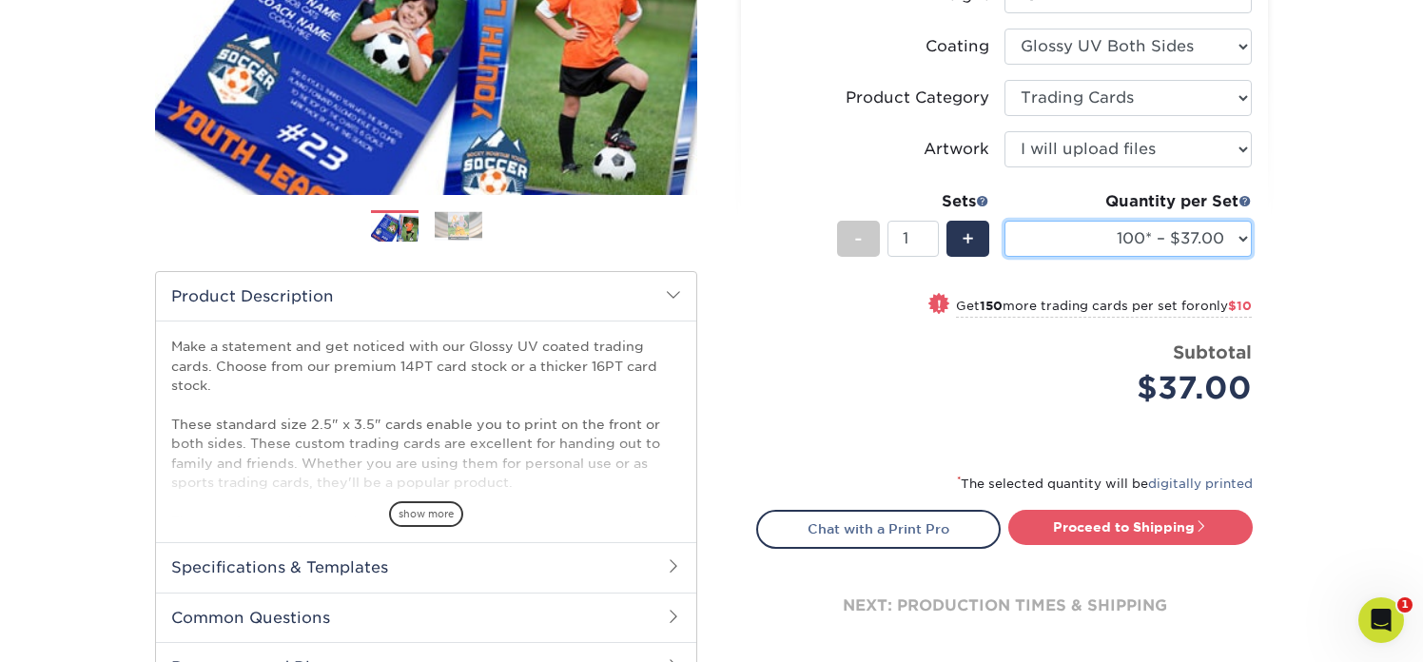
scroll to position [395, 0]
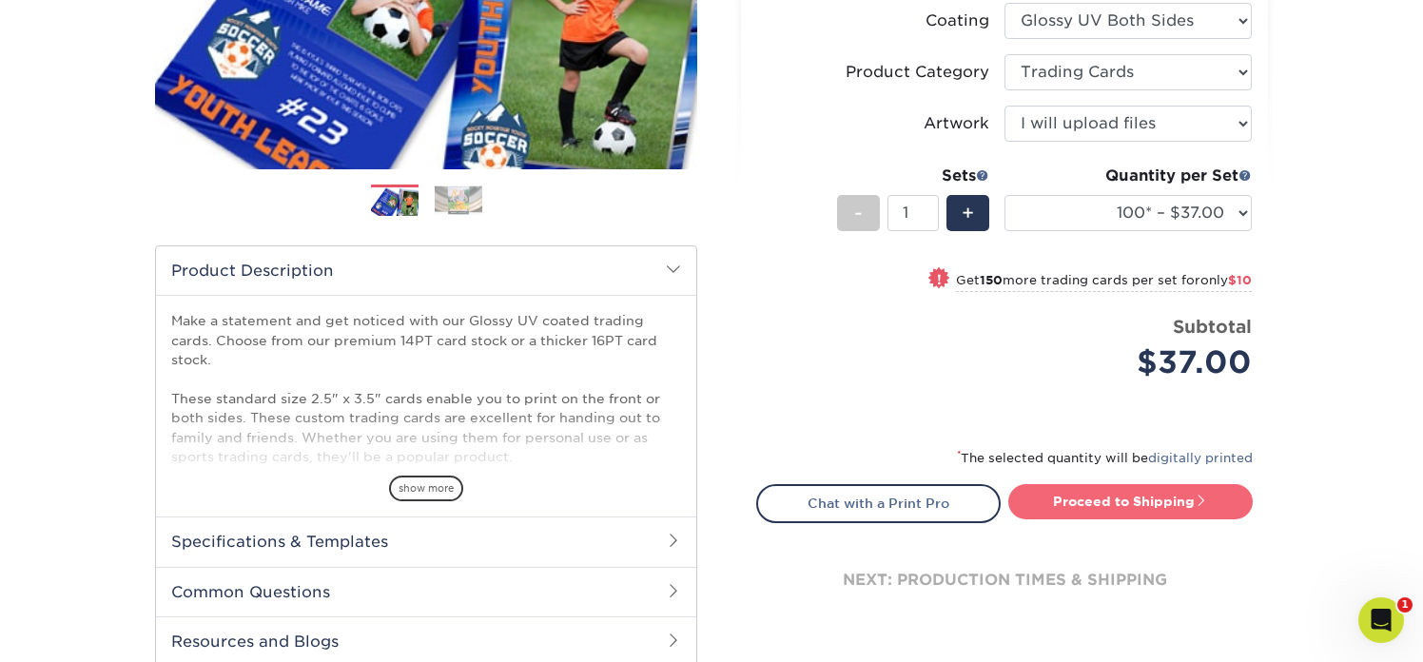
click at [1052, 505] on link "Proceed to Shipping" at bounding box center [1130, 501] width 244 height 34
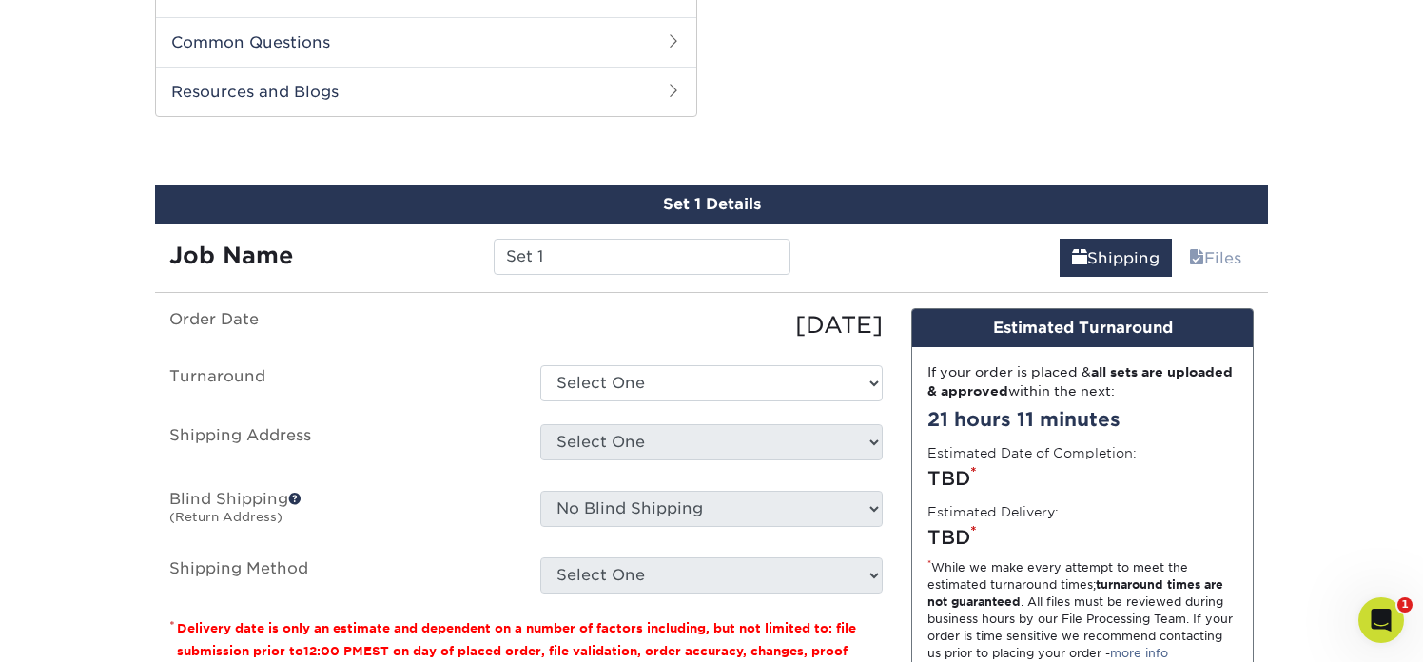
scroll to position [967, 0]
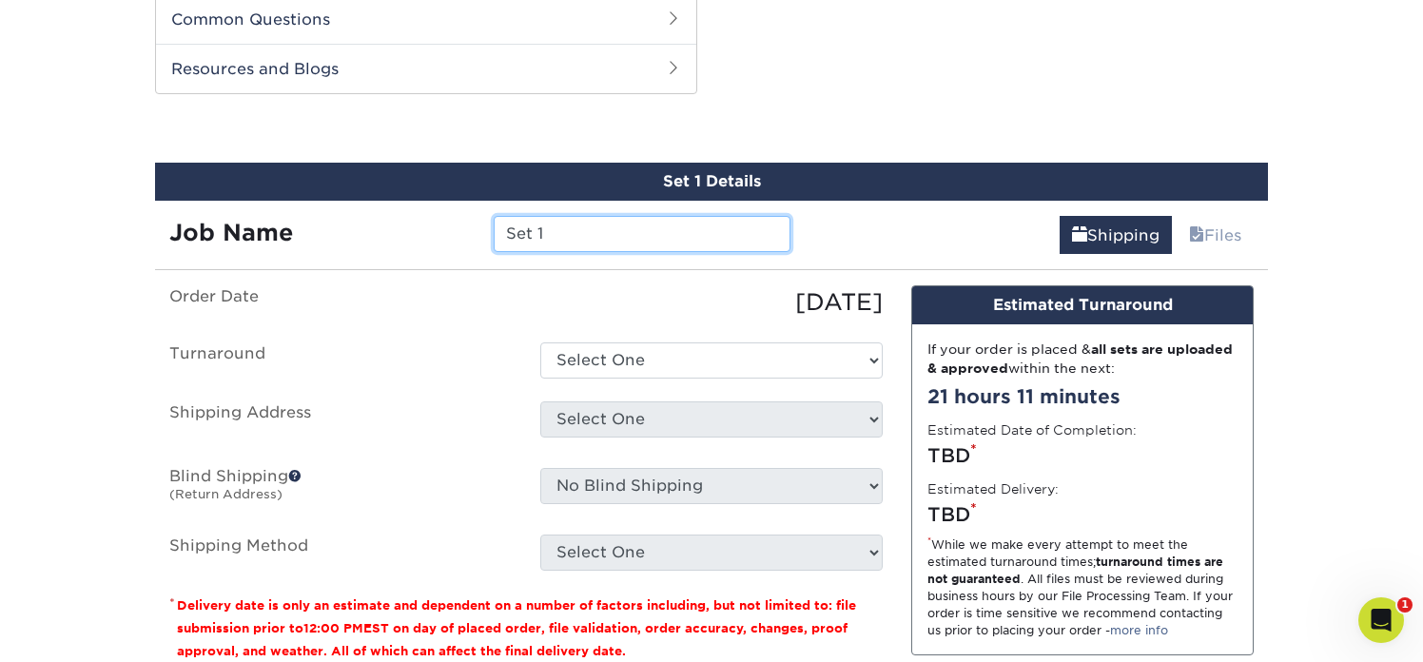
click at [614, 247] on input "Set 1" at bounding box center [642, 234] width 296 height 36
drag, startPoint x: 604, startPoint y: 230, endPoint x: 425, endPoint y: 211, distance: 179.8
click at [425, 211] on div "Job Name Set 1" at bounding box center [480, 227] width 650 height 53
type input "RHP_Trading Card"
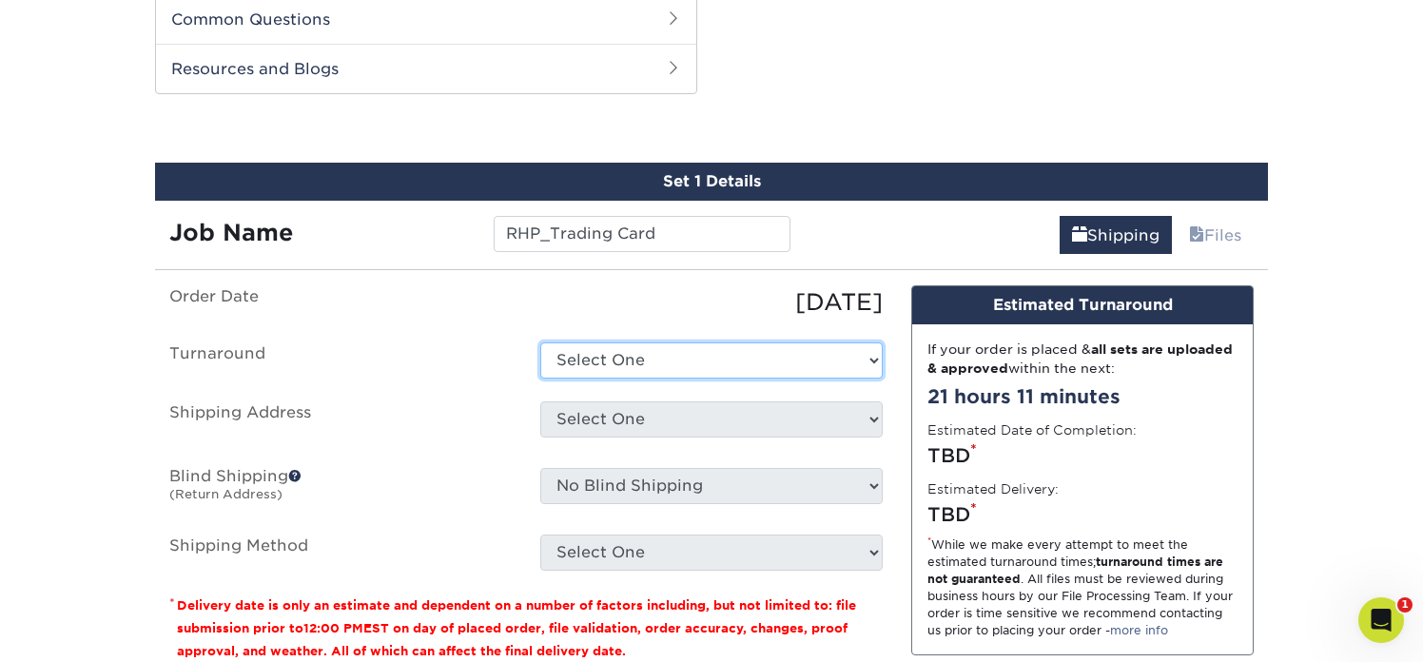
click at [593, 353] on select "Select One 2-4 Business Days 2 Day Next Business Day" at bounding box center [711, 360] width 342 height 36
select select "38ceaf25-c2ca-4f11-9941-e62316e7cec5"
click at [540, 342] on select "Select One 2-4 Business Days 2 Day Next Business Day" at bounding box center [711, 360] width 342 height 36
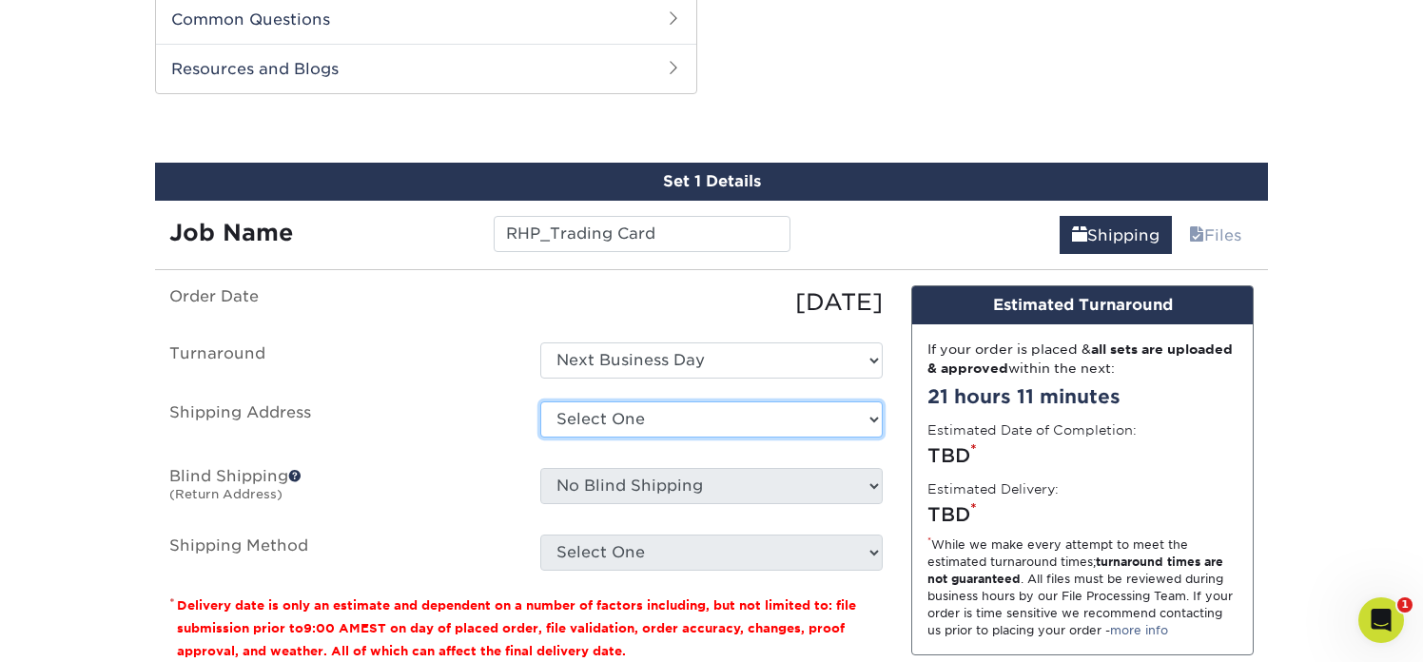
click at [602, 420] on select "Select One Rolling Hills Prep + Add New Address" at bounding box center [711, 419] width 342 height 36
select select "286871"
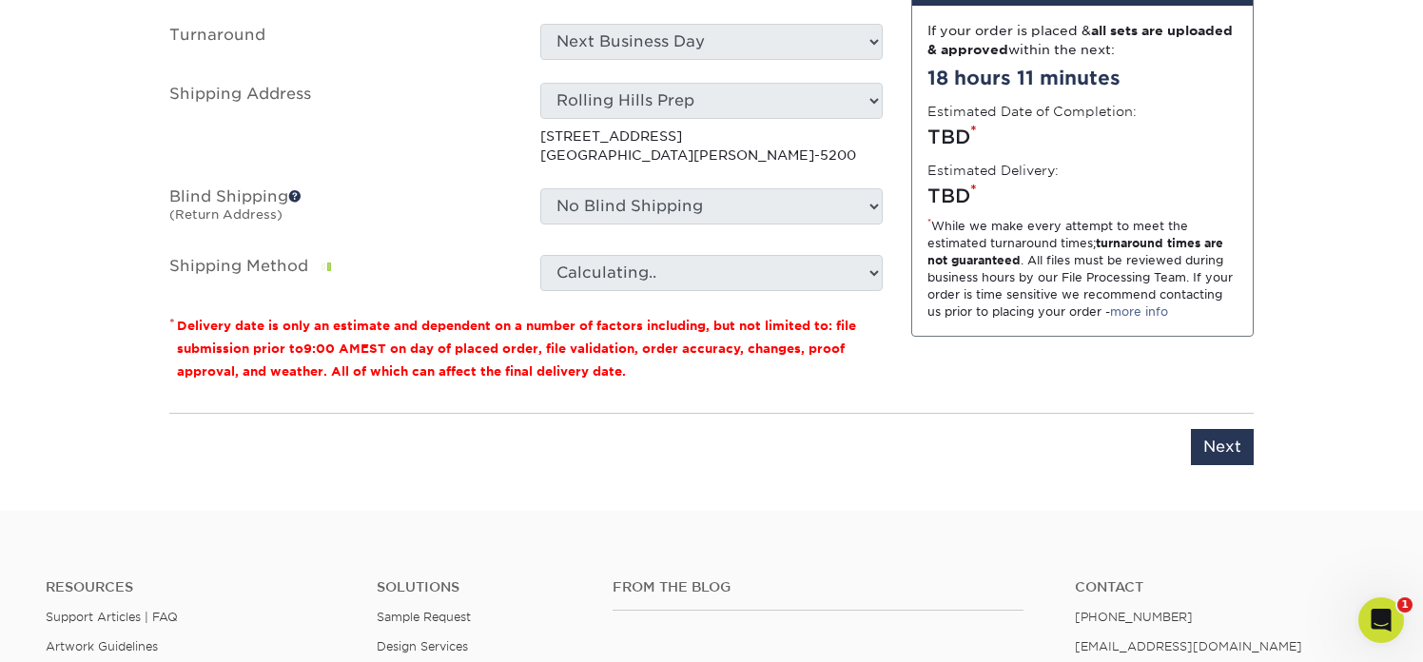
scroll to position [1287, 0]
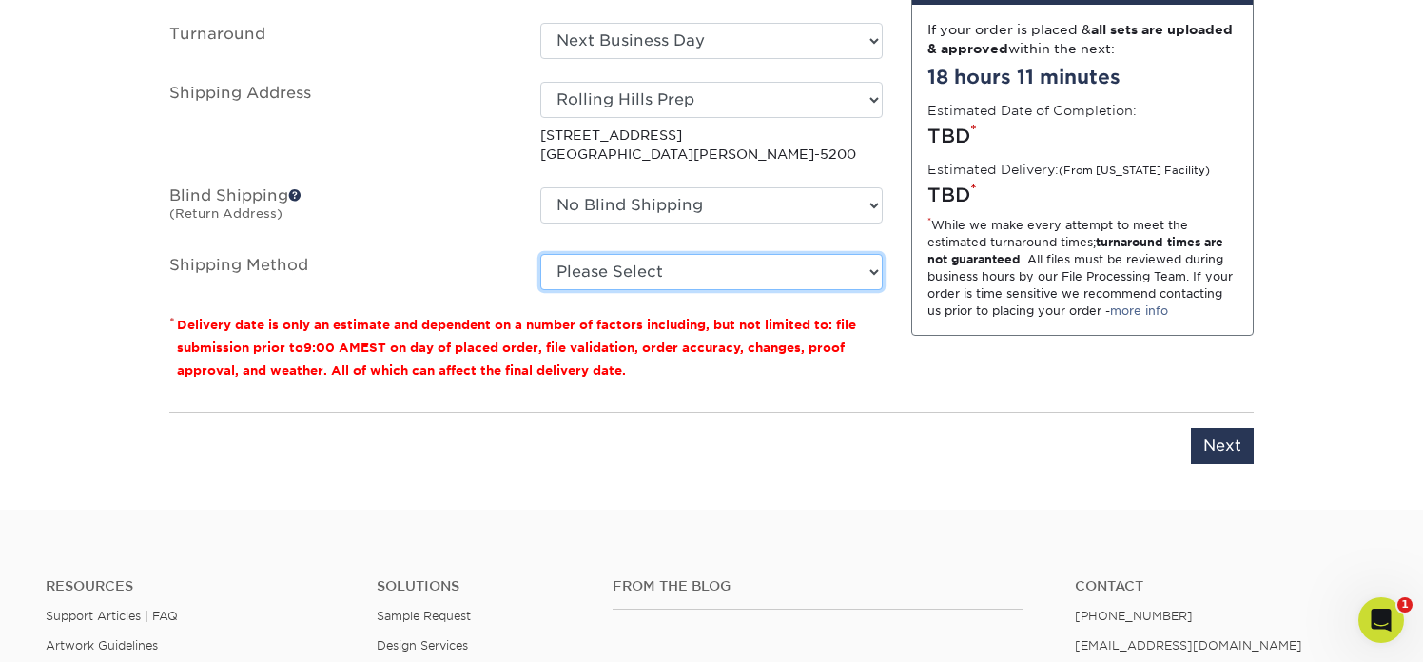
click at [614, 274] on select "Please Select 3 Day Shipping Service (+$17.80) Ground Shipping (+$18.03) 2 Day …" at bounding box center [711, 272] width 342 height 36
select select "01"
click at [540, 254] on select "Please Select 3 Day Shipping Service (+$17.80) Ground Shipping (+$18.03) 2 Day …" at bounding box center [711, 272] width 342 height 36
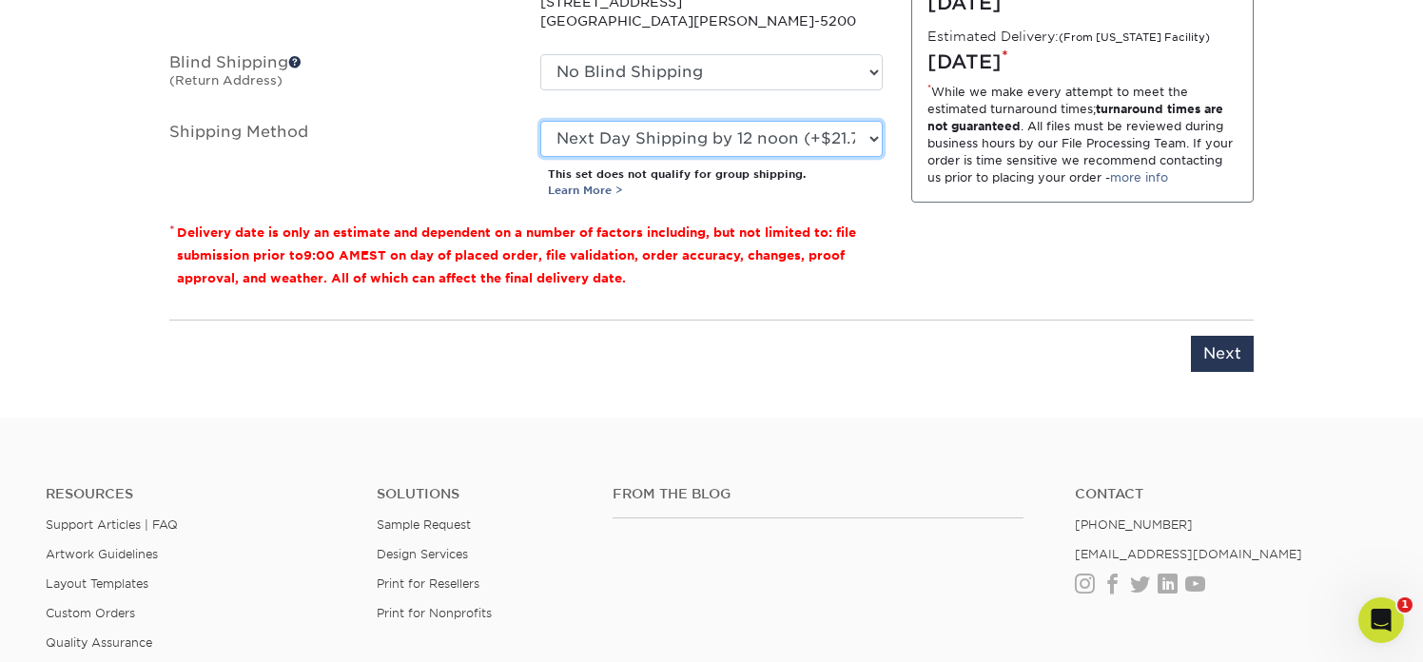
scroll to position [1414, 0]
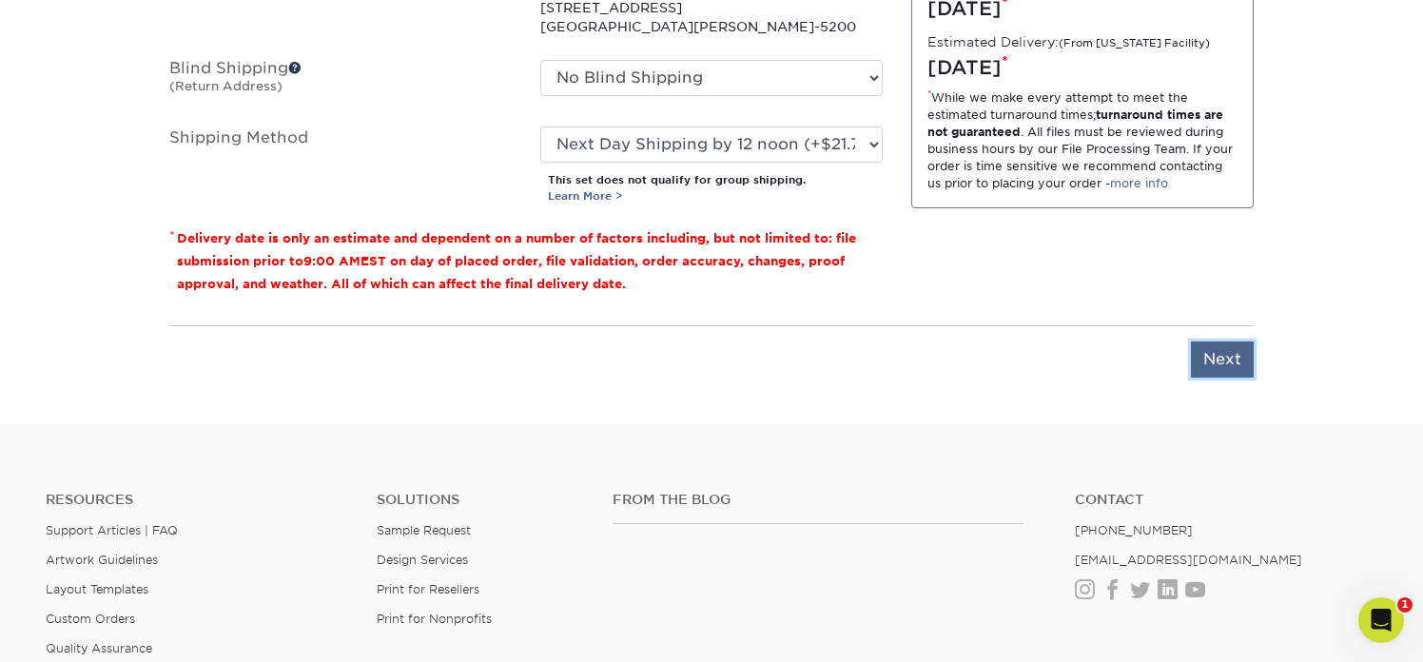
click at [1212, 358] on input "Next" at bounding box center [1222, 359] width 63 height 36
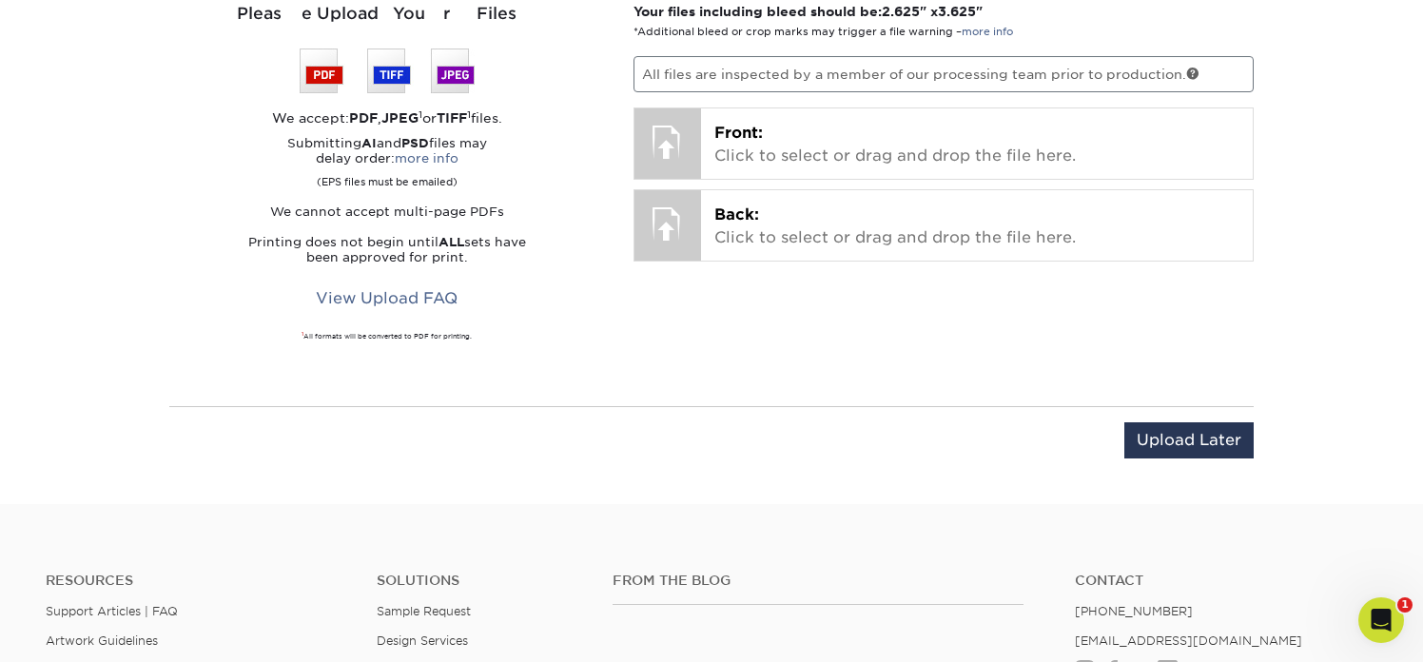
scroll to position [1251, 0]
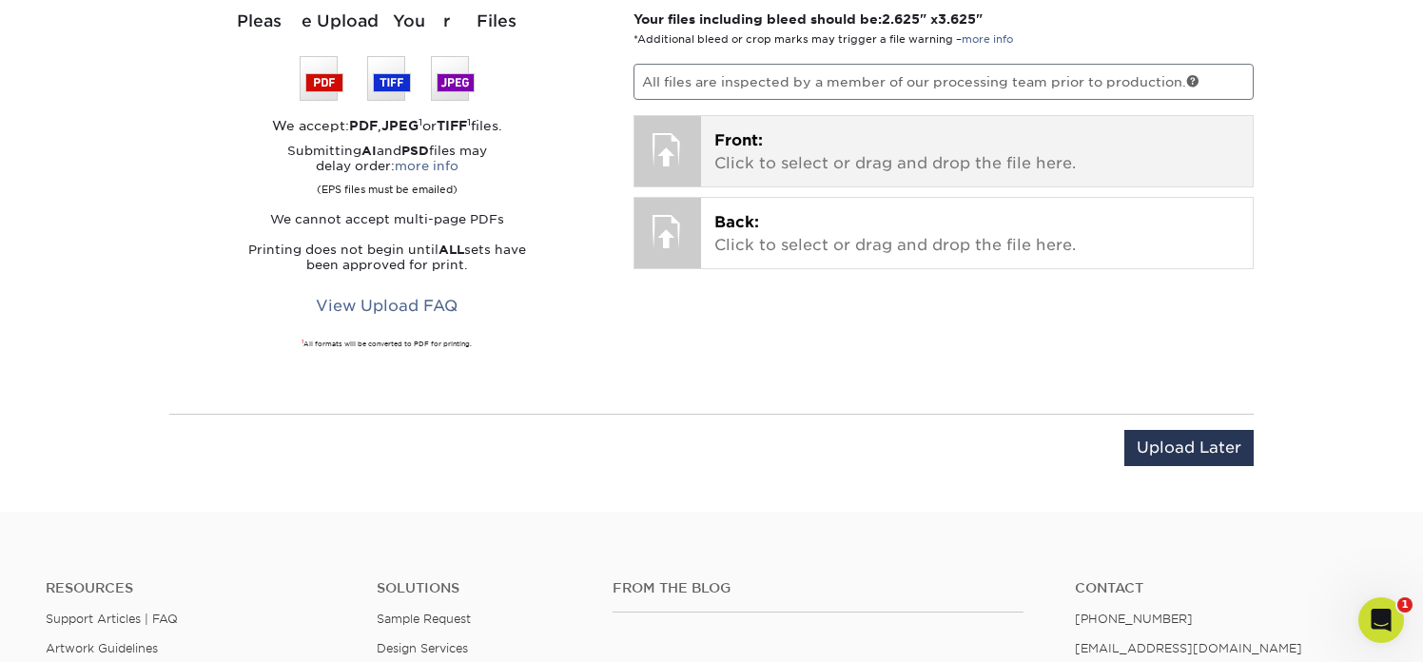
click at [832, 151] on p "Front: Click to select or drag and drop the file here." at bounding box center [977, 152] width 526 height 46
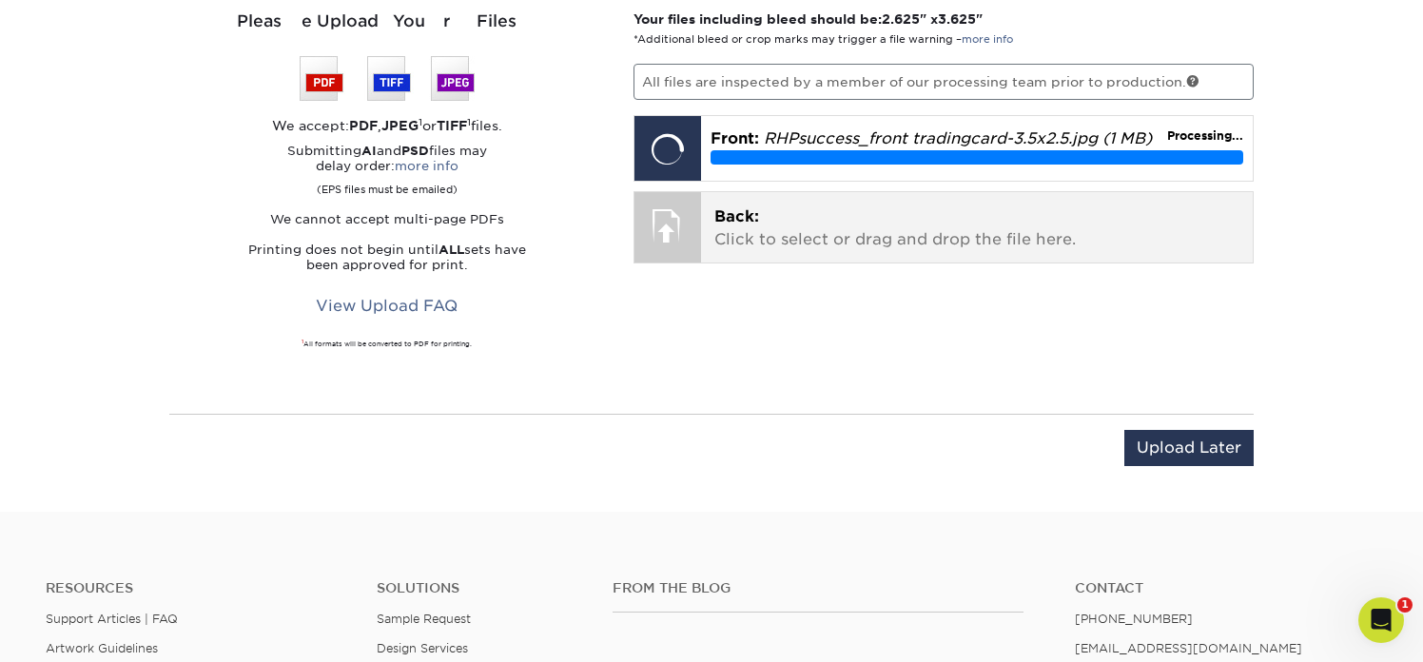
click at [677, 234] on div at bounding box center [667, 225] width 67 height 67
click at [750, 232] on p "Back: Click to select or drag and drop the file here." at bounding box center [977, 228] width 526 height 46
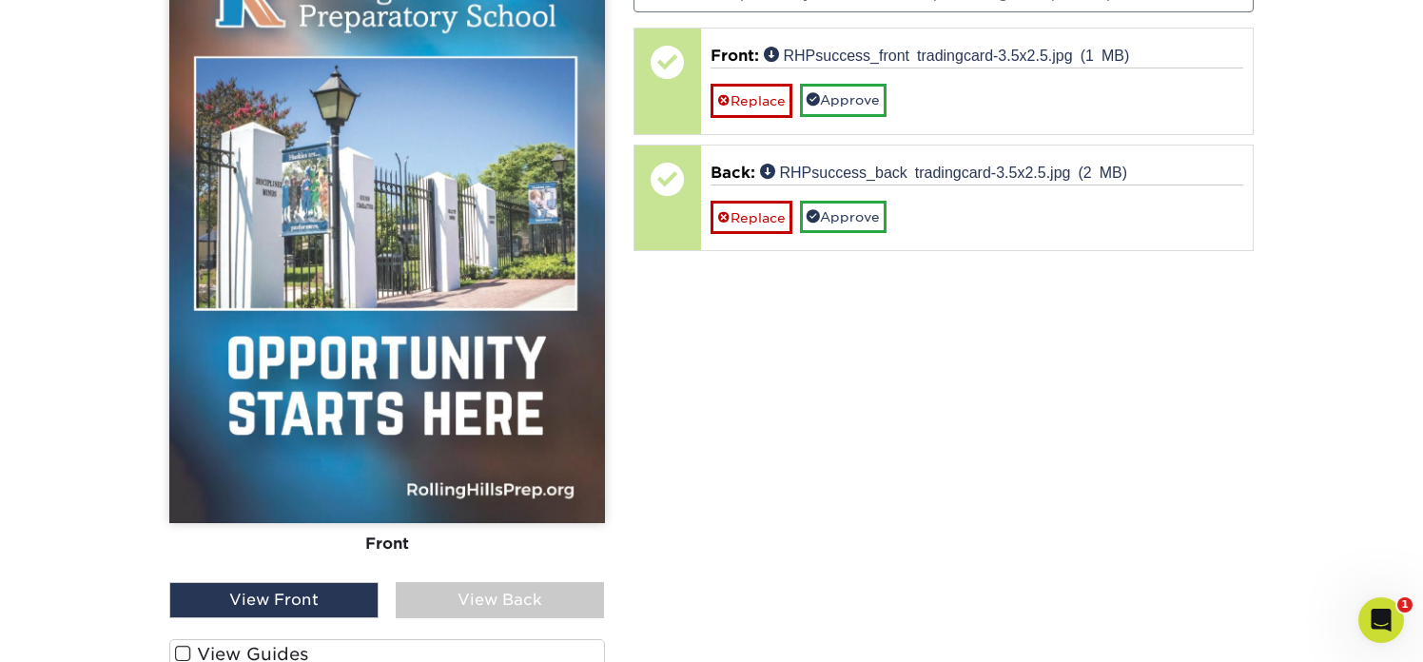
scroll to position [1361, 0]
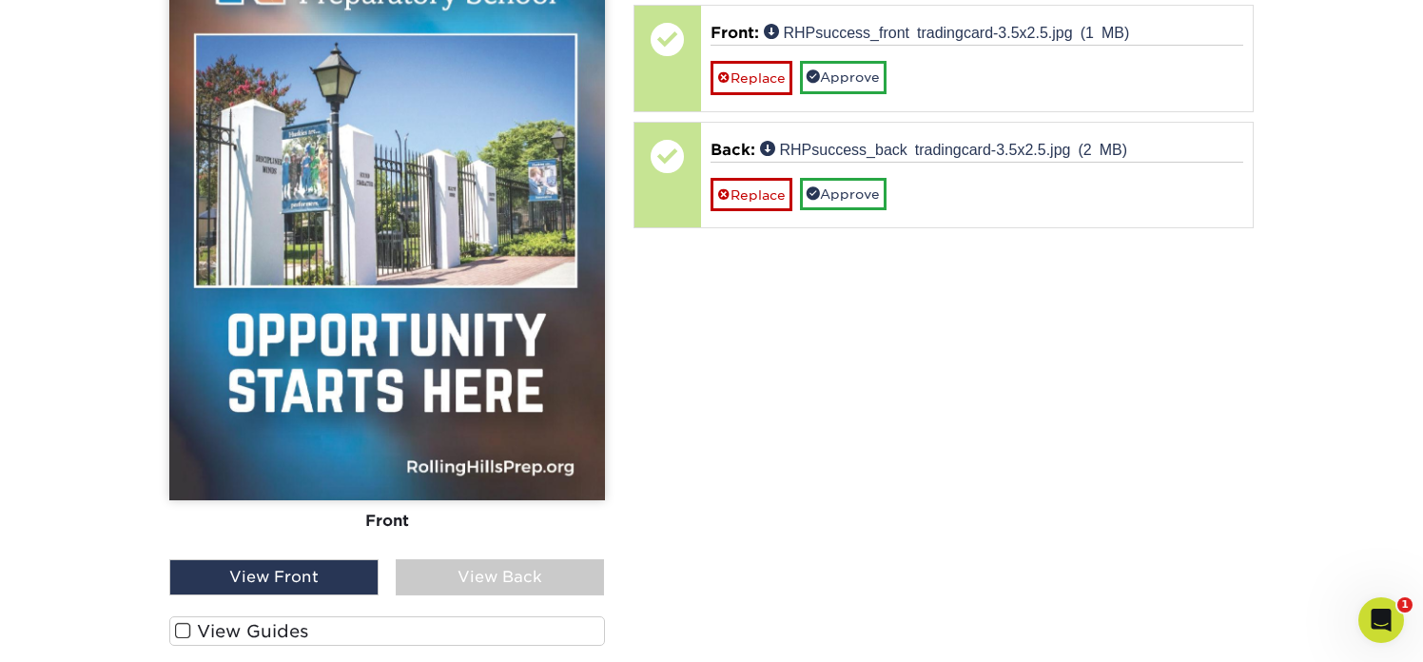
click at [499, 581] on div "View Back" at bounding box center [500, 577] width 209 height 36
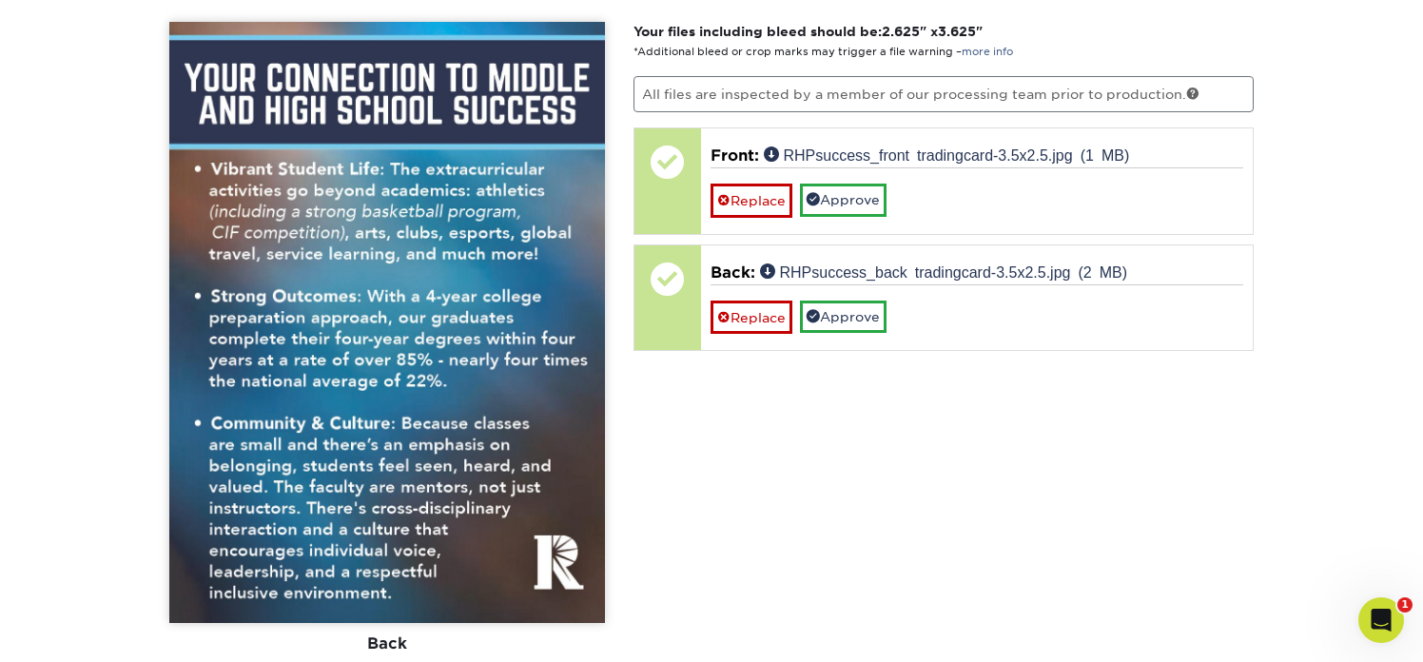
scroll to position [1237, 0]
click at [476, 187] on img at bounding box center [387, 323] width 436 height 601
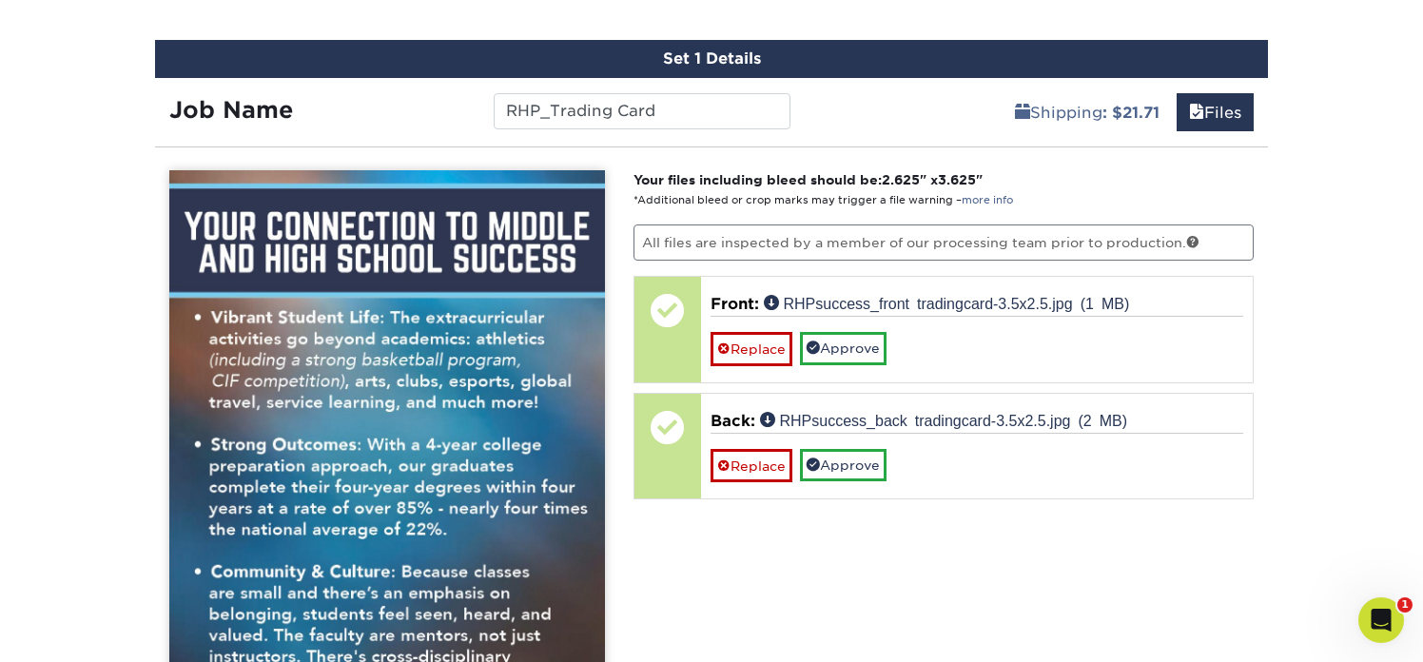
scroll to position [1081, 0]
